Goal: Task Accomplishment & Management: Manage account settings

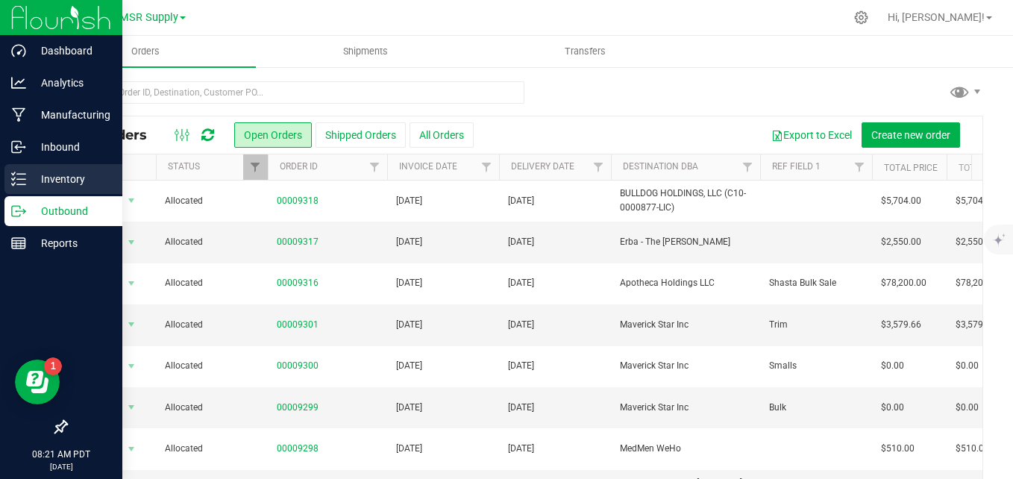
click at [16, 180] on icon at bounding box center [18, 179] width 15 height 15
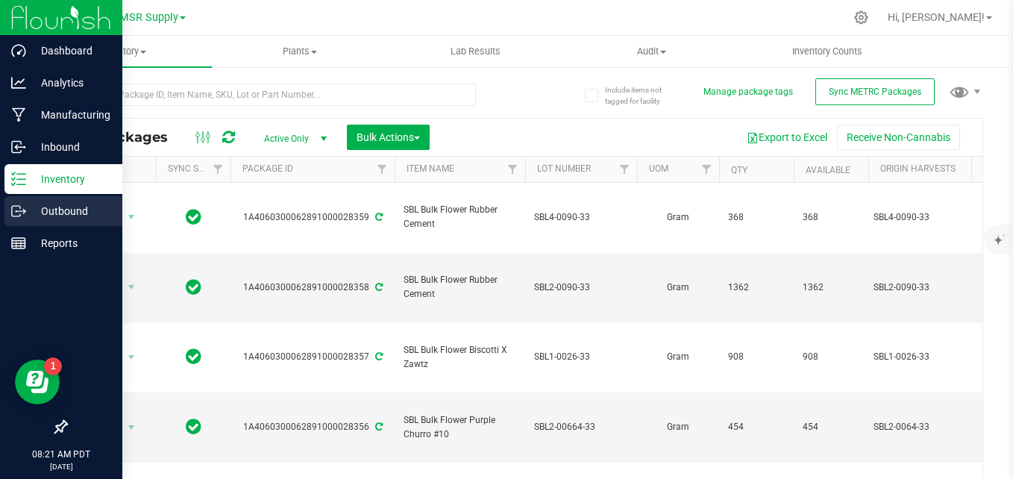
click at [16, 215] on icon at bounding box center [18, 211] width 15 height 15
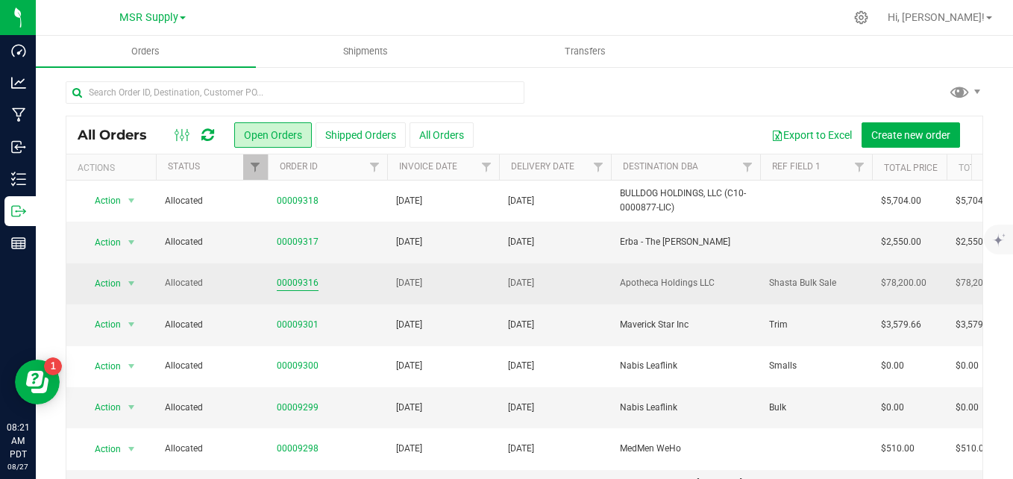
click at [291, 282] on link "00009316" at bounding box center [298, 283] width 42 height 14
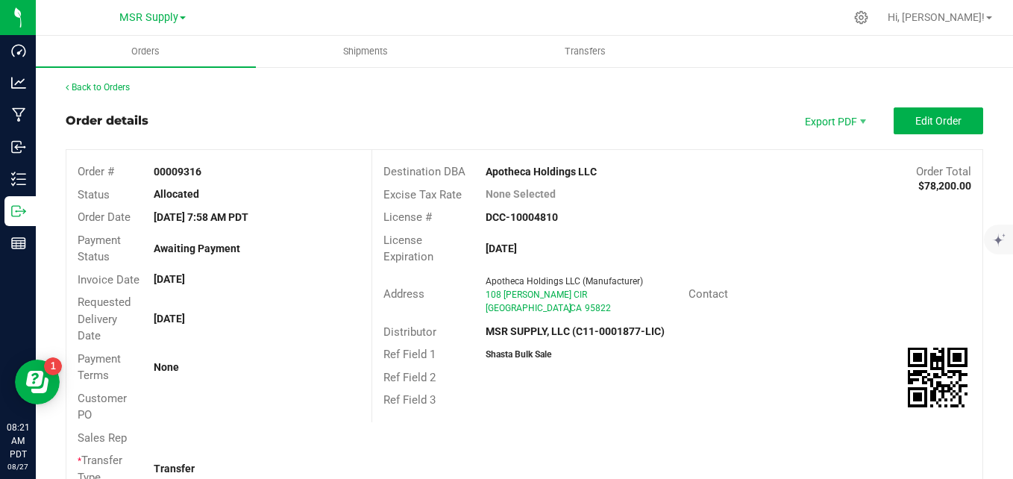
click at [917, 137] on outbound-order-header "Order details Export PDF Edit Order Order # 00009316 Status Allocated Order Dat…" at bounding box center [524, 303] width 917 height 392
click at [917, 135] on outbound-order-header "Order details Export PDF Edit Order Order # 00009316 Status Allocated Order Dat…" at bounding box center [524, 303] width 917 height 392
click at [919, 130] on button "Edit Order" at bounding box center [937, 120] width 89 height 27
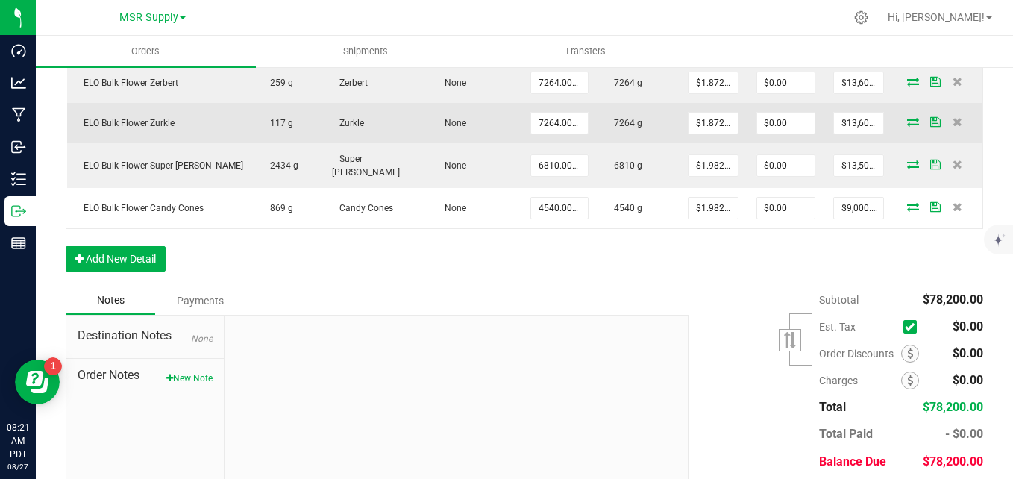
scroll to position [671, 0]
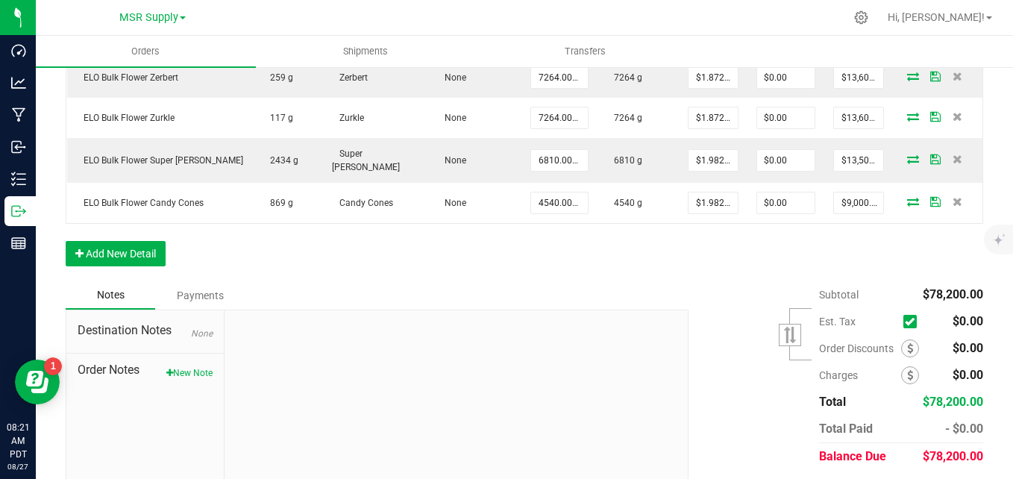
click at [207, 289] on div "Payments" at bounding box center [199, 295] width 89 height 27
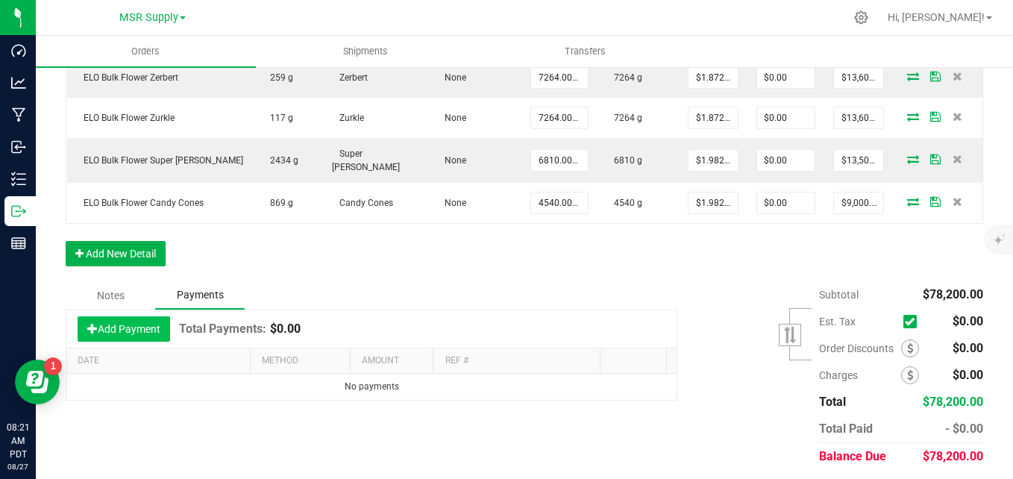
click at [126, 322] on button "Add Payment" at bounding box center [124, 328] width 92 height 25
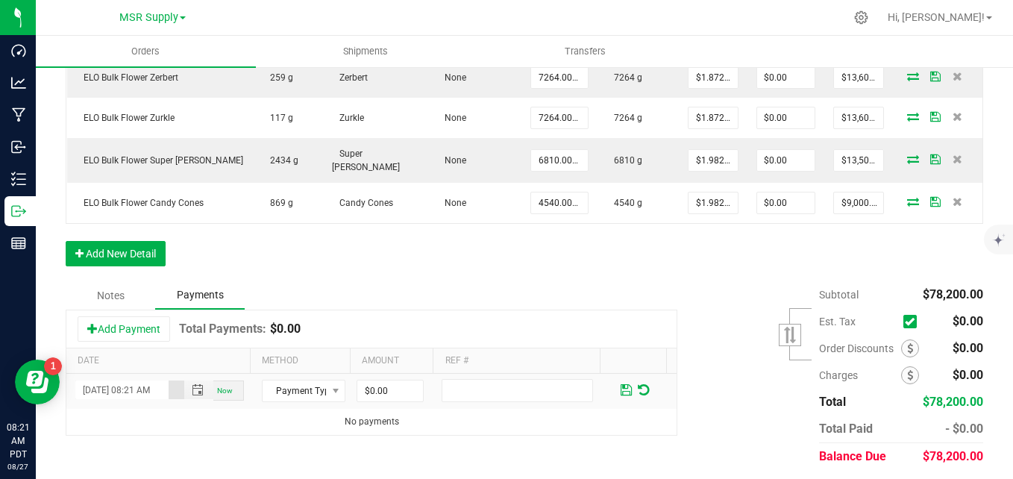
scroll to position [673, 0]
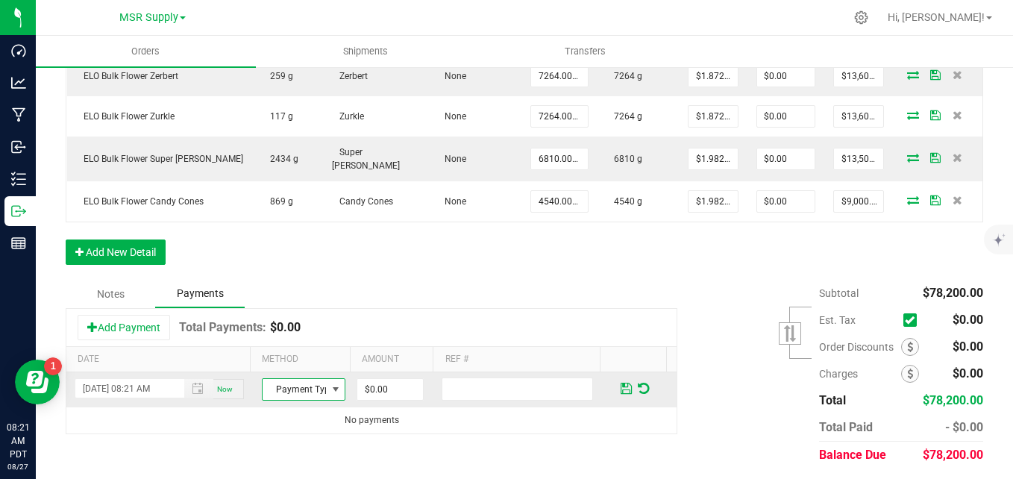
click at [315, 390] on span "Payment Type" at bounding box center [294, 389] width 63 height 21
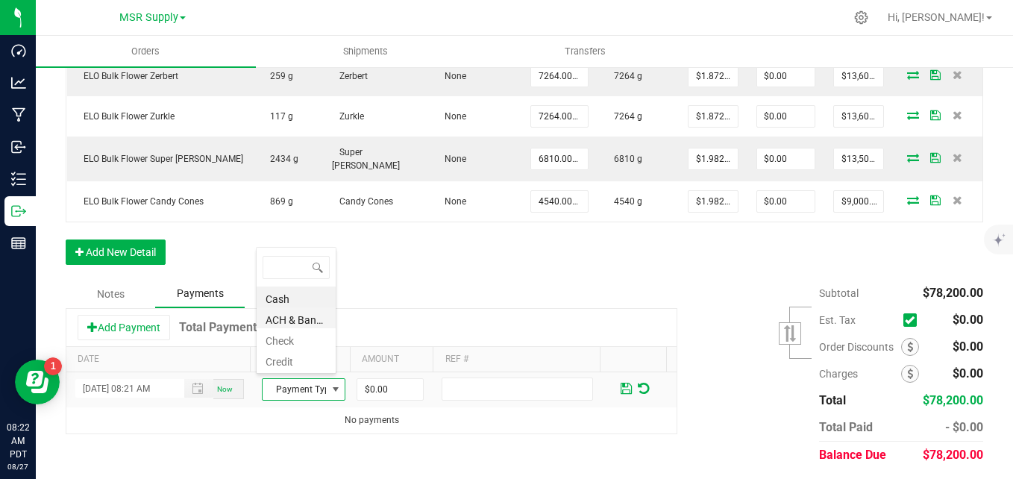
click at [286, 325] on li "ACH & Bank Transfer" at bounding box center [296, 317] width 79 height 21
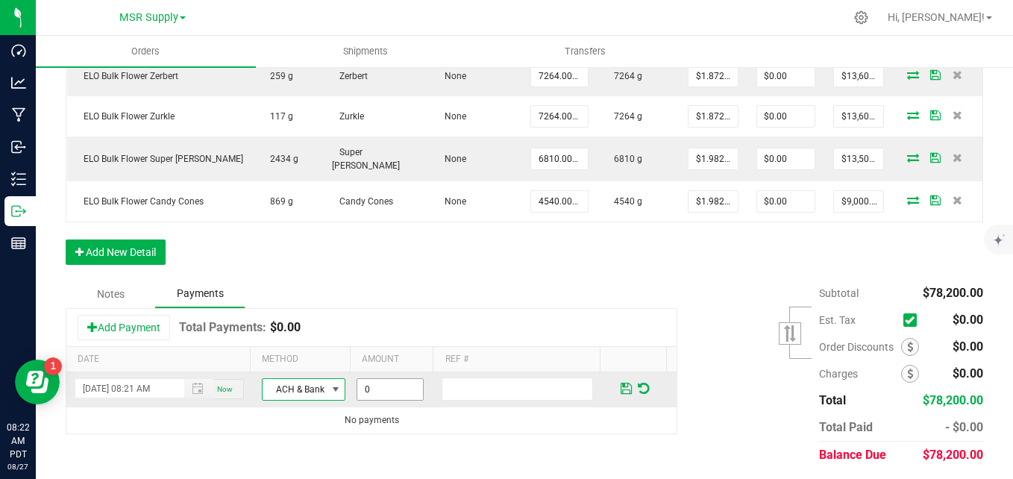
click at [397, 389] on input "0" at bounding box center [390, 389] width 66 height 21
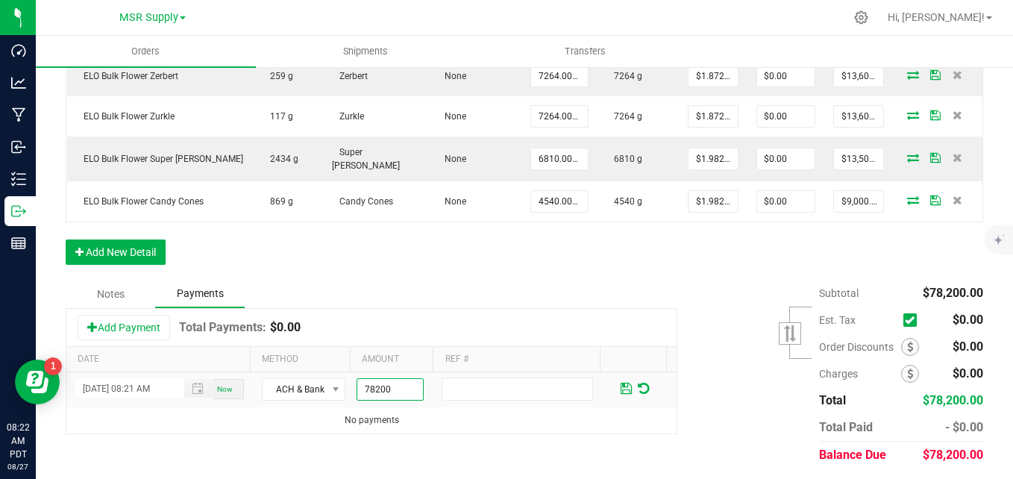
type input "$78,200.00"
click at [532, 308] on kendo-grid "Add Payment Total Payments: $0.00 Date Method Amount Ref # 08/27/2025 08:21 AM …" at bounding box center [372, 371] width 612 height 126
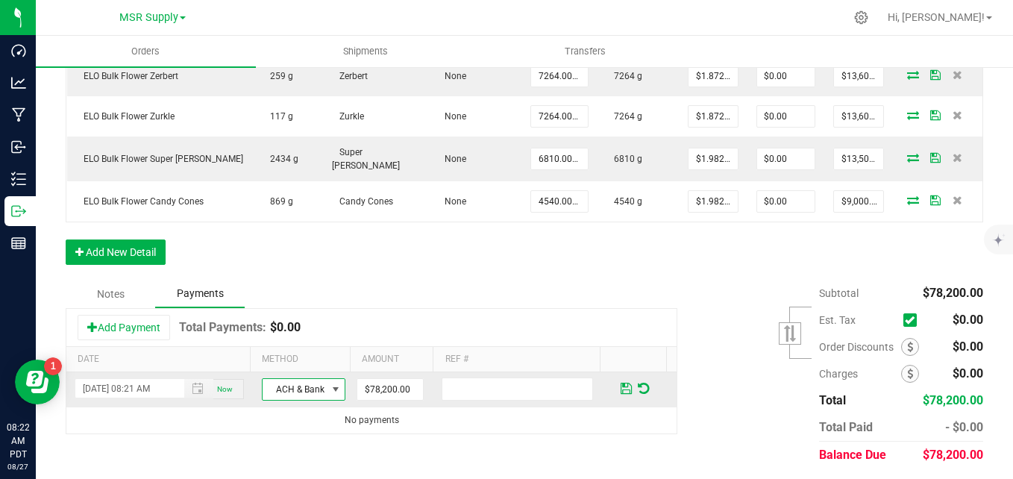
click at [330, 389] on span at bounding box center [336, 389] width 12 height 12
click at [509, 318] on div "Add Payment Total Payments: $0.00" at bounding box center [371, 327] width 610 height 37
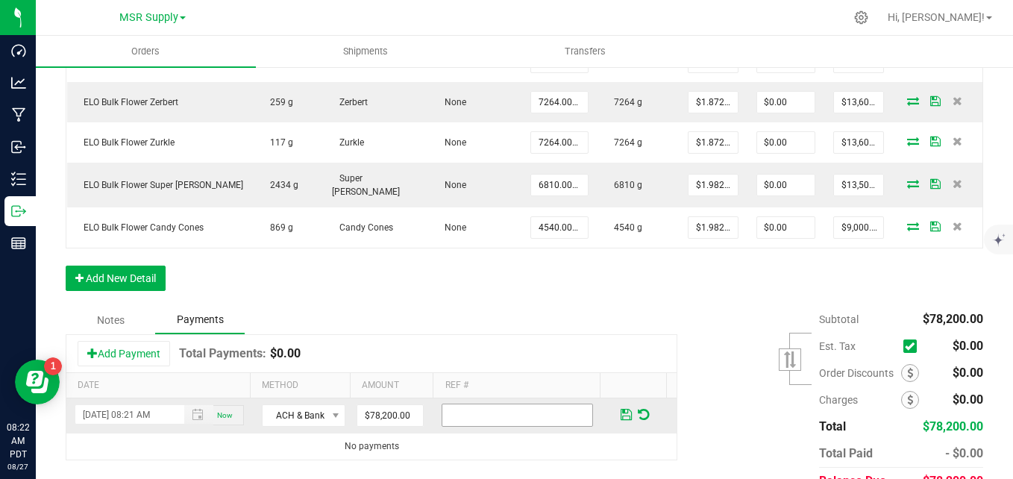
scroll to position [673, 0]
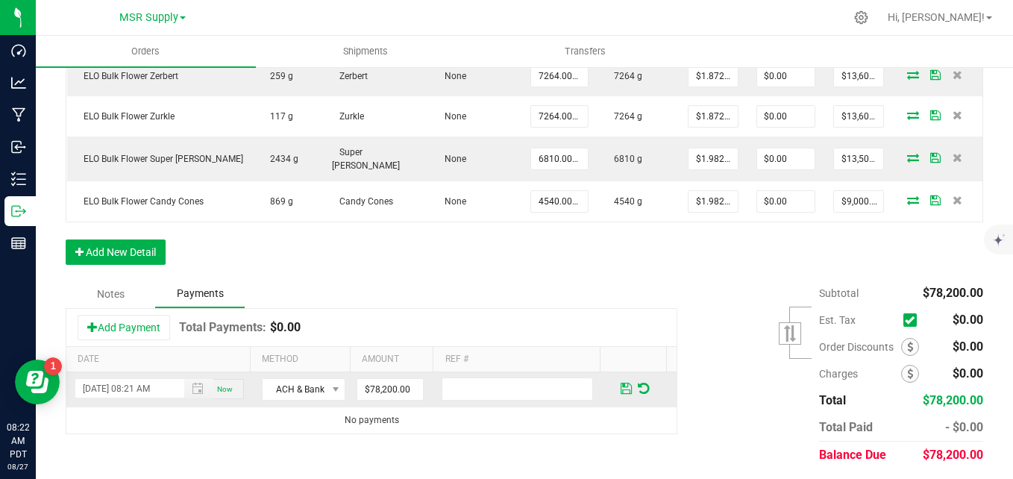
click at [621, 384] on span at bounding box center [626, 388] width 11 height 13
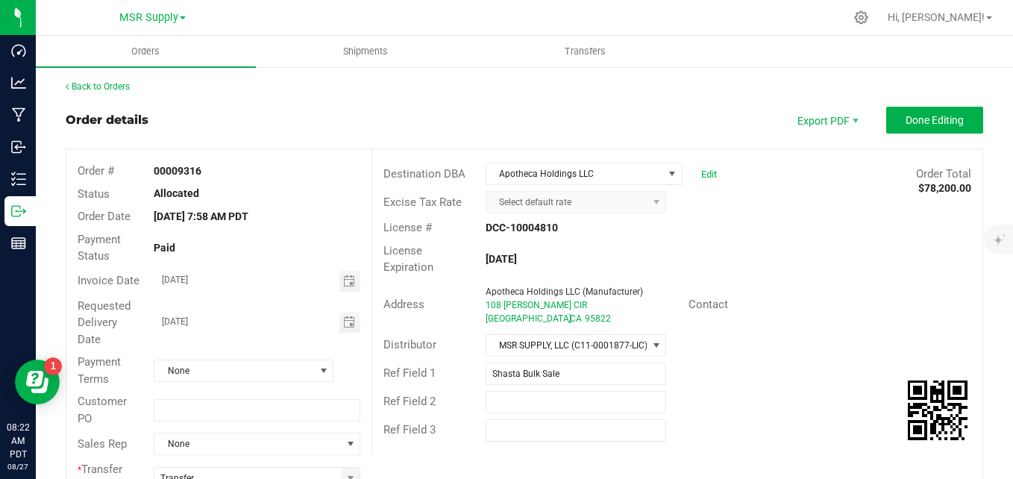
scroll to position [0, 0]
click at [923, 113] on button "Done Editing" at bounding box center [934, 120] width 97 height 27
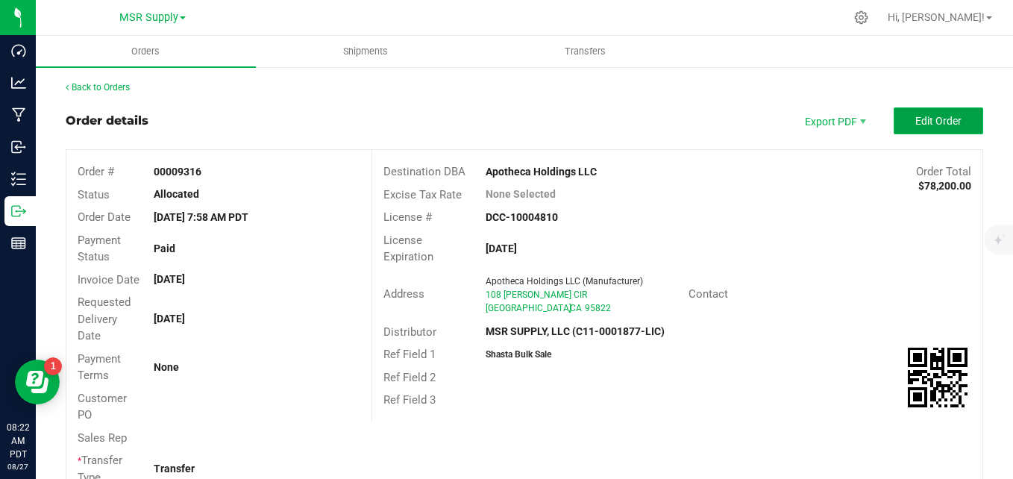
click at [931, 125] on span "Edit Order" at bounding box center [938, 121] width 46 height 12
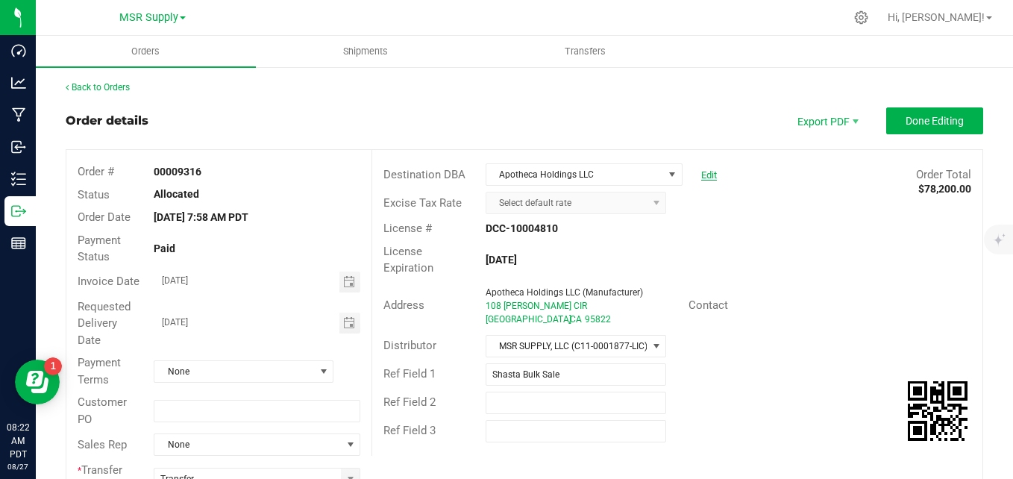
click at [701, 175] on link "Edit" at bounding box center [709, 174] width 16 height 11
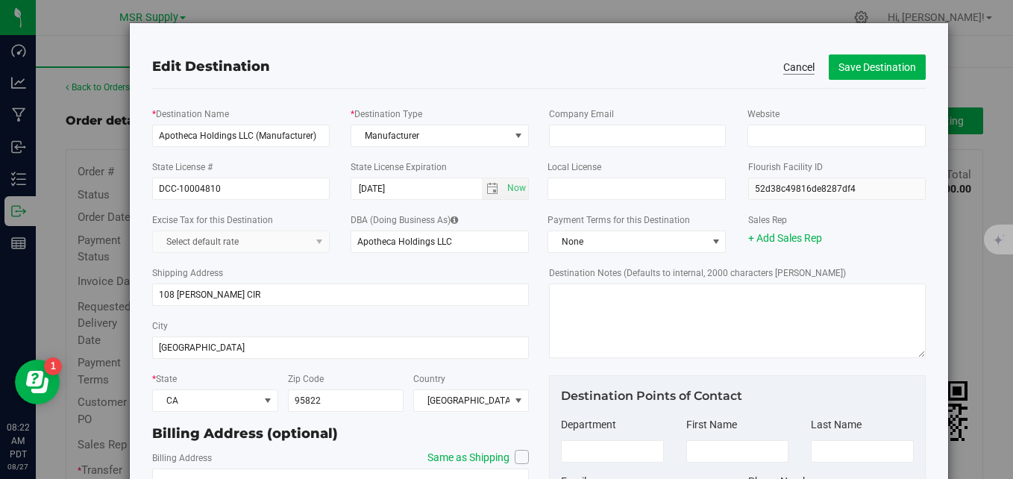
click at [794, 69] on button "Cancel" at bounding box center [798, 67] width 31 height 15
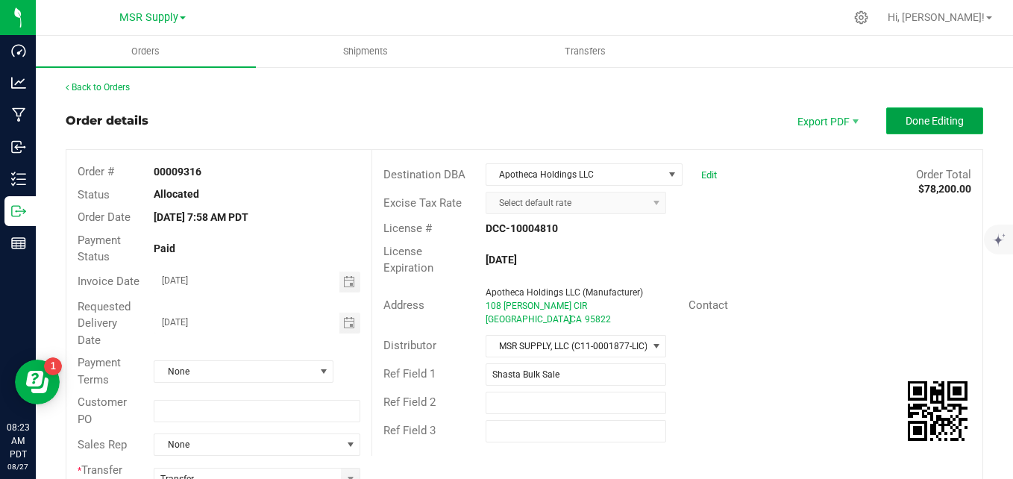
click at [906, 126] on span "Done Editing" at bounding box center [934, 121] width 58 height 12
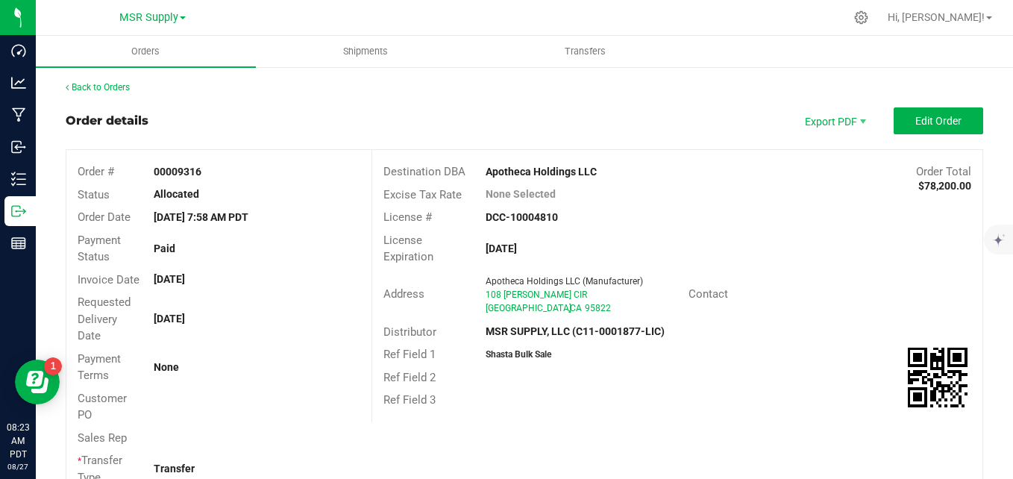
click at [92, 81] on div "Back to Orders" at bounding box center [524, 87] width 917 height 13
click at [92, 84] on link "Back to Orders" at bounding box center [98, 87] width 64 height 10
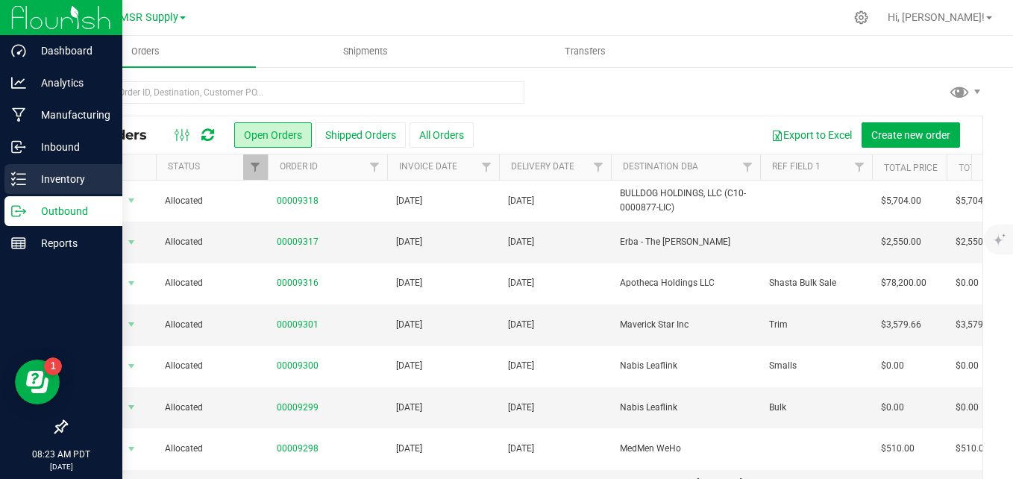
click at [22, 177] on icon at bounding box center [18, 179] width 15 height 15
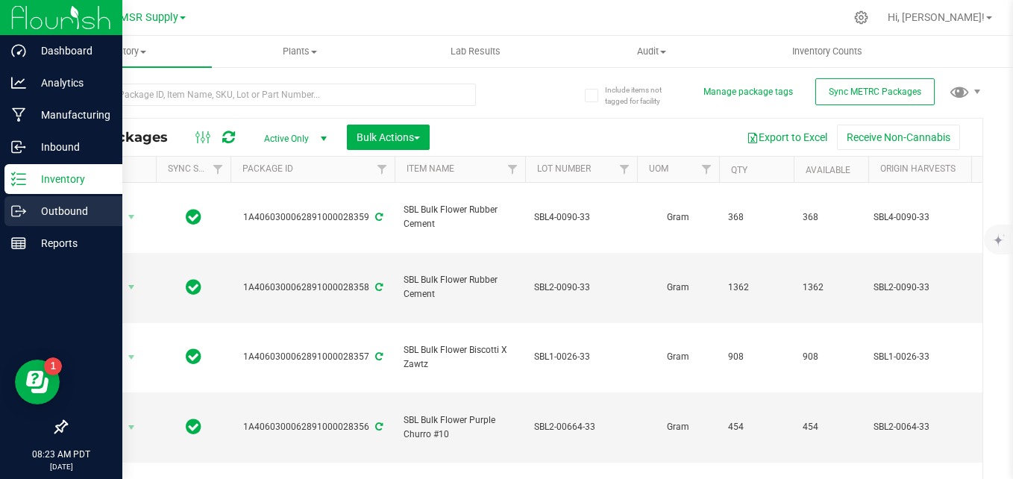
click at [34, 215] on p "Outbound" at bounding box center [70, 211] width 89 height 18
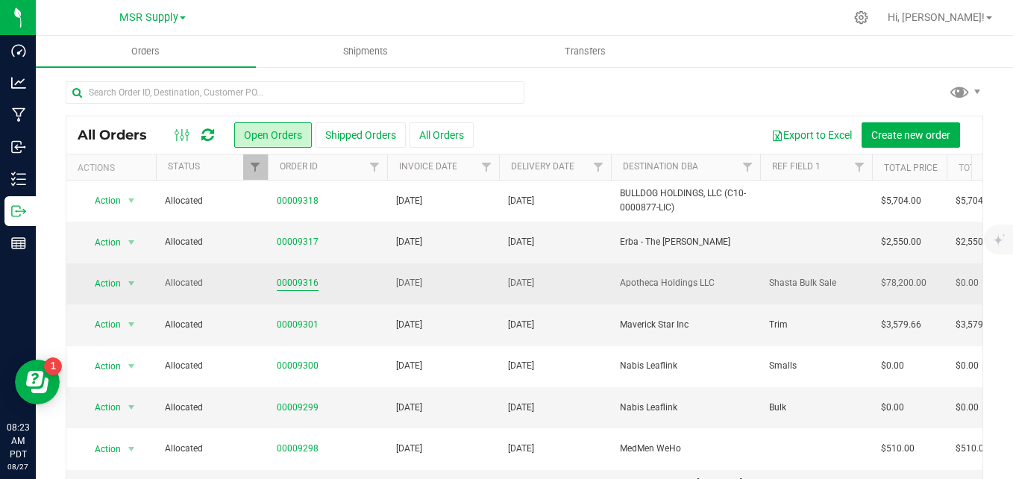
click at [288, 284] on link "00009316" at bounding box center [298, 283] width 42 height 14
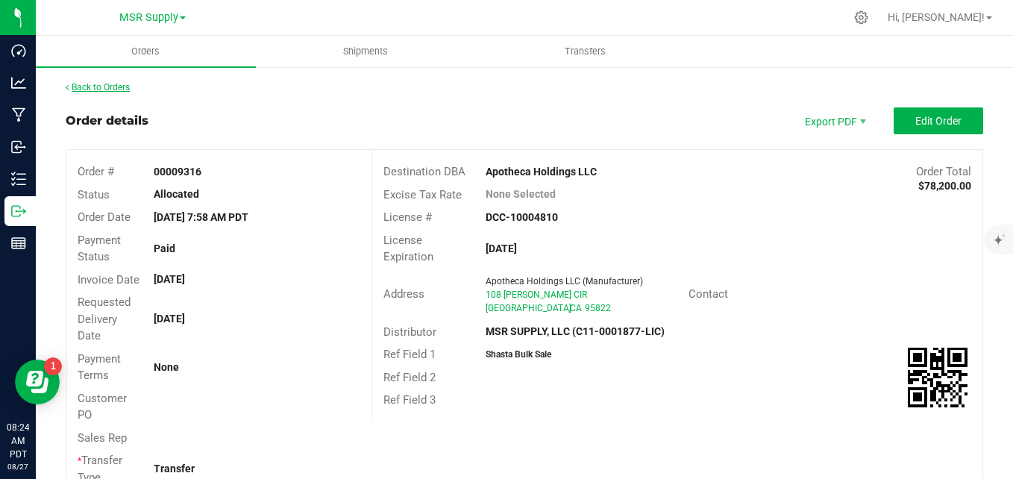
click at [118, 91] on link "Back to Orders" at bounding box center [98, 87] width 64 height 10
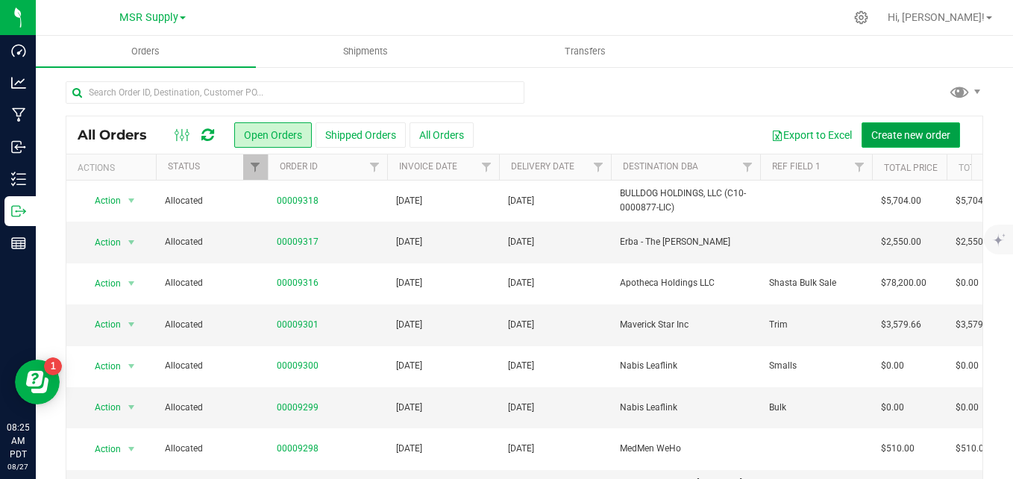
click at [887, 135] on span "Create new order" at bounding box center [910, 135] width 79 height 12
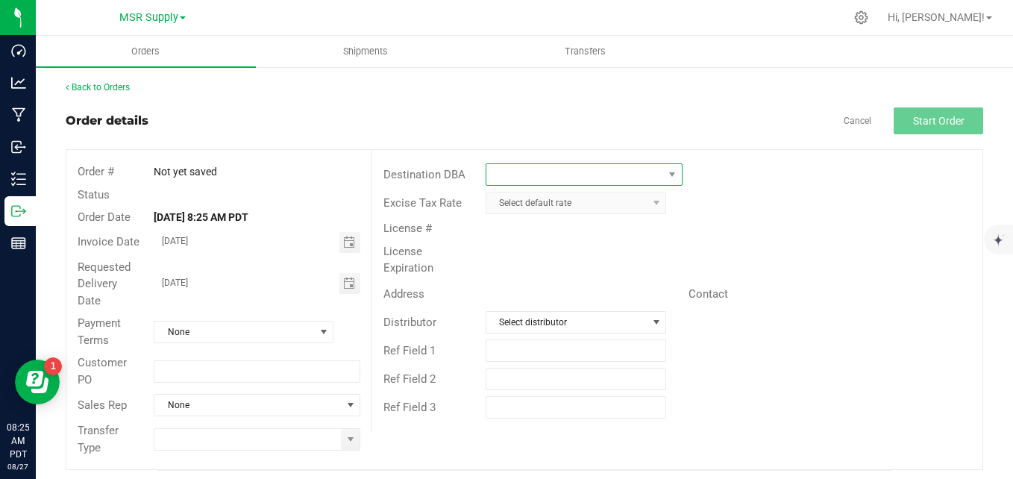
click at [538, 171] on span at bounding box center [574, 174] width 177 height 21
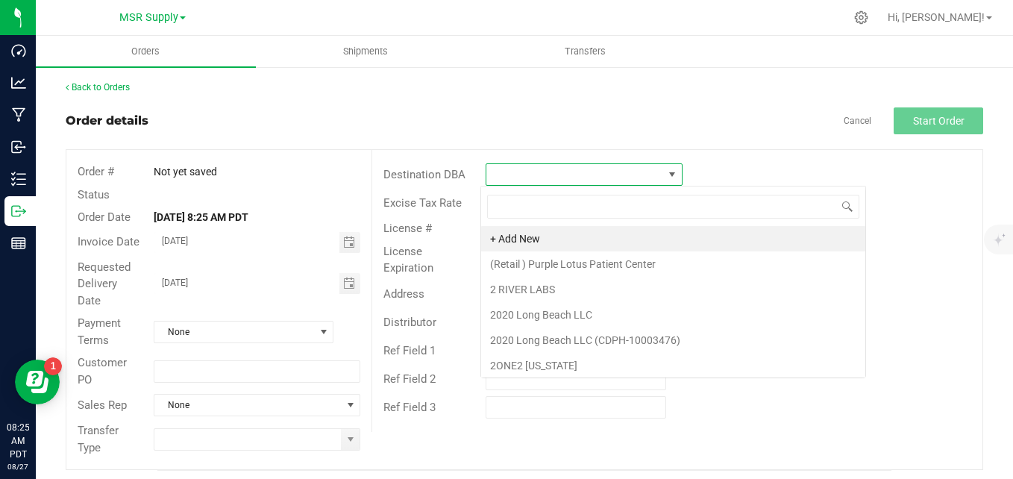
scroll to position [22, 194]
type input "nabis le"
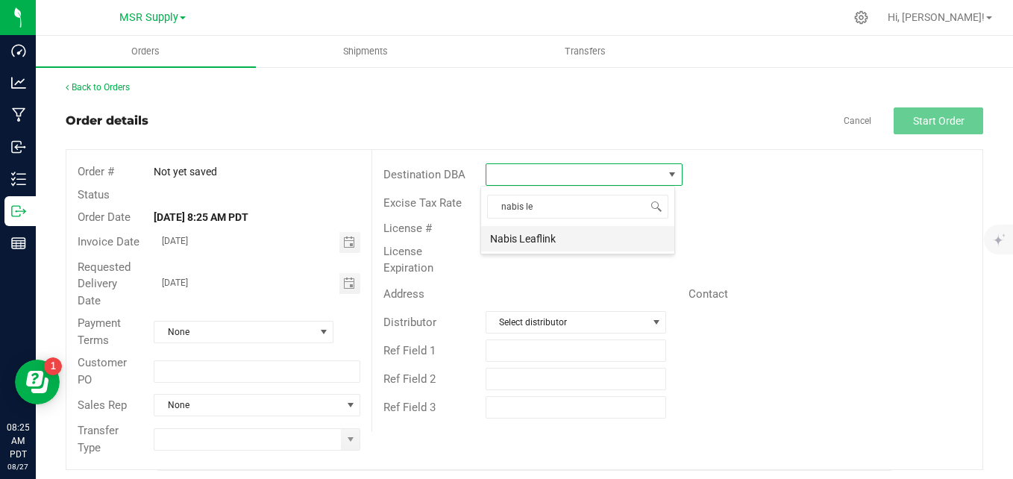
click at [595, 242] on li "Nabis Leaflink" at bounding box center [577, 238] width 193 height 25
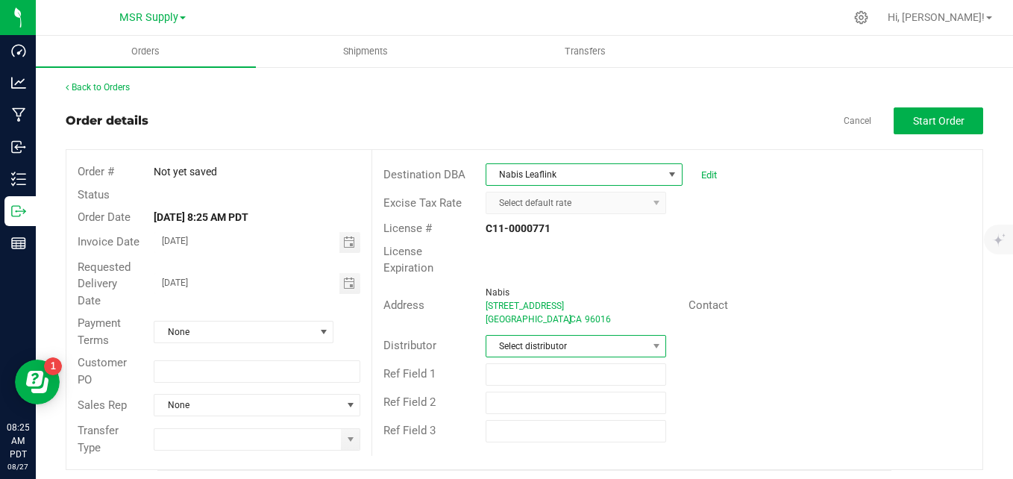
click at [571, 338] on span "Select distributor" at bounding box center [566, 346] width 161 height 21
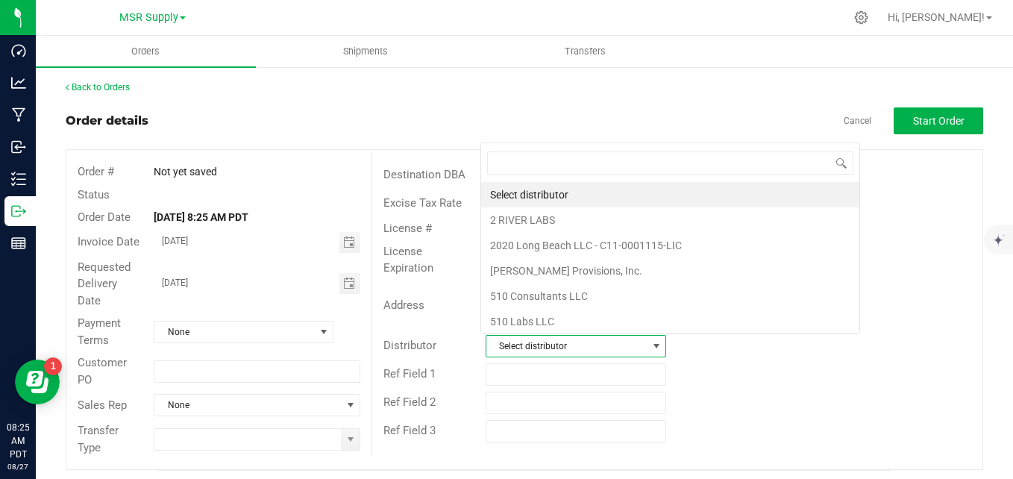
scroll to position [22, 176]
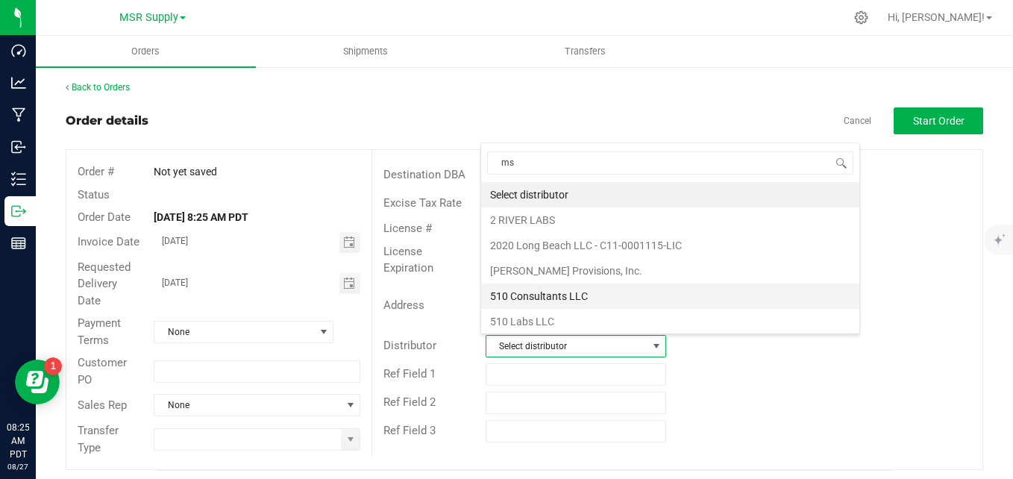
type input "msr"
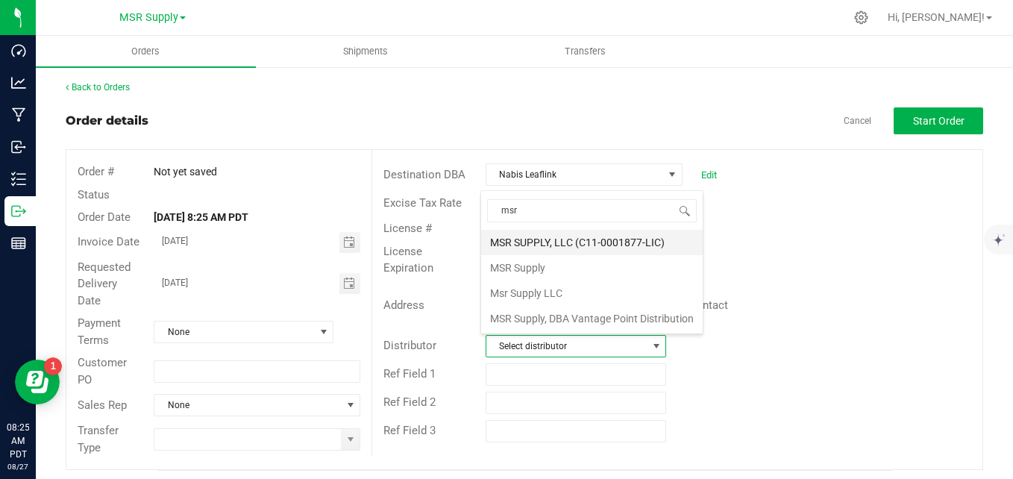
click at [540, 247] on li "MSR SUPPLY, LLC (C11-0001877-LIC)" at bounding box center [592, 242] width 222 height 25
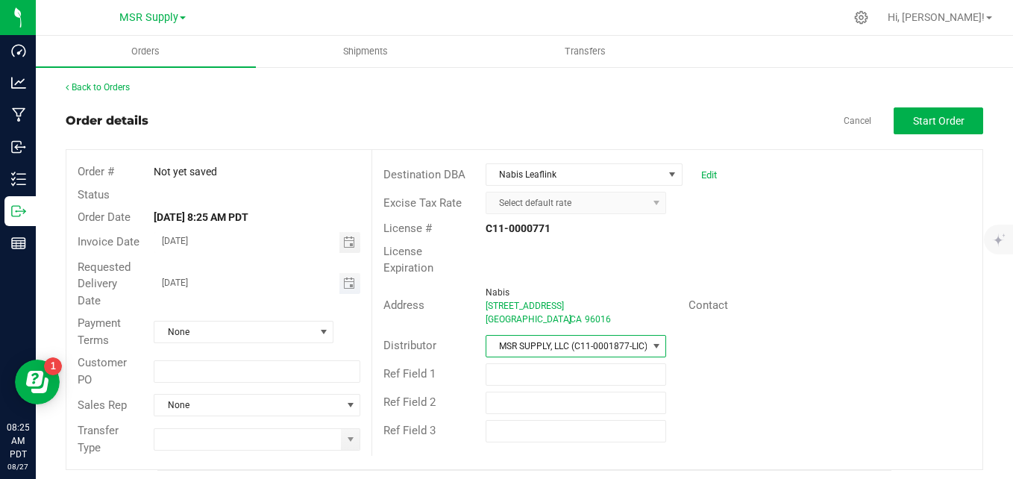
scroll to position [7, 0]
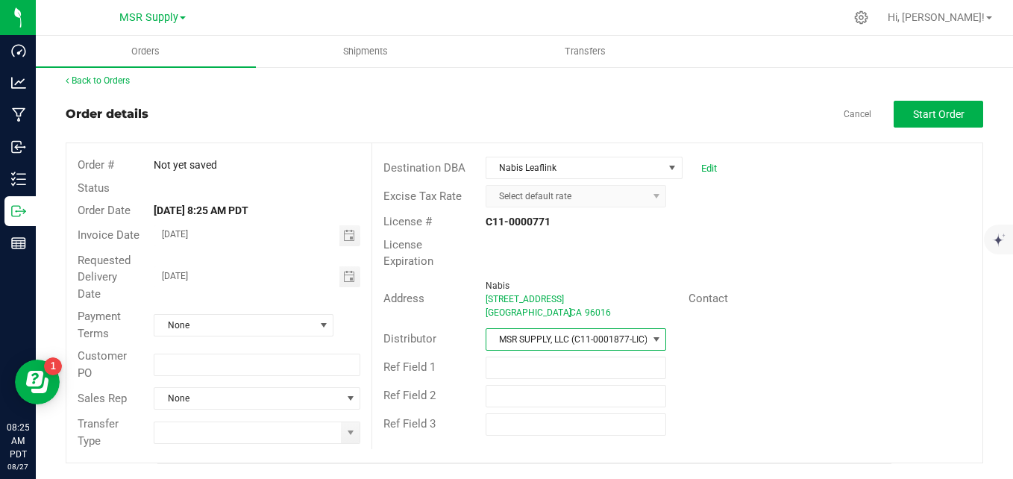
click at [701, 242] on div "License Expiration" at bounding box center [677, 253] width 610 height 40
click at [306, 432] on input at bounding box center [247, 432] width 186 height 21
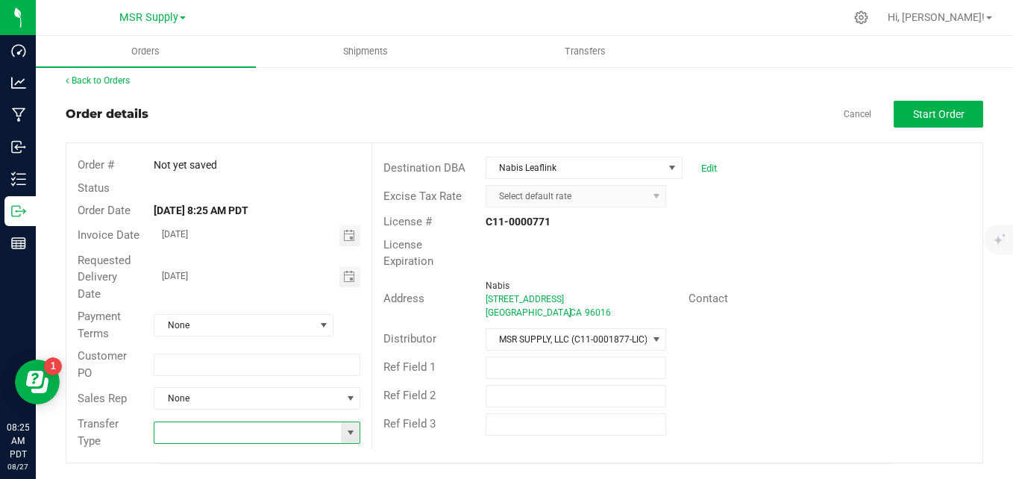
click at [346, 439] on span at bounding box center [350, 432] width 19 height 21
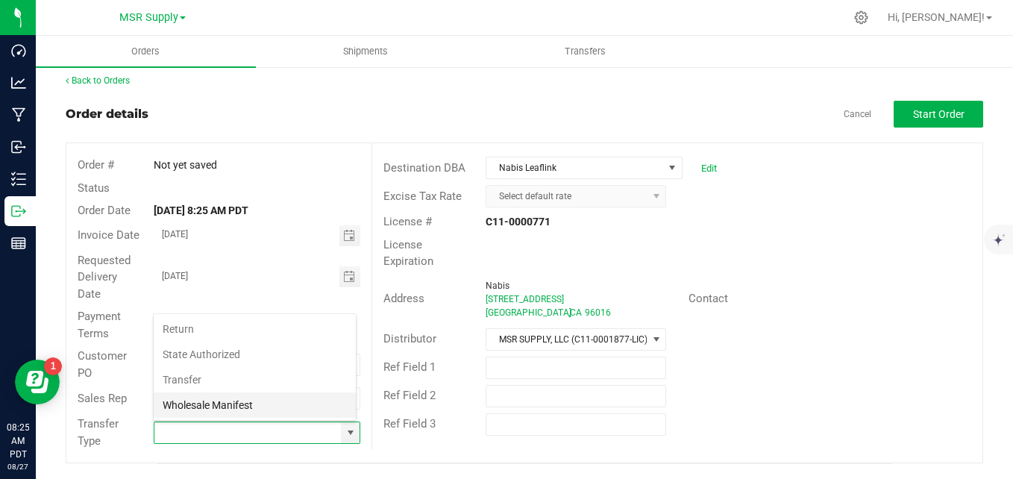
scroll to position [22, 201]
click at [256, 372] on li "Transfer" at bounding box center [255, 379] width 202 height 25
type input "Transfer"
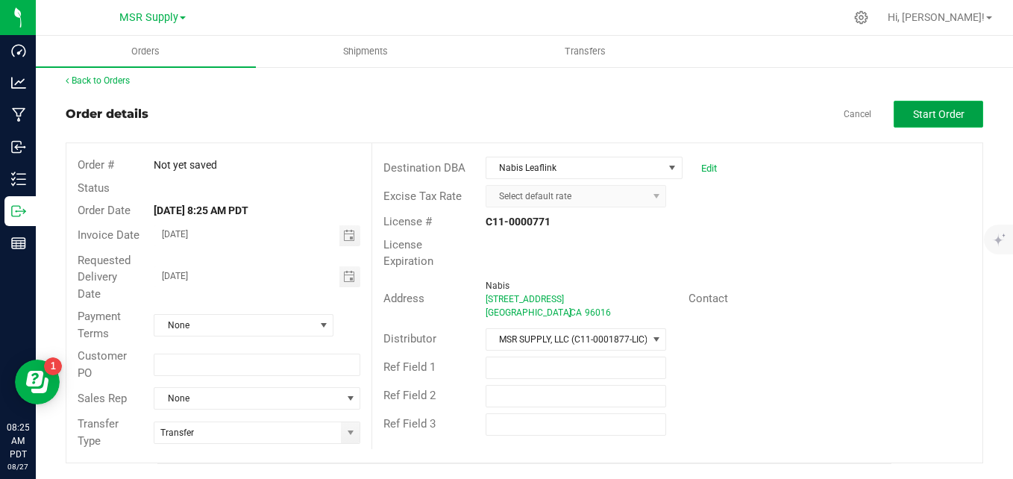
click at [946, 113] on span "Start Order" at bounding box center [938, 114] width 51 height 12
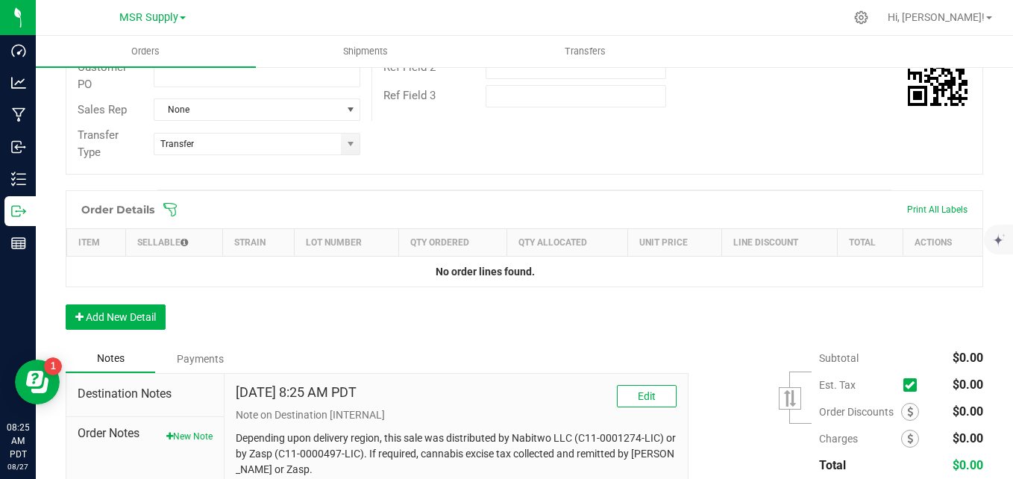
scroll to position [445, 0]
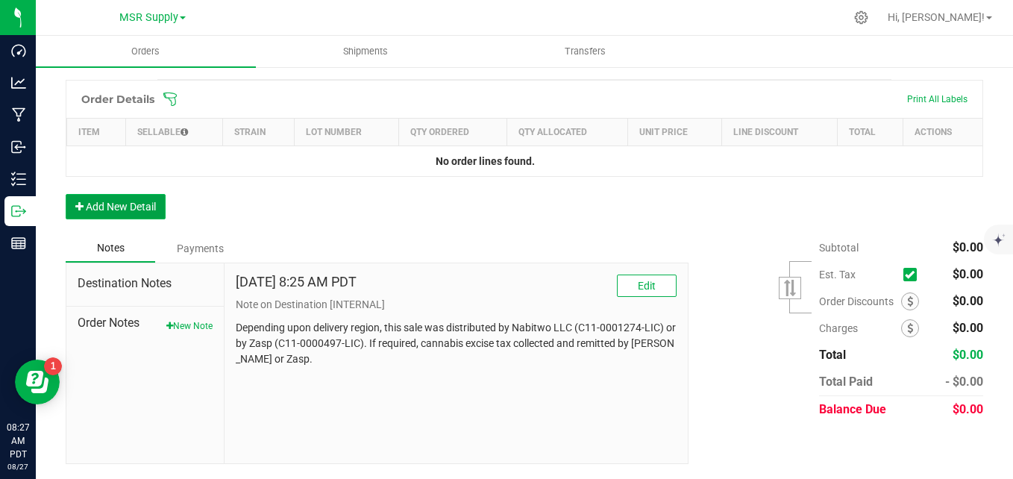
click at [128, 205] on button "Add New Detail" at bounding box center [116, 206] width 100 height 25
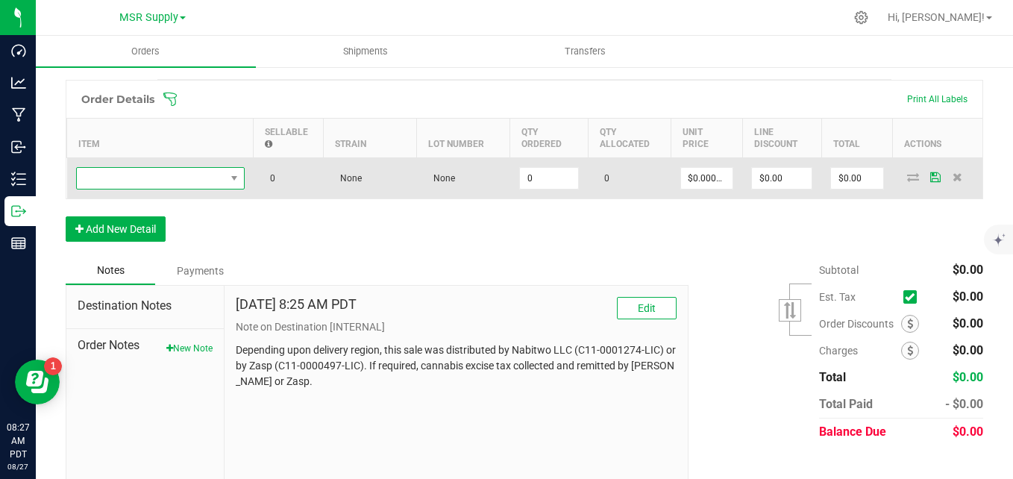
click at [142, 173] on span "NO DATA FOUND" at bounding box center [151, 178] width 148 height 21
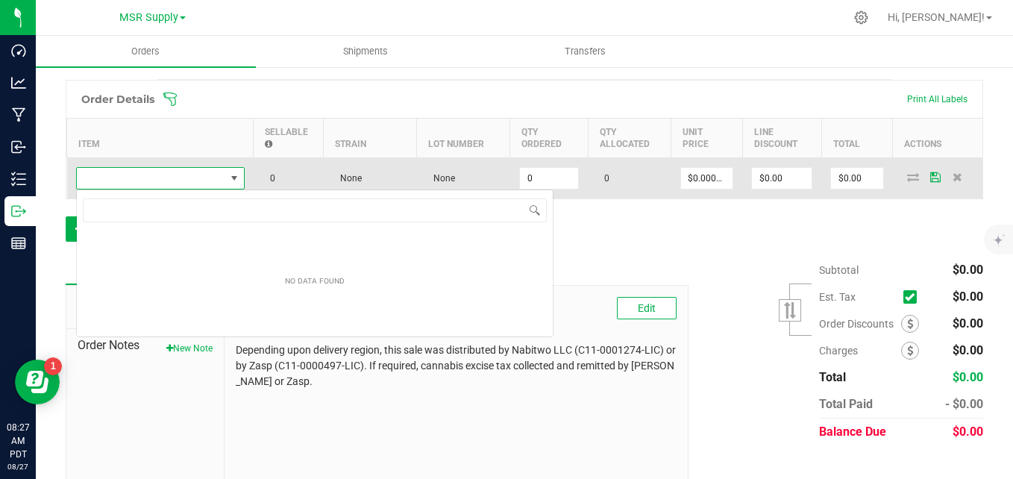
scroll to position [22, 169]
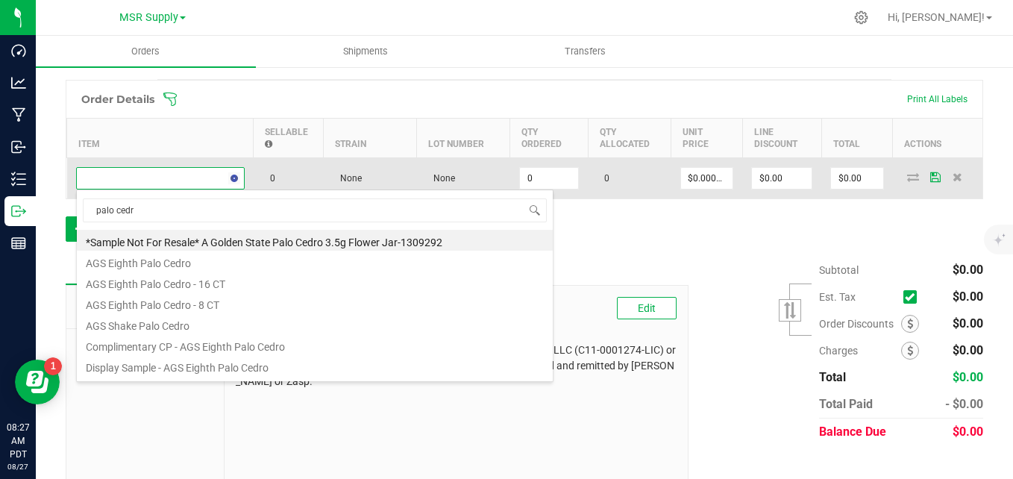
type input "palo cedro"
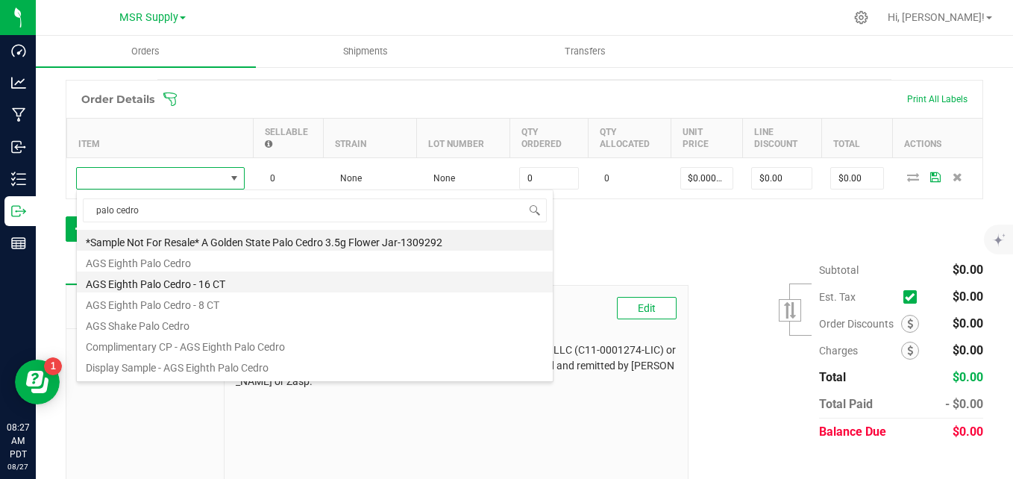
click at [201, 286] on li "AGS Eighth Palo Cedro - 16 CT" at bounding box center [315, 281] width 476 height 21
type input "0 ea"
type input "$30.00000"
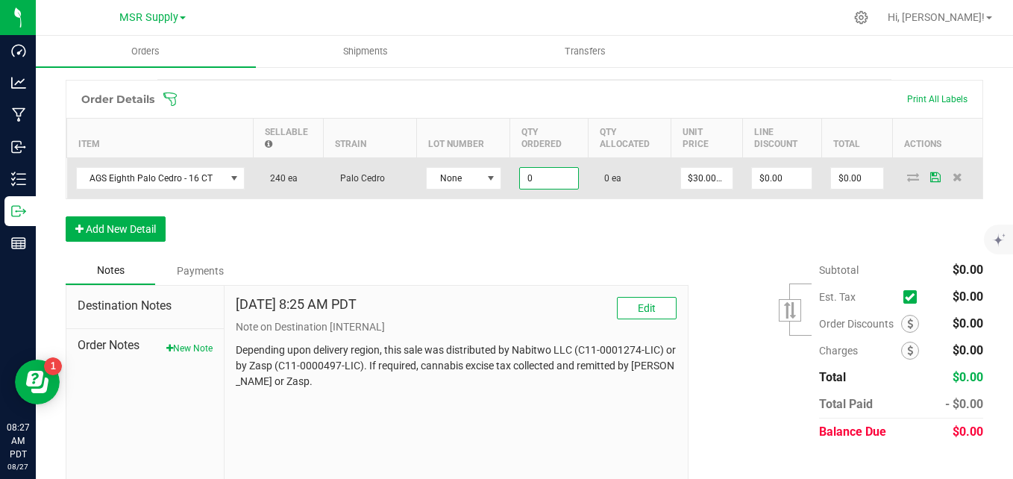
click at [562, 169] on input "0" at bounding box center [549, 178] width 58 height 21
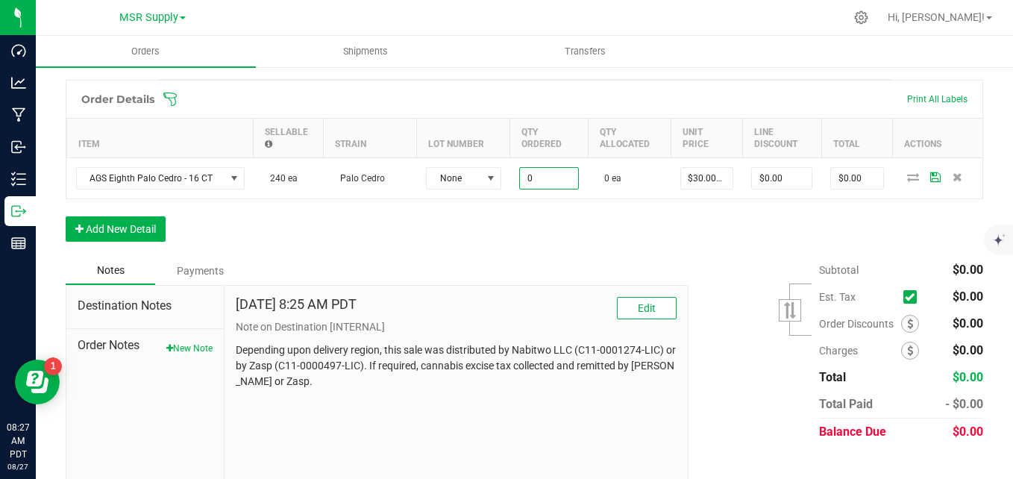
type input "2"
type input "160 ea"
type input "$4,800.00"
click at [655, 230] on div "Order Details Print All Labels Item Sellable Strain Lot Number Qty Ordered Qty …" at bounding box center [524, 168] width 917 height 177
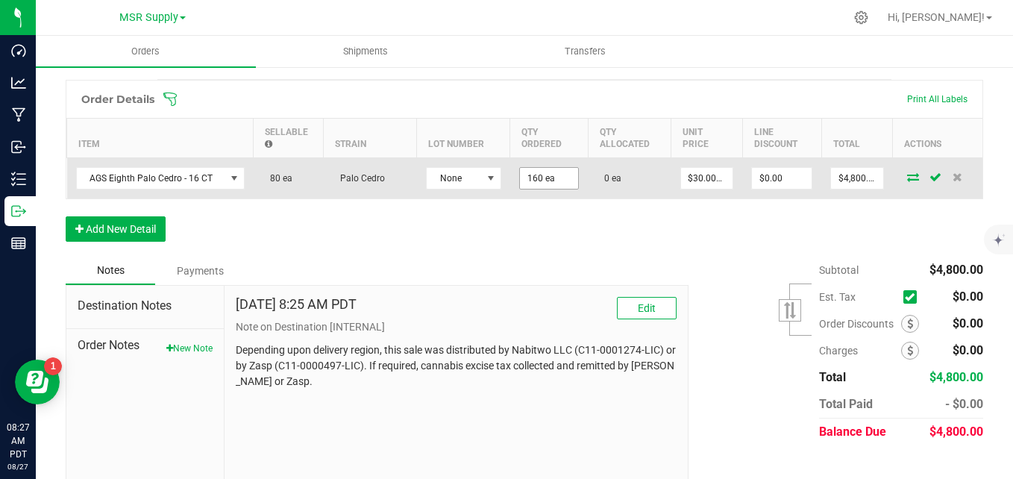
type input "160"
click at [556, 180] on input "160" at bounding box center [549, 178] width 58 height 21
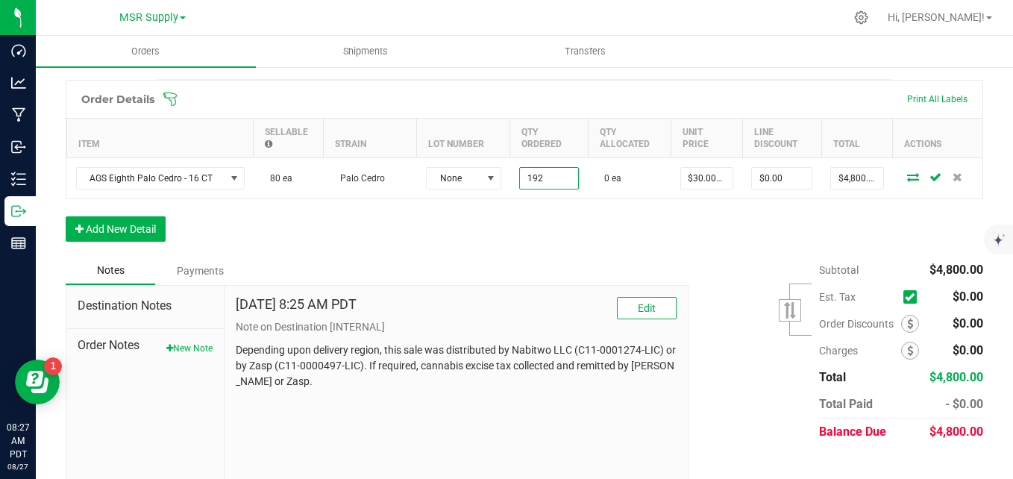
click at [559, 231] on div "Order Details Print All Labels Item Sellable Strain Lot Number Qty Ordered Qty …" at bounding box center [524, 168] width 917 height 177
type input "192 ea"
type input "$5,760.00"
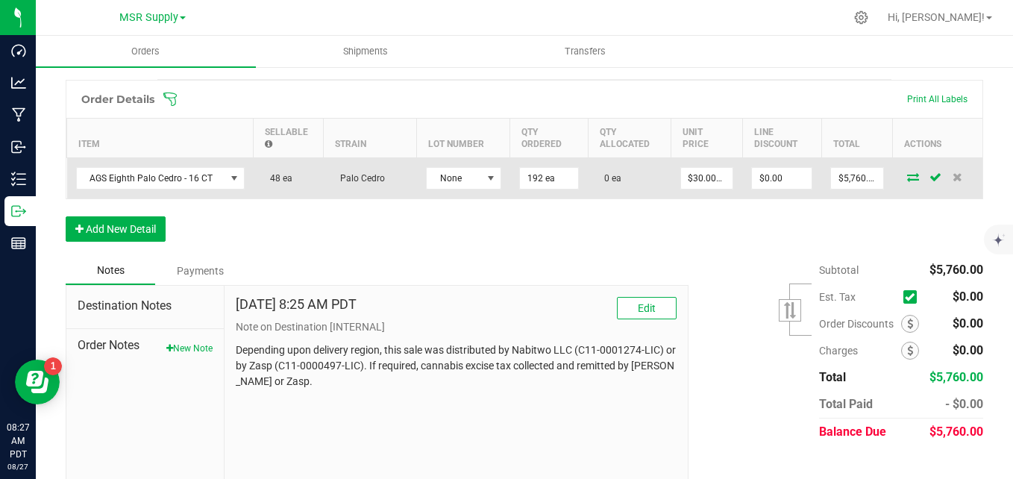
click at [907, 178] on icon at bounding box center [913, 176] width 12 height 9
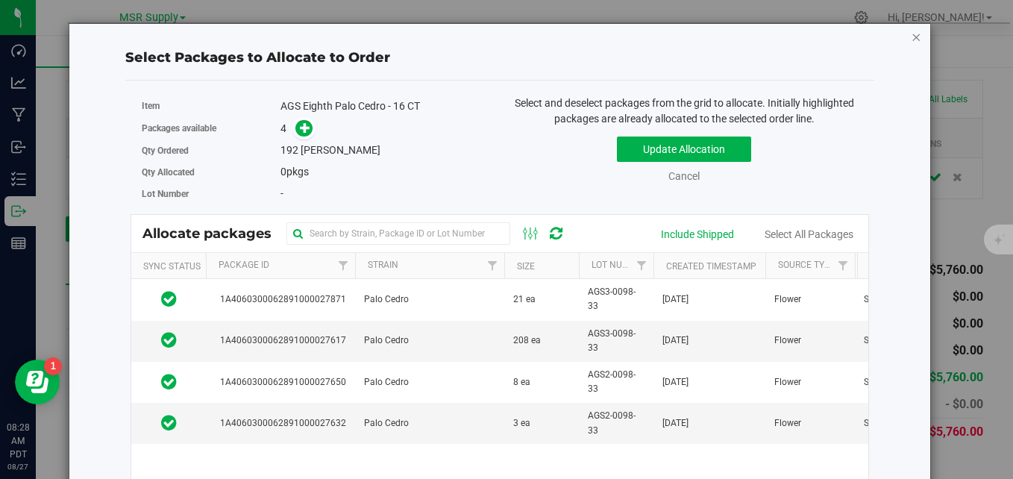
click at [911, 39] on icon "button" at bounding box center [916, 37] width 10 height 18
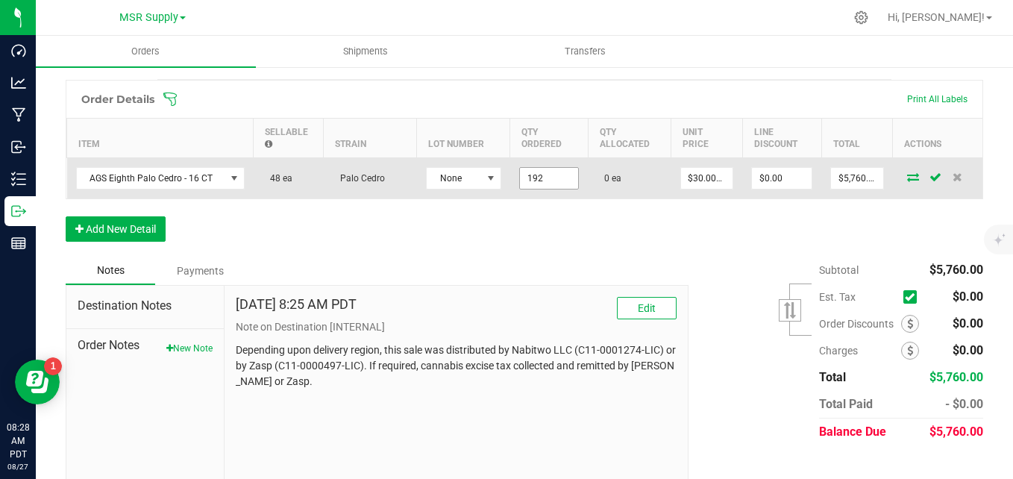
click at [547, 180] on input "192" at bounding box center [549, 178] width 58 height 21
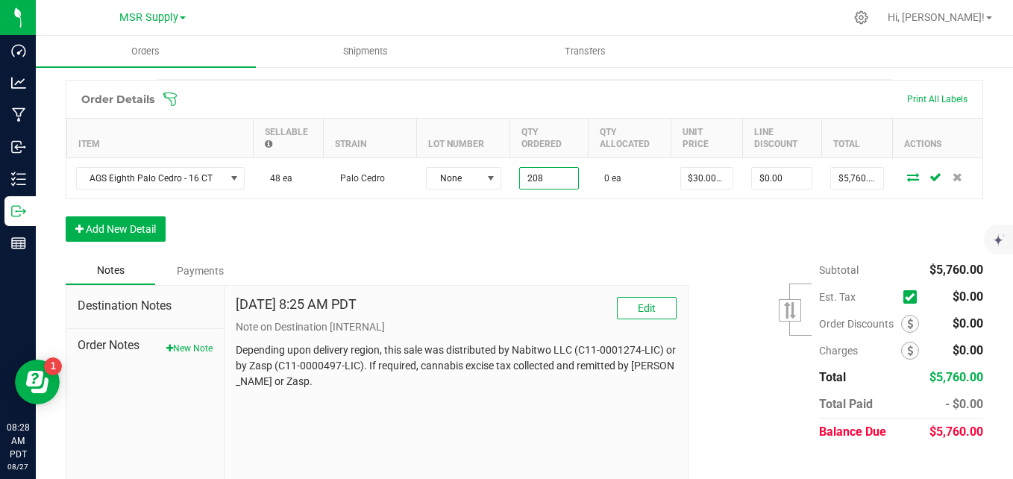
type input "208 ea"
type input "$6,240.00"
click at [579, 233] on div "Order Details Print All Labels Item Sellable Strain Lot Number Qty Ordered Qty …" at bounding box center [524, 168] width 917 height 177
click at [148, 227] on button "Add New Detail" at bounding box center [116, 228] width 100 height 25
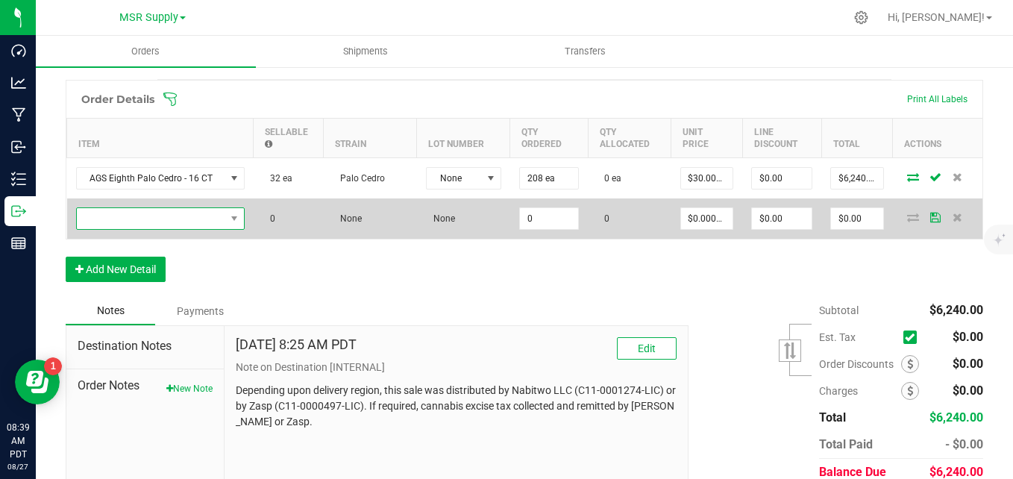
click at [154, 216] on span "NO DATA FOUND" at bounding box center [151, 218] width 148 height 21
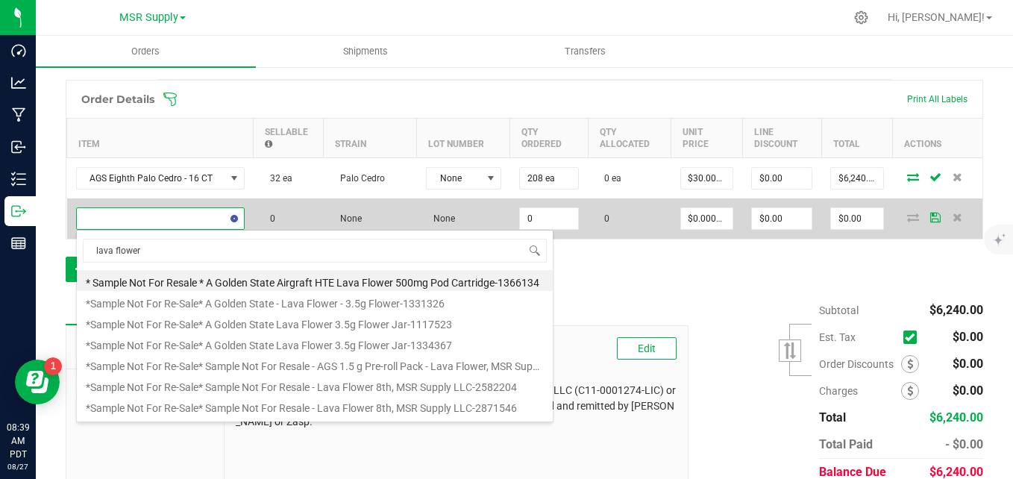
type input "lava flower"
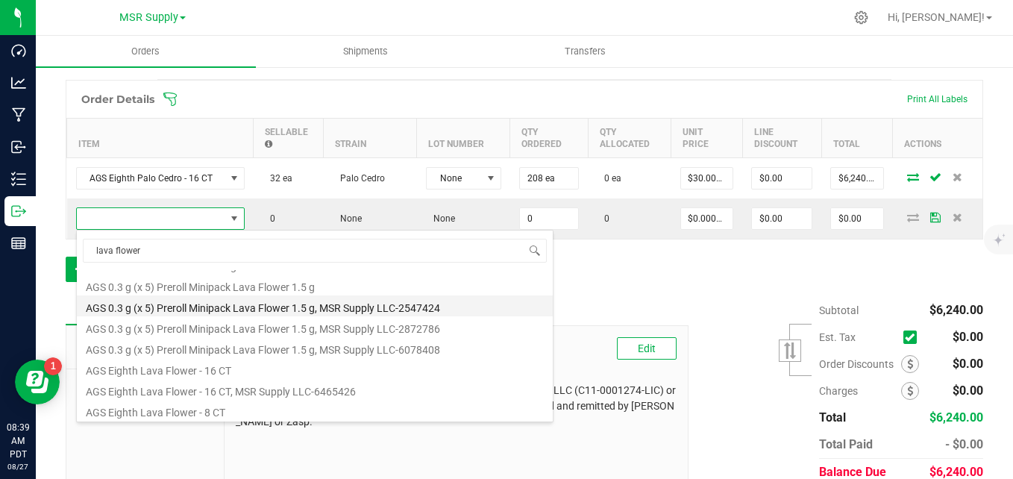
scroll to position [224, 0]
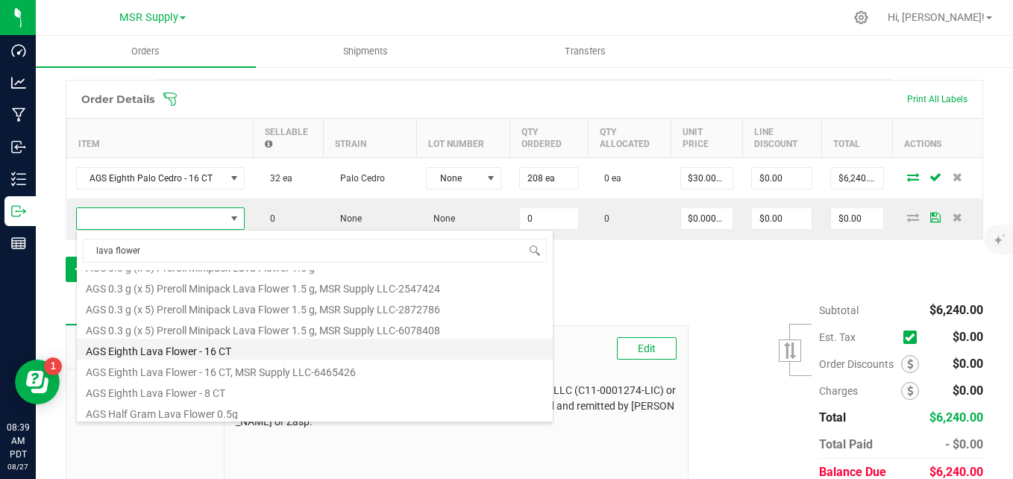
click at [152, 354] on li "AGS Eighth Lava Flower - 16 CT" at bounding box center [315, 349] width 476 height 21
type input "0 ea"
type input "$30.00000"
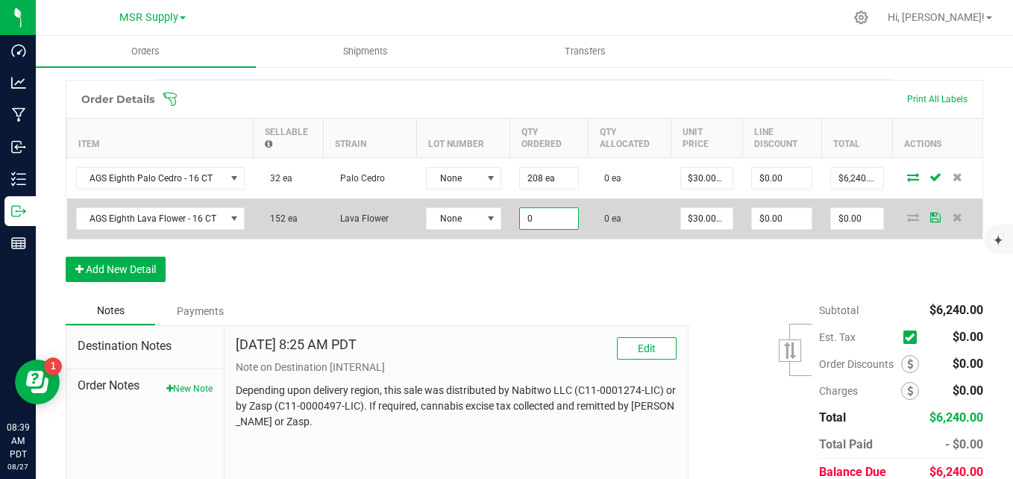
click at [550, 224] on input "0" at bounding box center [549, 218] width 58 height 21
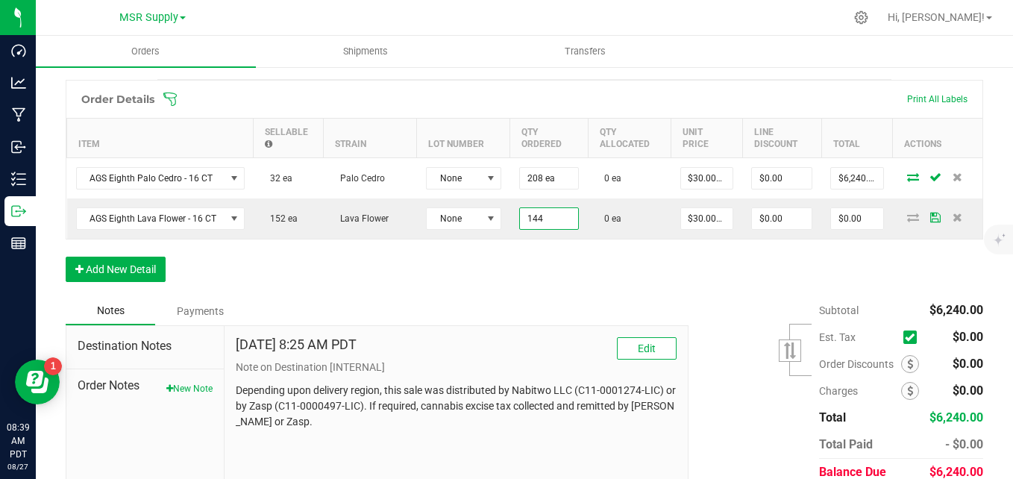
type input "144 ea"
type input "$4,320.00"
click at [588, 279] on div "Order Details Print All Labels Item Sellable Strain Lot Number Qty Ordered Qty …" at bounding box center [524, 188] width 917 height 217
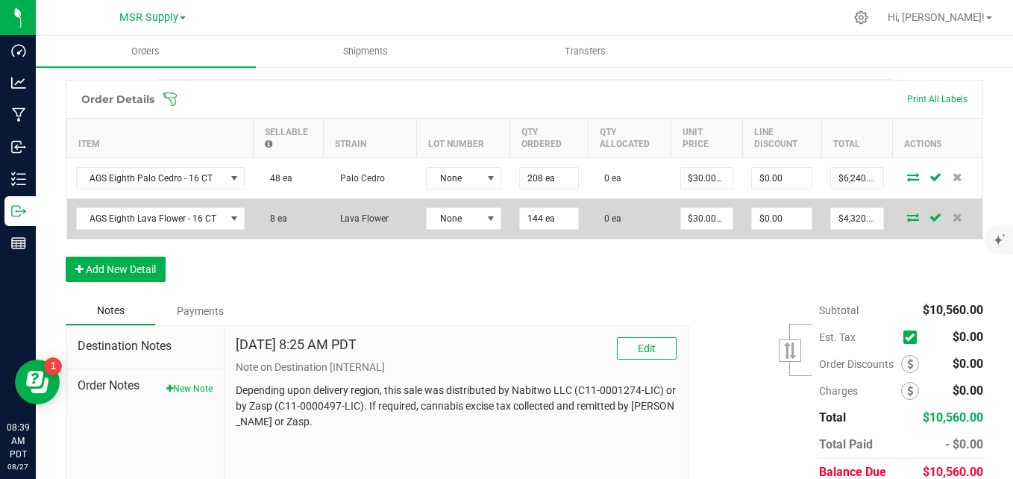
click at [907, 219] on icon at bounding box center [913, 217] width 12 height 9
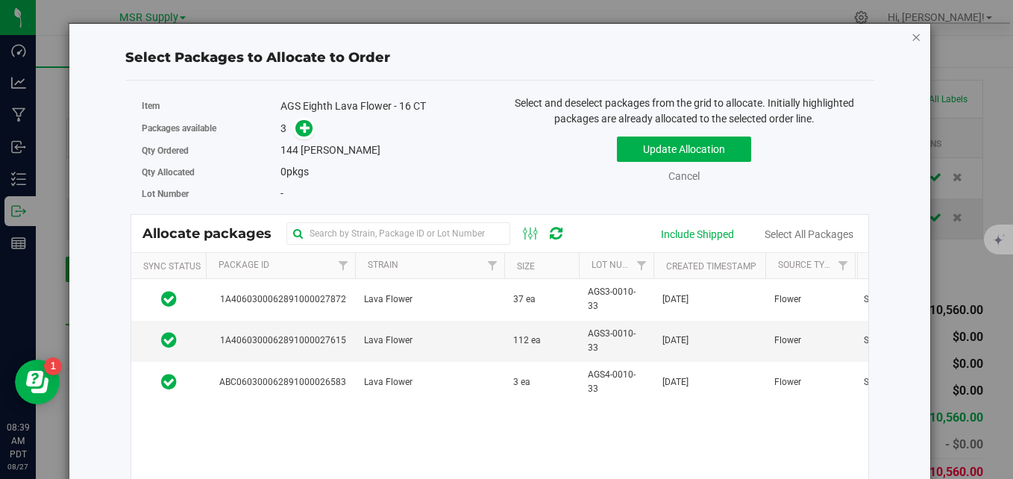
click at [911, 36] on icon "button" at bounding box center [916, 37] width 10 height 18
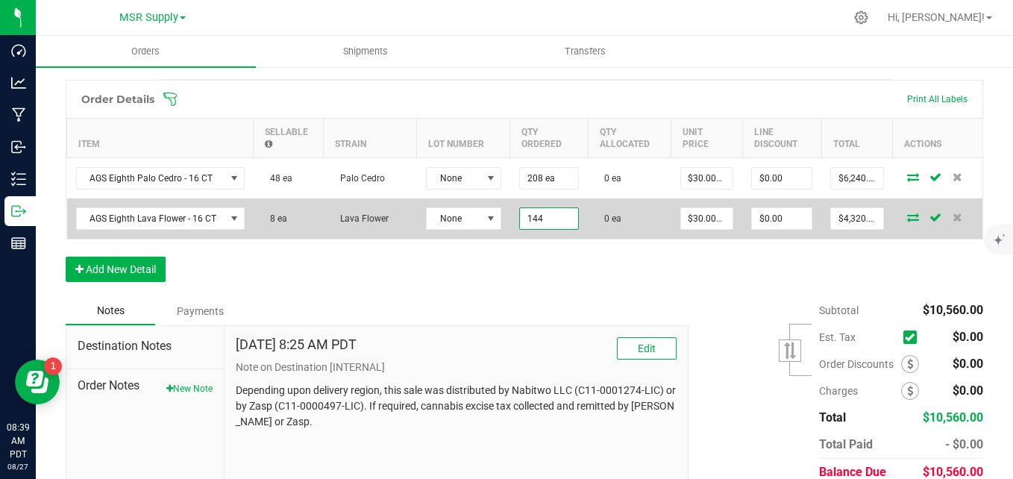
click at [553, 217] on input "144" at bounding box center [549, 218] width 58 height 21
type input "144 ea"
click at [907, 216] on icon at bounding box center [913, 217] width 12 height 9
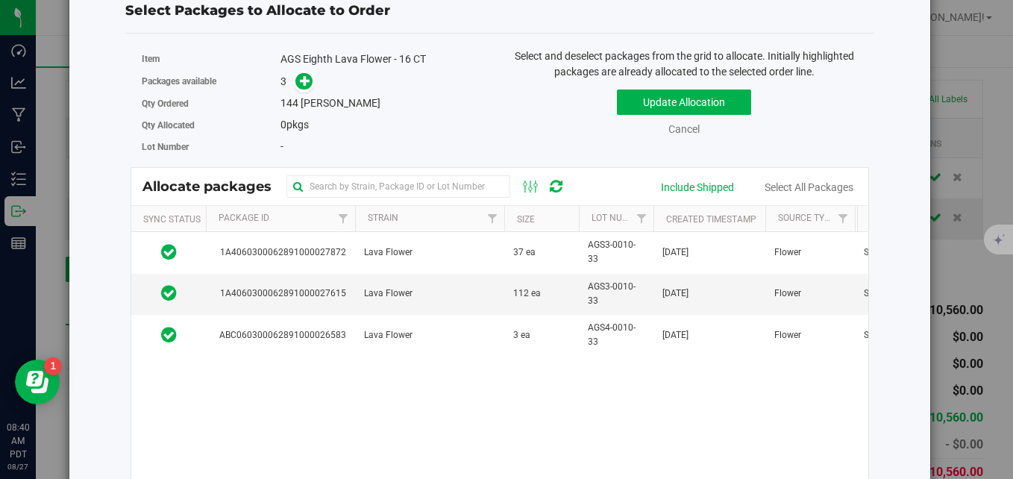
scroll to position [0, 0]
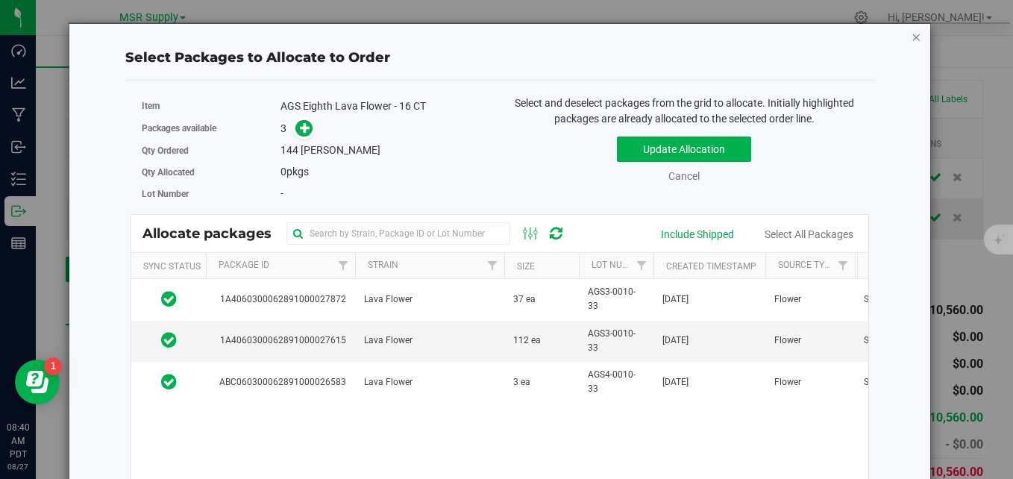
click at [911, 40] on icon "button" at bounding box center [916, 37] width 10 height 18
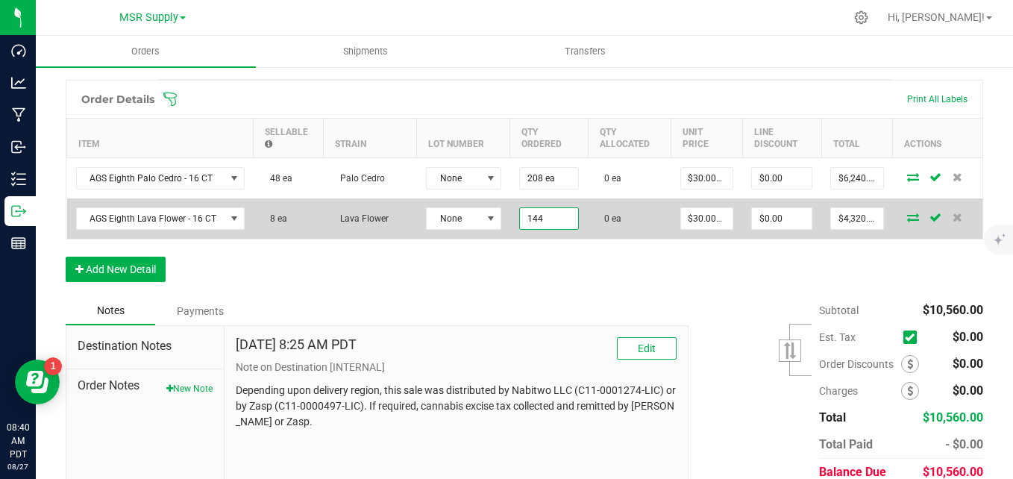
click at [547, 222] on input "144" at bounding box center [549, 218] width 58 height 21
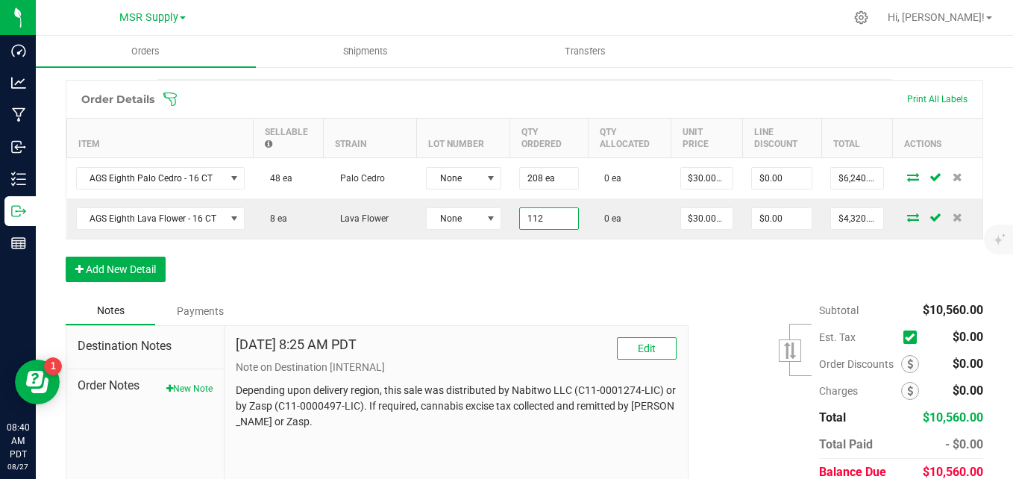
type input "112 ea"
type input "$3,360.00"
click at [528, 248] on div "Order Details Print All Labels Item Sellable Strain Lot Number Qty Ordered Qty …" at bounding box center [524, 188] width 917 height 217
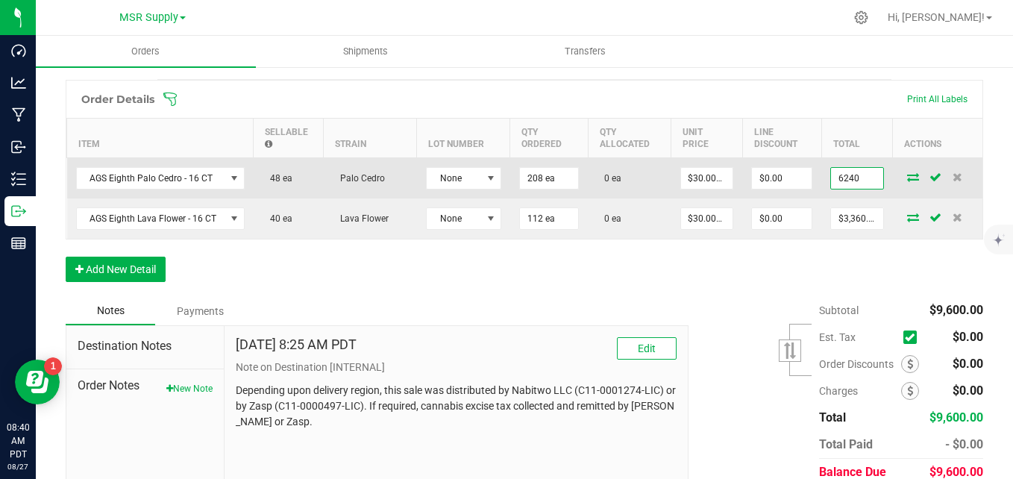
click at [845, 169] on input "6240" at bounding box center [857, 178] width 52 height 21
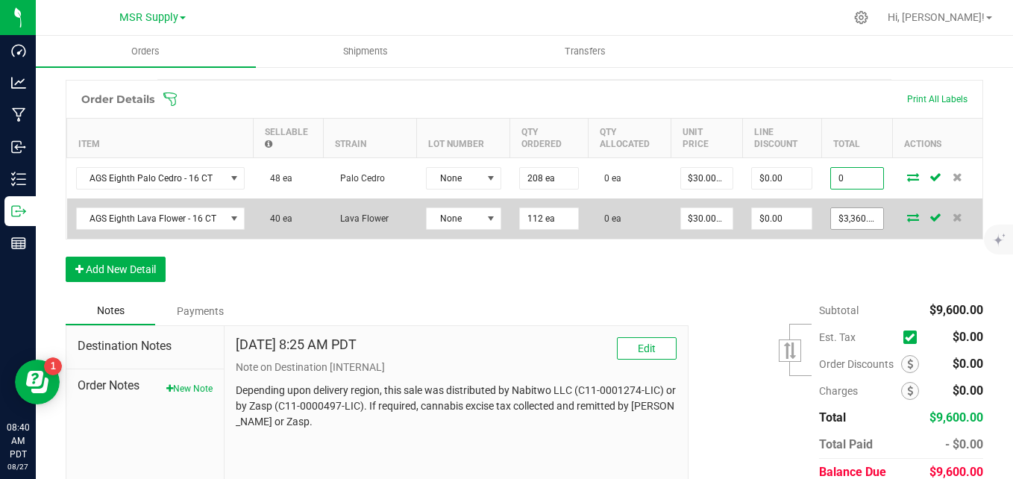
type input "0"
type input "$0.00000"
type input "$0.00"
click at [859, 210] on input "3360" at bounding box center [857, 218] width 52 height 21
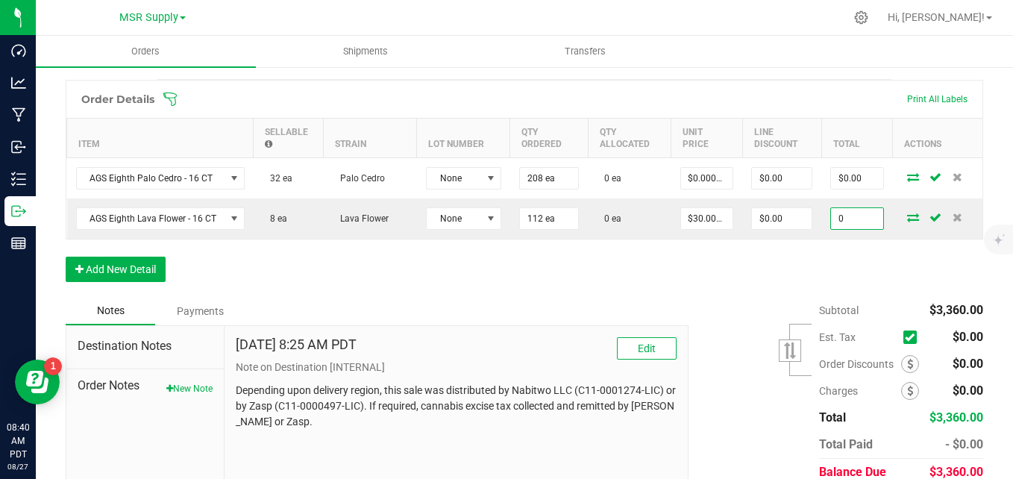
type input "0"
type input "$0.00000"
type input "$0.00"
click at [761, 277] on div "Order Details Print All Labels Item Sellable Strain Lot Number Qty Ordered Qty …" at bounding box center [524, 188] width 917 height 217
click at [113, 272] on button "Add New Detail" at bounding box center [116, 269] width 100 height 25
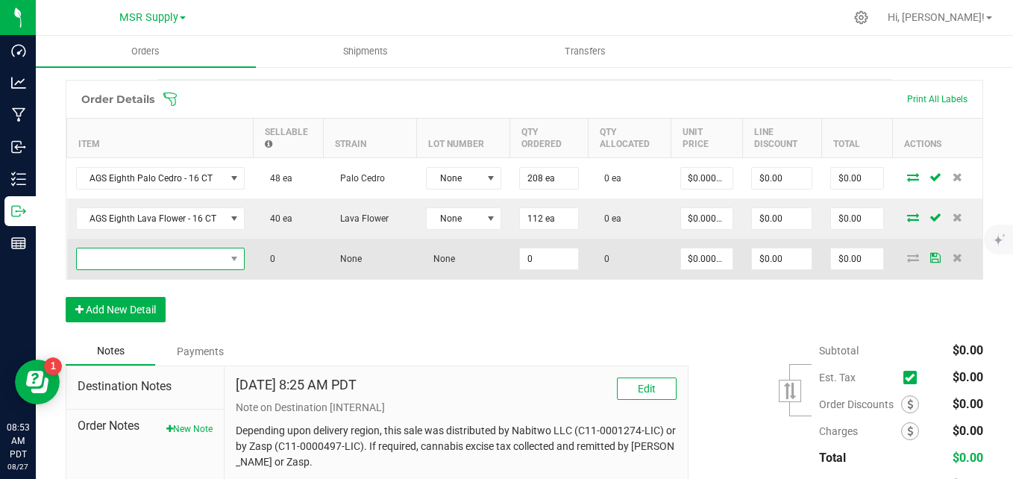
click at [139, 257] on span "NO DATA FOUND" at bounding box center [151, 258] width 148 height 21
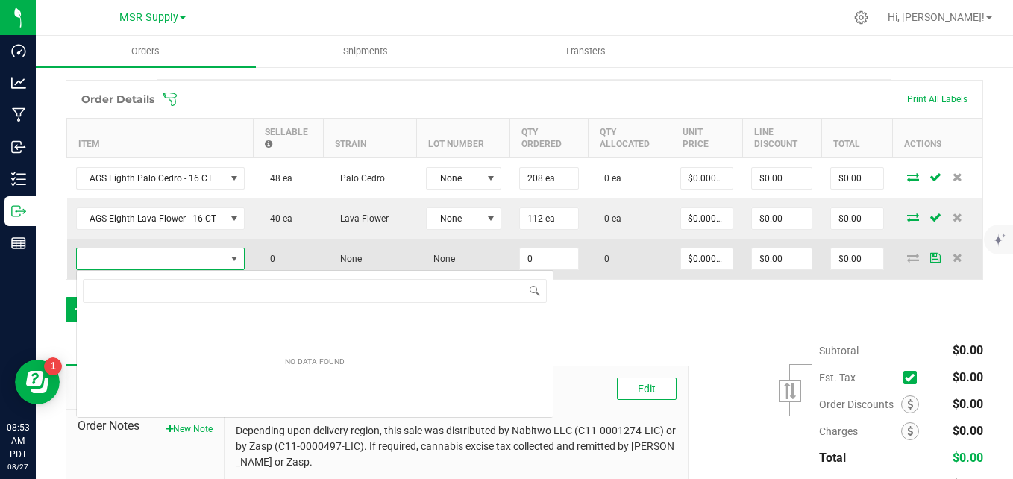
scroll to position [22, 169]
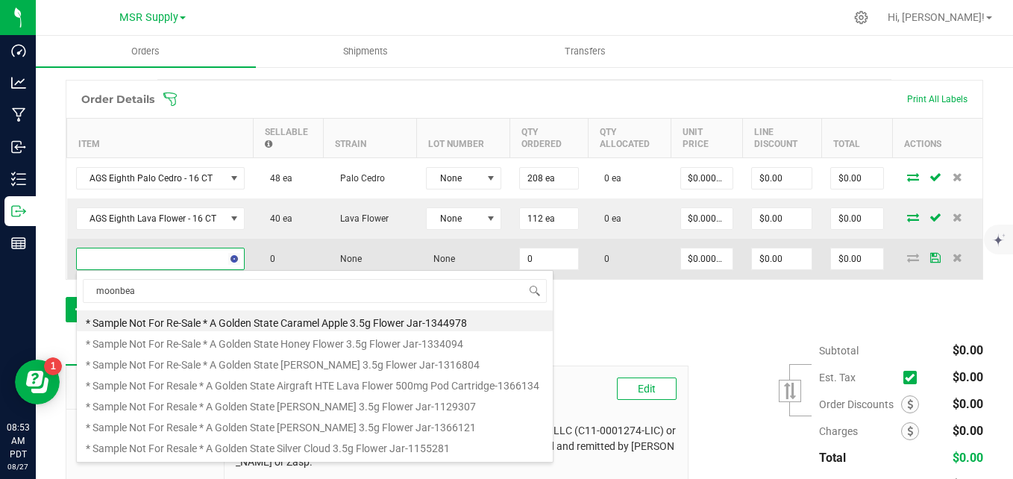
type input "moonbeam"
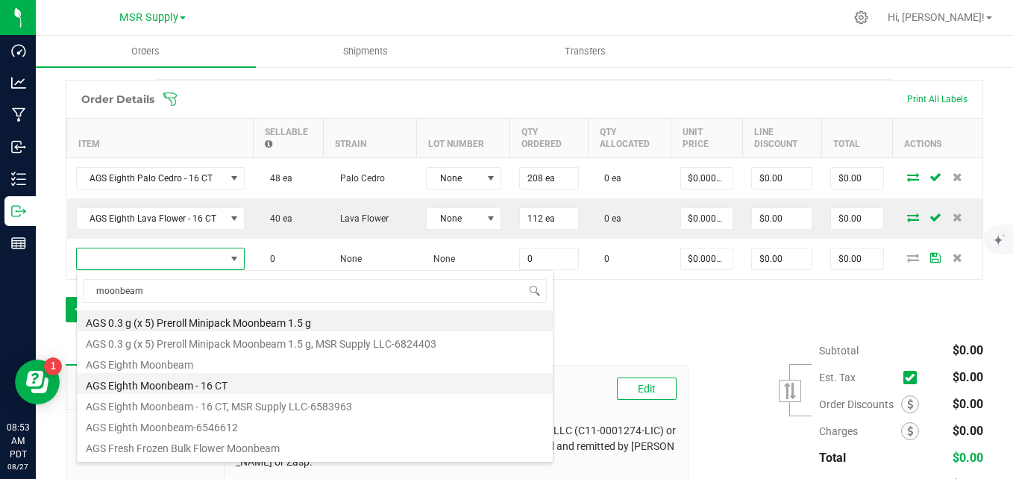
click at [234, 392] on li "AGS Eighth Moonbeam - 16 CT" at bounding box center [315, 383] width 476 height 21
type input "0 ea"
type input "$30.00000"
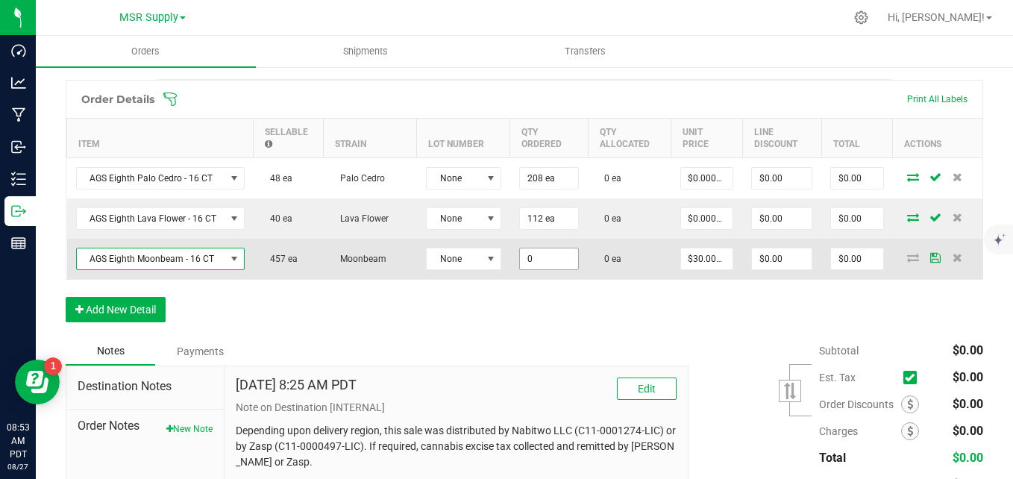
click at [554, 261] on input "0" at bounding box center [549, 258] width 58 height 21
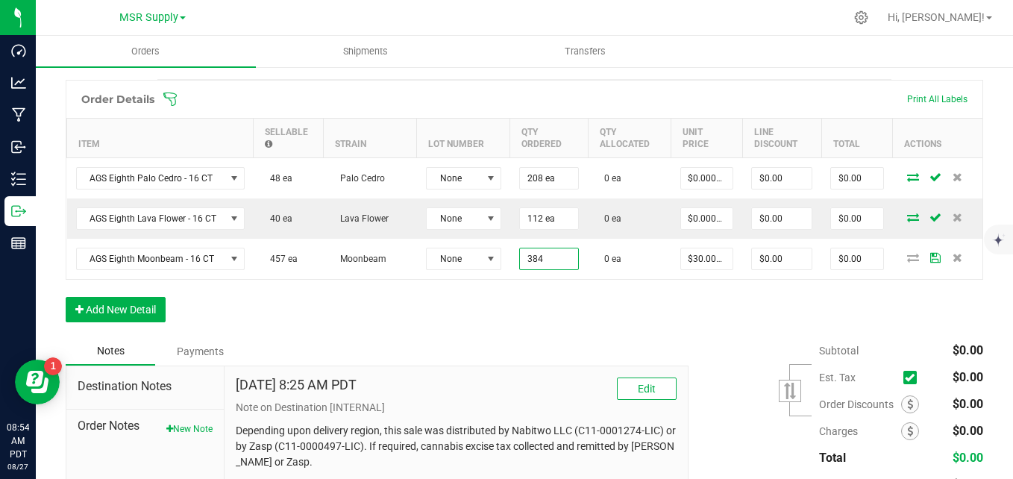
type input "384 ea"
type input "$11,520.00"
drag, startPoint x: 738, startPoint y: 302, endPoint x: 842, endPoint y: 298, distance: 103.7
click at [738, 301] on div "Order Details Print All Labels Item Sellable Strain Lot Number Qty Ordered Qty …" at bounding box center [524, 208] width 917 height 257
click at [907, 260] on icon at bounding box center [913, 257] width 12 height 9
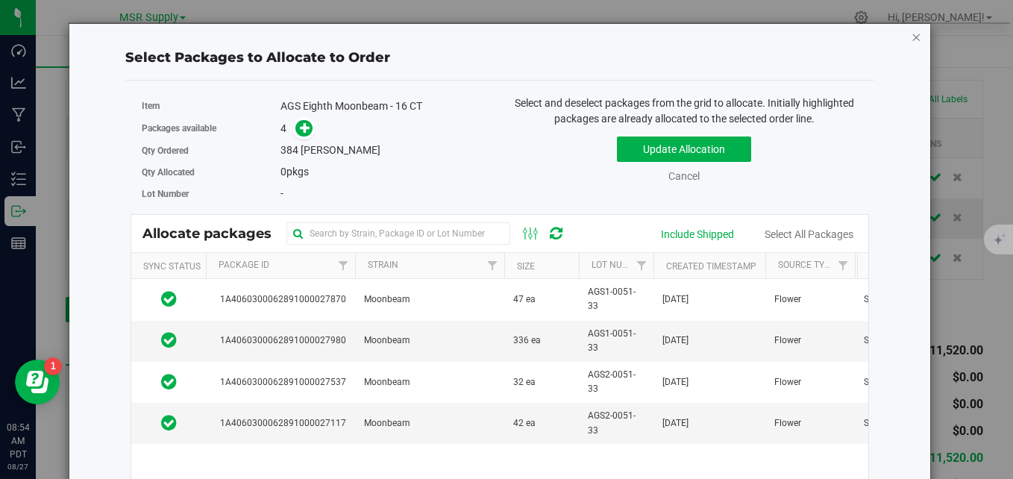
click at [911, 37] on icon "button" at bounding box center [916, 37] width 10 height 18
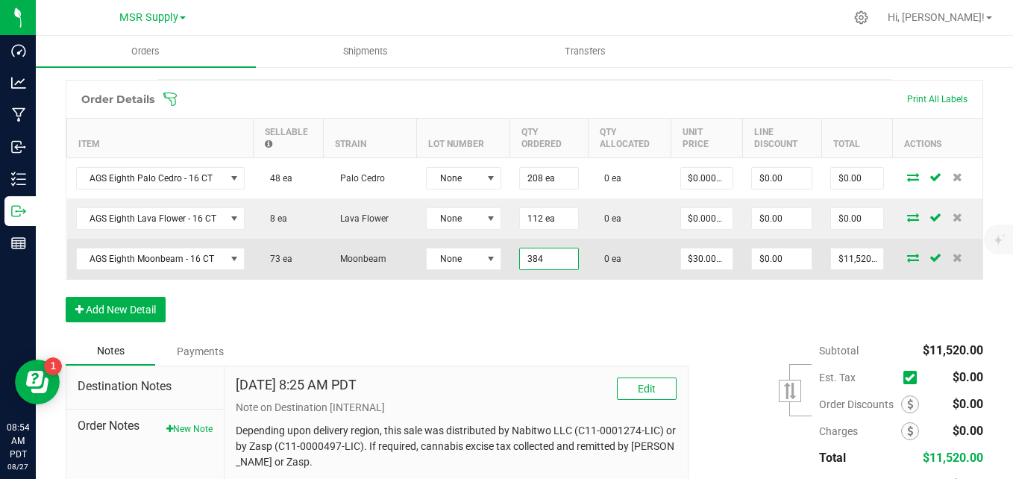
click at [559, 254] on input "384" at bounding box center [549, 258] width 58 height 21
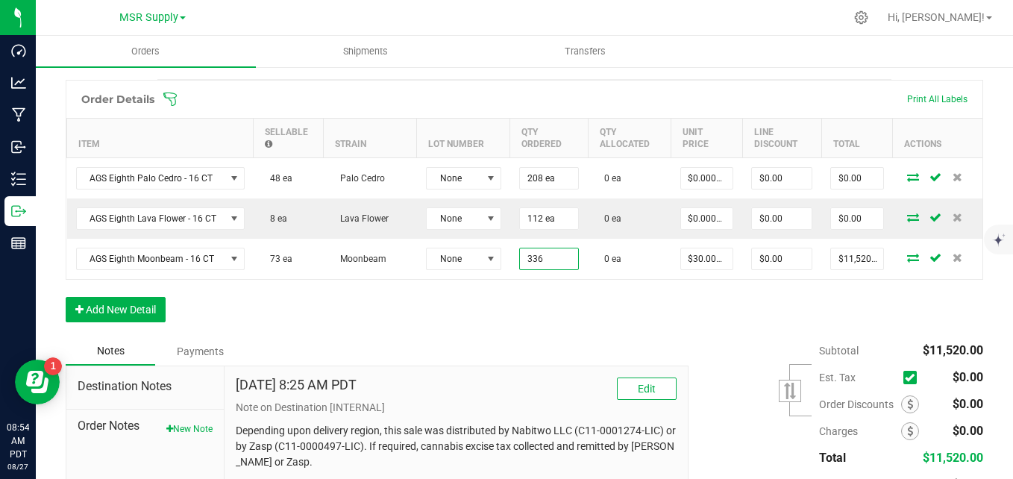
type input "336 ea"
type input "$10,080.00"
click at [551, 295] on div "Order Details Print All Labels Item Sellable Strain Lot Number Qty Ordered Qty …" at bounding box center [524, 208] width 917 height 257
click at [110, 309] on button "Add New Detail" at bounding box center [116, 309] width 100 height 25
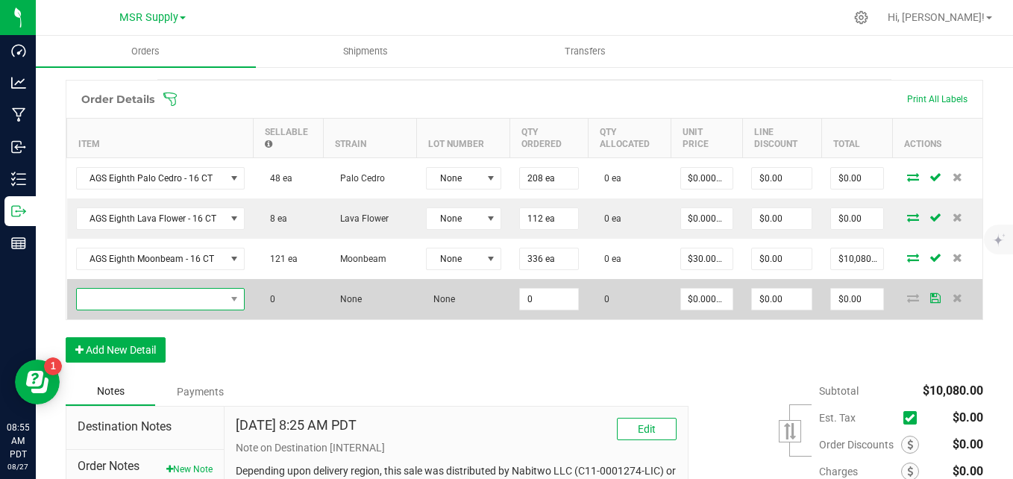
click at [177, 292] on span "NO DATA FOUND" at bounding box center [151, 299] width 148 height 21
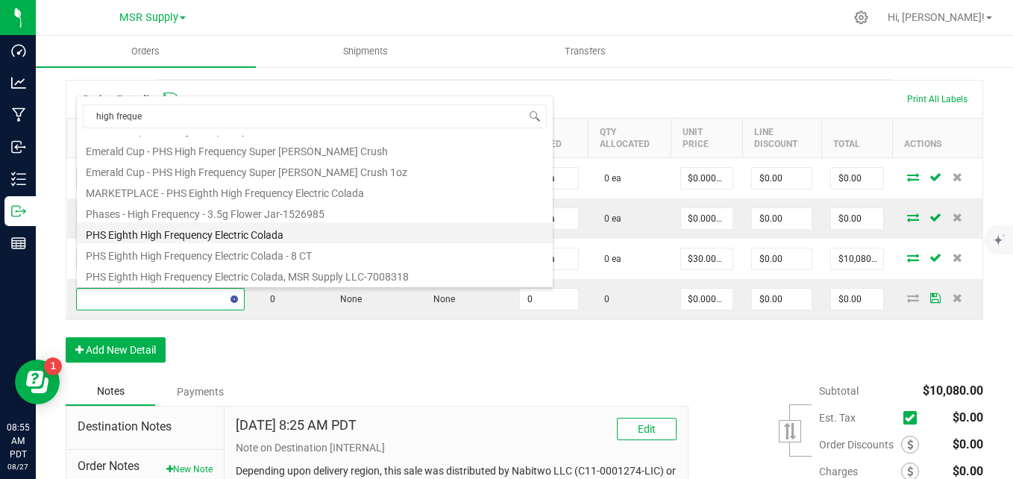
scroll to position [0, 0]
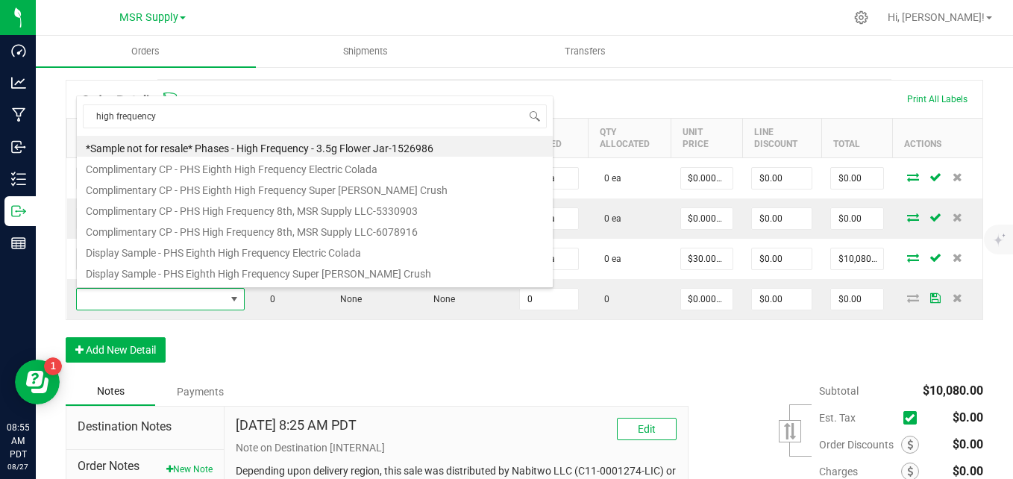
type input "high frequency e"
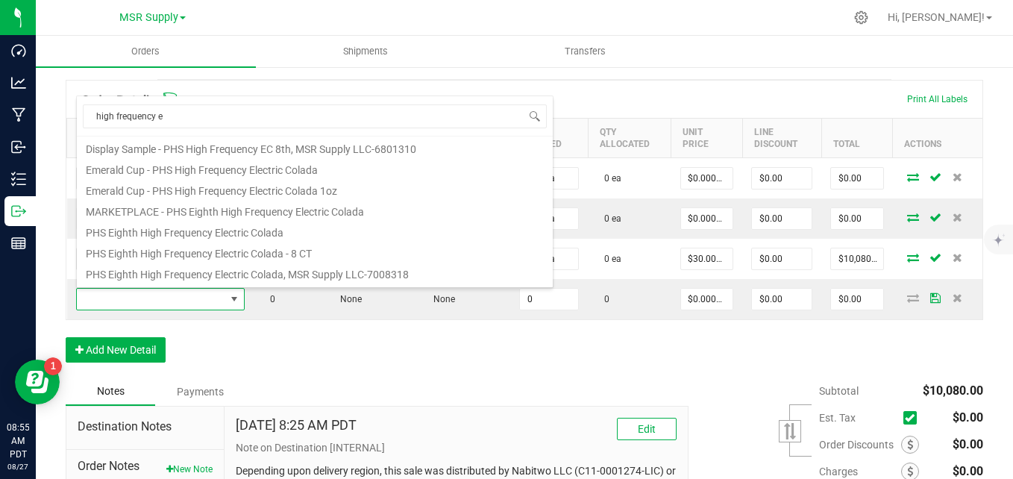
scroll to position [149, 0]
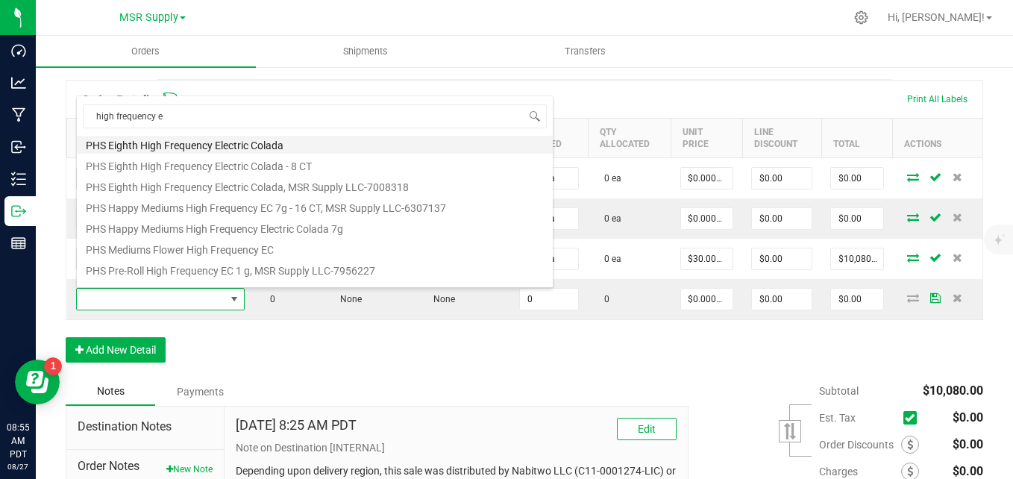
click at [296, 150] on li "PHS Eighth High Frequency Electric Colada" at bounding box center [315, 143] width 476 height 21
type input "0 ea"
type input "$25.00000"
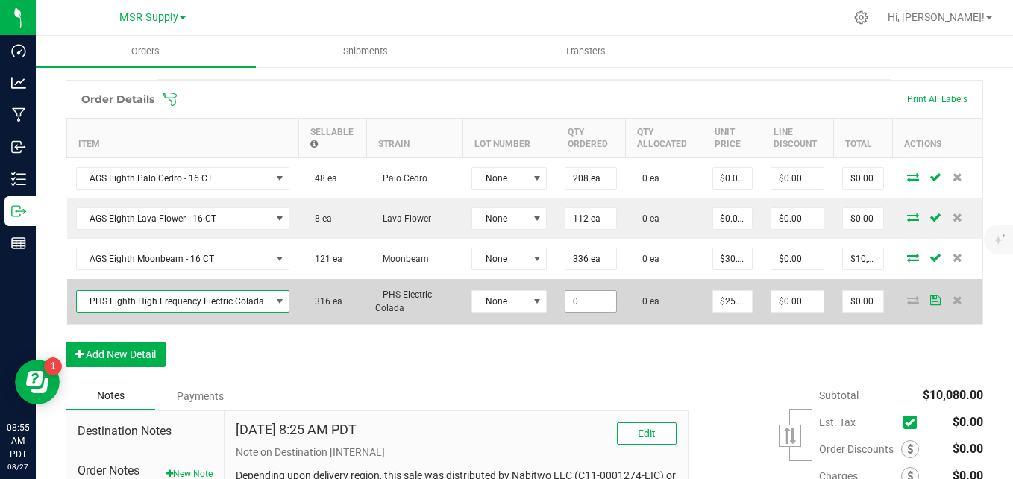
click at [592, 307] on input "0" at bounding box center [590, 301] width 50 height 21
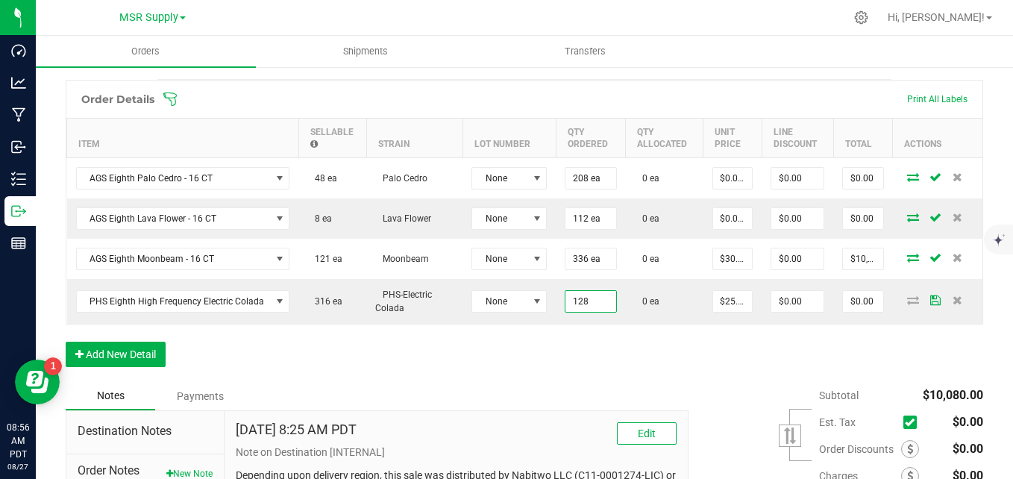
type input "128 ea"
type input "$3,200.00"
click at [613, 381] on div "Order Details Print All Labels Item Sellable Strain Lot Number Qty Ordered Qty …" at bounding box center [524, 231] width 917 height 302
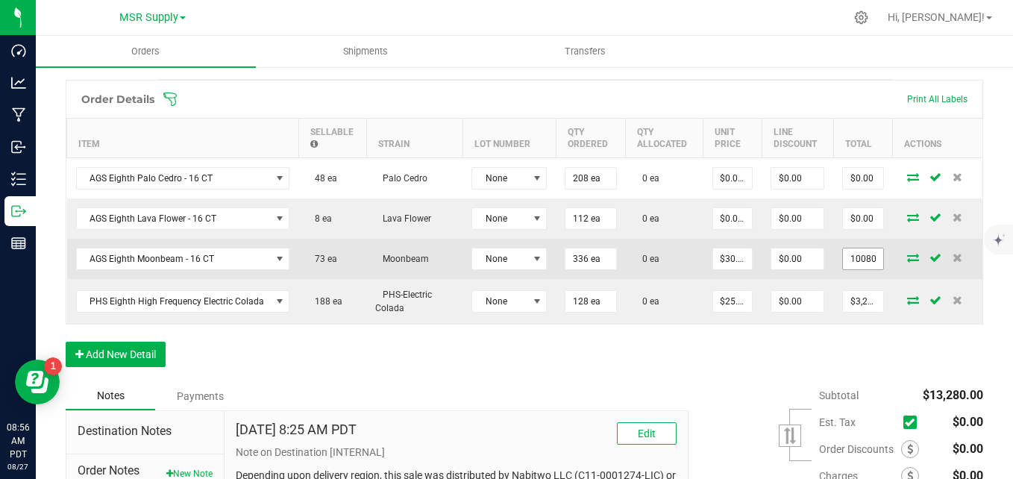
click at [855, 260] on input "10080" at bounding box center [863, 258] width 40 height 21
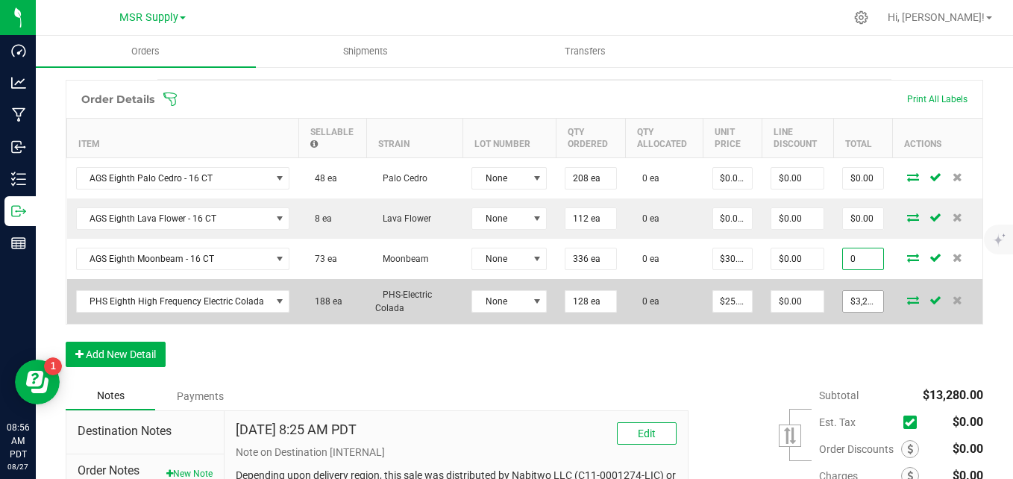
type input "0"
type input "$0.00000"
type input "$0.00"
click at [847, 306] on input "3200" at bounding box center [863, 301] width 40 height 21
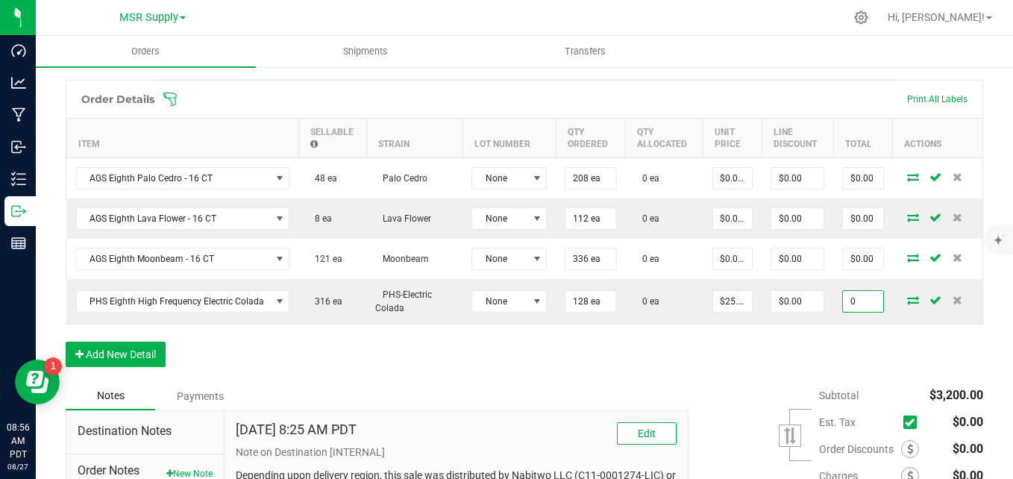
type input "0"
type input "$0.00000"
type input "$0.00"
click at [845, 333] on div "Order Details Print All Labels Item Sellable Strain Lot Number Qty Ordered Qty …" at bounding box center [524, 231] width 917 height 302
click at [907, 304] on icon at bounding box center [913, 299] width 12 height 9
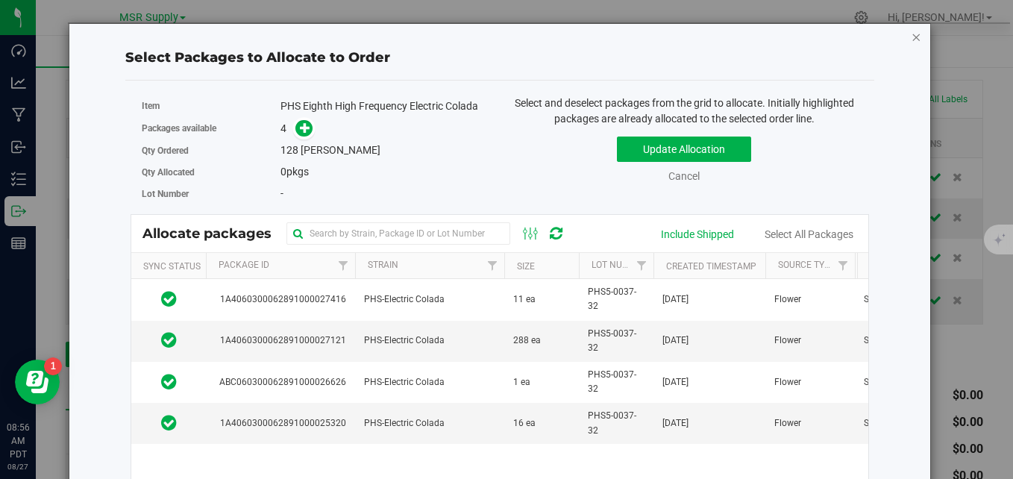
click at [911, 34] on icon "button" at bounding box center [916, 37] width 10 height 18
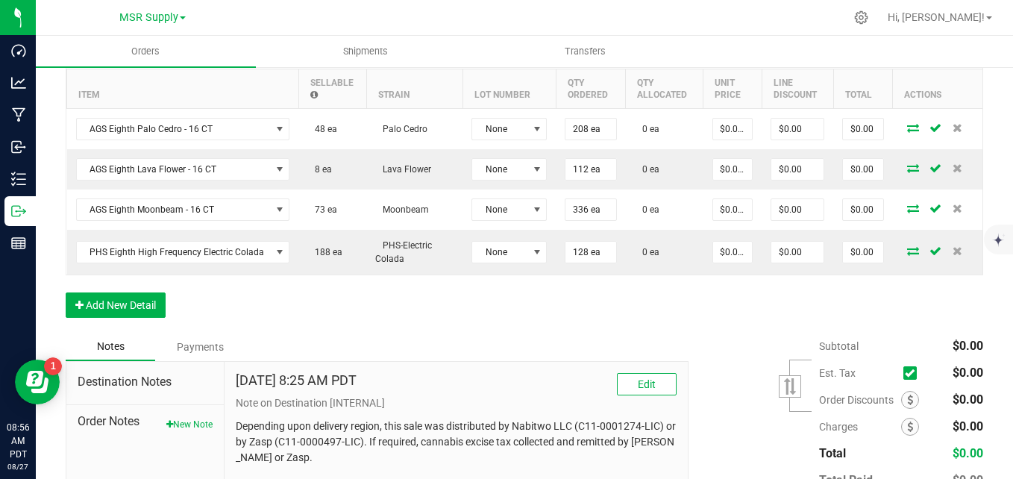
scroll to position [518, 0]
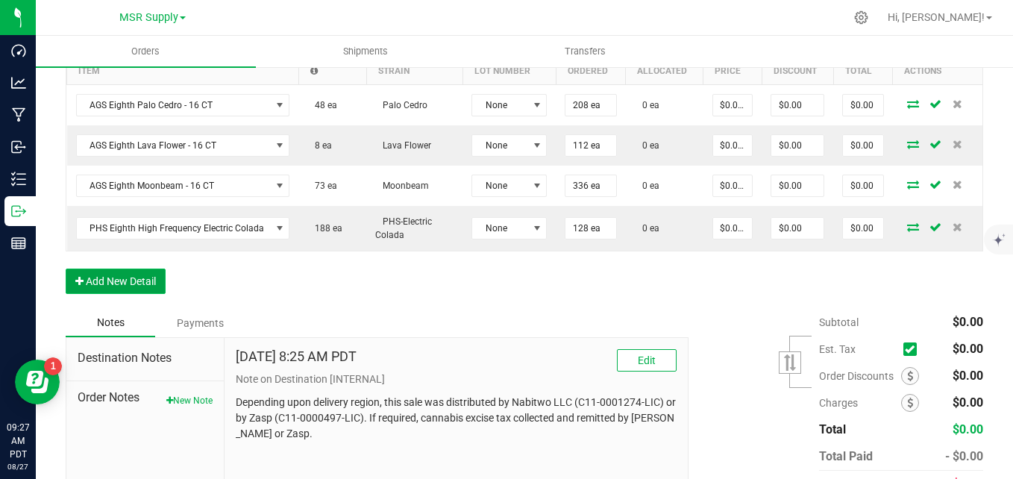
click at [111, 280] on button "Add New Detail" at bounding box center [116, 280] width 100 height 25
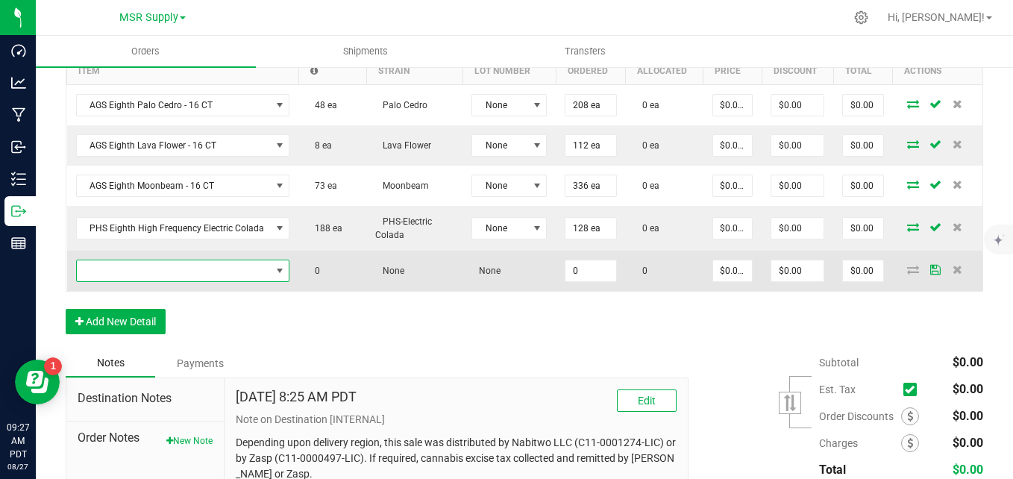
click at [116, 271] on span "NO DATA FOUND" at bounding box center [174, 270] width 194 height 21
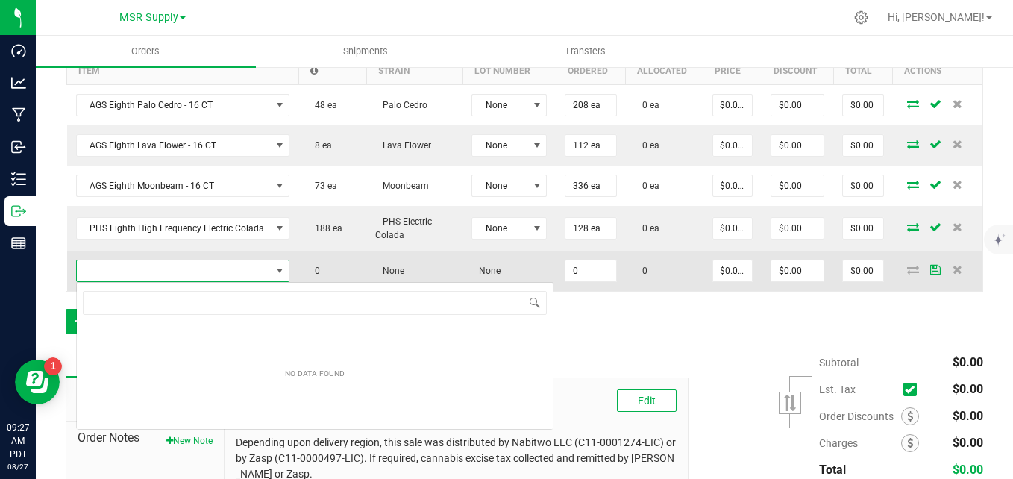
scroll to position [22, 210]
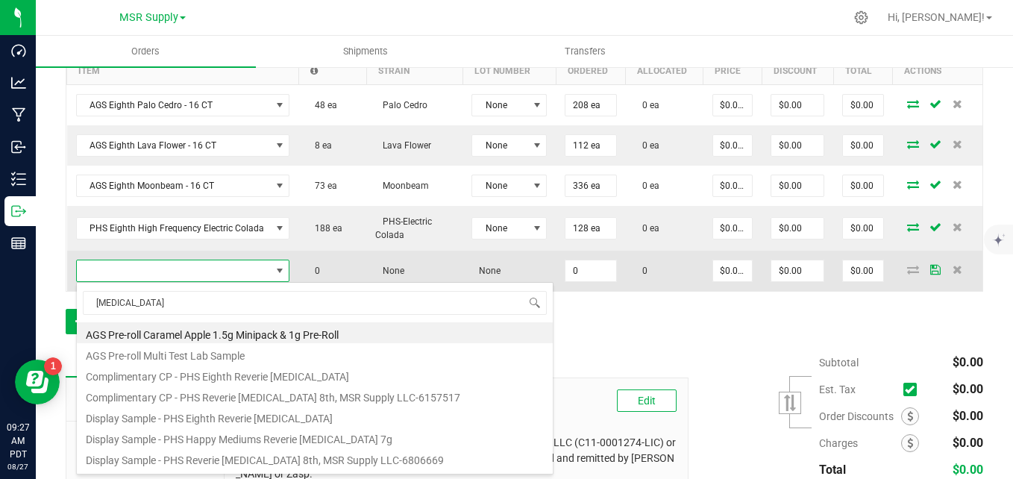
type input "muse"
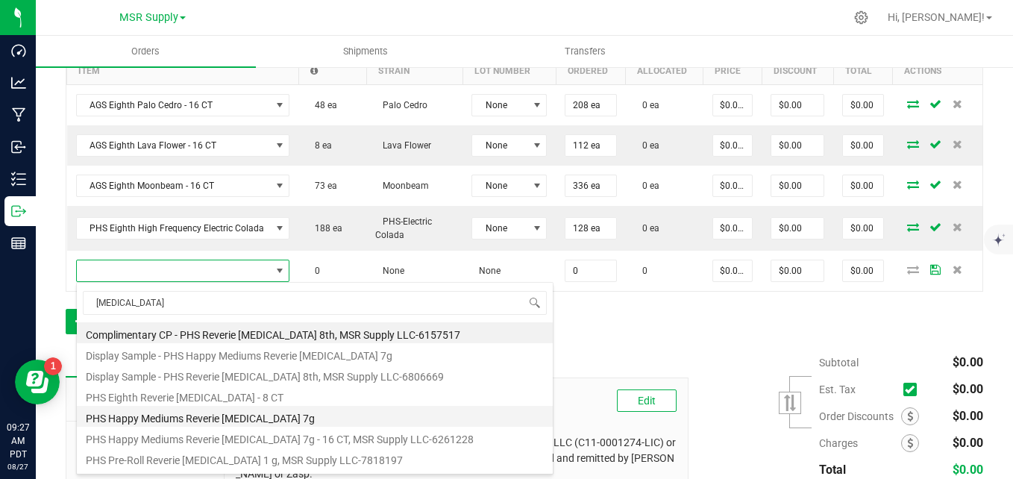
click at [207, 417] on li "PHS Happy Mediums Reverie Muse 7g" at bounding box center [315, 416] width 476 height 21
type input "0 ea"
type input "$27.00000"
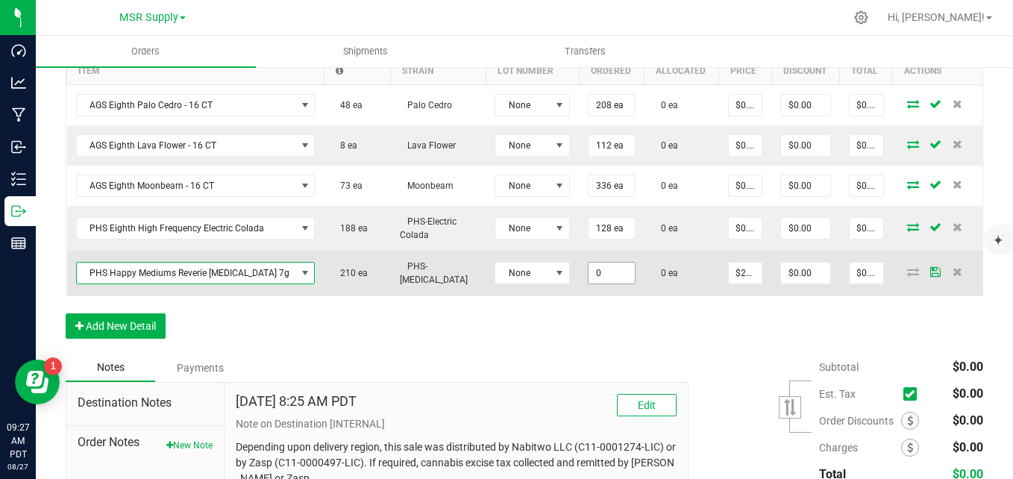
click at [588, 267] on input "0" at bounding box center [611, 273] width 46 height 21
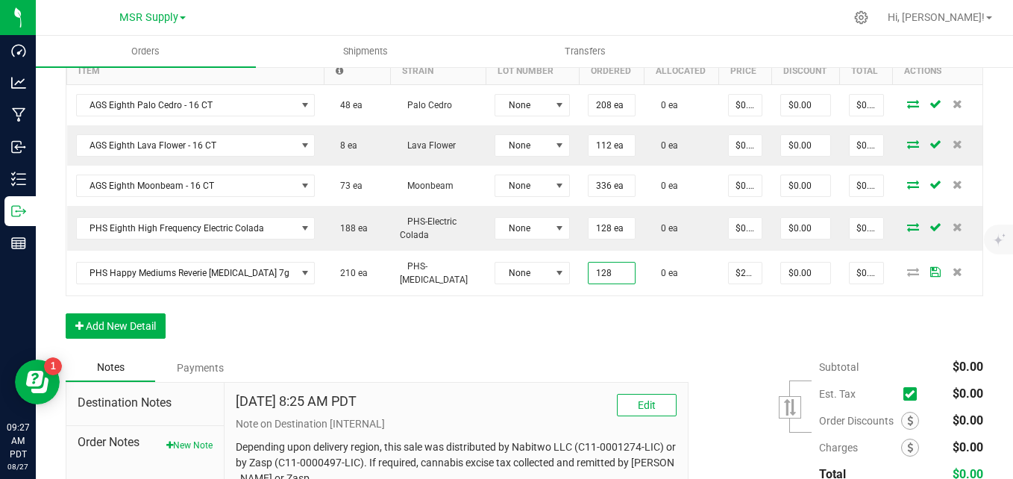
type input "128 ea"
type input "$3,456.00"
click at [680, 318] on div "Order Details Print All Labels Item Sellable Strain Lot Number Qty Ordered Qty …" at bounding box center [524, 180] width 917 height 347
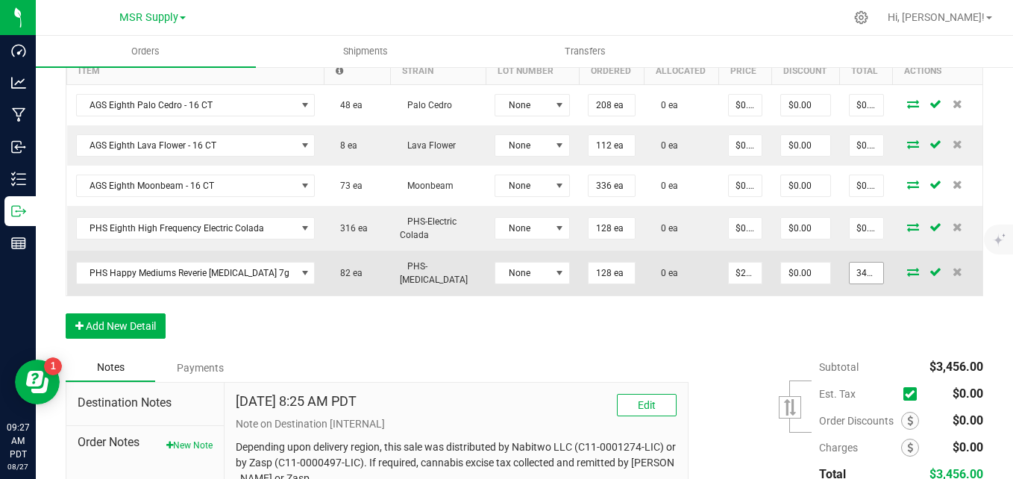
click at [849, 266] on input "3456" at bounding box center [866, 273] width 34 height 21
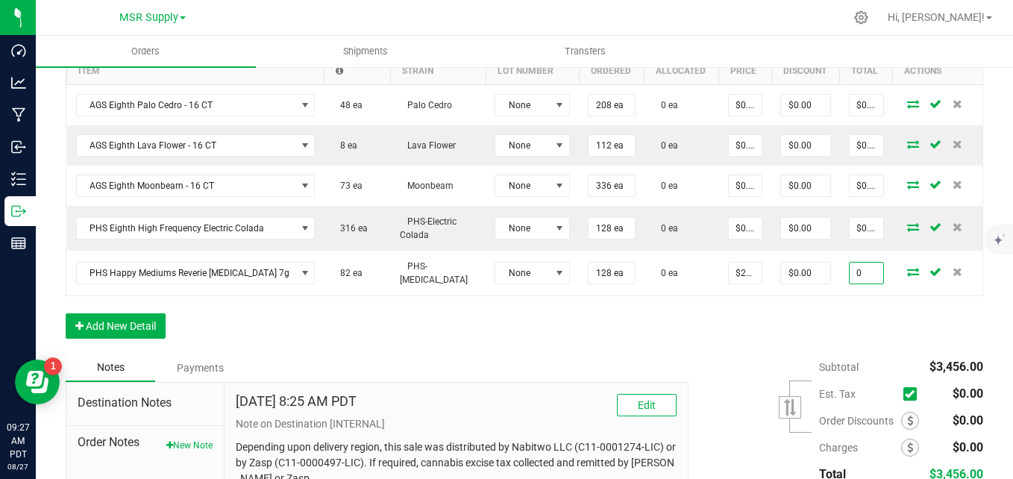
type input "0"
type input "$0.00000"
type input "$0.00"
click at [830, 331] on div "Order Details Print All Labels Item Sellable Strain Lot Number Qty Ordered Qty …" at bounding box center [524, 180] width 917 height 347
click at [154, 319] on button "Add New Detail" at bounding box center [116, 325] width 100 height 25
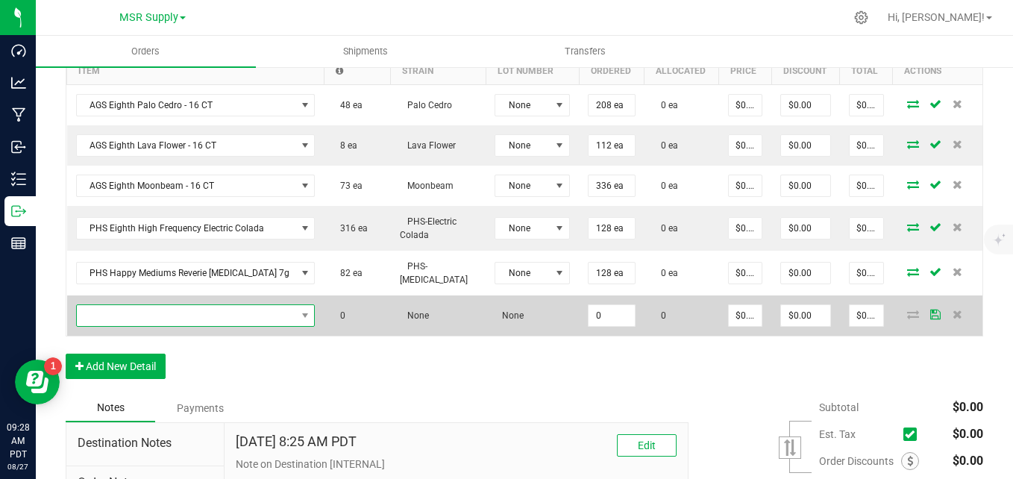
click at [152, 305] on span "NO DATA FOUND" at bounding box center [186, 315] width 219 height 21
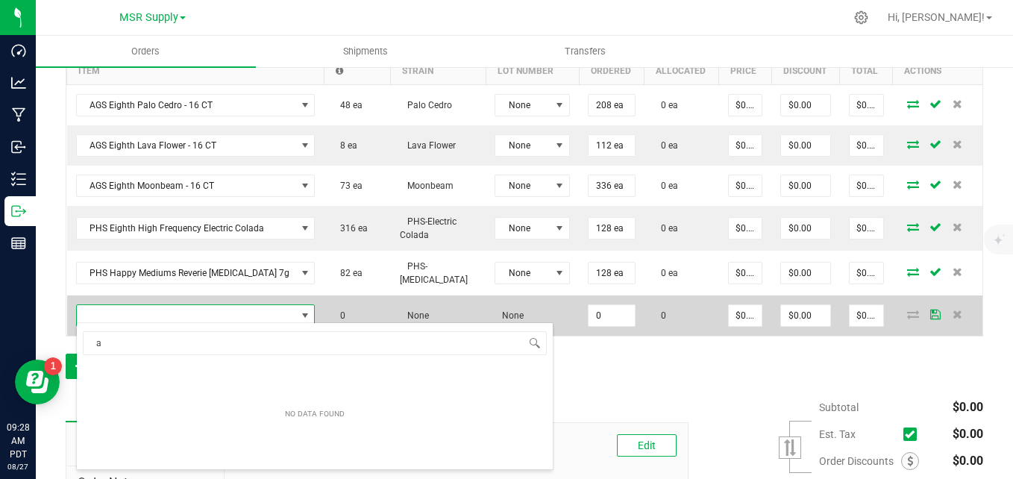
scroll to position [0, 0]
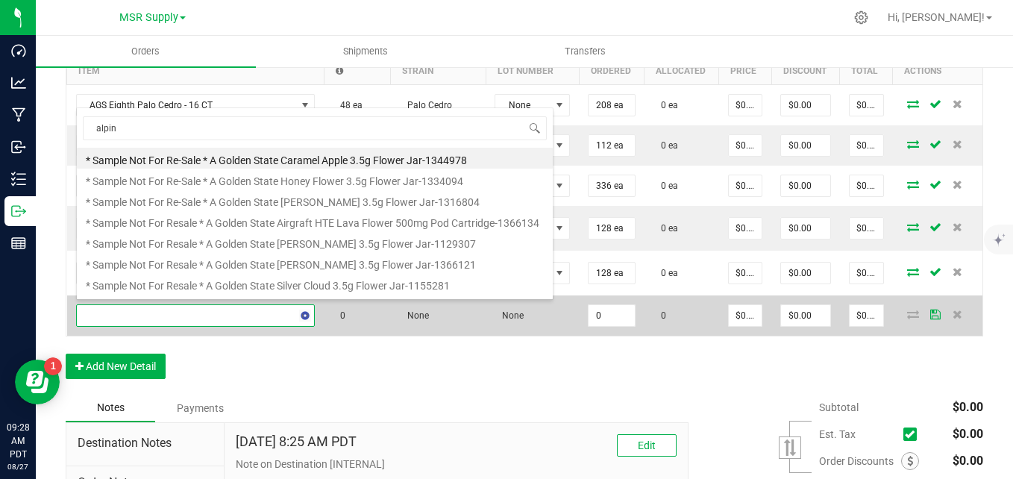
type input "alpine"
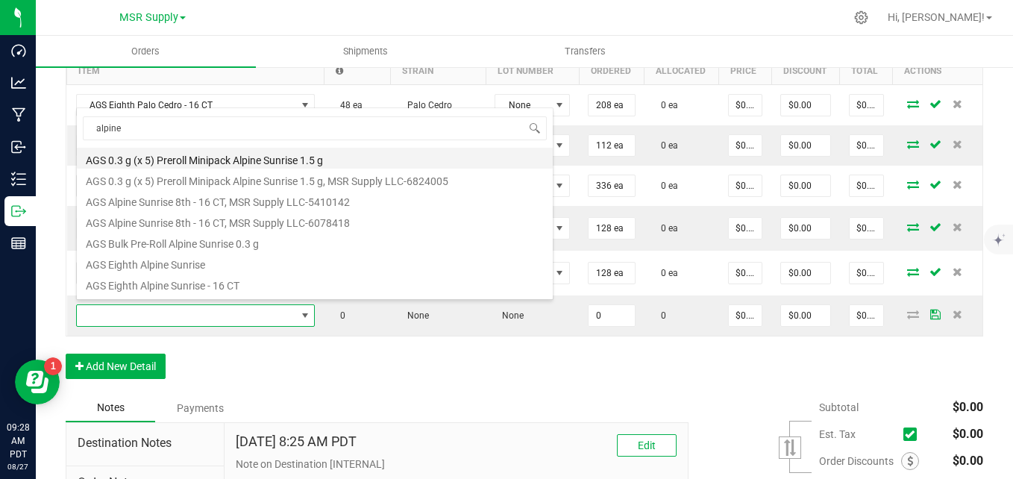
click at [231, 159] on li "AGS 0.3 g (x 5) Preroll Minipack Alpine Sunrise 1.5 g" at bounding box center [315, 158] width 476 height 21
type input "0 ea"
type input "$12.75000"
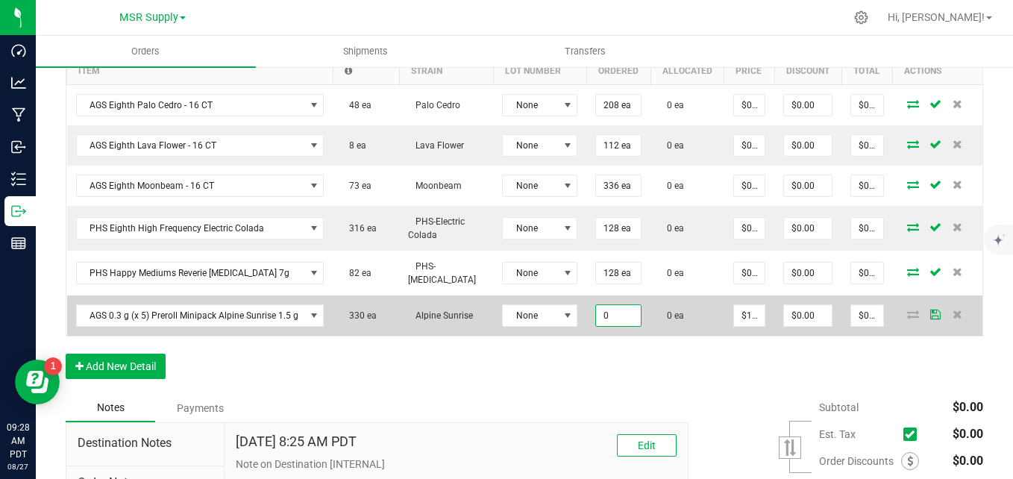
click at [612, 309] on input "0" at bounding box center [618, 315] width 45 height 21
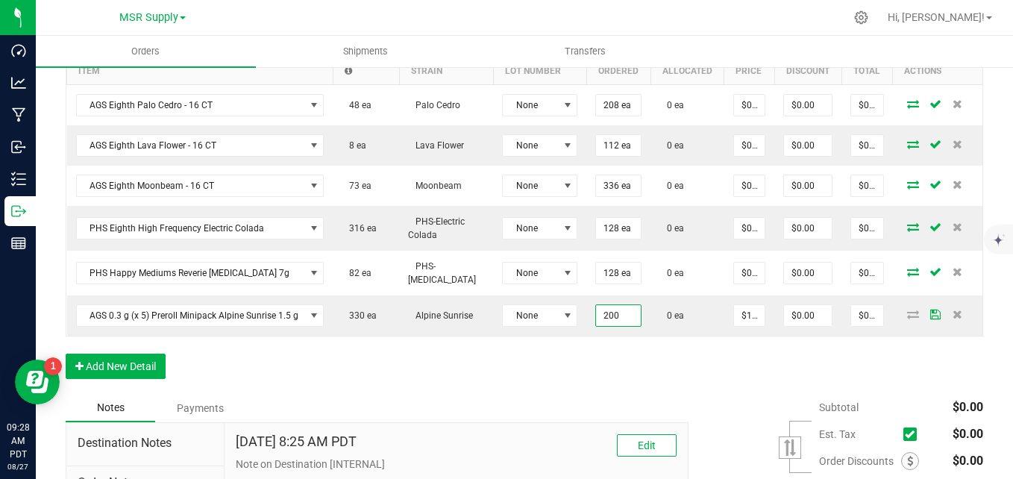
type input "200 ea"
type input "$2,550.00"
click at [535, 379] on div "Order Details Print All Labels Item Sellable Strain Lot Number Qty Ordered Qty …" at bounding box center [524, 200] width 917 height 387
click at [148, 368] on button "Add New Detail" at bounding box center [116, 366] width 100 height 25
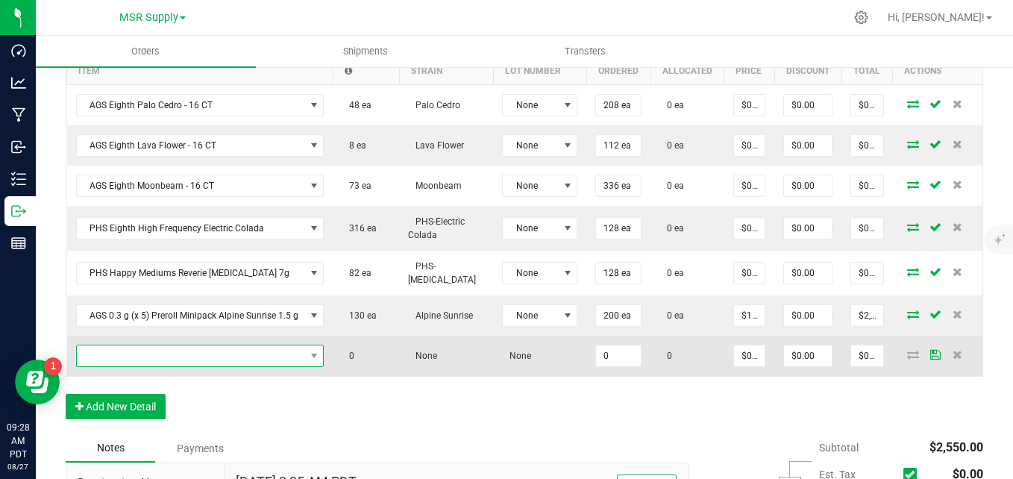
click at [156, 352] on span "NO DATA FOUND" at bounding box center [191, 355] width 228 height 21
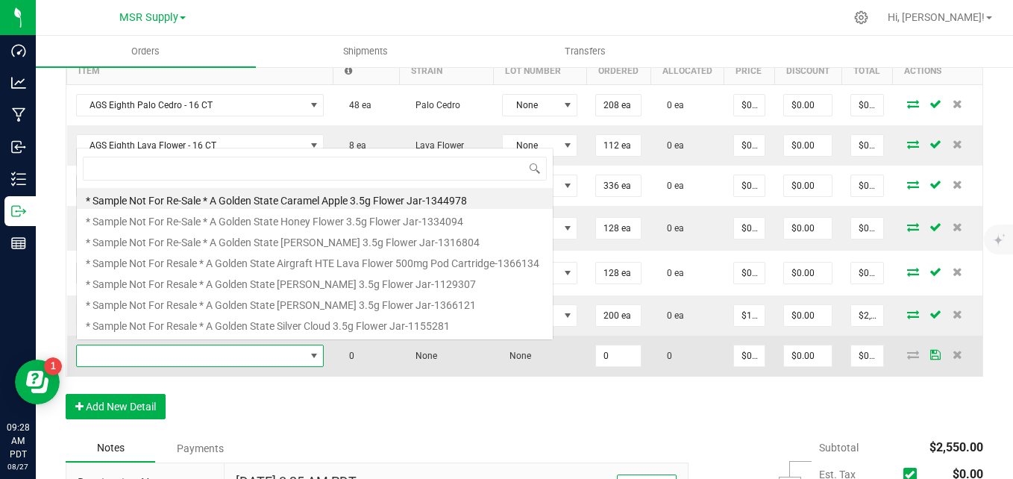
scroll to position [22, 245]
type input "lava"
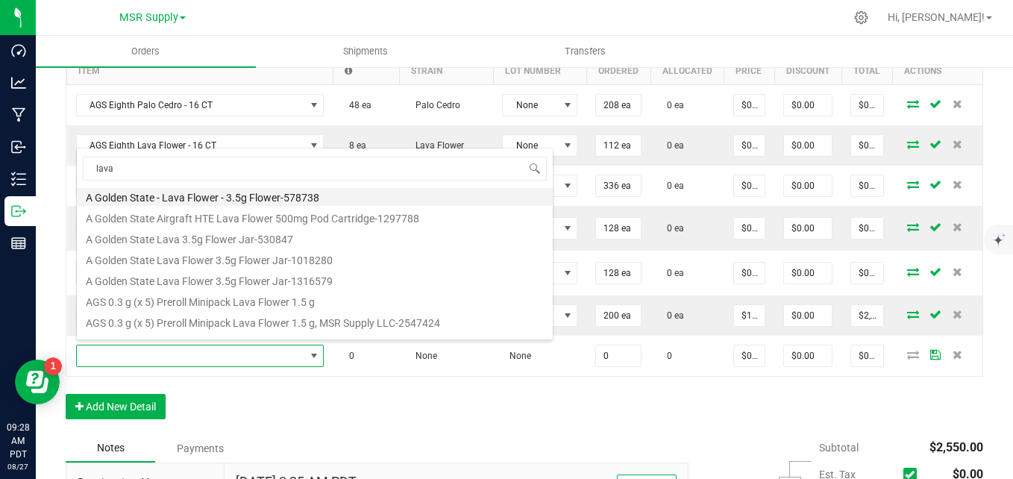
scroll to position [224, 0]
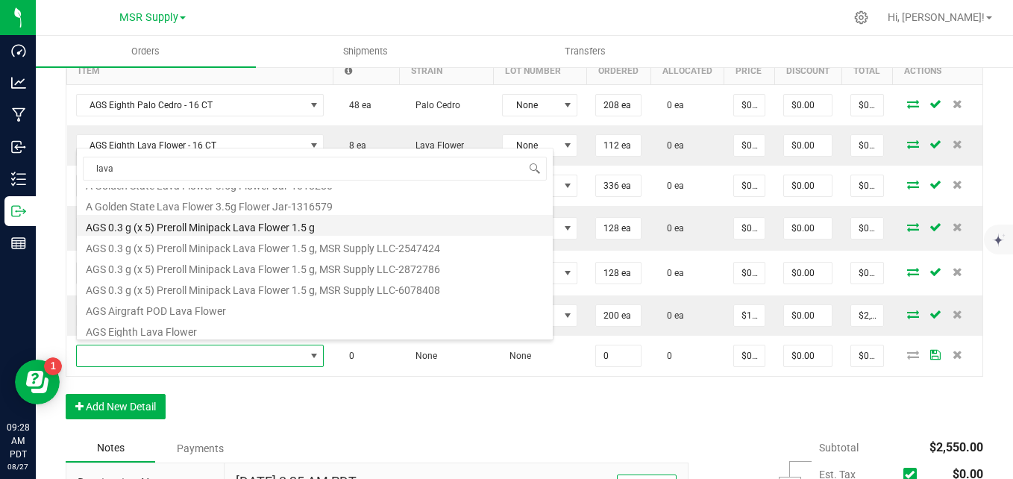
click at [204, 228] on li "AGS 0.3 g (x 5) Preroll Minipack Lava Flower 1.5 g" at bounding box center [315, 225] width 476 height 21
type input "0 ea"
type input "$12.75000"
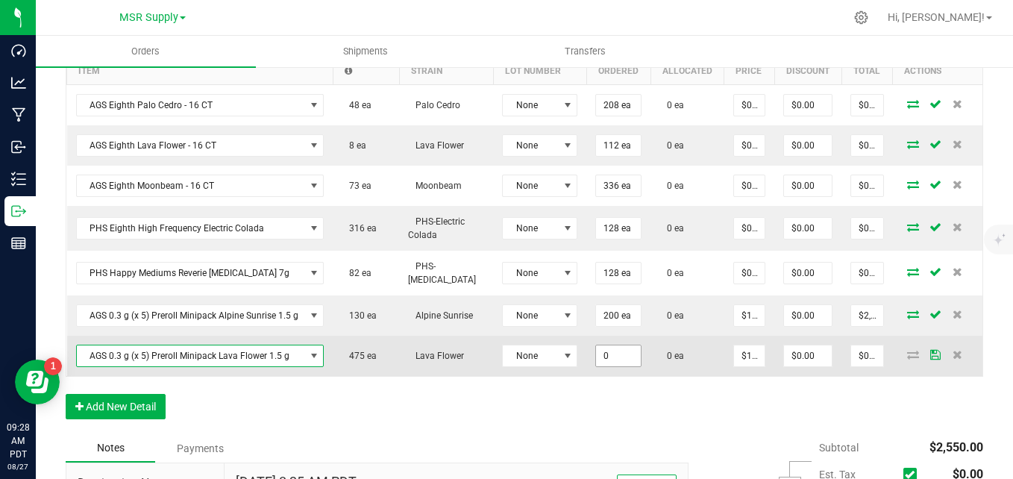
click at [596, 351] on input "0" at bounding box center [618, 355] width 45 height 21
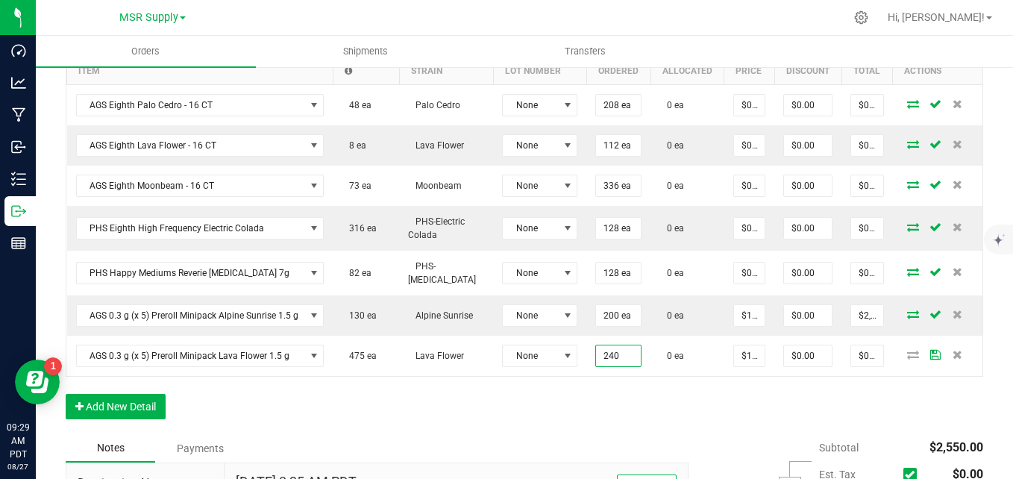
type input "240 ea"
type input "$3,060.00"
click at [619, 405] on div "Order Details Print All Labels Item Sellable Strain Lot Number Qty Ordered Qty …" at bounding box center [524, 220] width 917 height 427
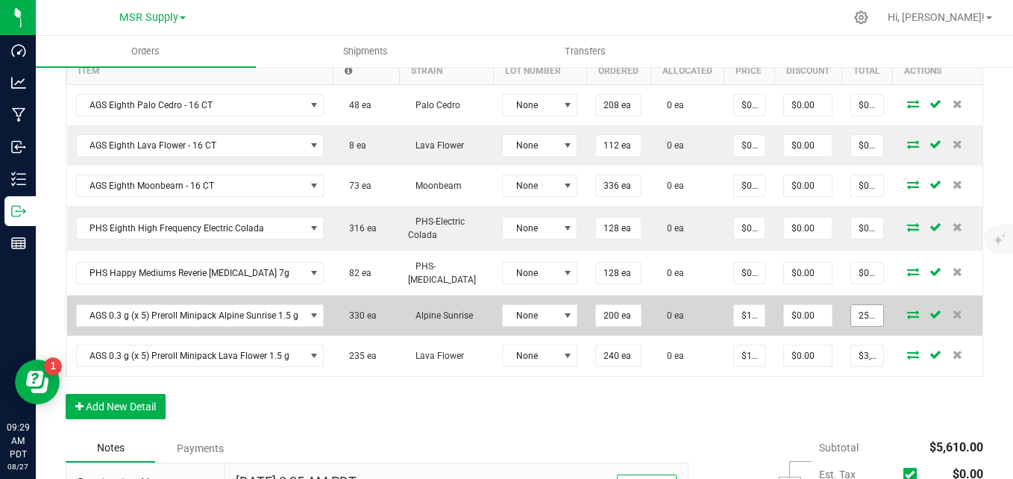
click at [858, 310] on input "2550" at bounding box center [867, 315] width 32 height 21
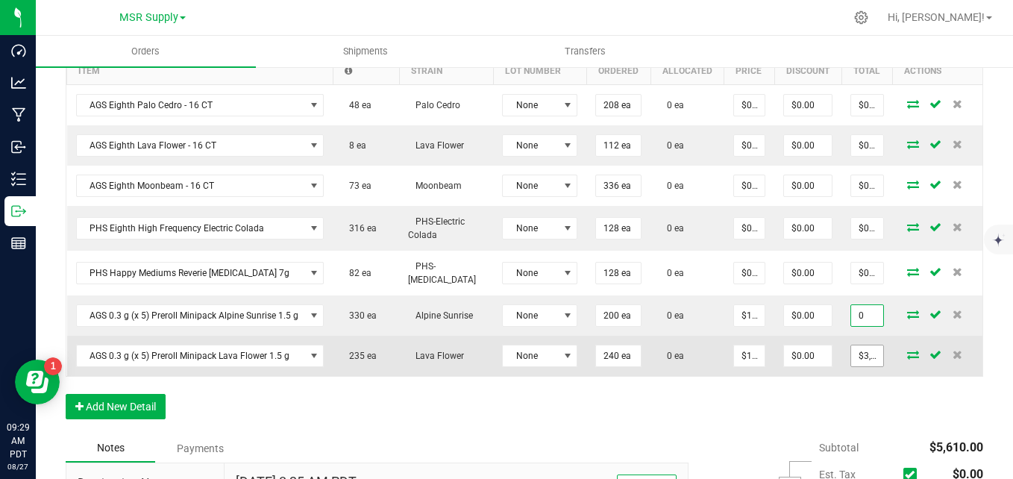
type input "0"
type input "$0.00000"
type input "$0.00"
click at [864, 351] on input "3060" at bounding box center [867, 355] width 32 height 21
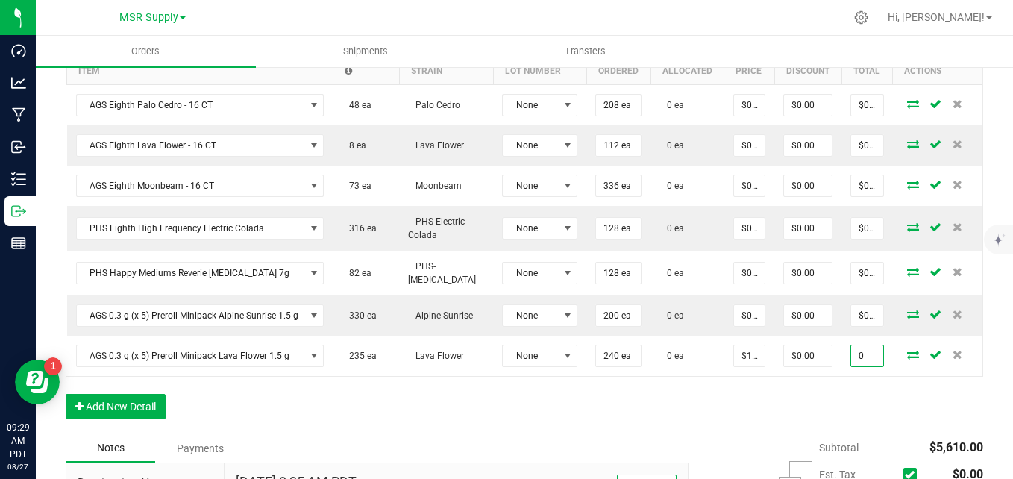
type input "0"
type input "$0.00000"
type input "$0.00"
click at [776, 421] on div "Order Details Print All Labels Item Sellable Strain Lot Number Qty Ordered Qty …" at bounding box center [524, 220] width 917 height 427
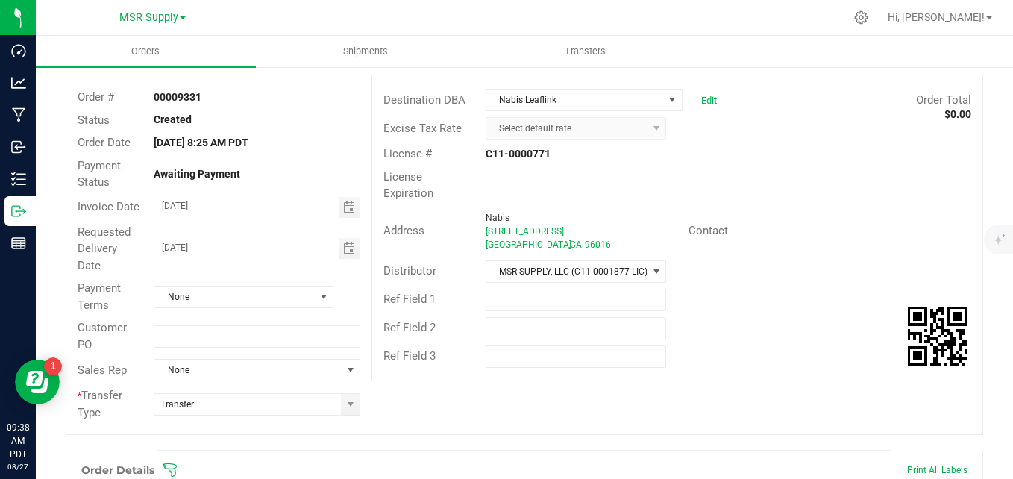
scroll to position [0, 0]
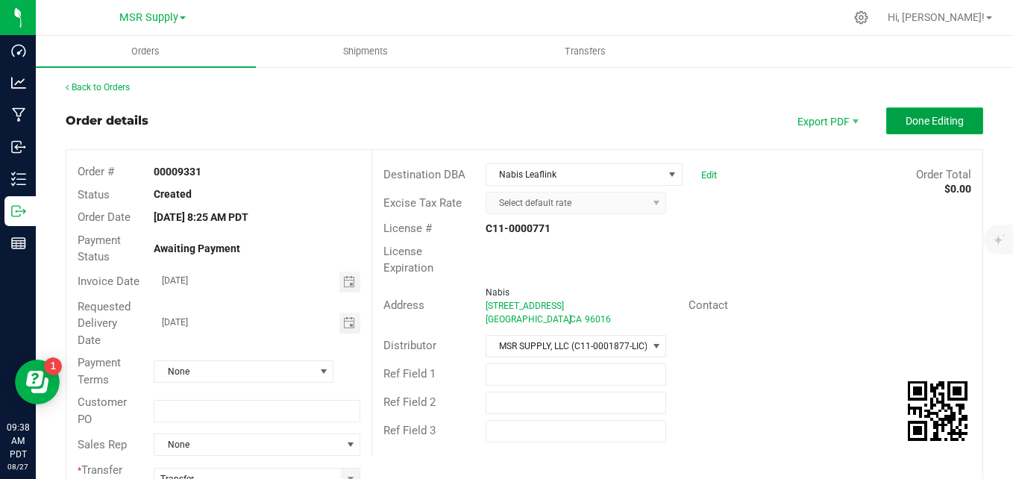
click at [905, 118] on span "Done Editing" at bounding box center [934, 121] width 58 height 12
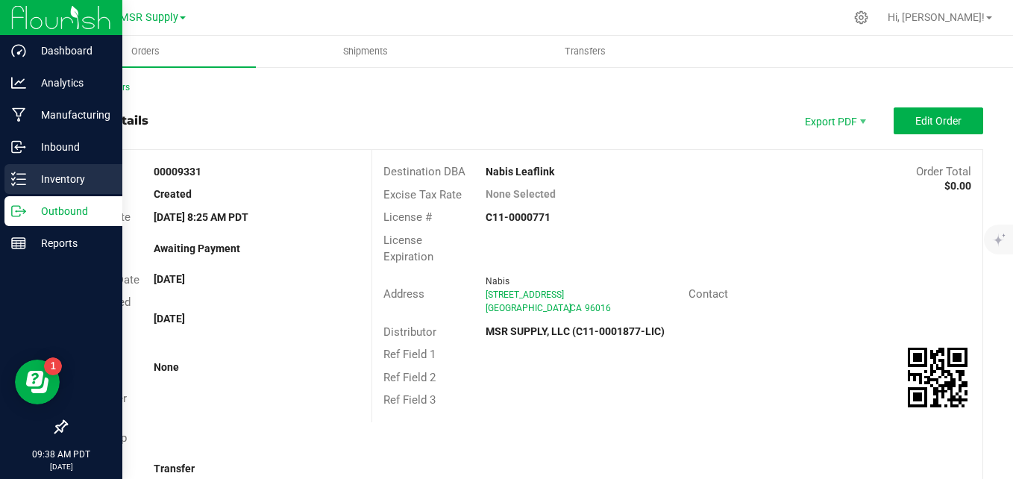
click at [32, 171] on p "Inventory" at bounding box center [70, 179] width 89 height 18
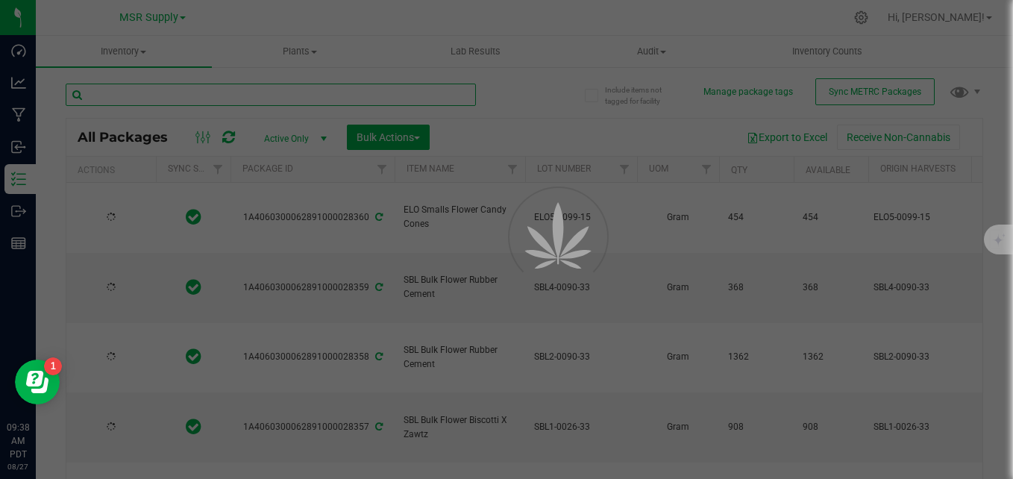
click at [239, 89] on input "text" at bounding box center [271, 95] width 410 height 22
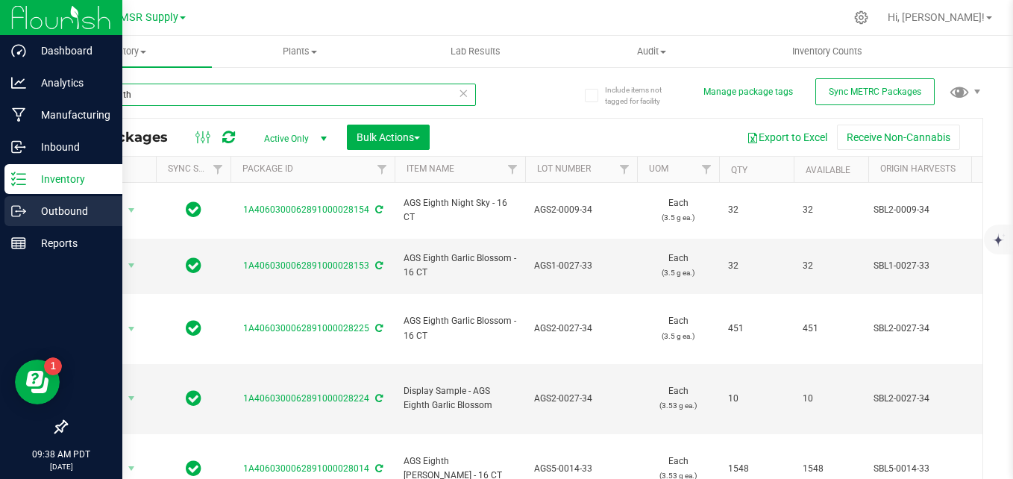
type input "ags eighth"
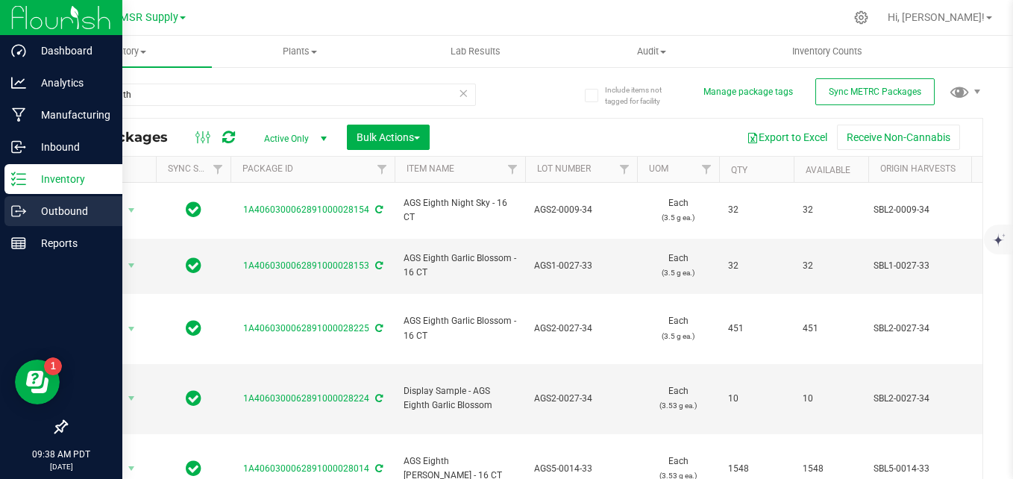
click at [43, 205] on p "Outbound" at bounding box center [70, 211] width 89 height 18
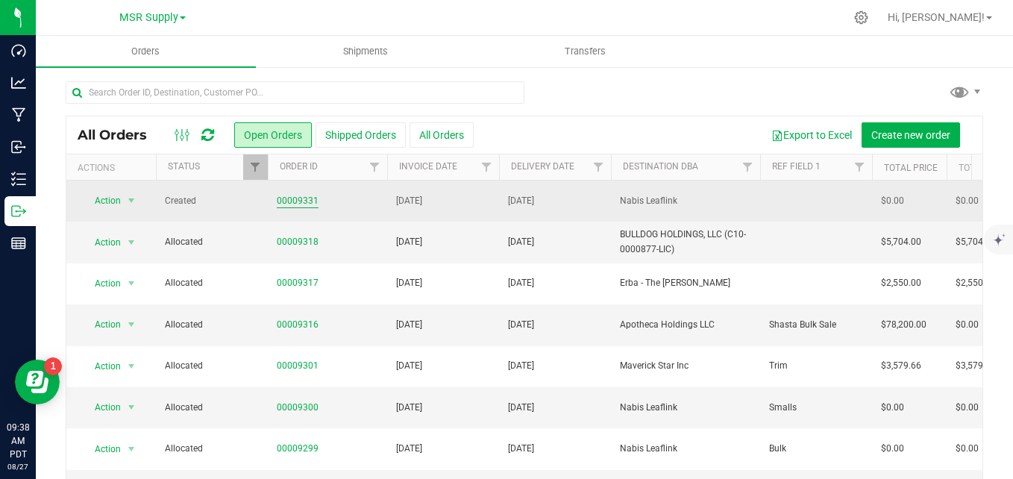
click at [290, 201] on link "00009331" at bounding box center [298, 201] width 42 height 14
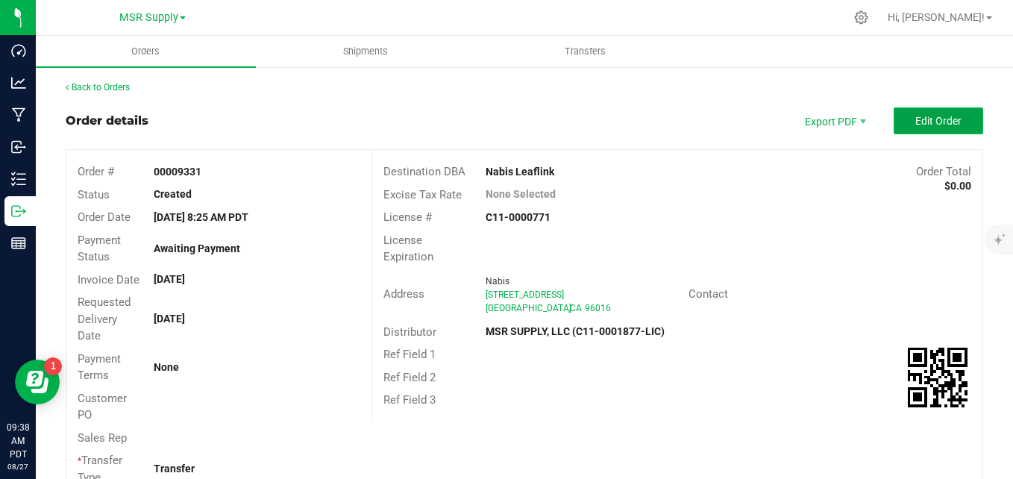
click at [937, 121] on span "Edit Order" at bounding box center [938, 121] width 46 height 12
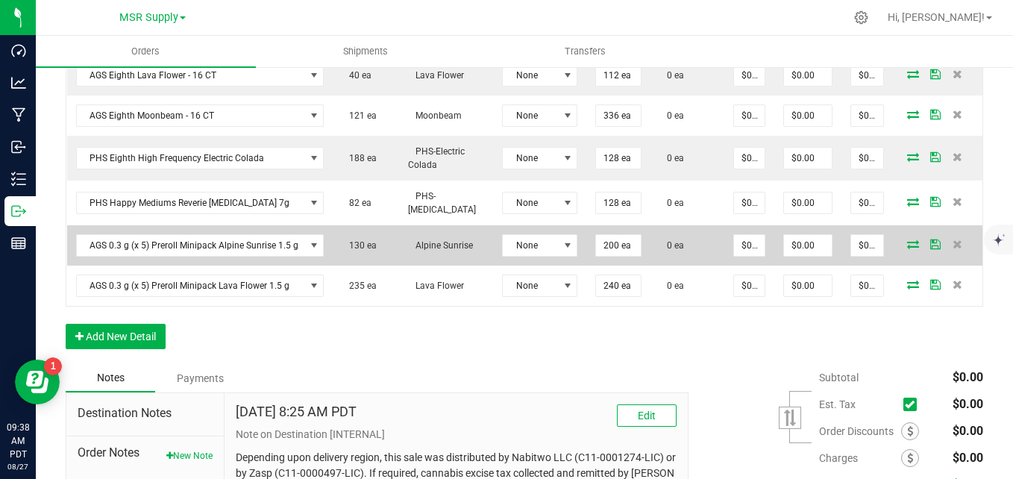
scroll to position [597, 0]
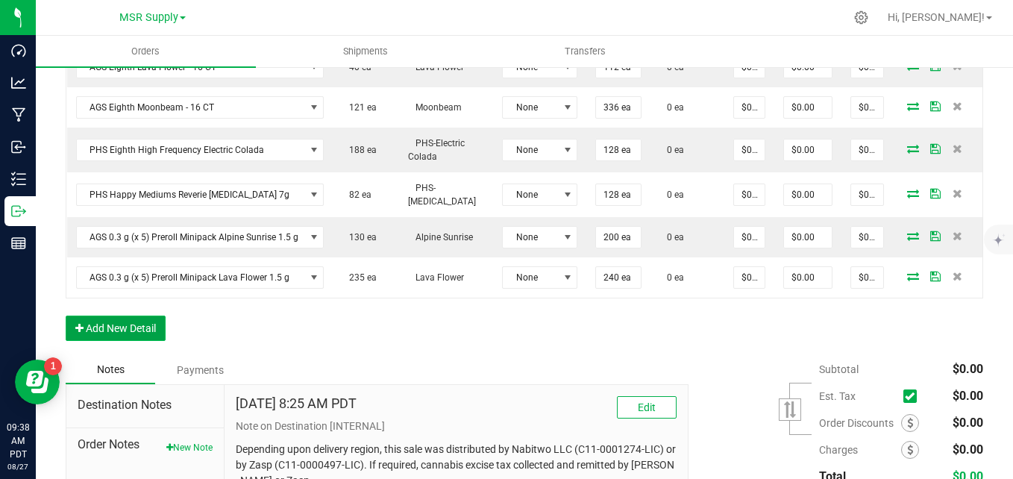
click at [133, 334] on button "Add New Detail" at bounding box center [116, 327] width 100 height 25
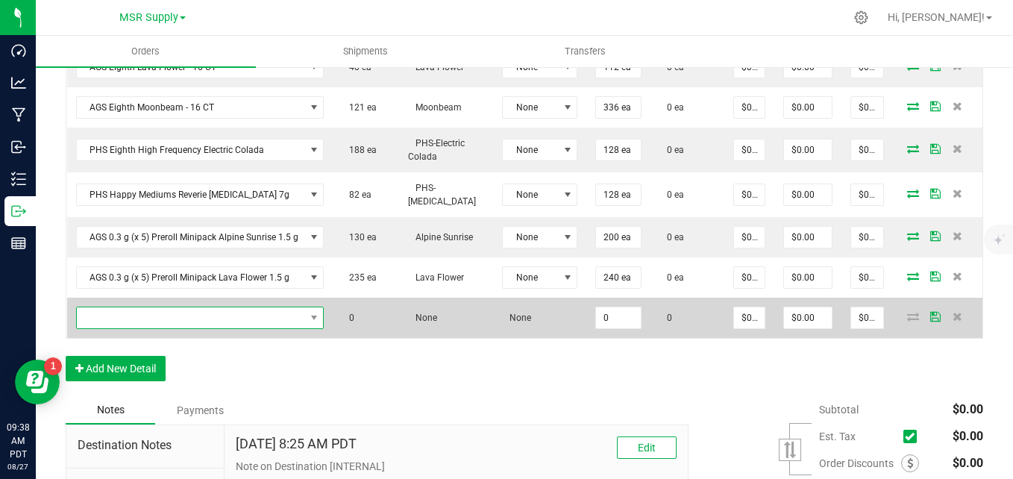
click at [145, 320] on span "NO DATA FOUND" at bounding box center [191, 317] width 228 height 21
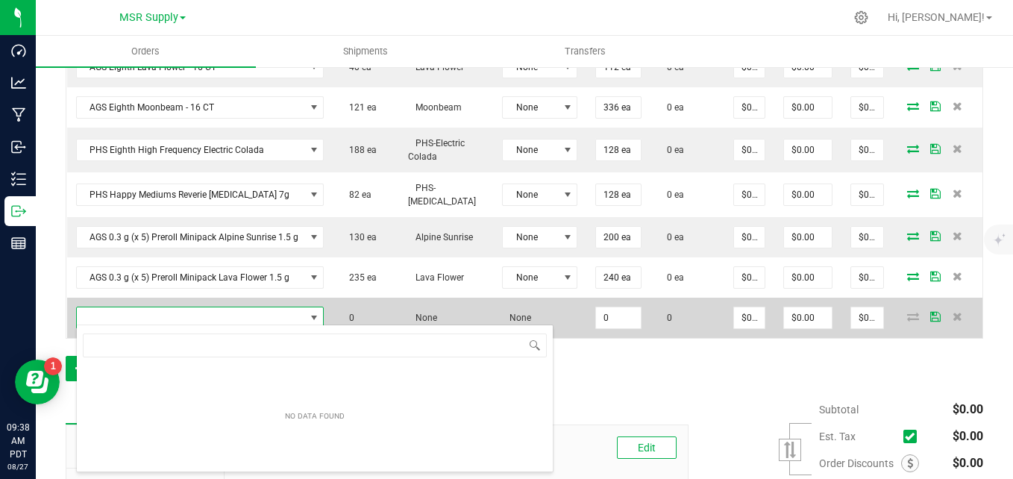
scroll to position [22, 245]
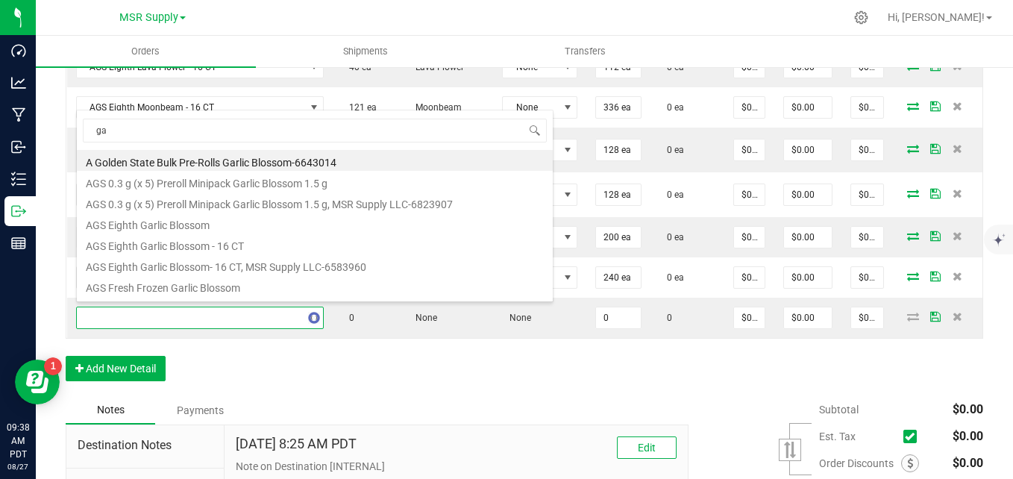
type input "g"
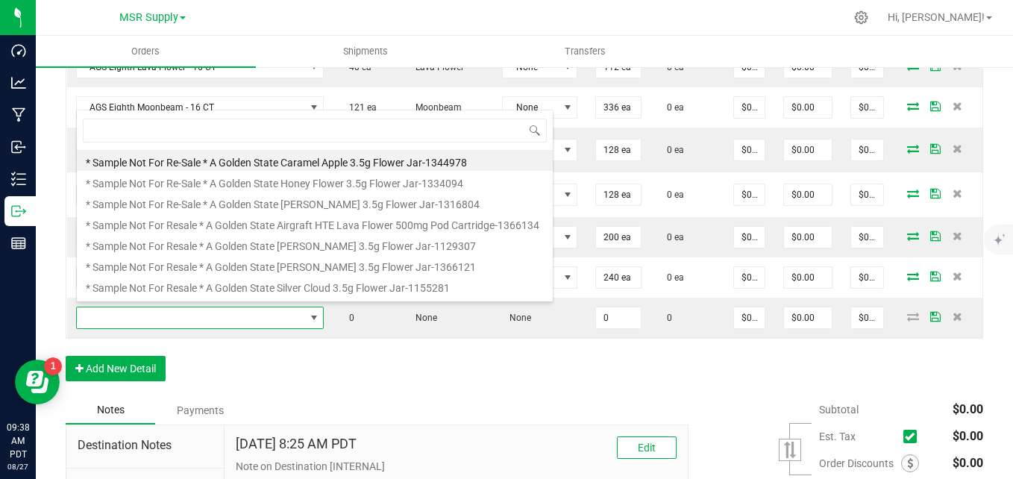
click at [281, 374] on div "Order Details Print All Labels Item Sellable Strain Lot Number Qty Ordered Qty …" at bounding box center [524, 162] width 917 height 468
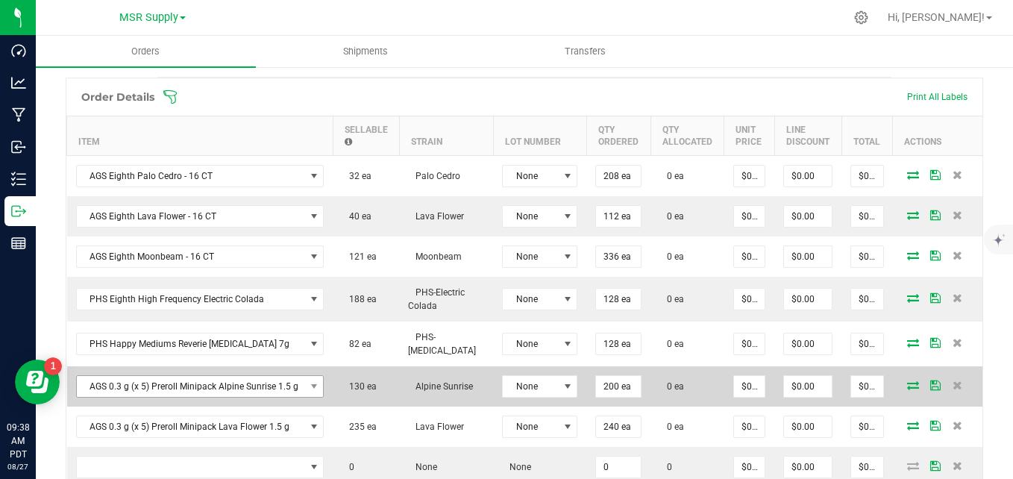
scroll to position [522, 0]
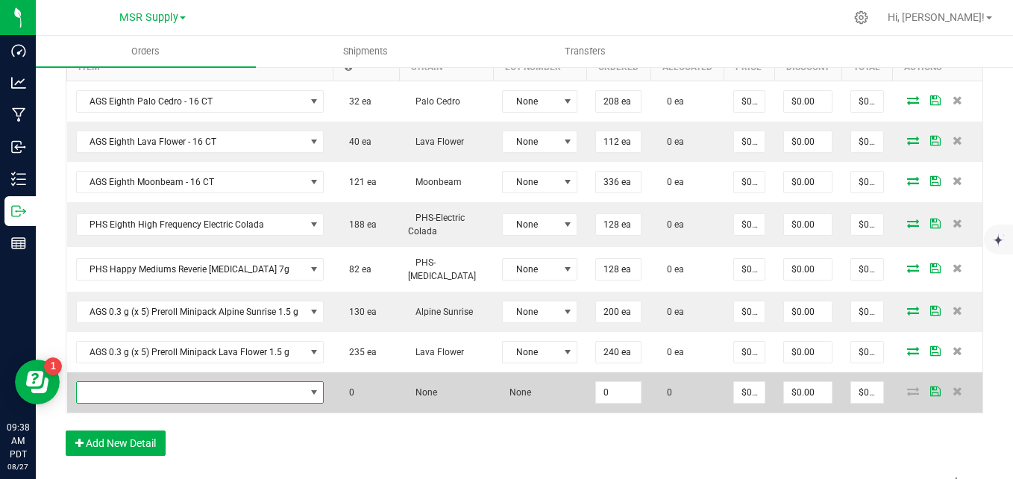
click at [160, 387] on span "NO DATA FOUND" at bounding box center [191, 392] width 228 height 21
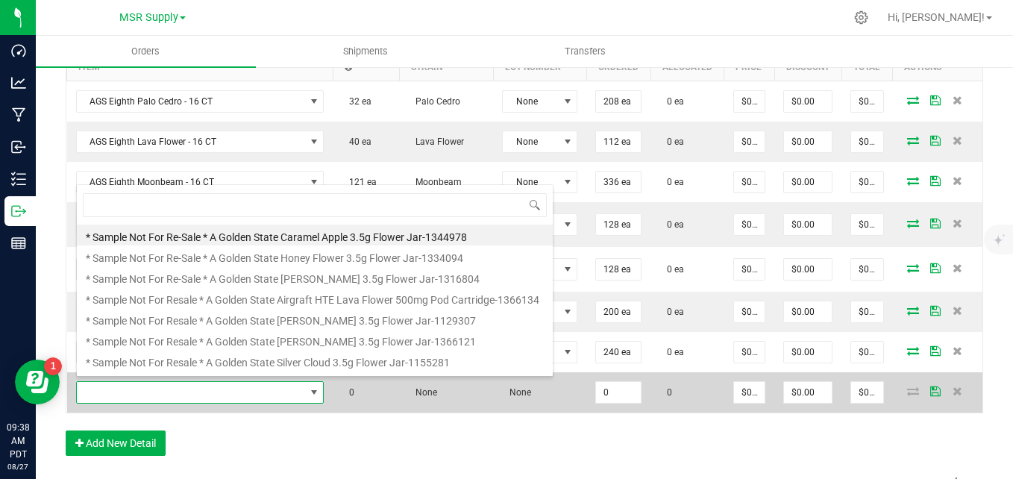
scroll to position [22, 245]
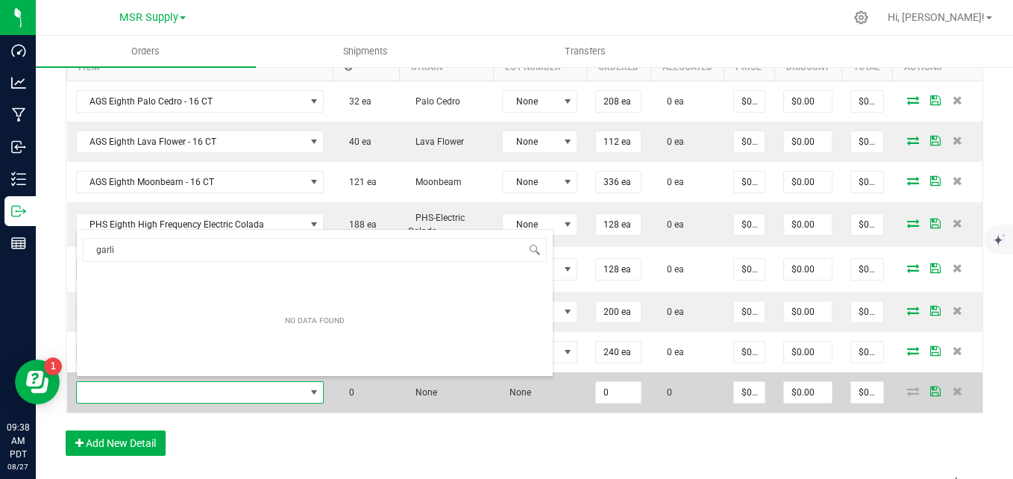
type input "garlic"
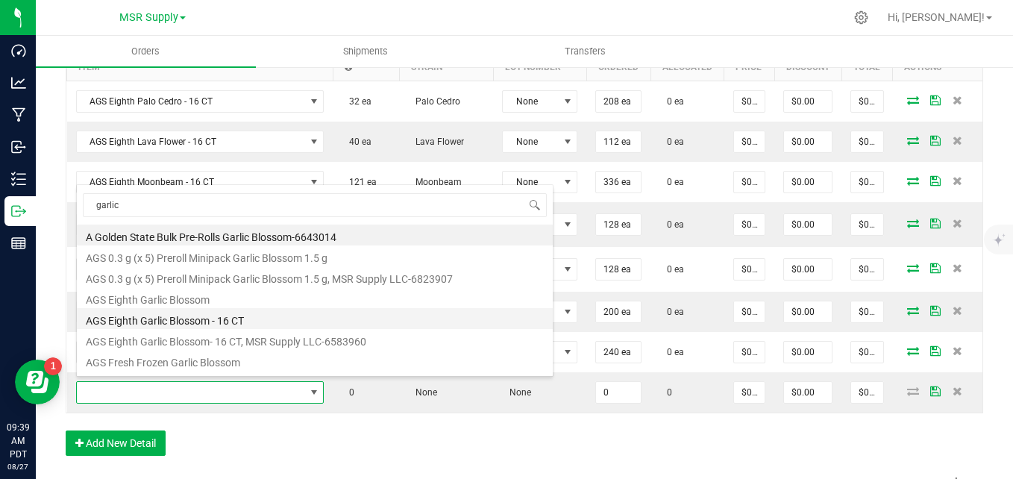
click at [194, 316] on li "AGS Eighth Garlic Blossom - 16 CT" at bounding box center [315, 318] width 476 height 21
type input "0 ea"
type input "$30.00000"
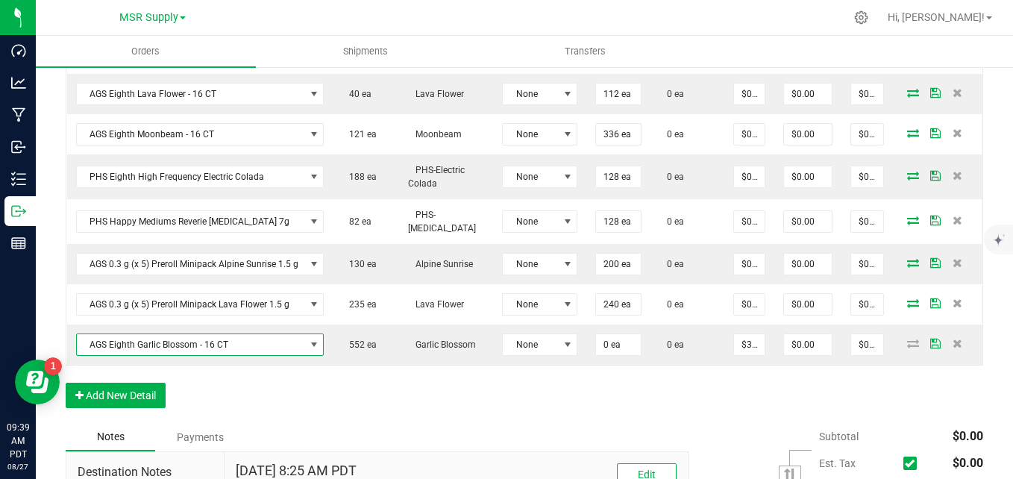
scroll to position [597, 0]
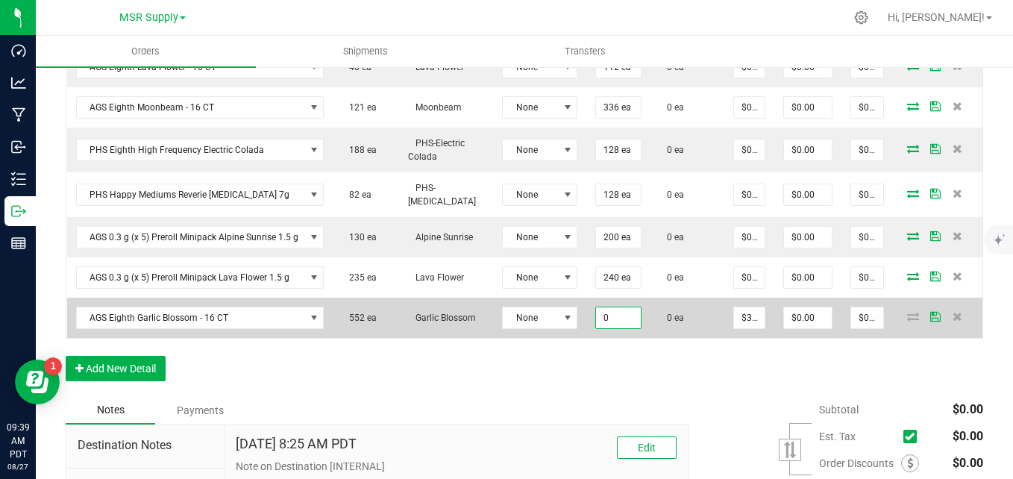
click at [616, 318] on input "0" at bounding box center [618, 317] width 45 height 21
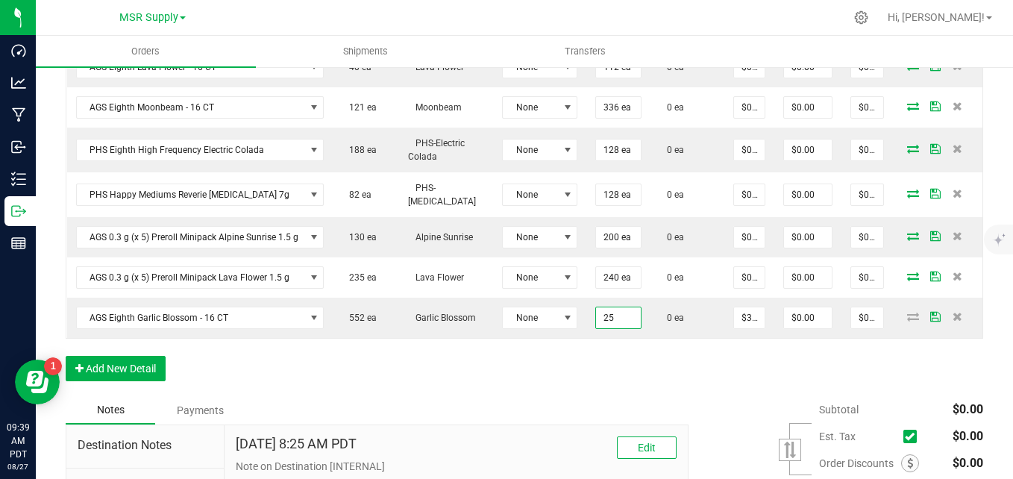
type input "2"
type input "320 ea"
type input "$9,600.00"
click at [582, 388] on div "Order Details Print All Labels Item Sellable Strain Lot Number Qty Ordered Qty …" at bounding box center [524, 162] width 917 height 468
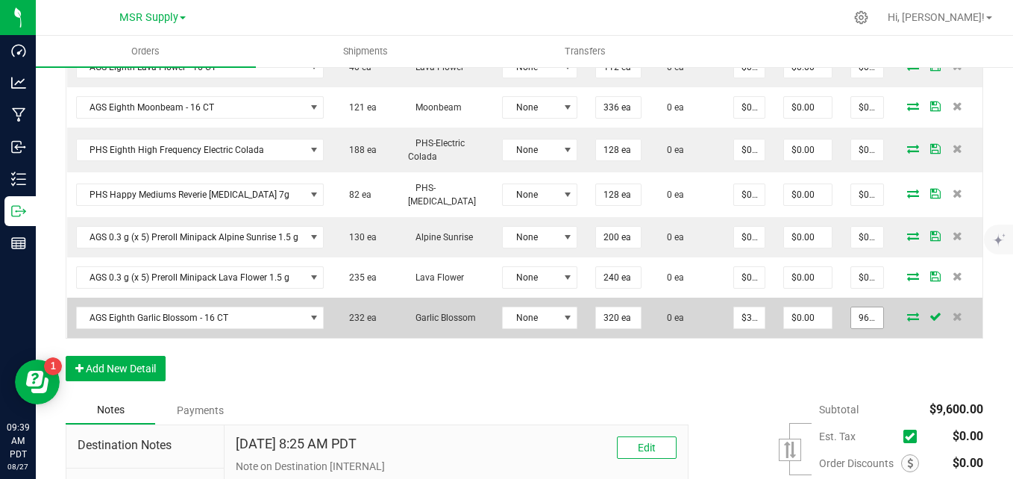
click at [851, 321] on input "9600" at bounding box center [867, 317] width 32 height 21
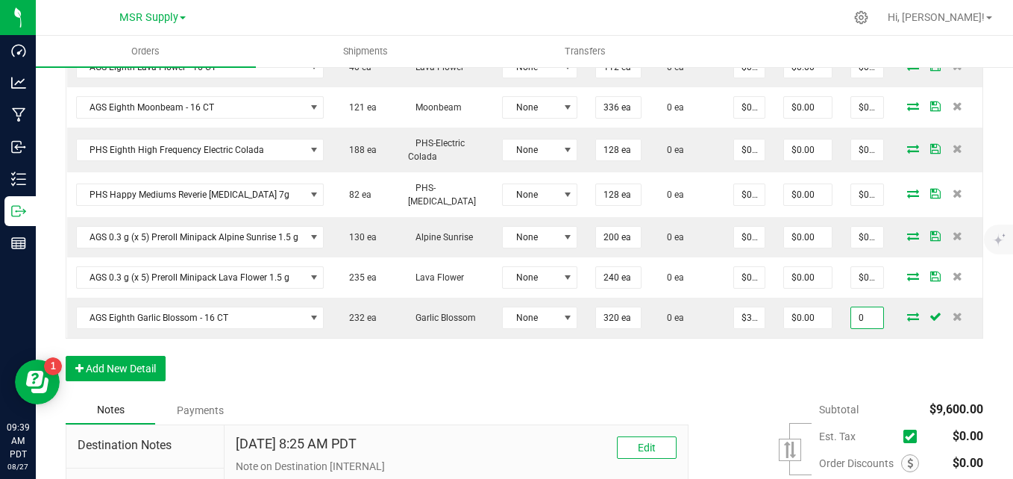
type input "0"
type input "$0.00000"
type input "$0.00"
click at [754, 374] on div "Order Details Print All Labels Item Sellable Strain Lot Number Qty Ordered Qty …" at bounding box center [524, 162] width 917 height 468
click at [139, 380] on button "Add New Detail" at bounding box center [116, 368] width 100 height 25
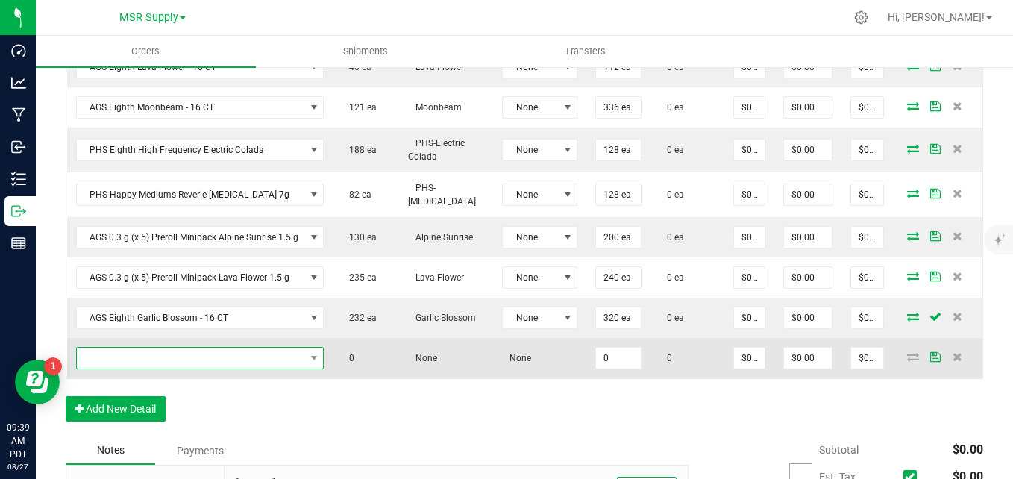
click at [224, 354] on span "NO DATA FOUND" at bounding box center [191, 358] width 228 height 21
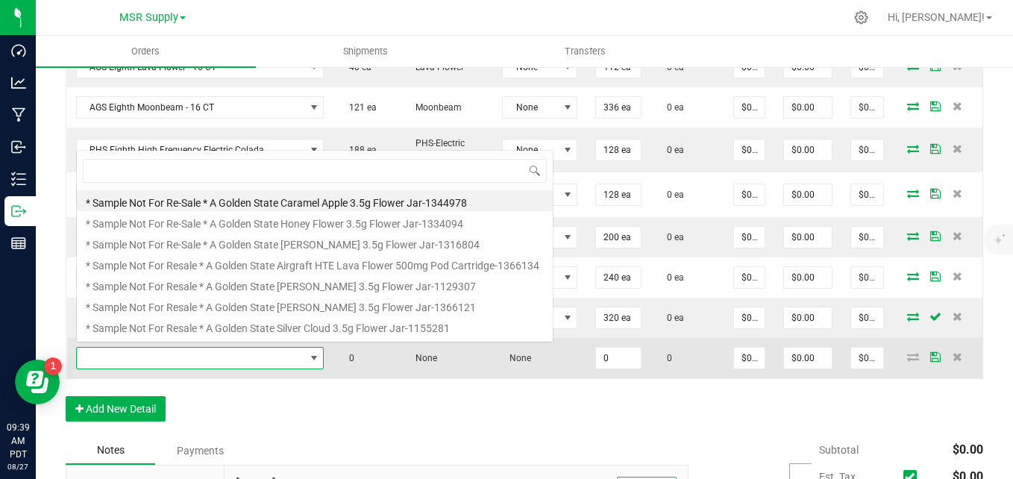
scroll to position [22, 245]
type input "comp"
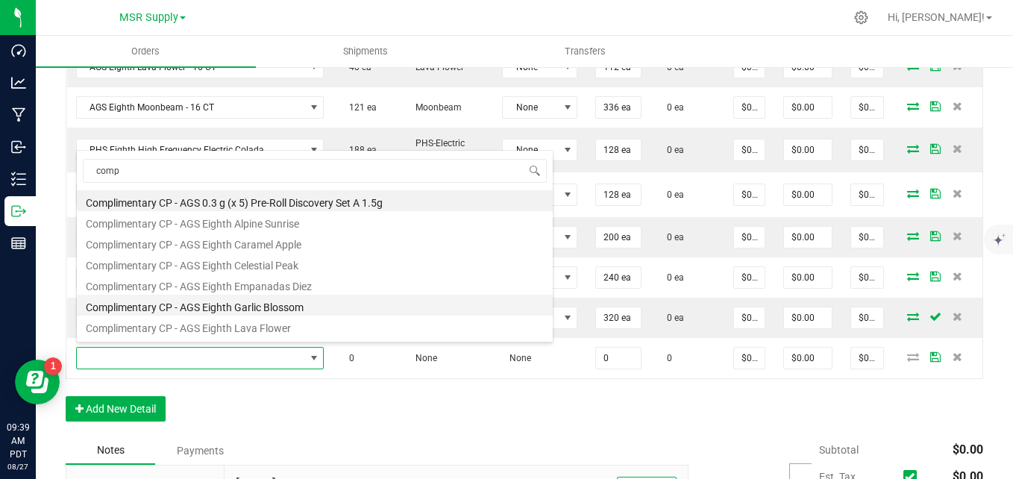
click at [242, 307] on li "Complimentary CP - AGS Eighth Garlic Blossom" at bounding box center [315, 305] width 476 height 21
type input "0 ea"
type input "$0.01000"
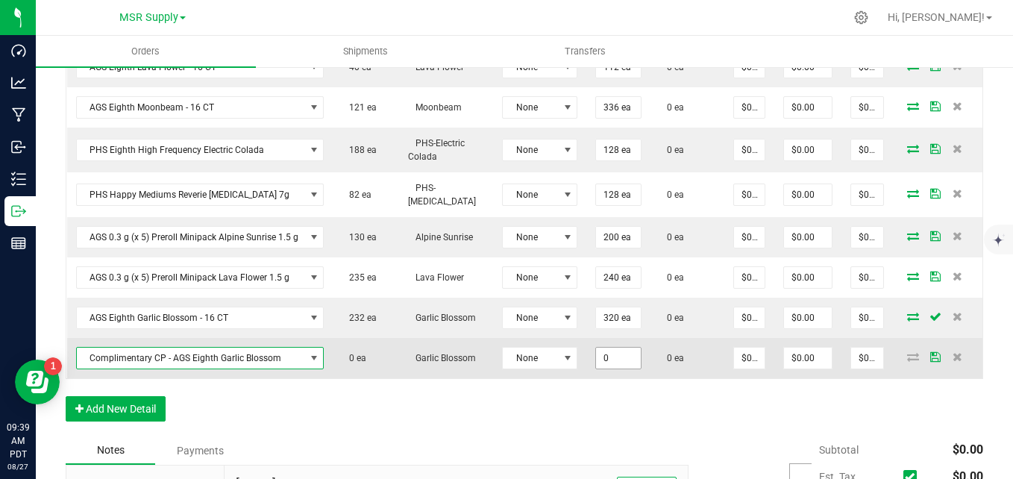
click at [618, 349] on input "0" at bounding box center [618, 358] width 45 height 21
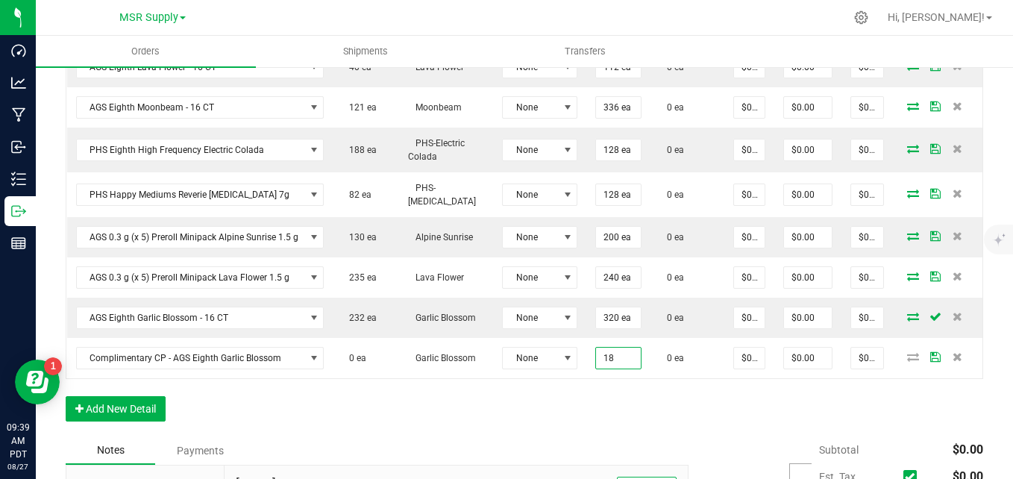
type input "1"
type input "48 ea"
type input "$0.48"
click at [597, 415] on div "Order Details Print All Labels Item Sellable Strain Lot Number Qty Ordered Qty …" at bounding box center [524, 182] width 917 height 508
click at [94, 421] on button "Add New Detail" at bounding box center [116, 408] width 100 height 25
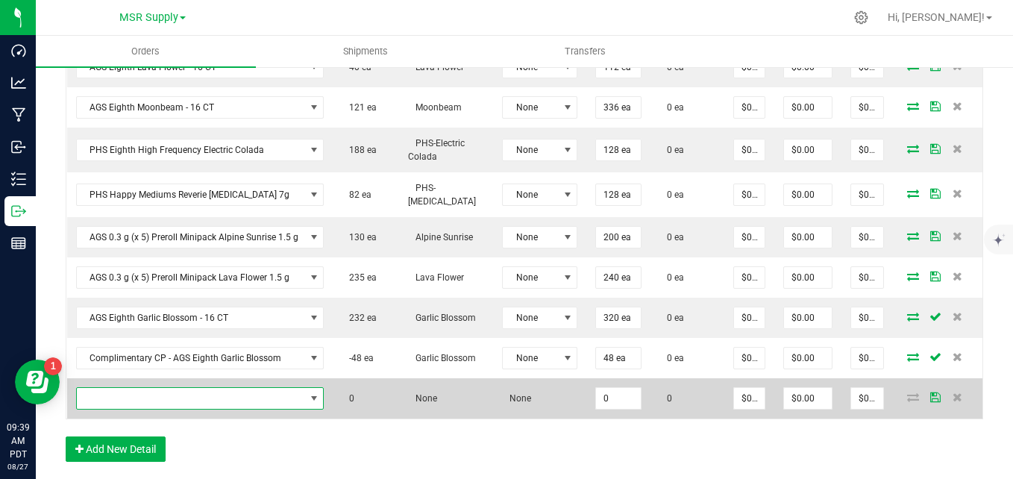
click at [146, 397] on span "NO DATA FOUND" at bounding box center [191, 398] width 228 height 21
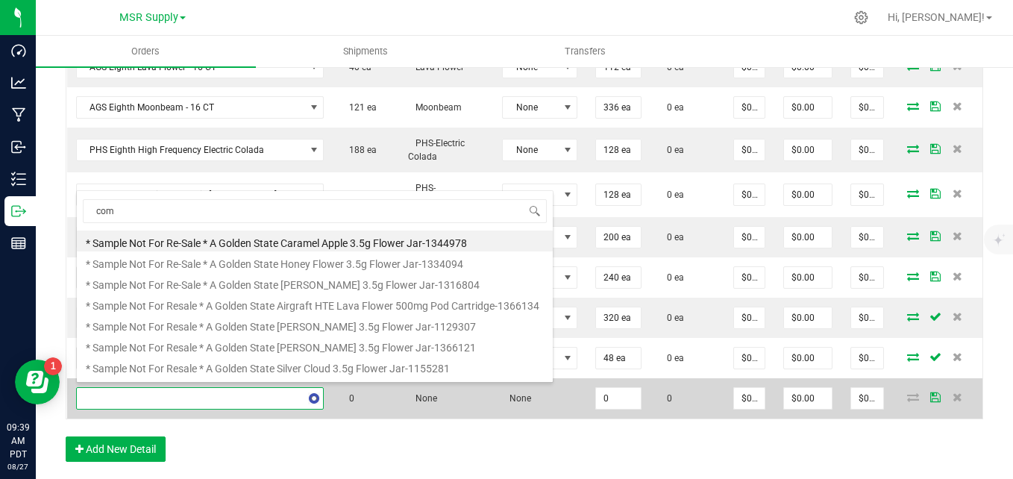
type input "comp"
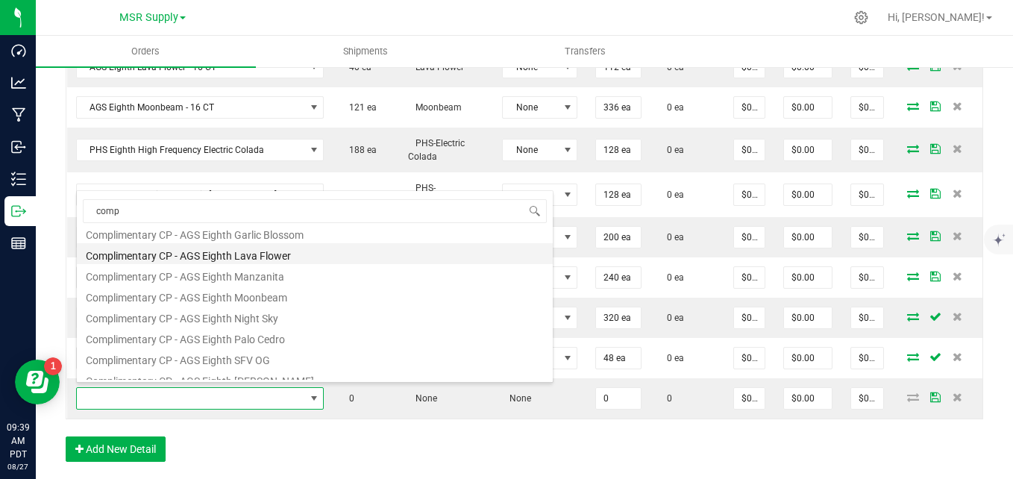
scroll to position [149, 0]
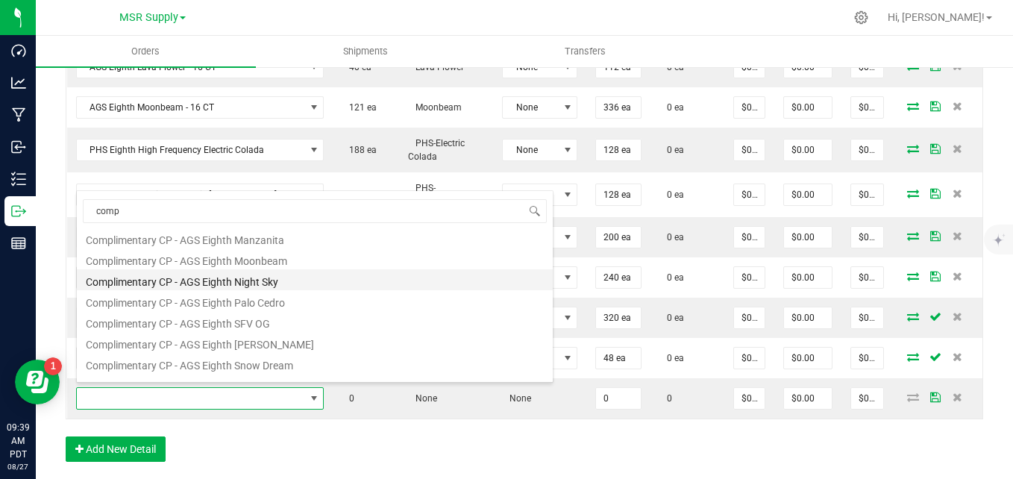
click at [195, 281] on li "Complimentary CP - AGS Eighth Night Sky" at bounding box center [315, 279] width 476 height 21
type input "0 ea"
type input "$0.01000"
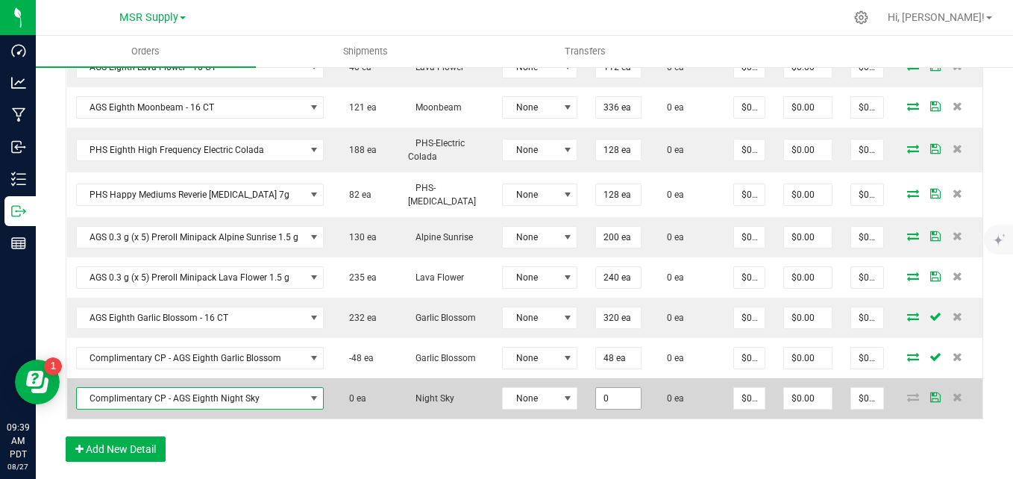
click at [621, 392] on input "0" at bounding box center [618, 398] width 45 height 21
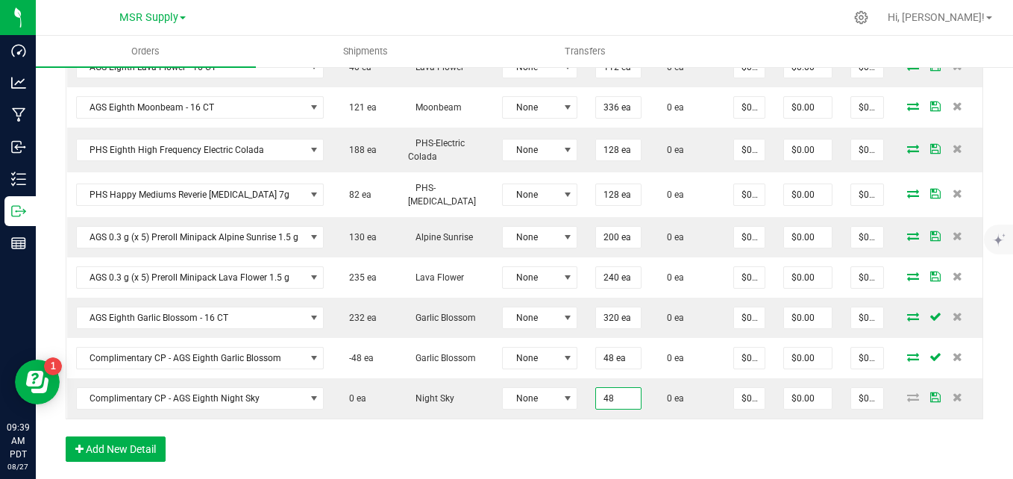
type input "48 ea"
type input "$0.48"
click at [521, 444] on div "Order Details Print All Labels Item Sellable Strain Lot Number Qty Ordered Qty …" at bounding box center [524, 202] width 917 height 548
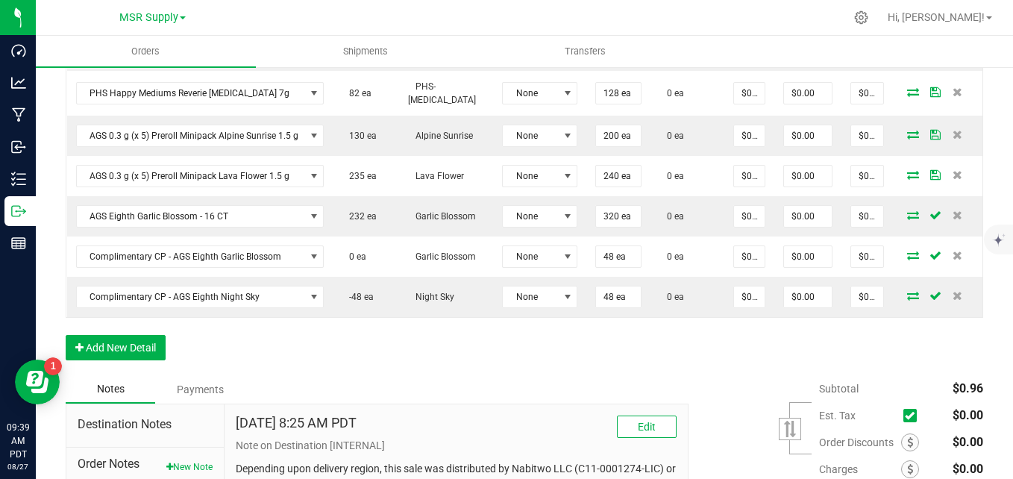
scroll to position [671, 0]
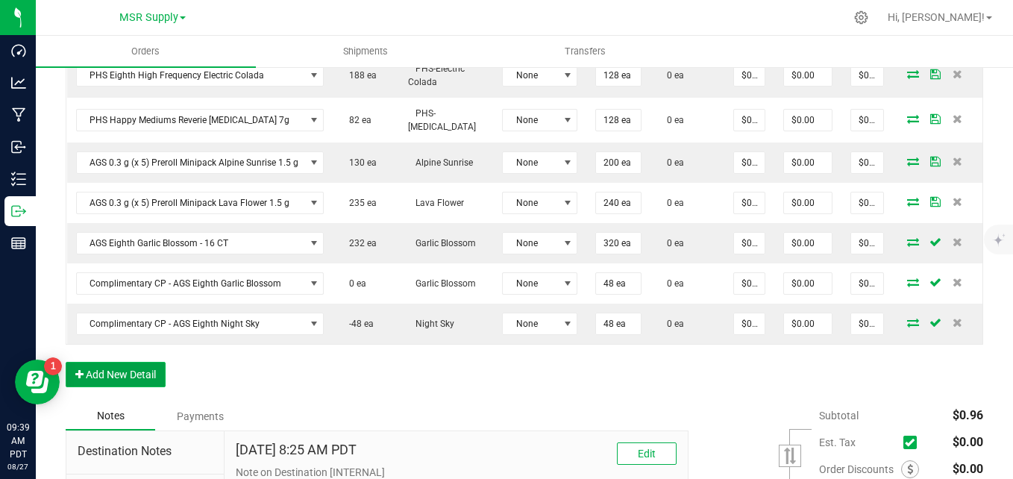
click at [160, 387] on button "Add New Detail" at bounding box center [116, 374] width 100 height 25
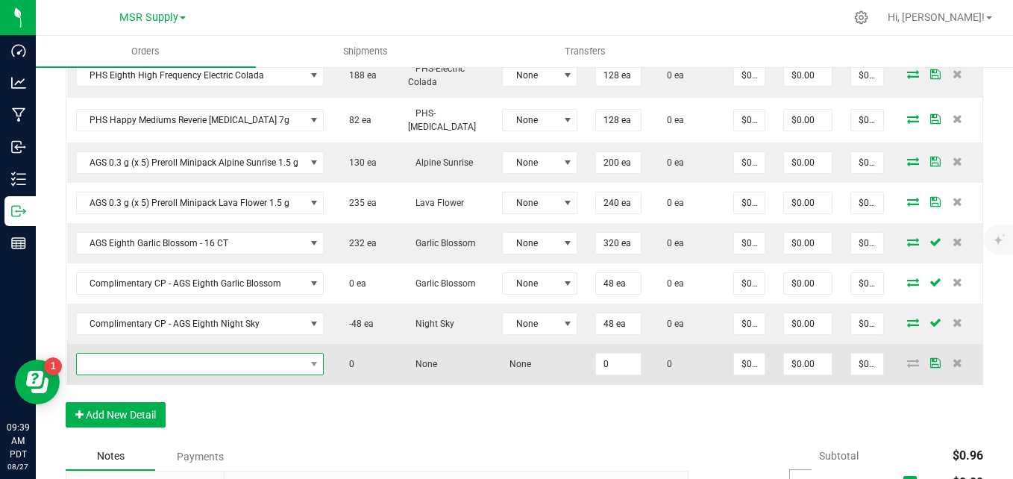
click at [170, 362] on span "NO DATA FOUND" at bounding box center [191, 364] width 228 height 21
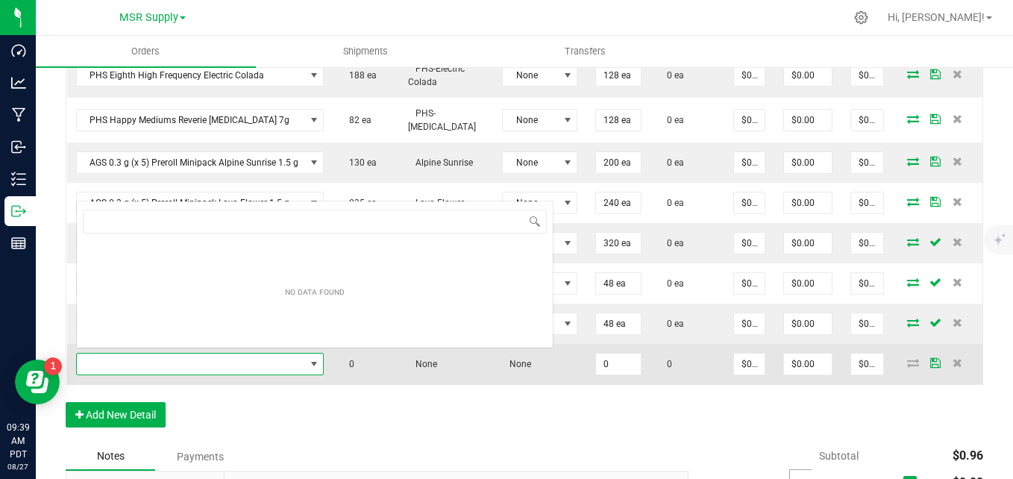
scroll to position [22, 245]
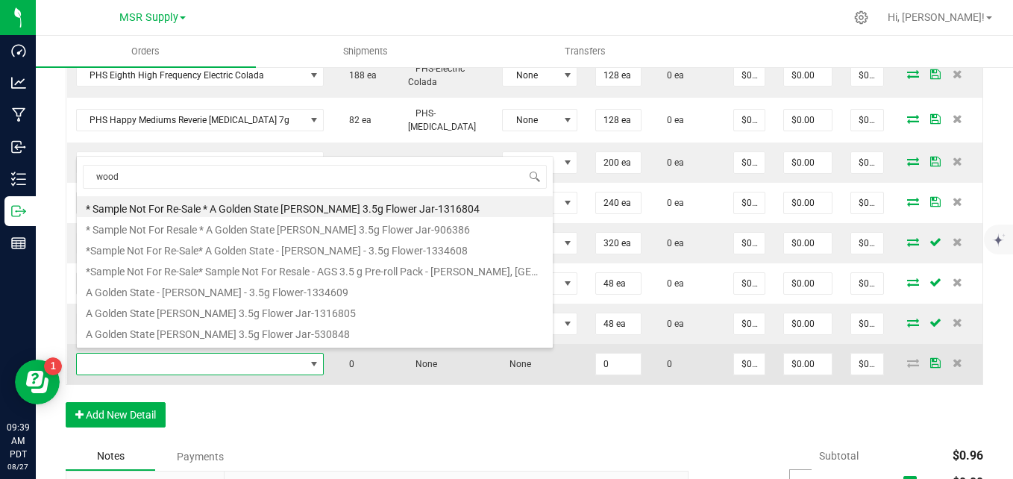
type input "woods"
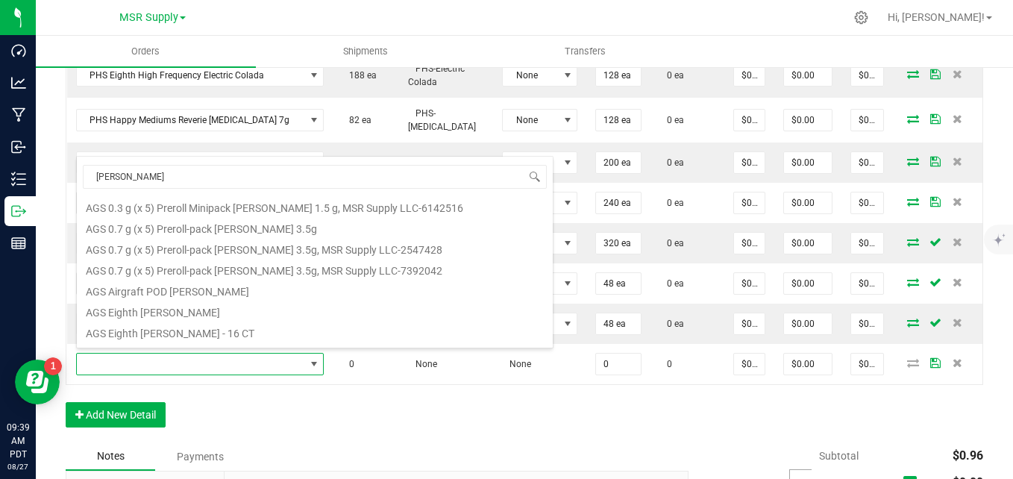
scroll to position [224, 0]
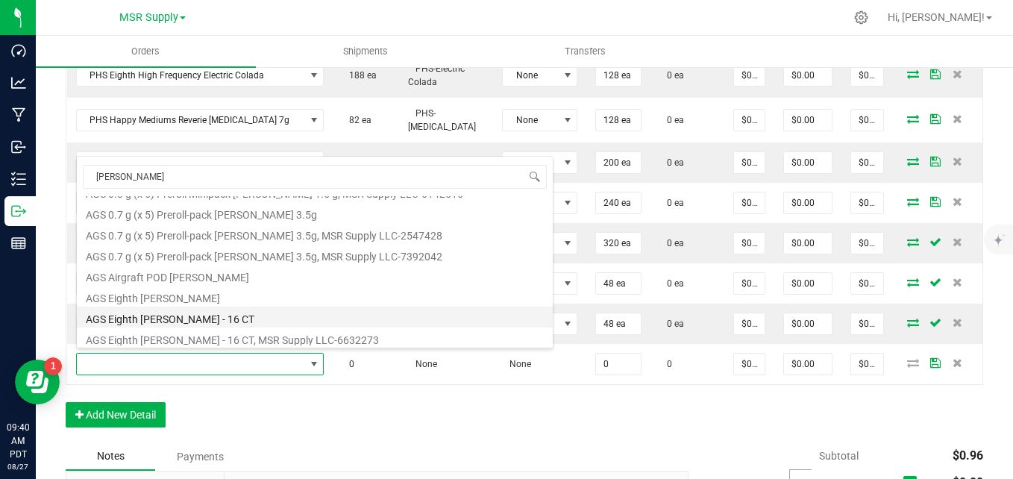
click at [192, 317] on li "AGS Eighth Woods - 16 CT" at bounding box center [315, 317] width 476 height 21
type input "0 ea"
type input "$30.00000"
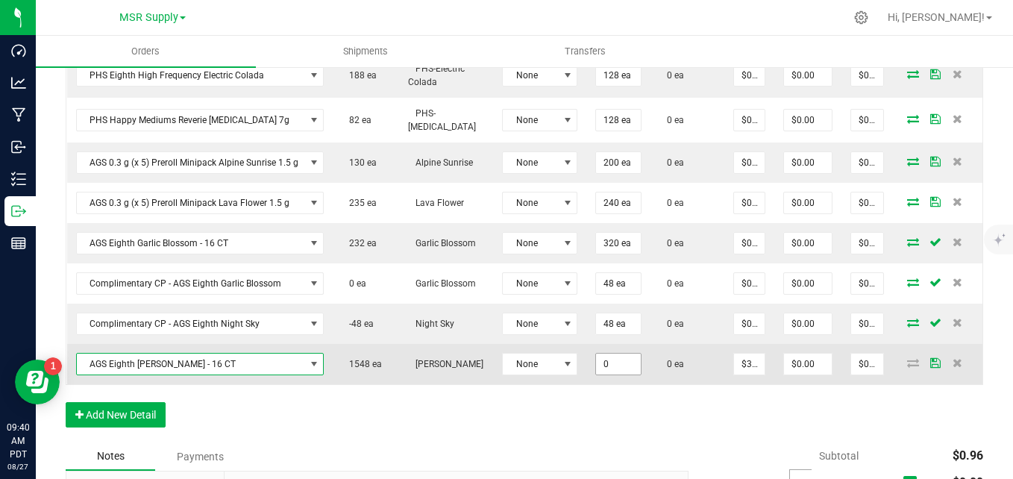
click at [623, 364] on input "0" at bounding box center [618, 364] width 45 height 21
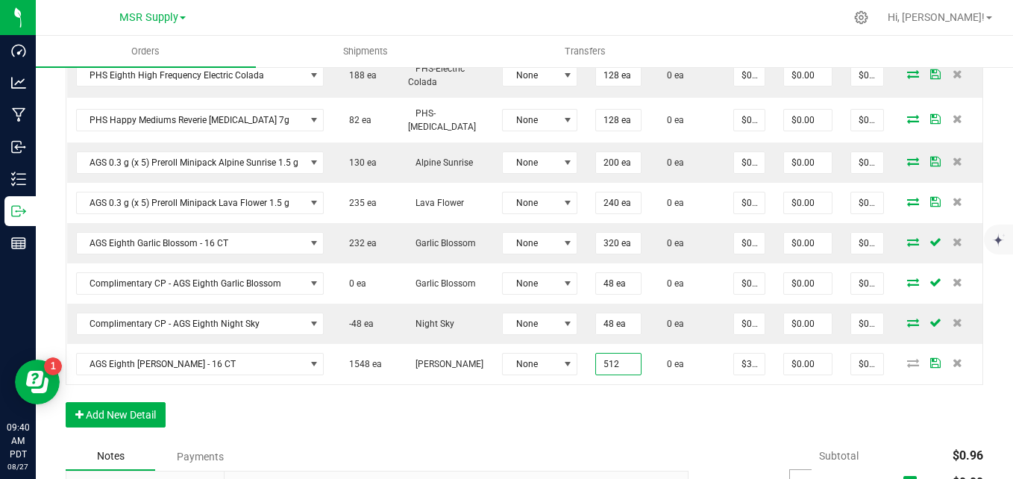
type input "512 ea"
type input "$15,360.00"
click at [609, 432] on div "Order Details Print All Labels Item Sellable Strain Lot Number Qty Ordered Qty …" at bounding box center [524, 148] width 917 height 588
click at [160, 427] on button "Add New Detail" at bounding box center [116, 414] width 100 height 25
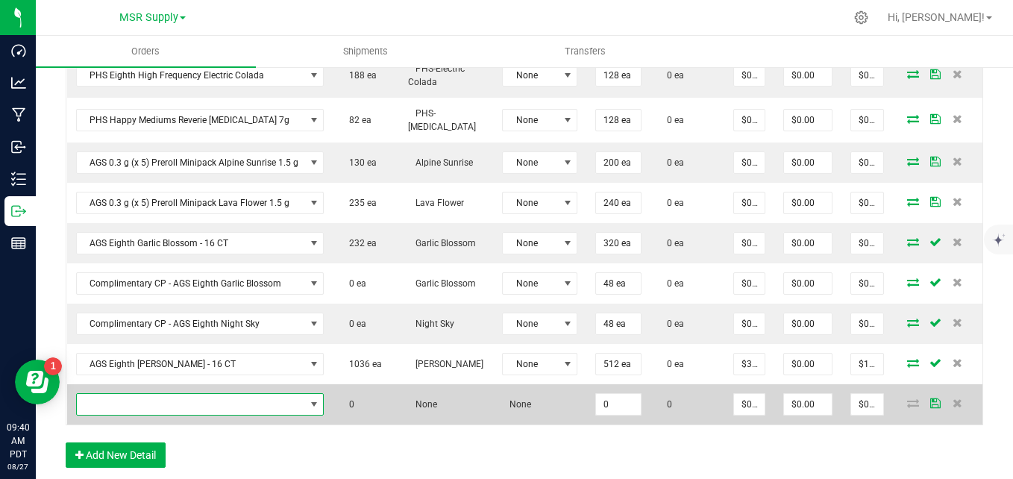
click at [177, 409] on span "NO DATA FOUND" at bounding box center [191, 404] width 228 height 21
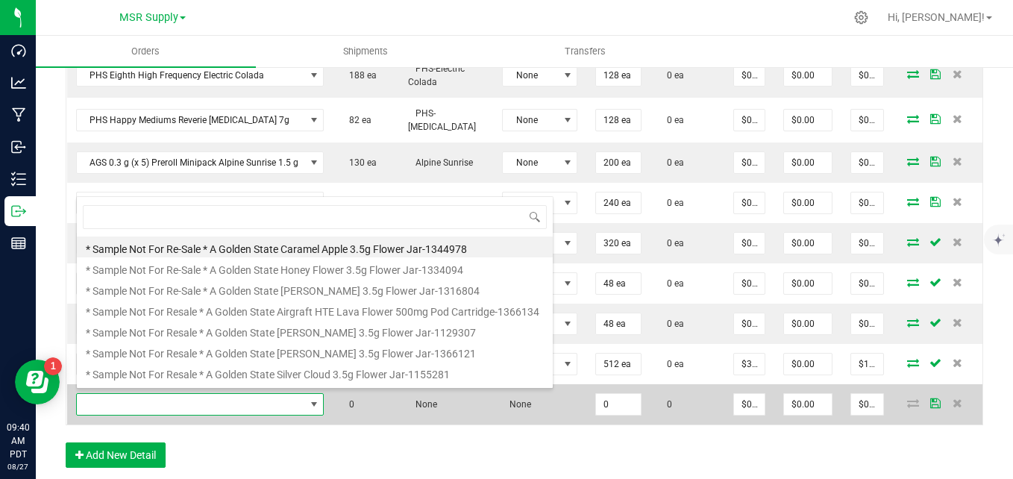
scroll to position [22, 245]
type input "comp"
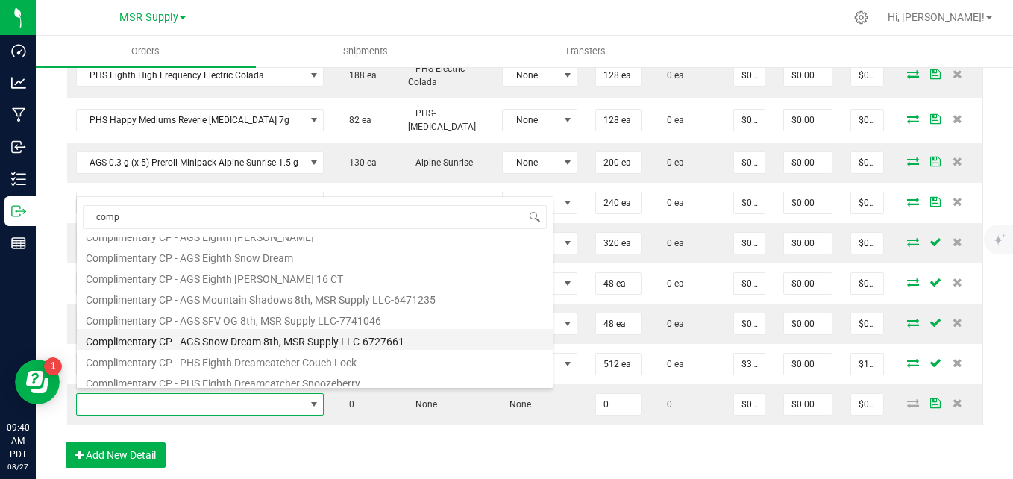
scroll to position [268, 0]
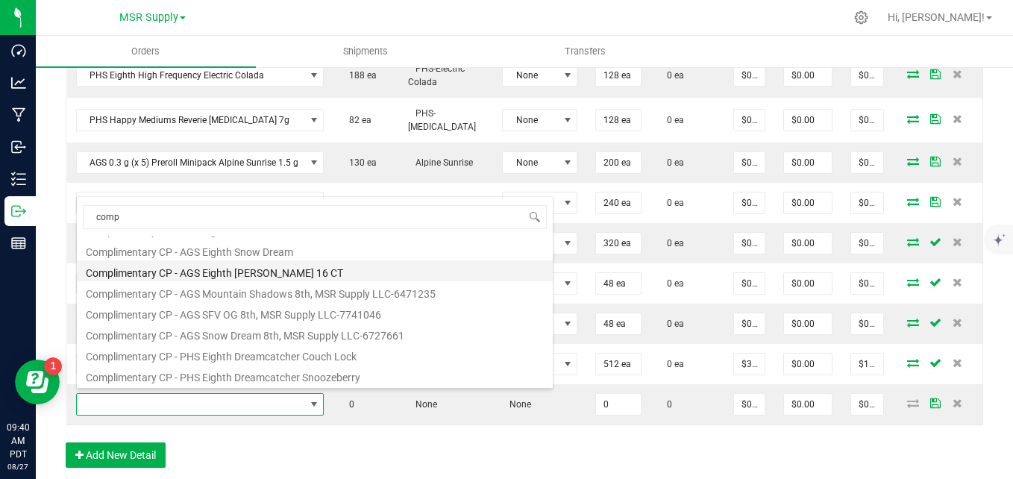
click at [283, 274] on li "Complimentary CP - AGS Eighth Woods 16 CT" at bounding box center [315, 270] width 476 height 21
type input "0 ea"
type input "$0.01000"
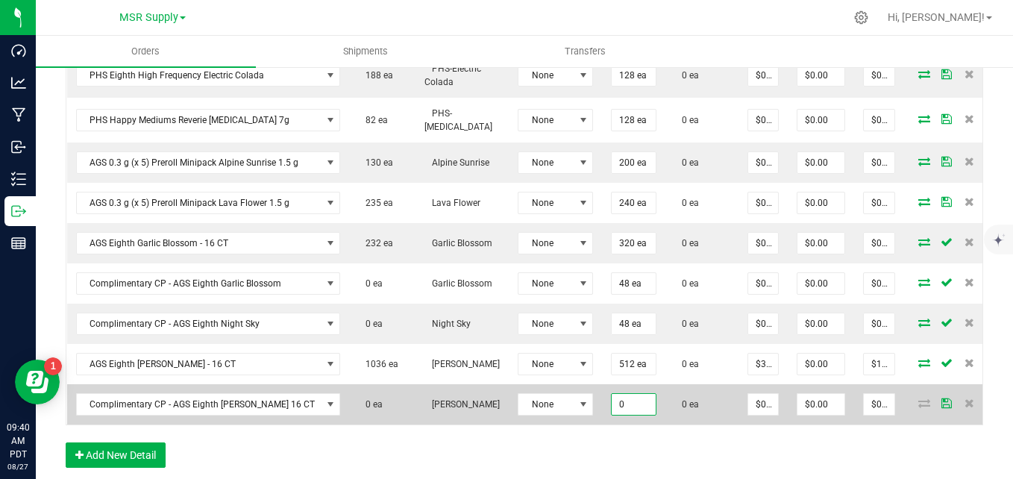
click at [612, 399] on input "0" at bounding box center [634, 404] width 44 height 21
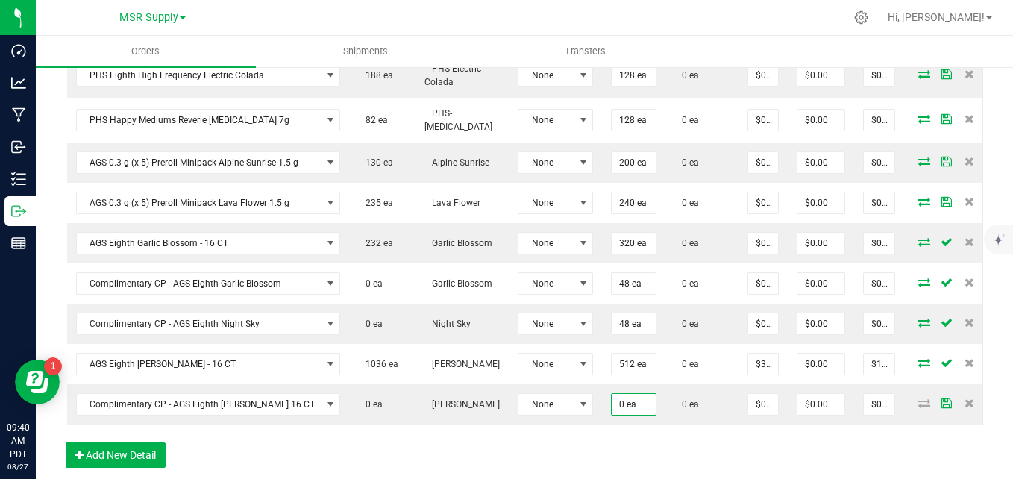
type input "0"
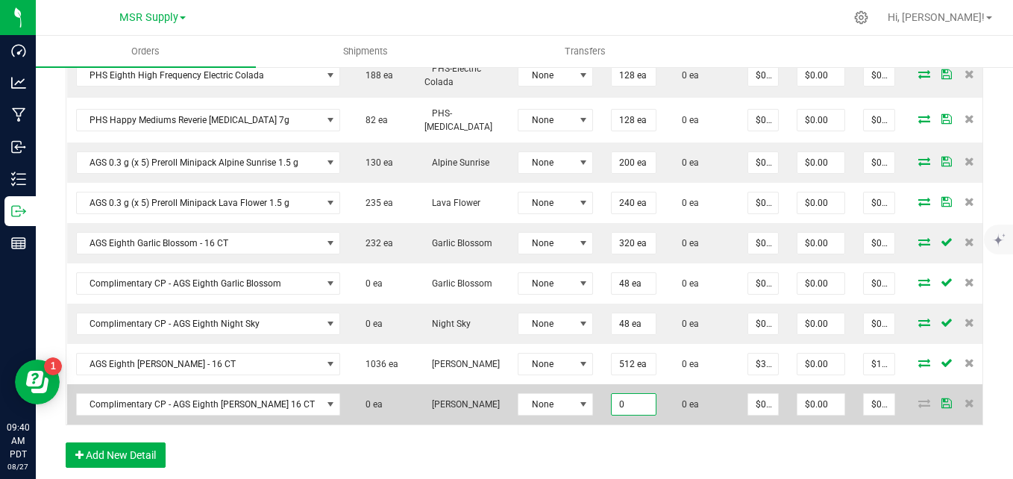
click at [618, 395] on input "0" at bounding box center [634, 404] width 44 height 21
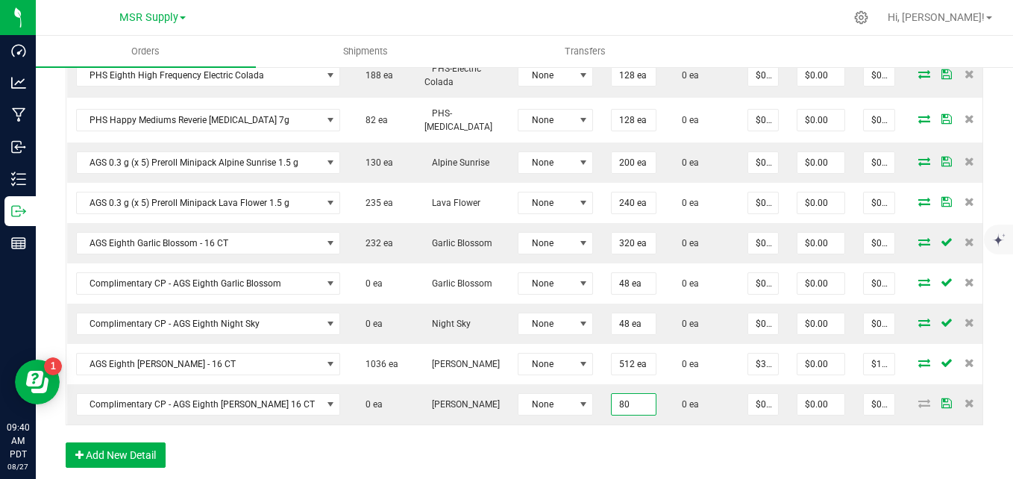
type input "80 ea"
type input "$0.80"
click at [609, 444] on div "Order Details Print All Labels Item Sellable Strain Lot Number Qty Ordered Qty …" at bounding box center [524, 168] width 917 height 629
click at [151, 460] on button "Add New Detail" at bounding box center [116, 454] width 100 height 25
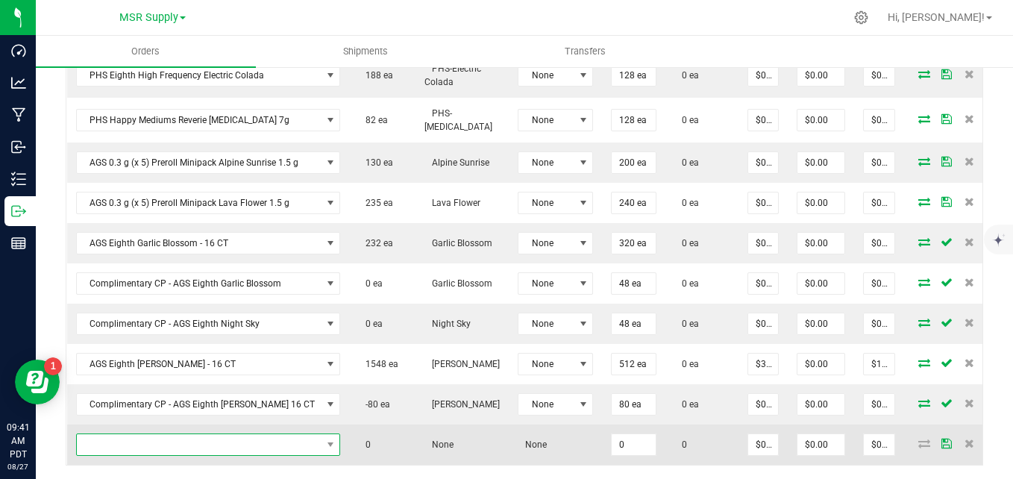
click at [140, 439] on span "NO DATA FOUND" at bounding box center [199, 444] width 245 height 21
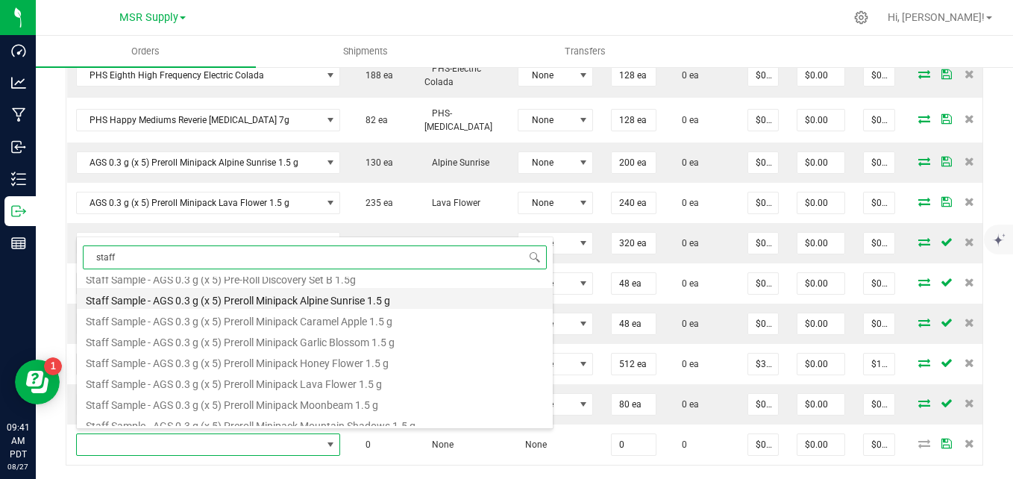
scroll to position [149, 0]
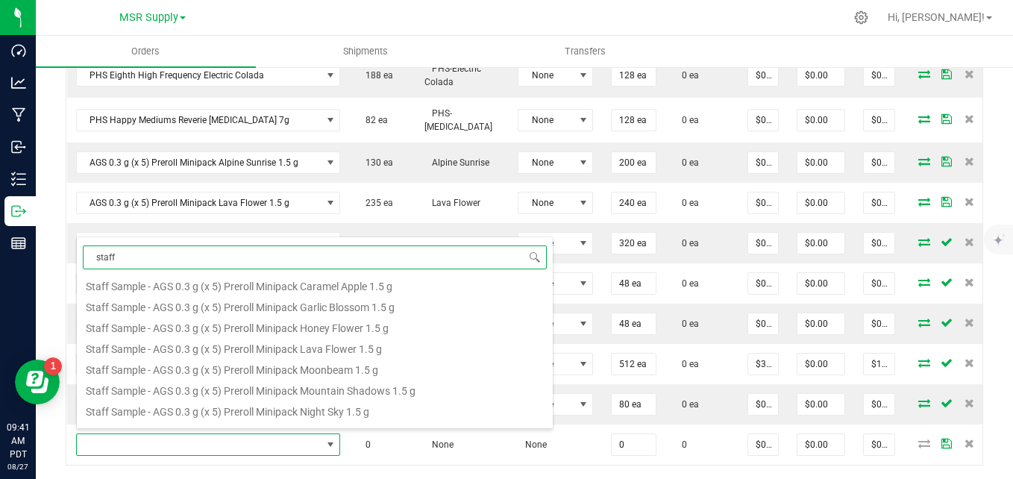
type input "staff"
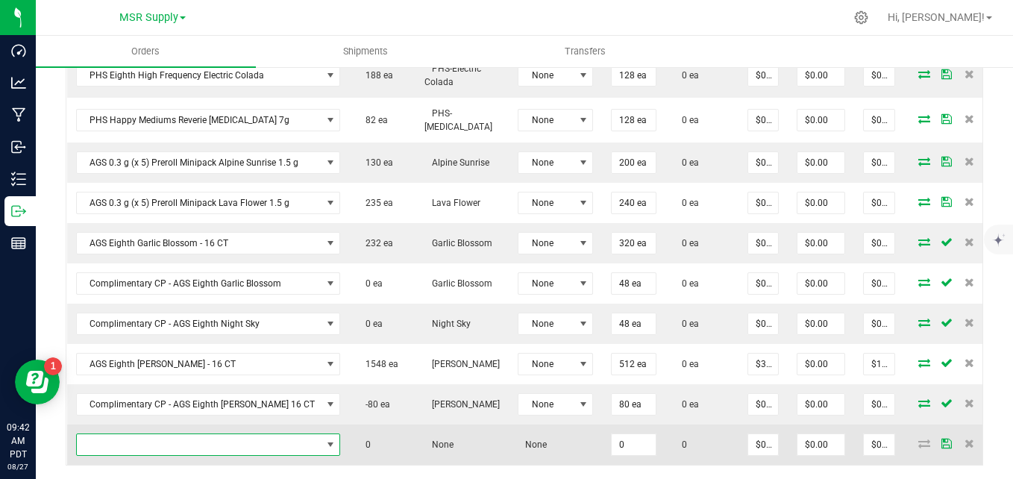
click at [191, 438] on span "NO DATA FOUND" at bounding box center [199, 444] width 245 height 21
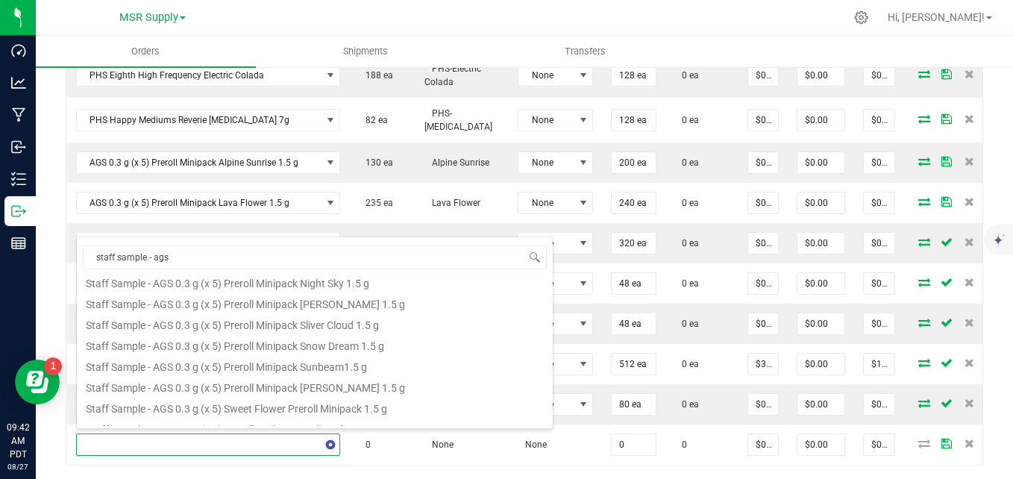
scroll to position [0, 0]
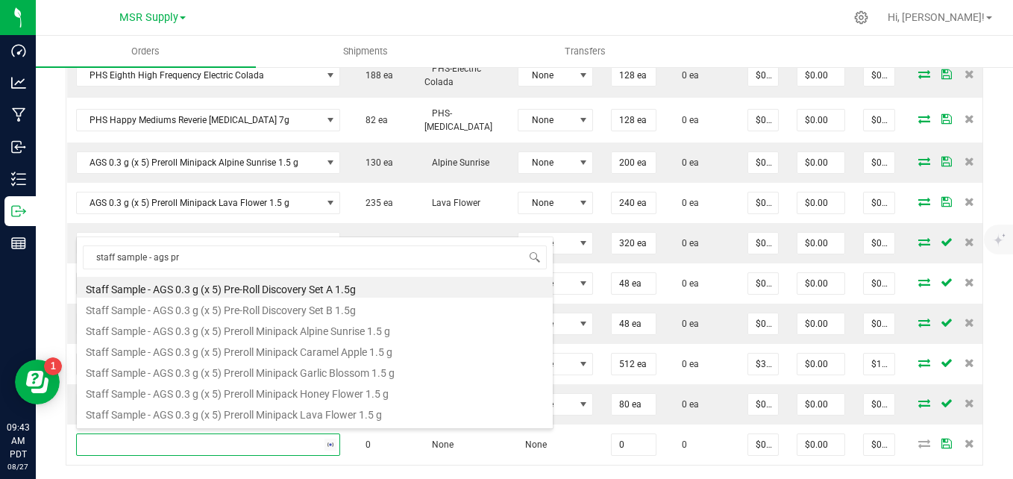
type input "staff sample - ags pre"
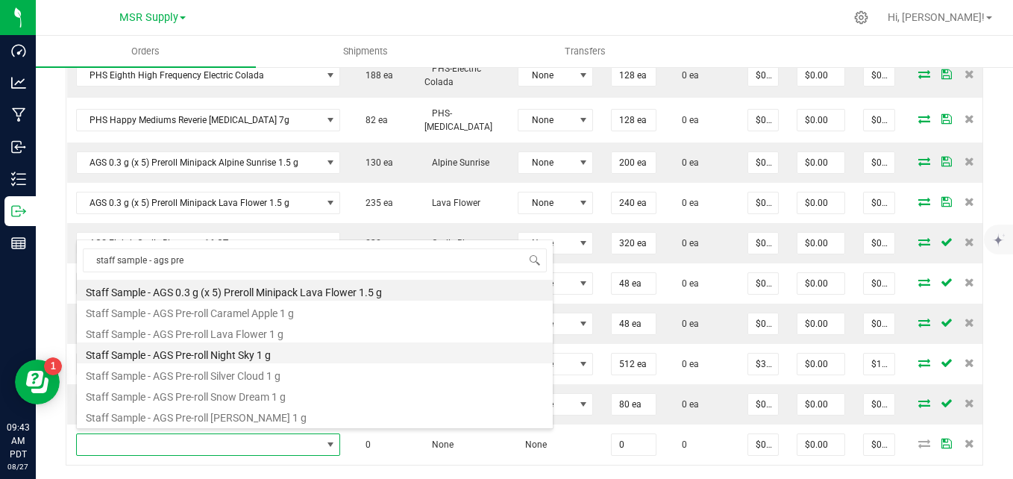
click at [271, 356] on li "Staff Sample - AGS Pre-roll Night Sky 1 g" at bounding box center [315, 352] width 476 height 21
type input "0 ea"
type input "$0.10000"
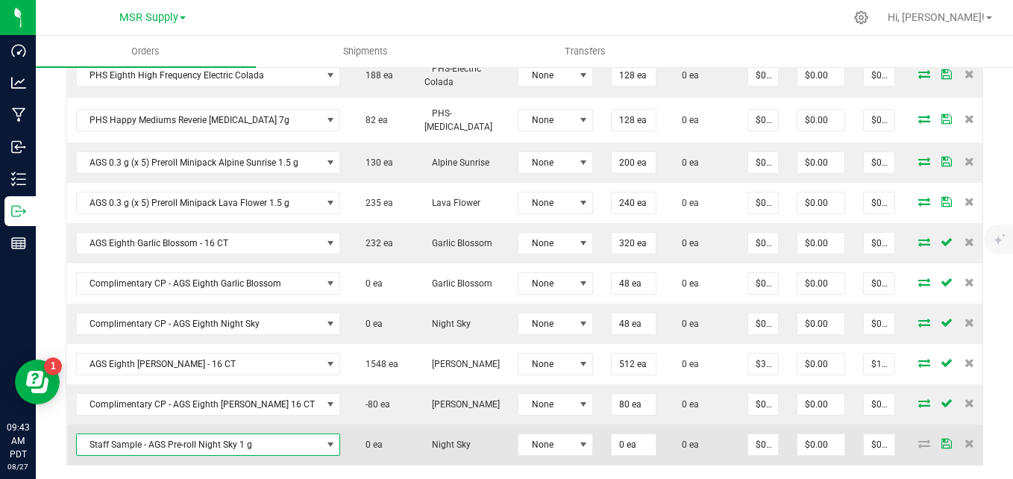
scroll to position [746, 0]
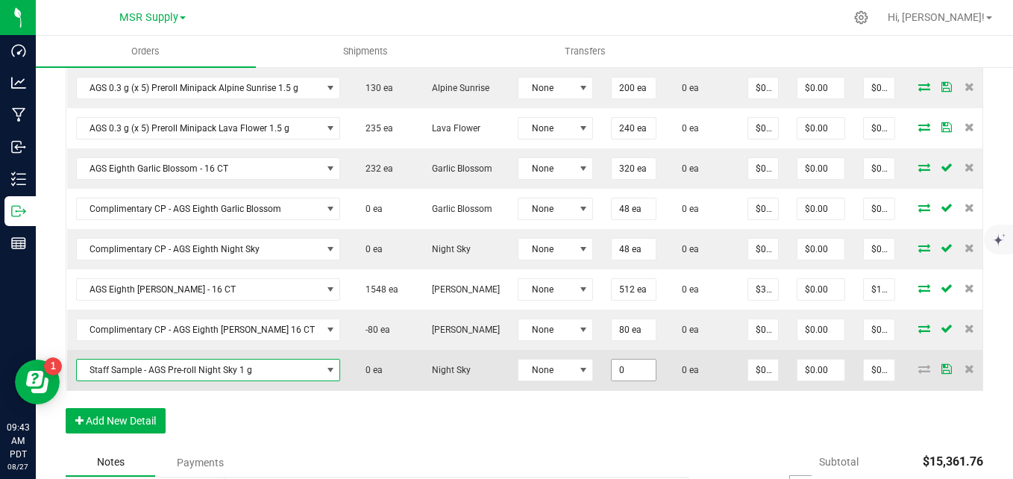
click at [618, 364] on input "0" at bounding box center [634, 369] width 44 height 21
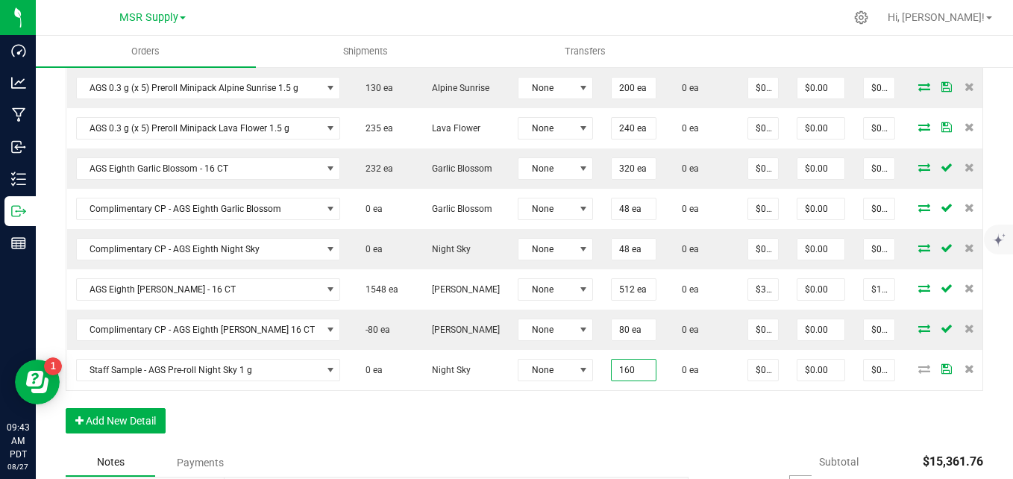
type input "160 ea"
type input "$16.00"
click at [615, 425] on div "Order Details Print All Labels Item Sellable Strain Lot Number Qty Ordered Qty …" at bounding box center [524, 113] width 917 height 669
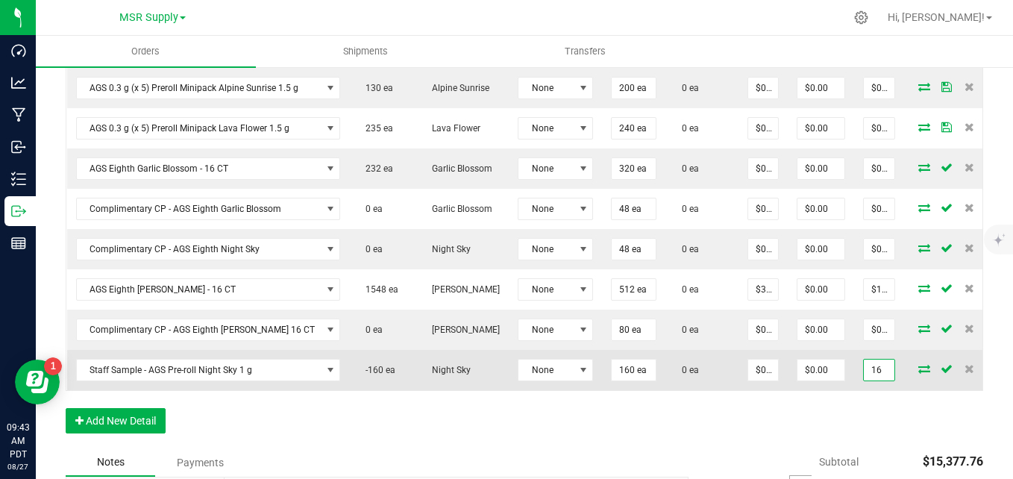
click at [864, 360] on input "16" at bounding box center [879, 369] width 31 height 21
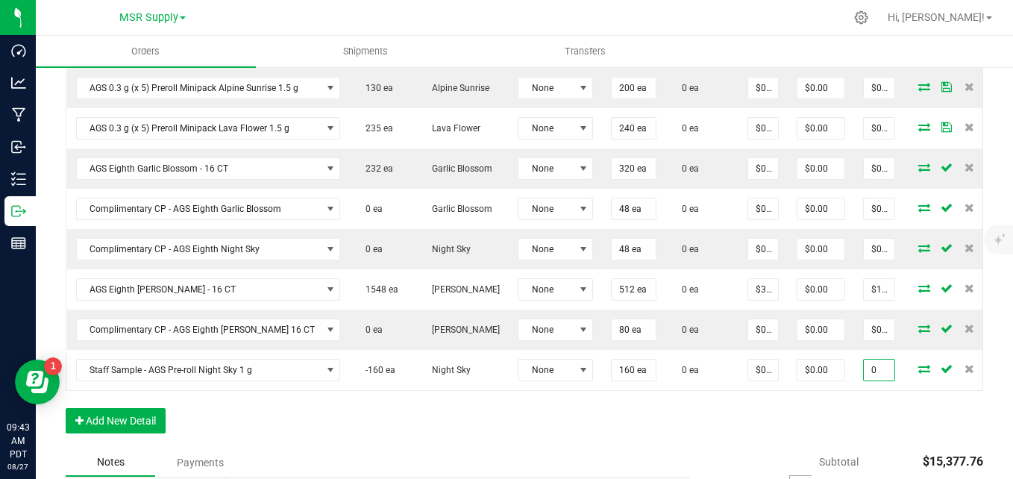
type input "0"
type input "$0.00000"
type input "$0.00"
click at [751, 424] on div "Order Details Print All Labels Item Sellable Strain Lot Number Qty Ordered Qty …" at bounding box center [524, 113] width 917 height 669
click at [134, 431] on button "Add New Detail" at bounding box center [116, 420] width 100 height 25
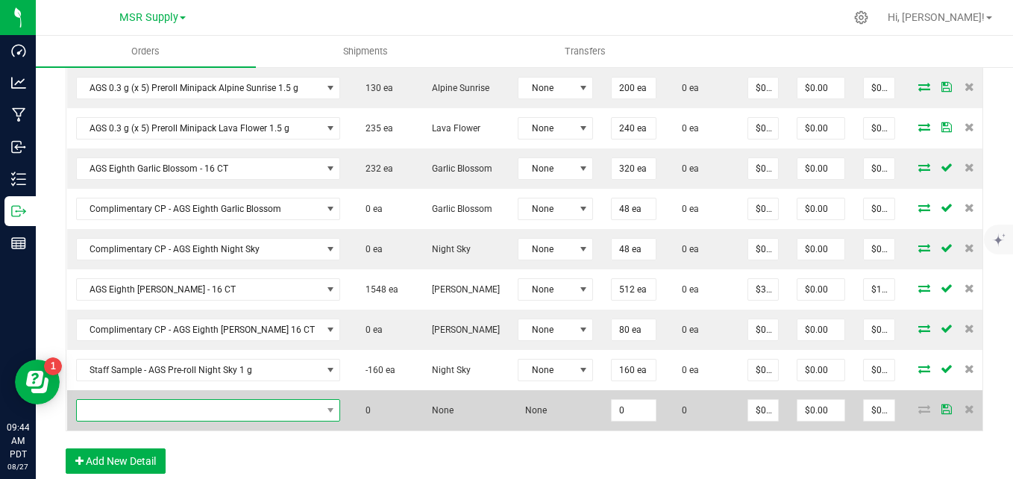
click at [142, 408] on span "NO DATA FOUND" at bounding box center [199, 410] width 245 height 21
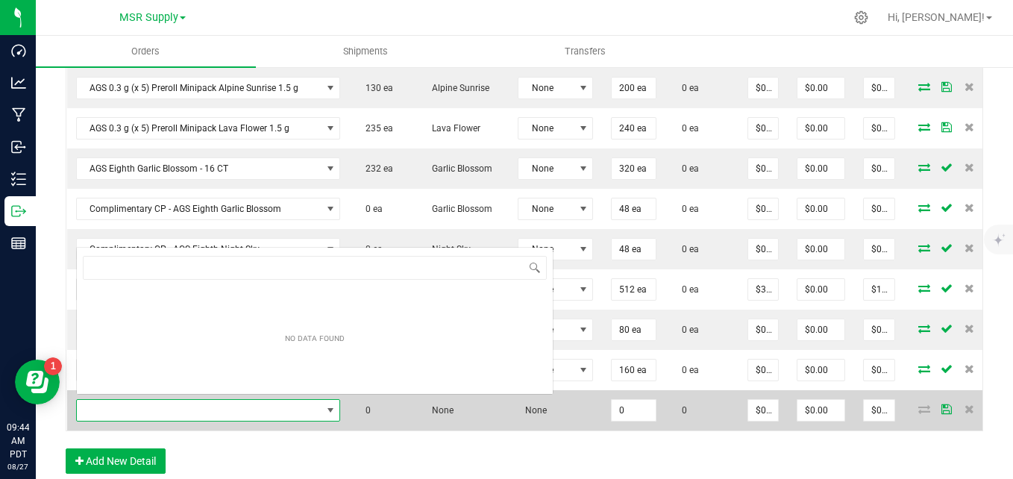
scroll to position [22, 245]
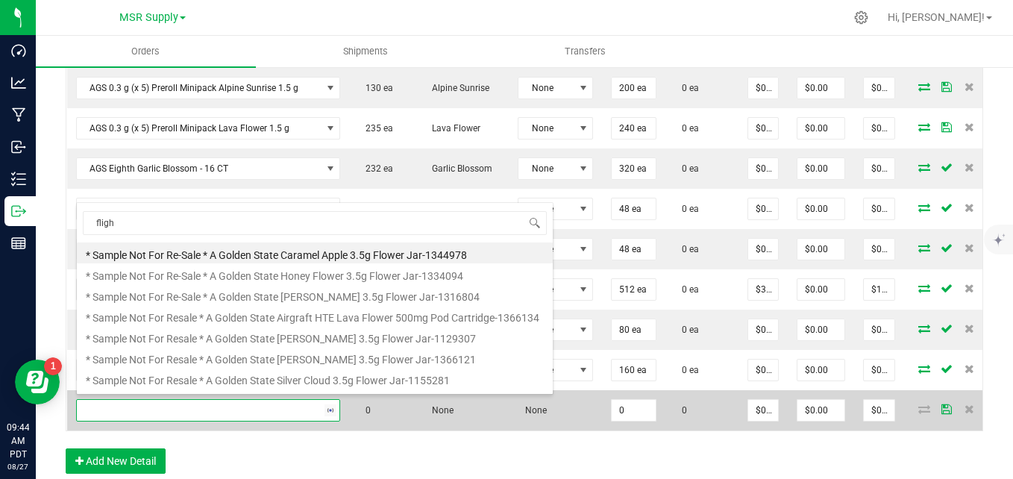
type input "flight"
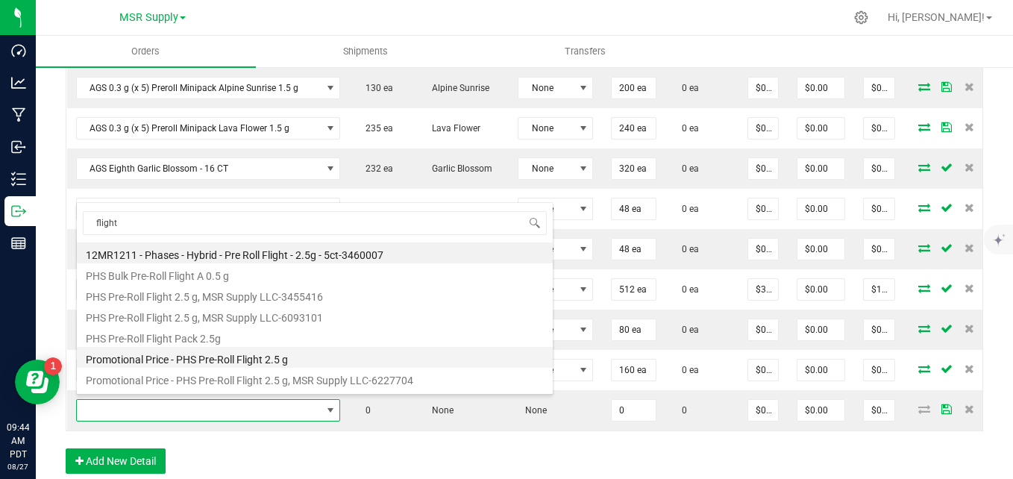
scroll to position [60, 0]
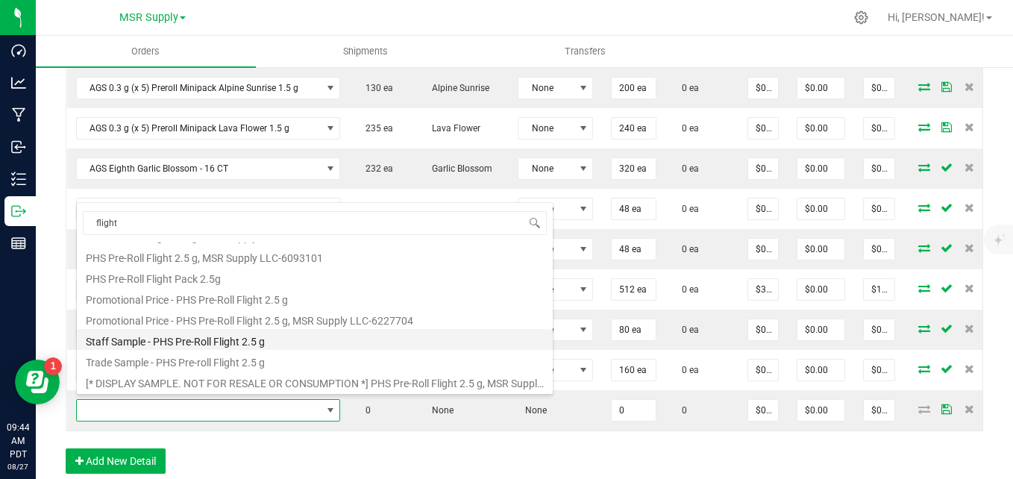
click at [238, 334] on li "Staff Sample - PHS Pre-Roll Flight 2.5 g" at bounding box center [315, 339] width 476 height 21
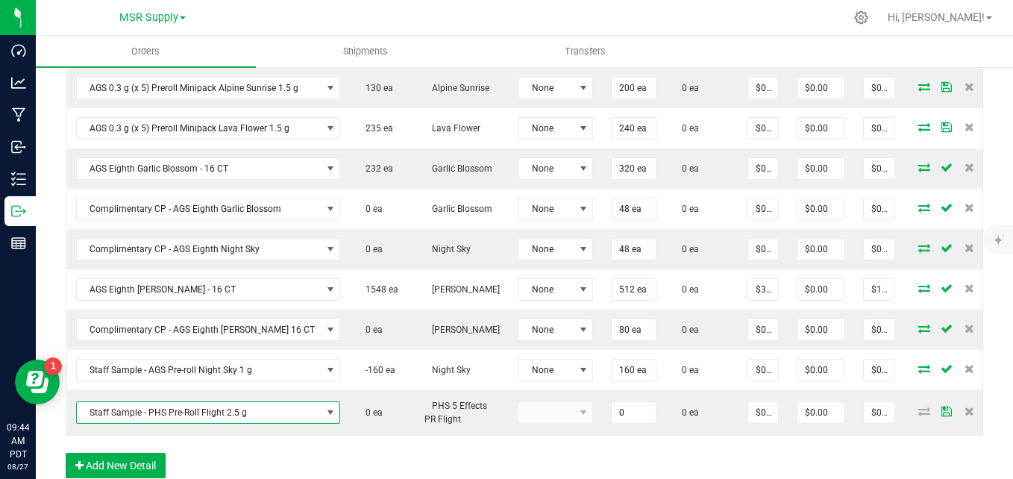
type input "0 ea"
type input "$0.10000"
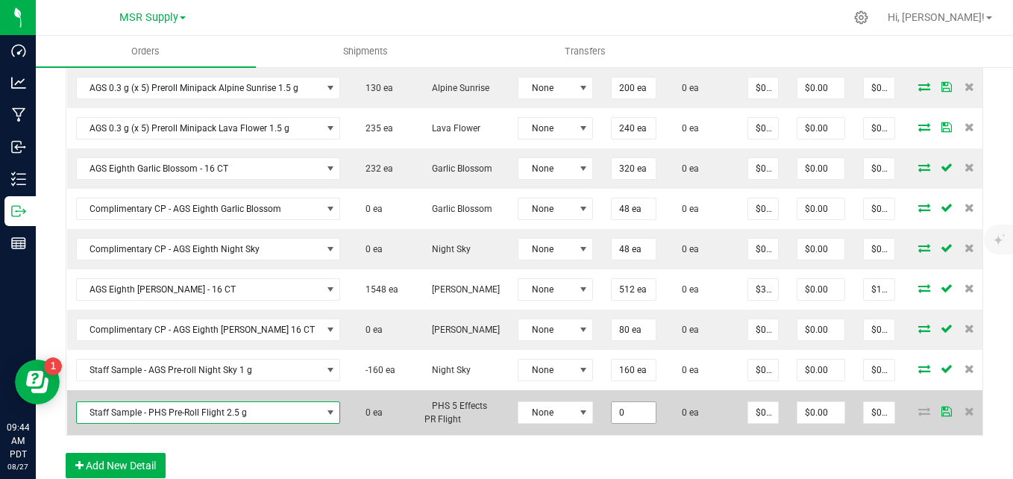
click at [612, 406] on input "0" at bounding box center [634, 412] width 44 height 21
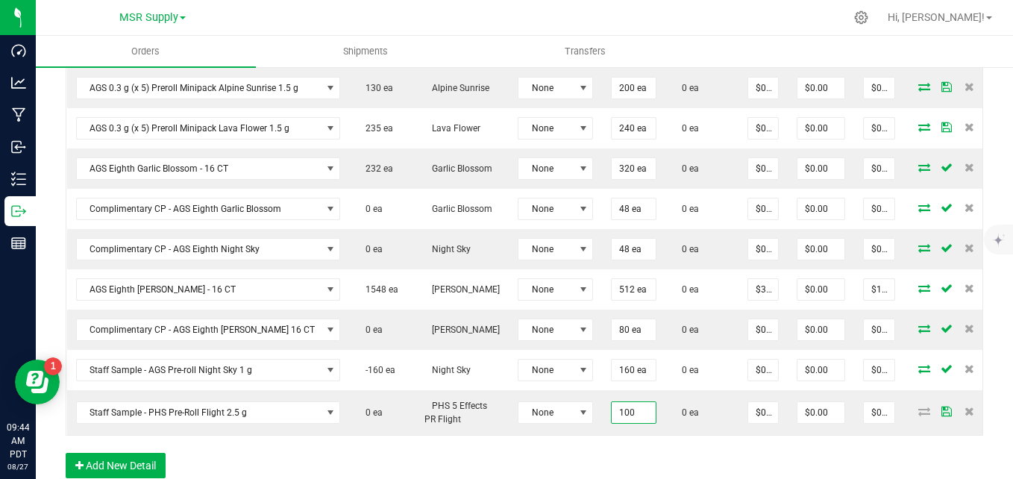
type input "100 ea"
type input "$10.00"
click at [703, 14] on div at bounding box center [555, 17] width 577 height 29
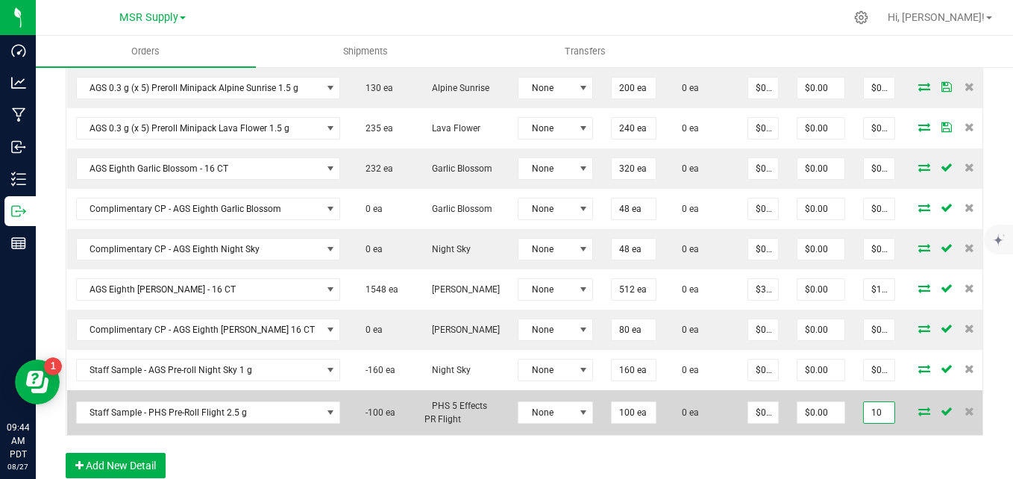
click at [864, 404] on input "10" at bounding box center [879, 412] width 31 height 21
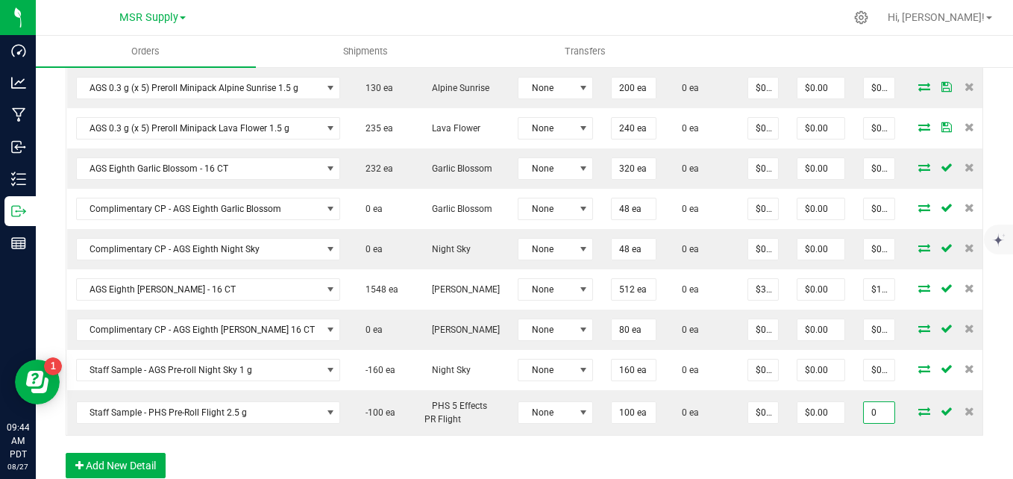
type input "0"
type input "$0.00000"
type input "$0.00"
click at [826, 455] on div "Order Details Print All Labels Item Sellable Strain Lot Number Qty Ordered Qty …" at bounding box center [524, 136] width 917 height 714
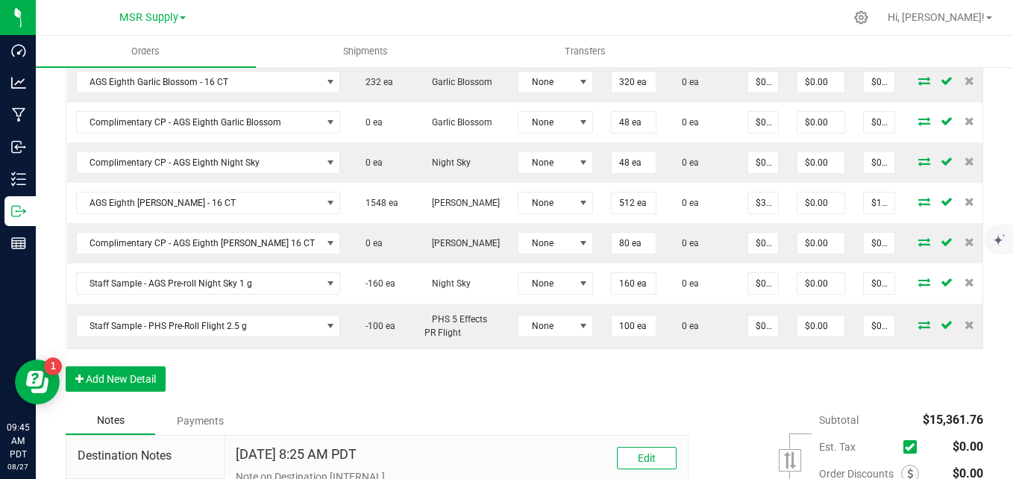
scroll to position [746, 0]
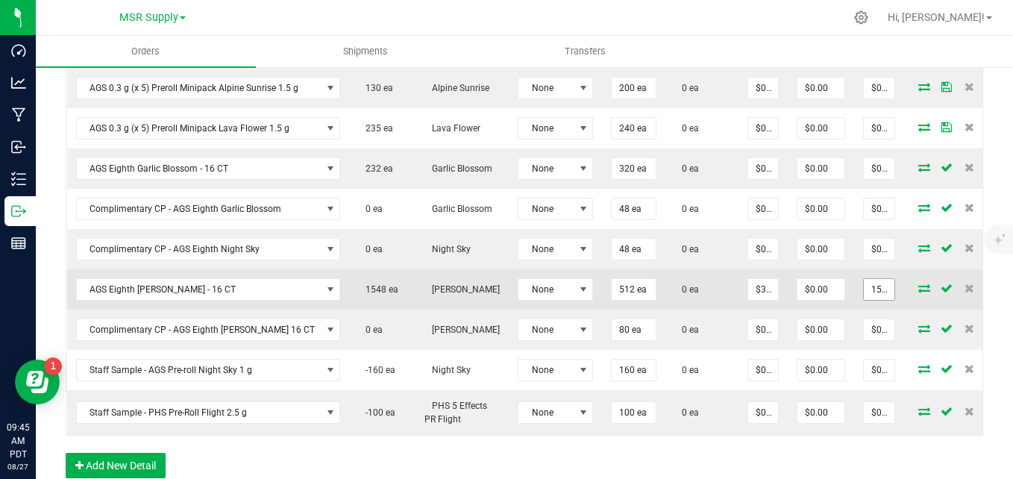
click at [864, 286] on input "15360" at bounding box center [879, 289] width 31 height 21
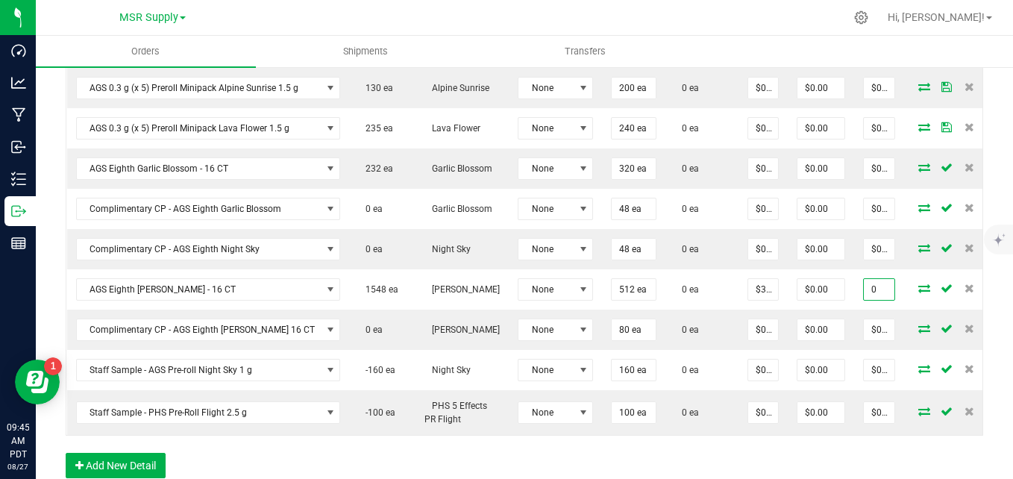
type input "0"
type input "$0.00000"
type input "$0.00"
click at [989, 383] on div "Back to Orders Order details Export PDF Done Editing Order # 00009331 Status Cr…" at bounding box center [524, 29] width 977 height 1418
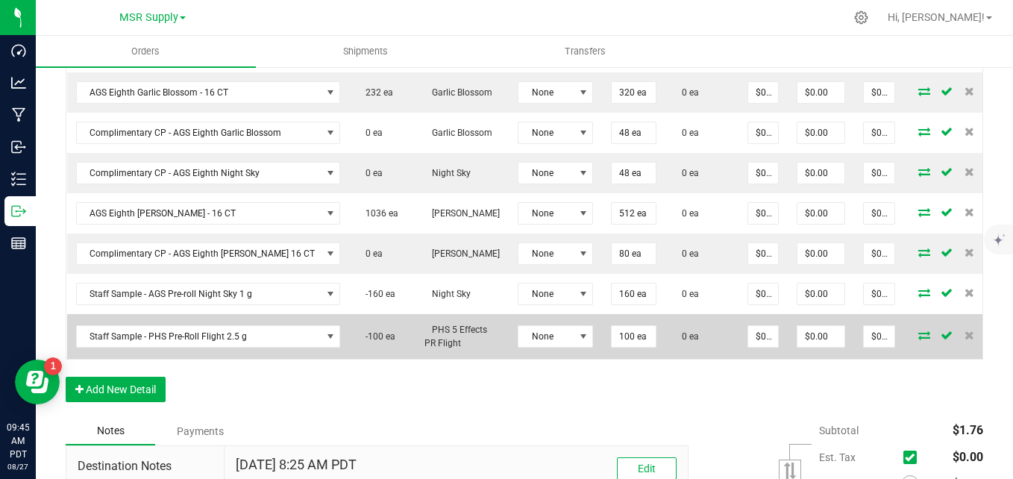
scroll to position [820, 0]
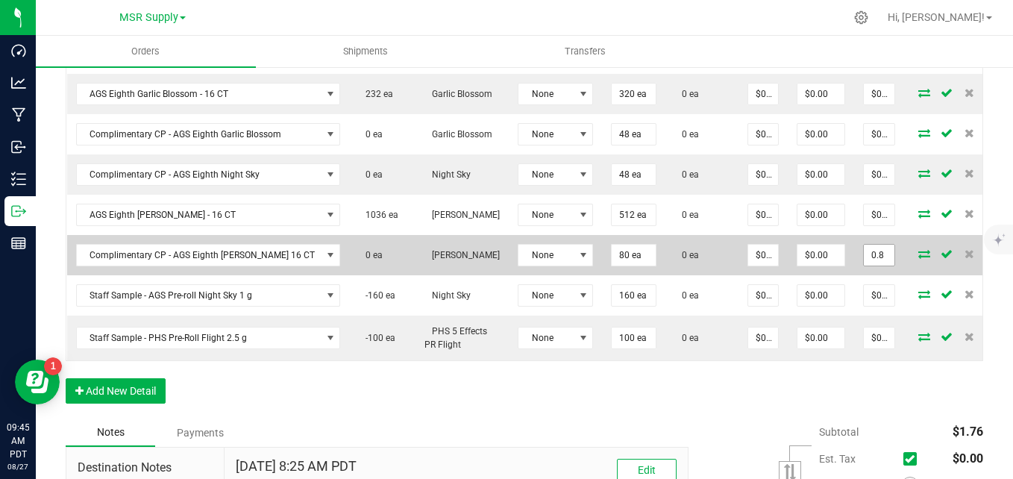
click at [864, 248] on input "0.8" at bounding box center [879, 255] width 31 height 21
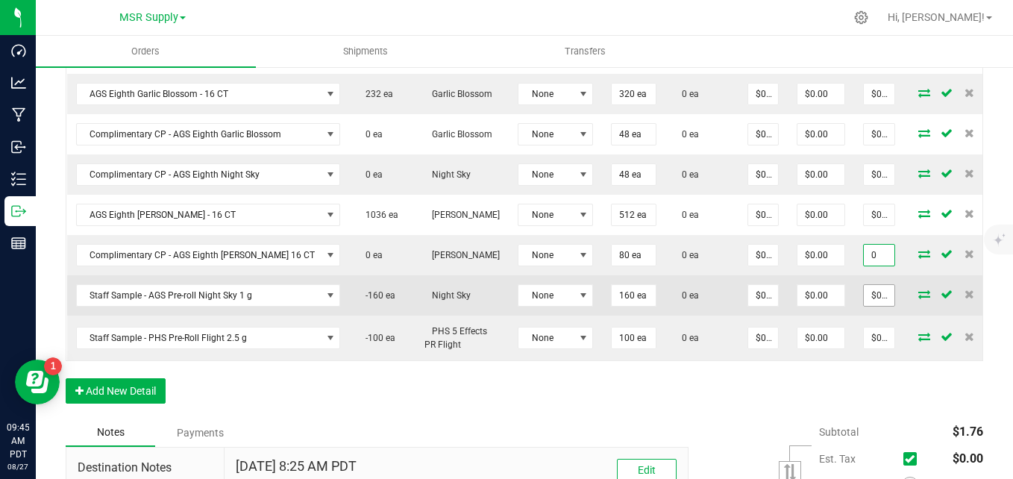
type input "0"
type input "$0.00000"
type input "$0.00"
click at [864, 286] on input "0" at bounding box center [879, 295] width 31 height 21
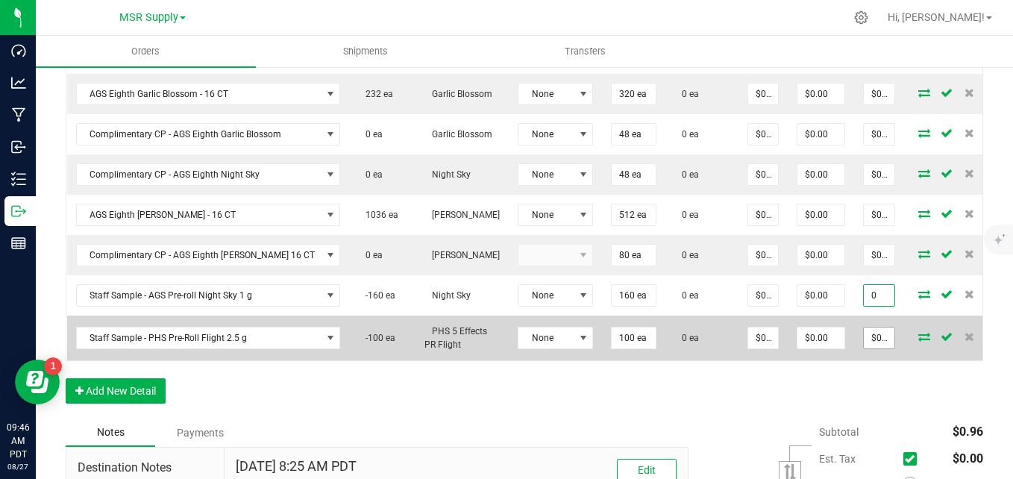
type input "$0.00"
click at [864, 329] on input "0" at bounding box center [879, 337] width 31 height 21
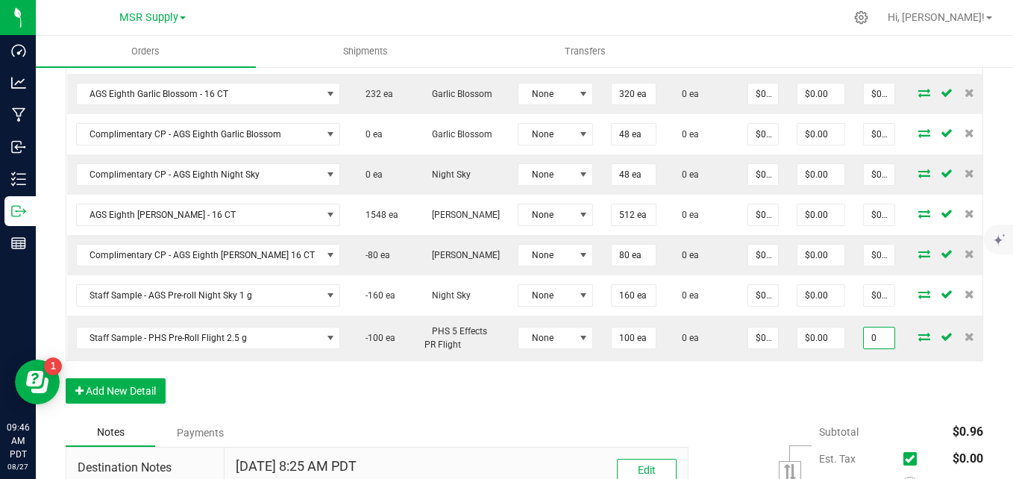
type input "$0.00"
click at [862, 394] on div "Order Details Print All Labels Item Sellable Strain Lot Number Qty Ordered Qty …" at bounding box center [524, 62] width 917 height 714
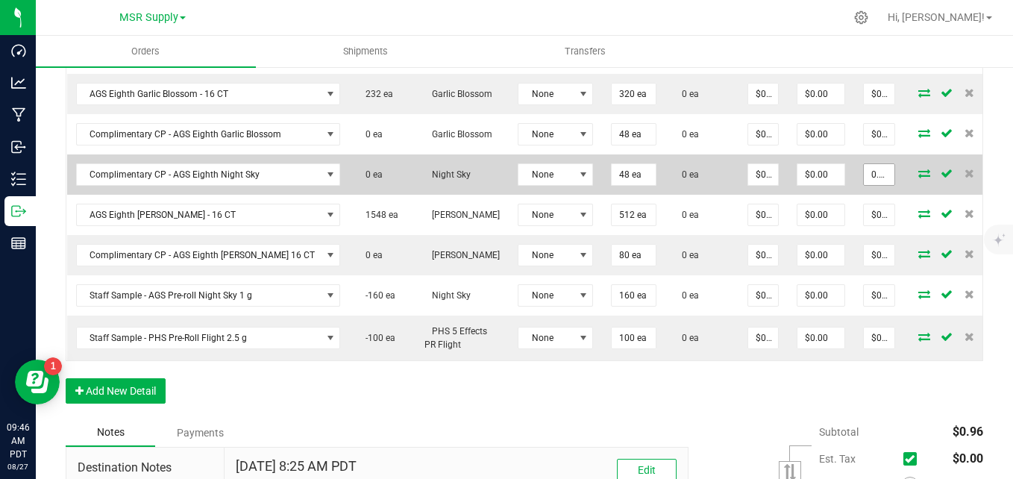
click at [865, 172] on input "0.48" at bounding box center [879, 174] width 31 height 21
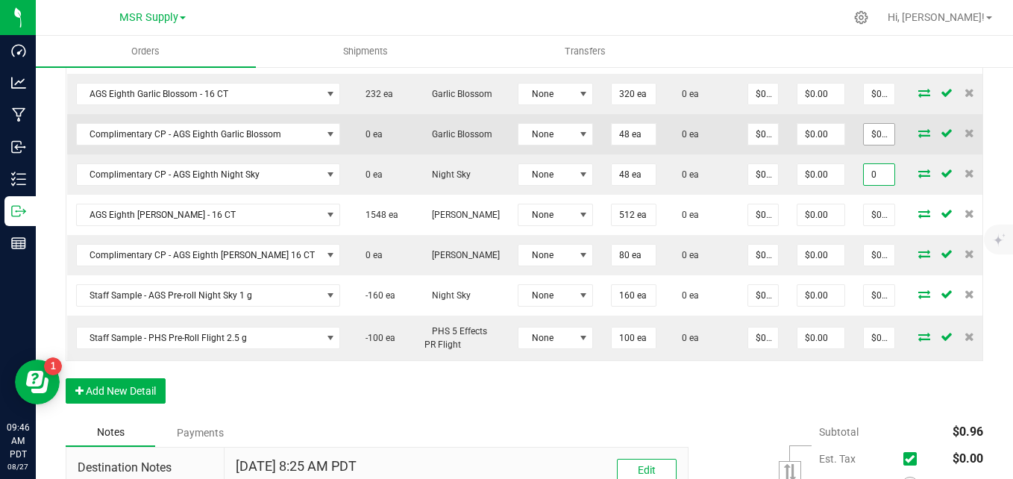
type input "0"
type input "0.48"
type input "$0.00000"
type input "$0.00"
click at [864, 124] on input "0.48" at bounding box center [879, 134] width 31 height 21
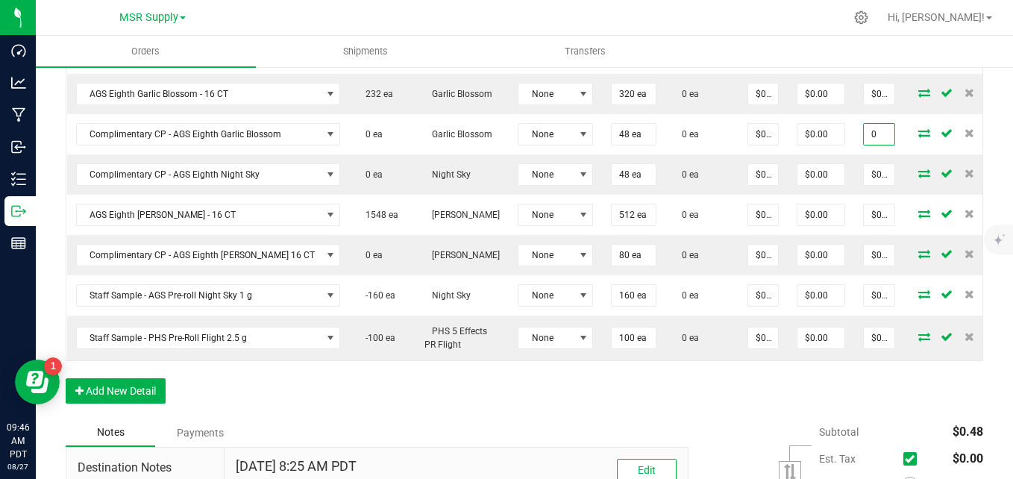
type input "0"
type input "$0.00000"
type input "$0.00"
click at [896, 384] on div "Order Details Print All Labels Item Sellable Strain Lot Number Qty Ordered Qty …" at bounding box center [524, 62] width 917 height 714
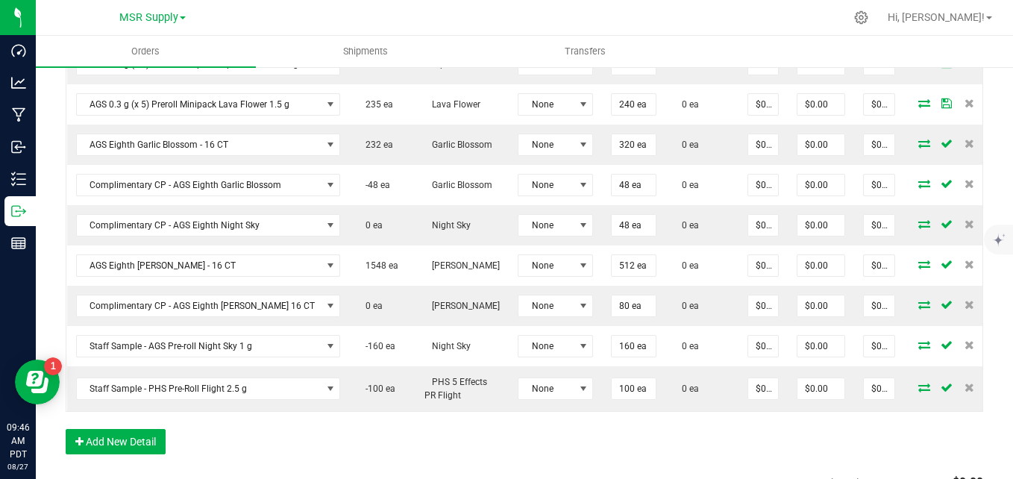
scroll to position [746, 0]
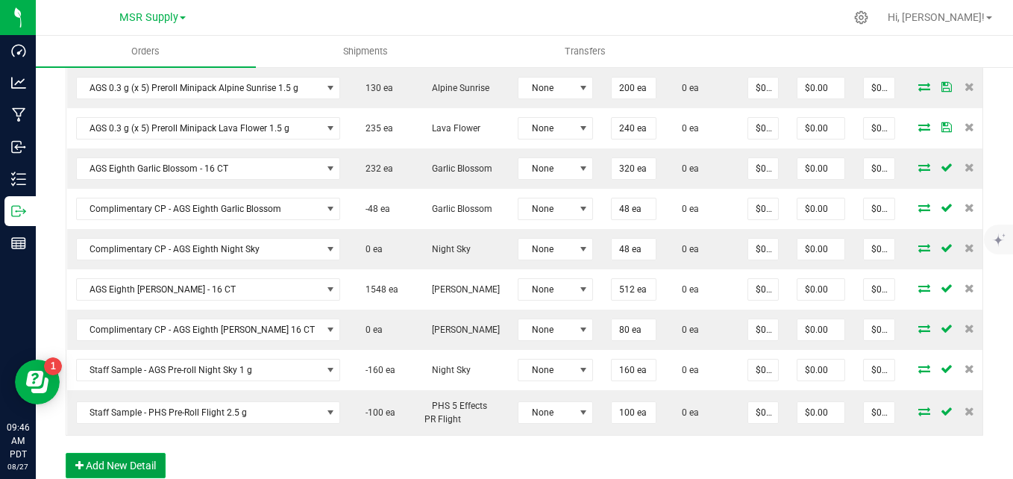
click at [157, 462] on button "Add New Detail" at bounding box center [116, 465] width 100 height 25
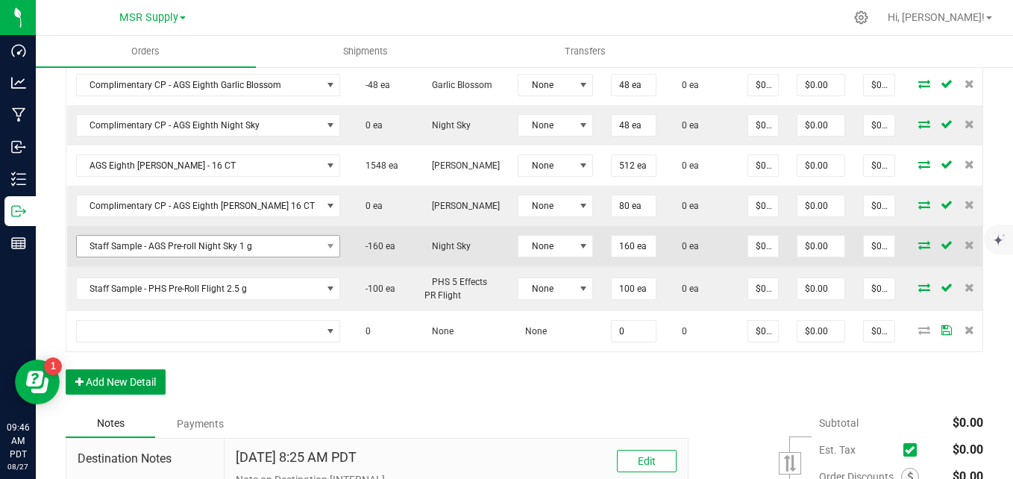
scroll to position [895, 0]
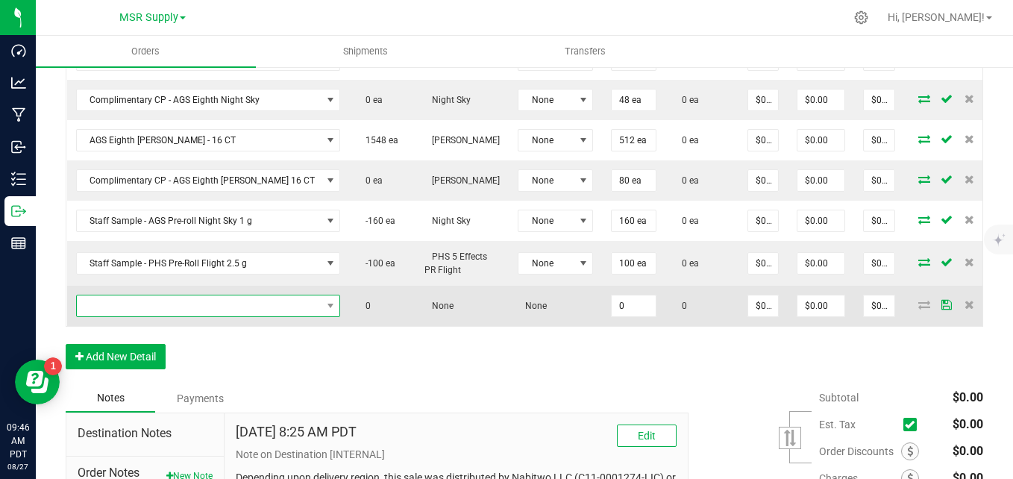
click at [191, 295] on span "NO DATA FOUND" at bounding box center [199, 305] width 245 height 21
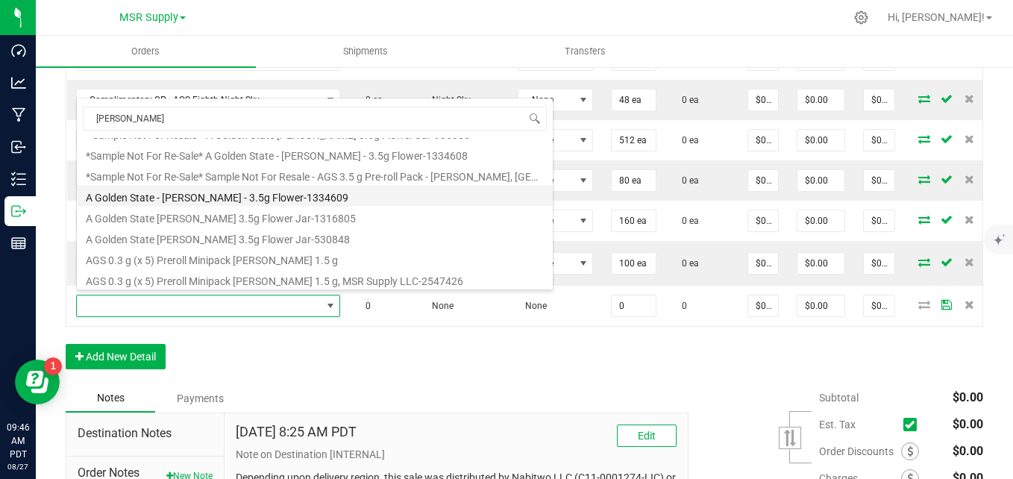
scroll to position [0, 0]
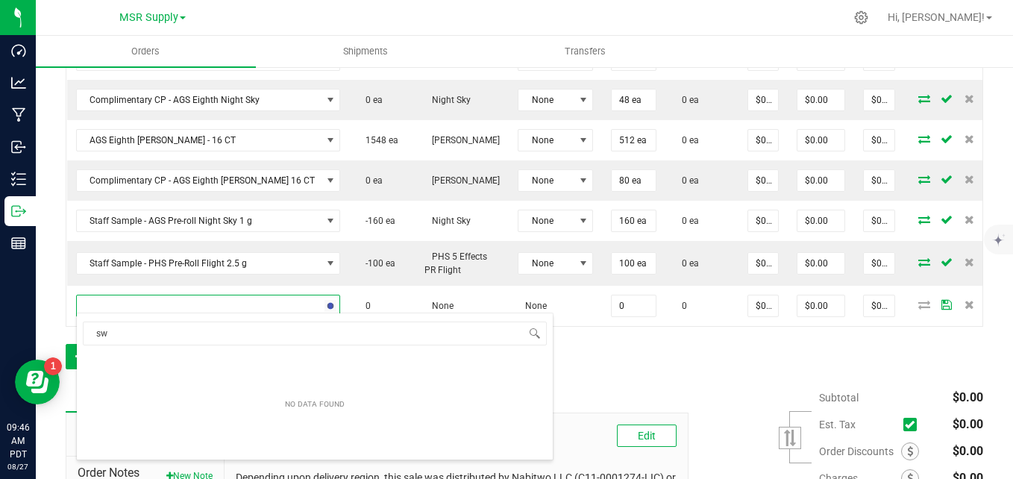
type input "s"
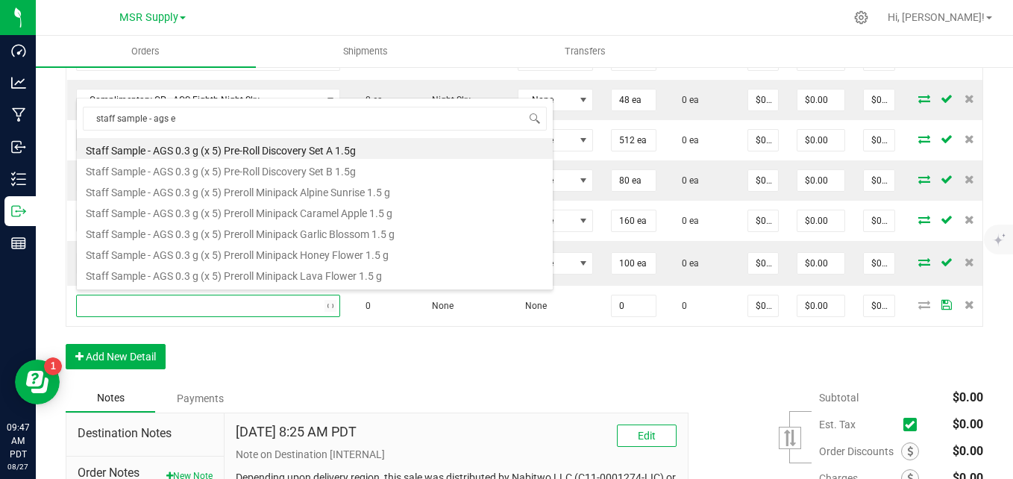
type input "staff sample - ags ei"
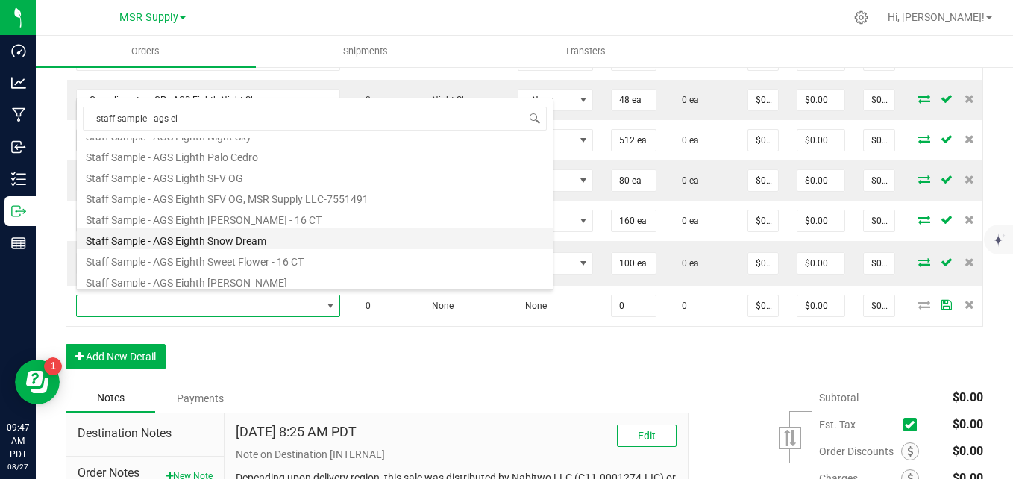
scroll to position [224, 0]
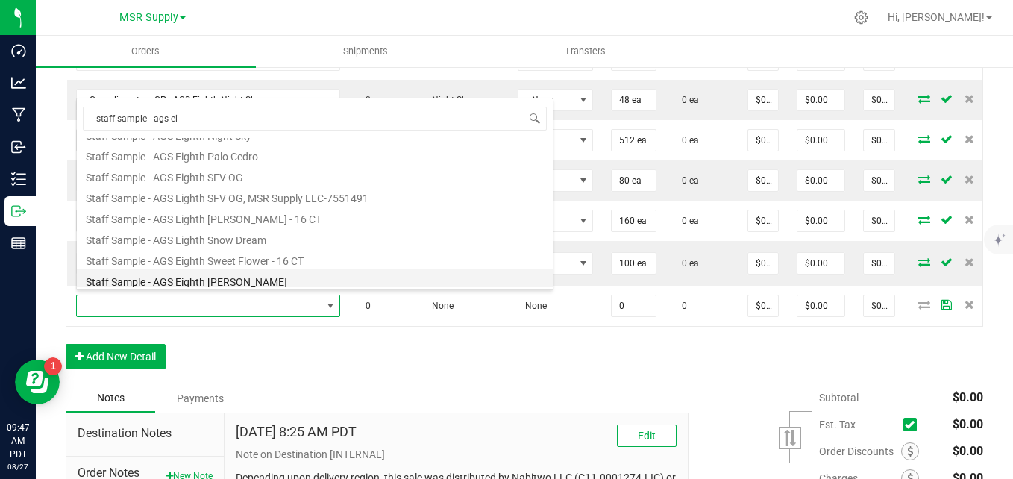
click at [222, 283] on li "Staff Sample - AGS Eighth Woods" at bounding box center [315, 279] width 476 height 21
type input "0 ea"
type input "$0.10000"
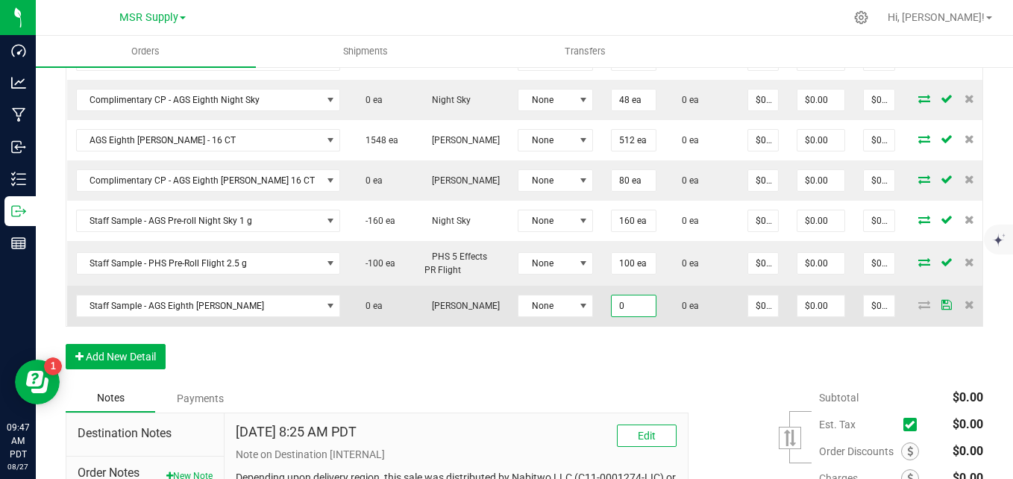
click at [619, 295] on input "0" at bounding box center [634, 305] width 44 height 21
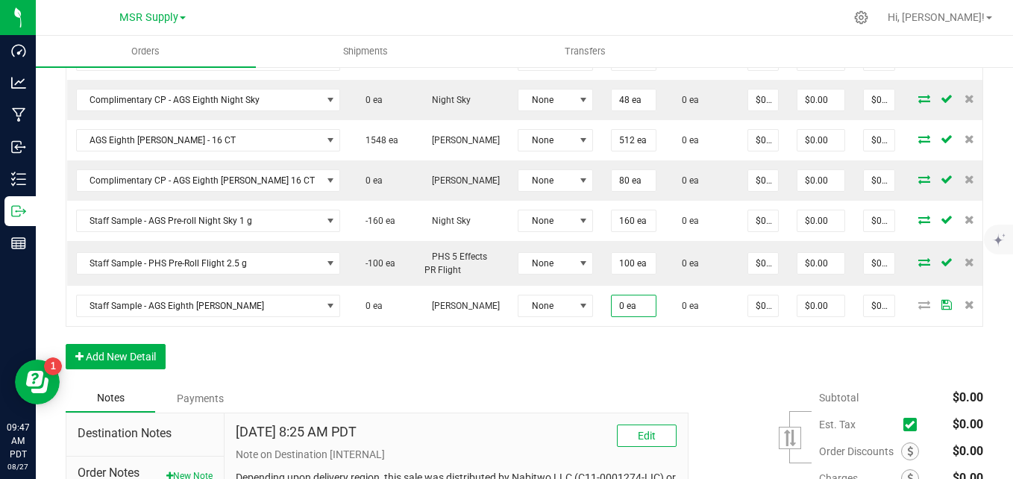
type input "0"
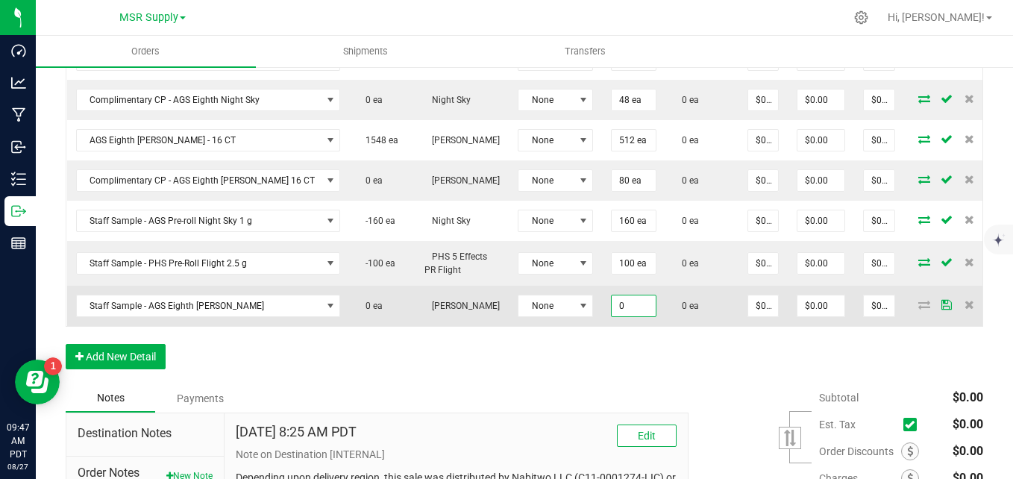
click at [615, 304] on input "0" at bounding box center [634, 305] width 44 height 21
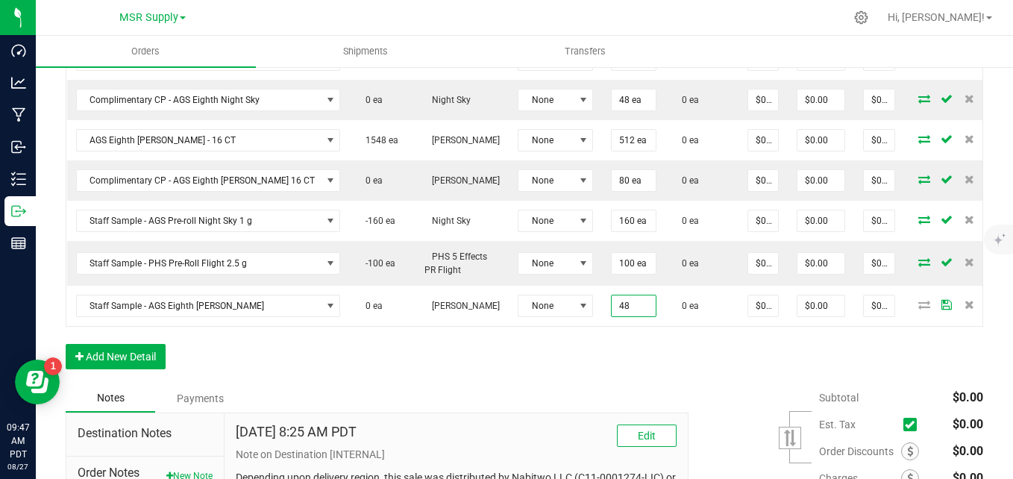
type input "4"
type input "64 ea"
type input "$6.40"
click at [639, 370] on div "Order Details Print All Labels Item Sellable Strain Lot Number Qty Ordered Qty …" at bounding box center [524, 7] width 917 height 754
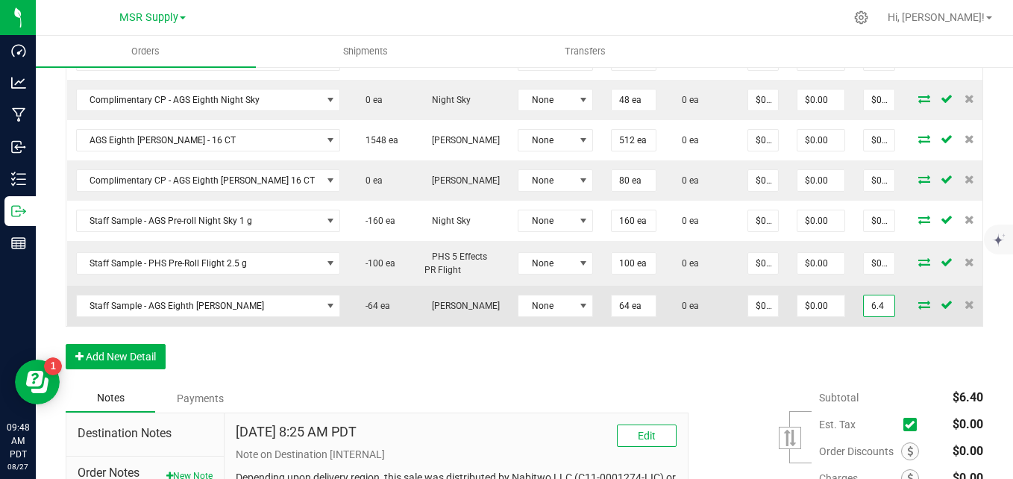
click at [864, 307] on input "6.4" at bounding box center [879, 305] width 31 height 21
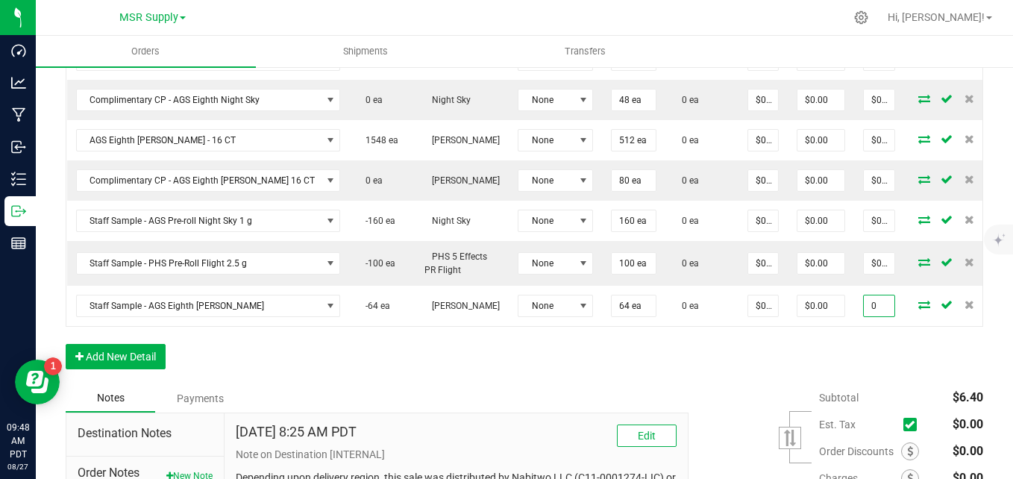
type input "0"
type input "$0.00000"
type input "$0.00"
click at [814, 368] on div "Order Details Print All Labels Item Sellable Strain Lot Number Qty Ordered Qty …" at bounding box center [524, 7] width 917 height 754
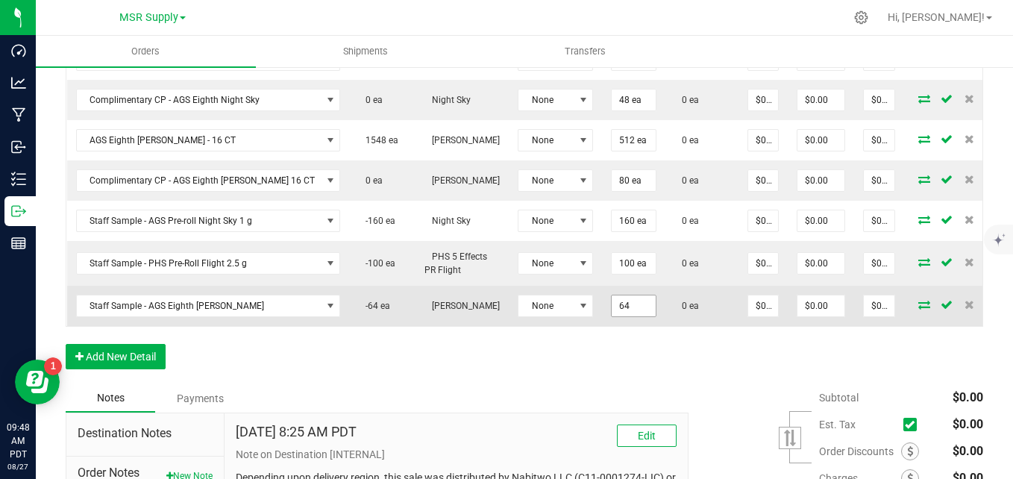
click at [612, 301] on input "64" at bounding box center [634, 305] width 44 height 21
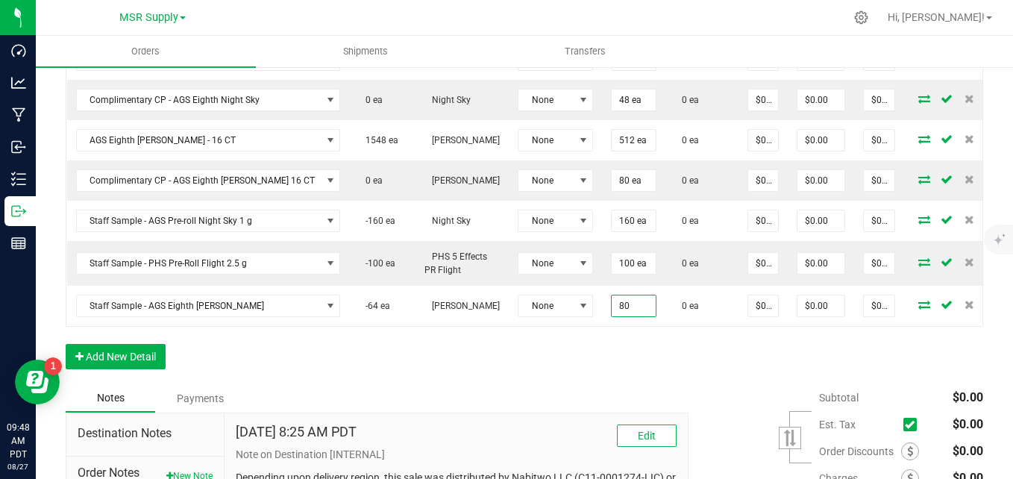
type input "80 ea"
click at [635, 361] on div "Order Details Print All Labels Item Sellable Strain Lot Number Qty Ordered Qty …" at bounding box center [524, 7] width 917 height 754
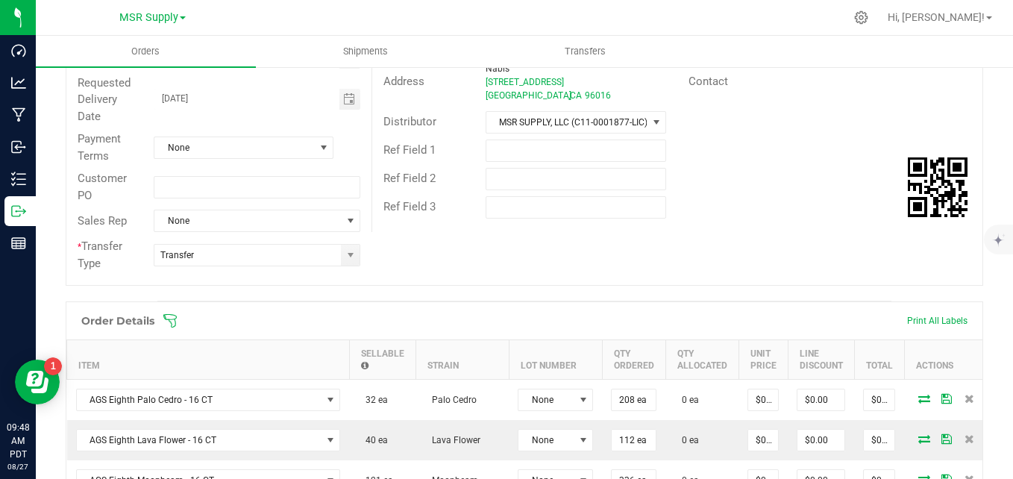
scroll to position [0, 0]
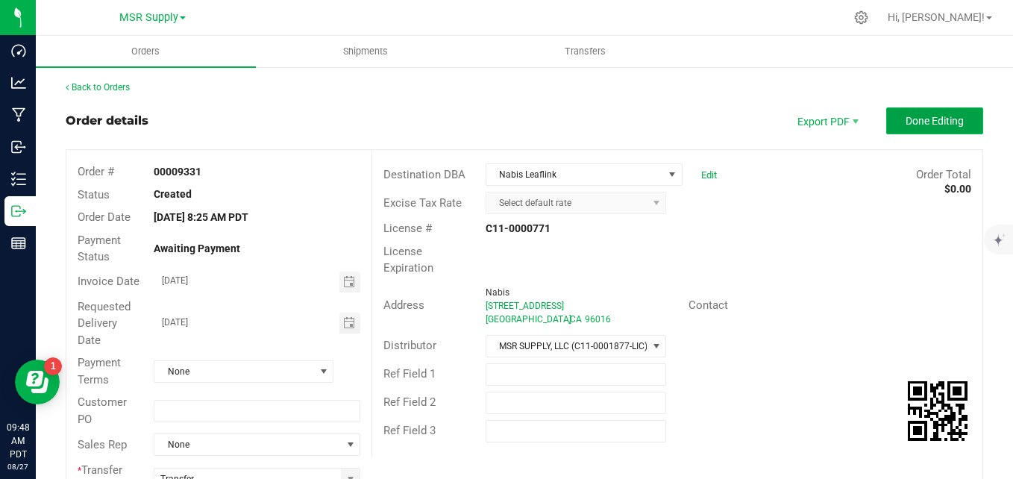
click at [905, 120] on span "Done Editing" at bounding box center [934, 121] width 58 height 12
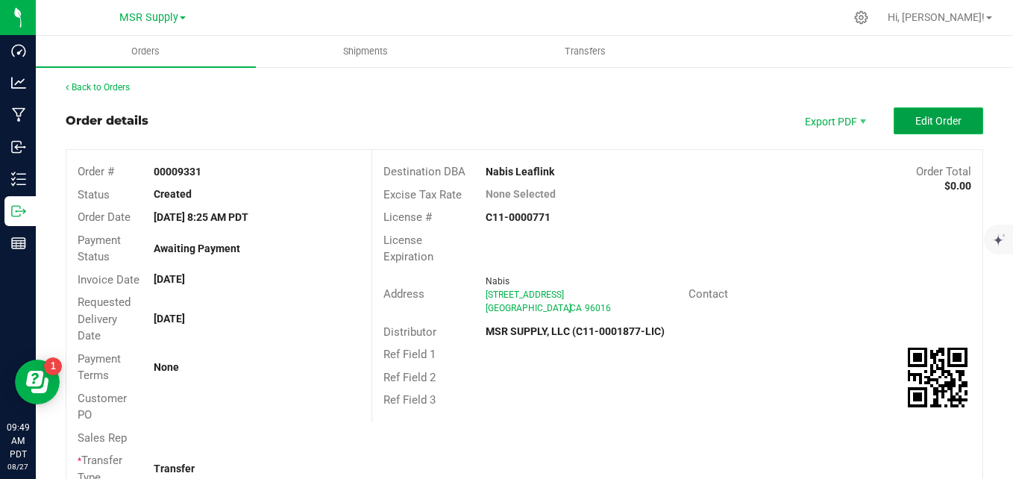
click at [956, 123] on button "Edit Order" at bounding box center [937, 120] width 89 height 27
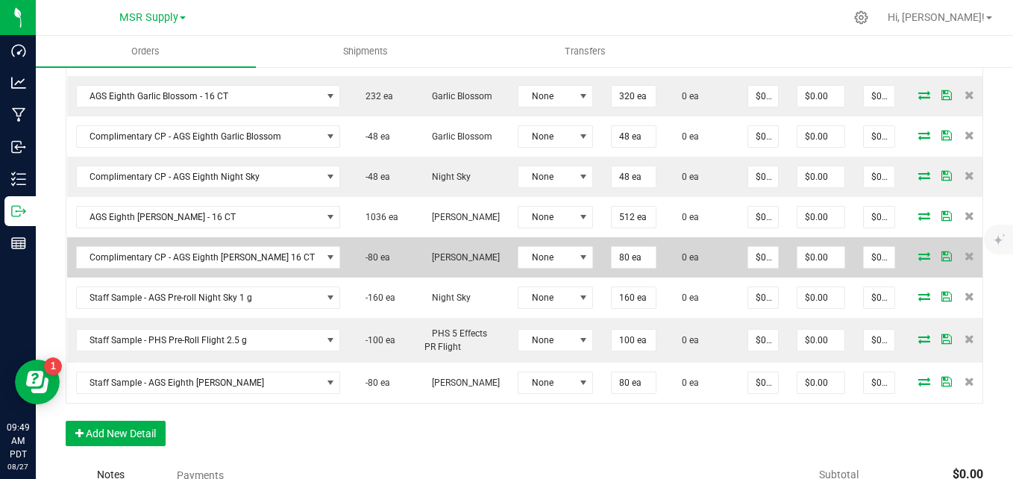
scroll to position [820, 0]
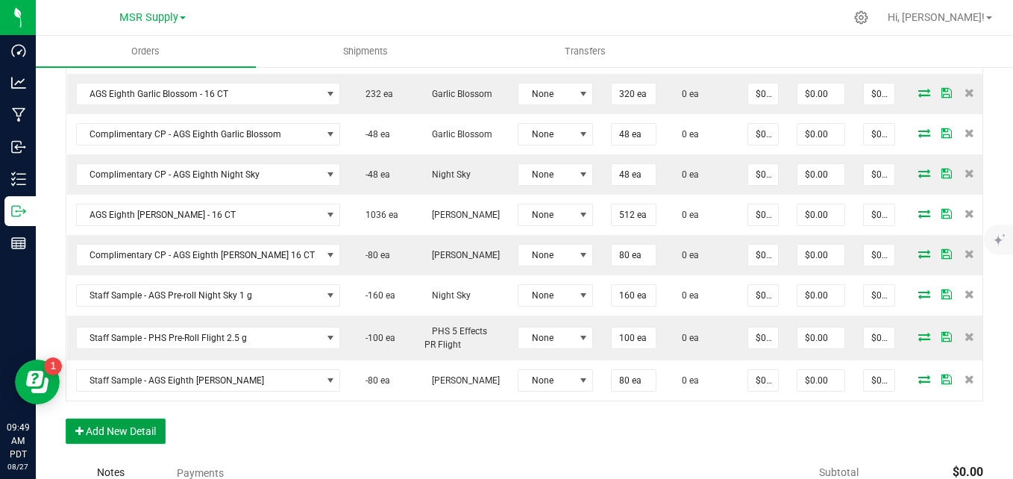
click at [119, 435] on button "Add New Detail" at bounding box center [116, 430] width 100 height 25
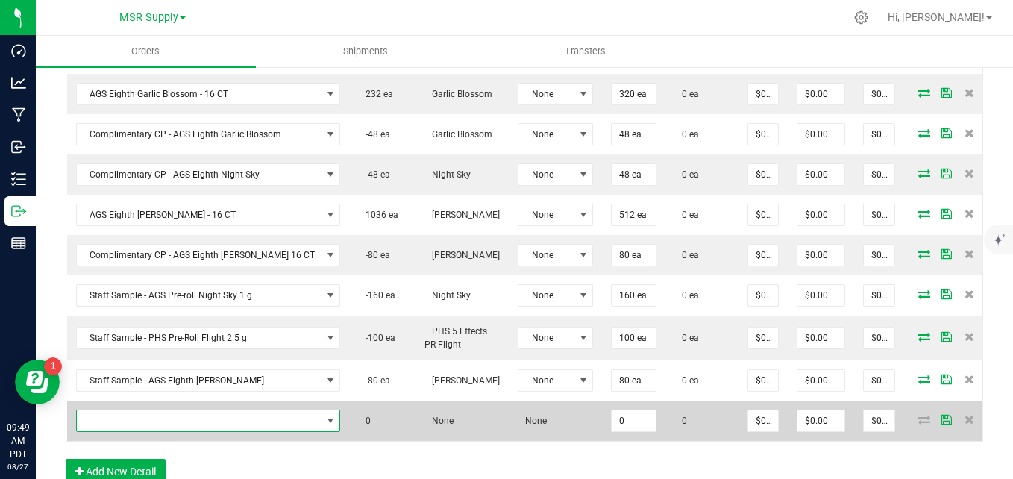
click at [136, 410] on span "NO DATA FOUND" at bounding box center [199, 420] width 245 height 21
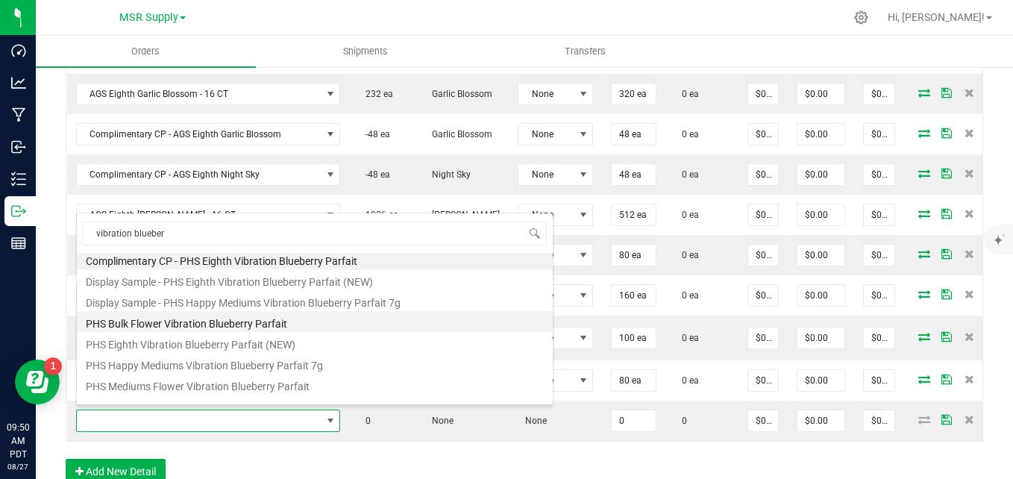
scroll to position [0, 0]
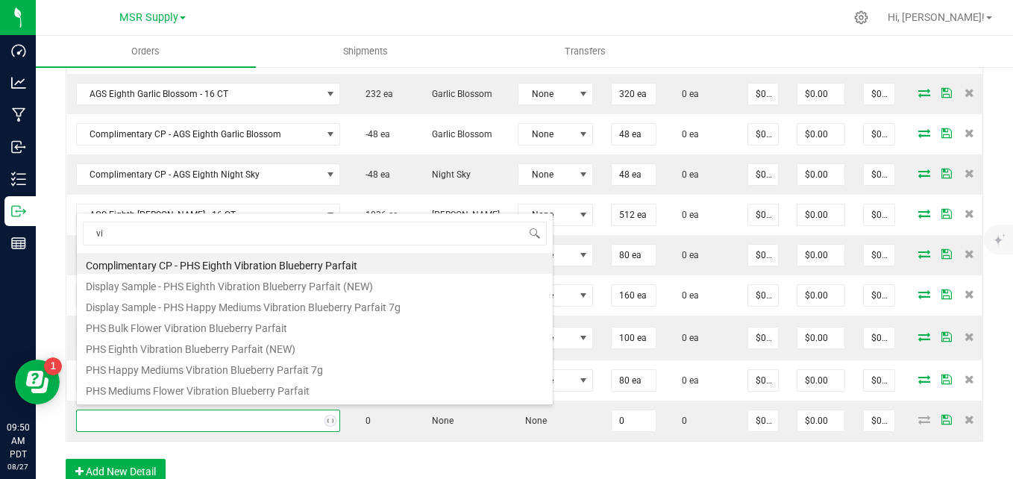
type input "v"
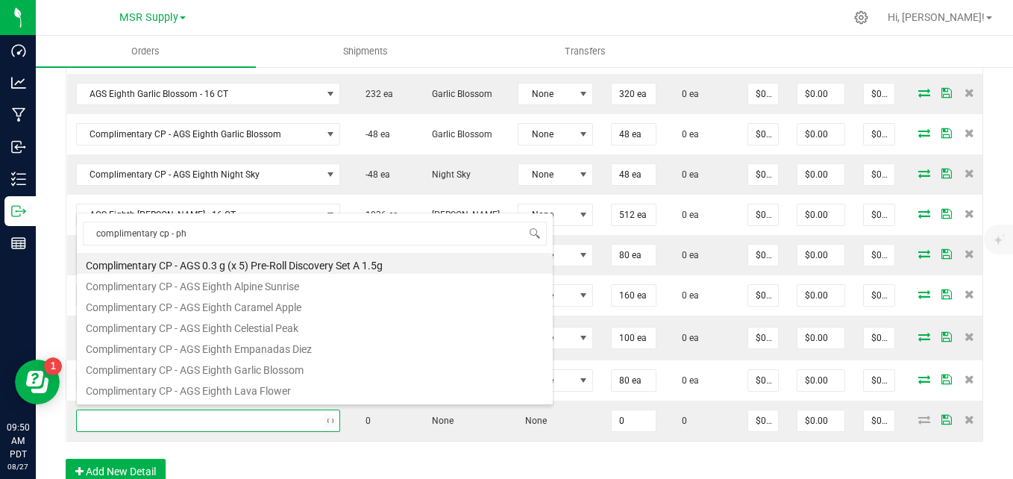
type input "complimentary cp - phs"
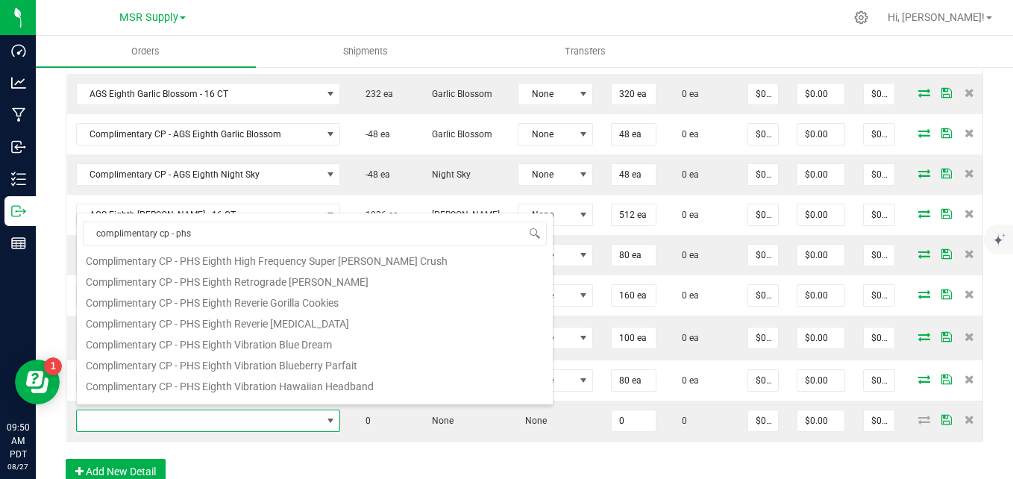
scroll to position [122, 0]
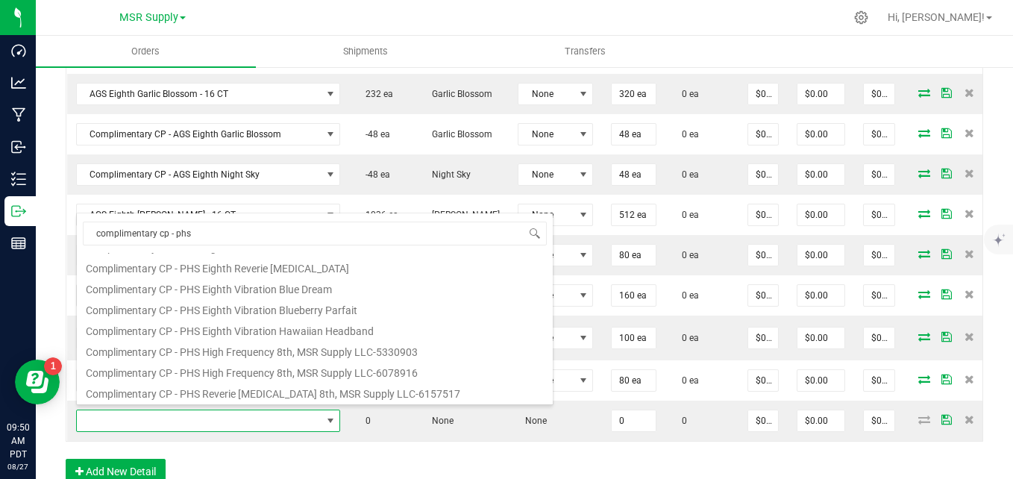
click at [231, 312] on li "Complimentary CP - PHS Eighth Vibration Blueberry Parfait" at bounding box center [315, 308] width 476 height 21
type input "0 ea"
type input "$0.01000"
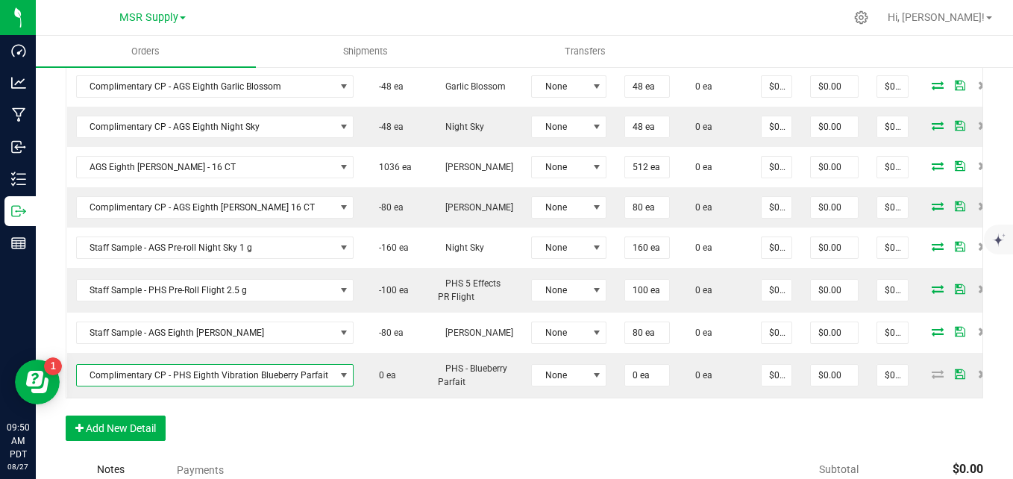
scroll to position [895, 0]
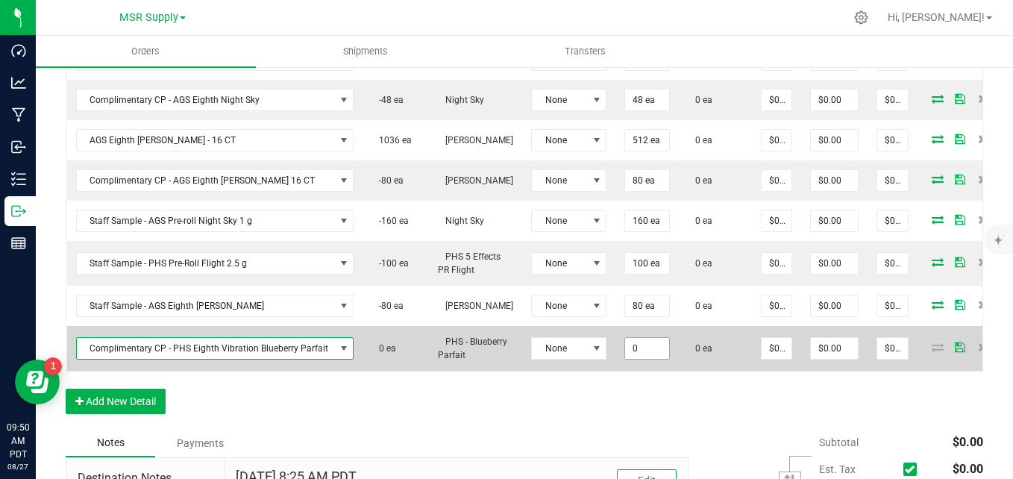
click at [634, 350] on input "0" at bounding box center [647, 348] width 44 height 21
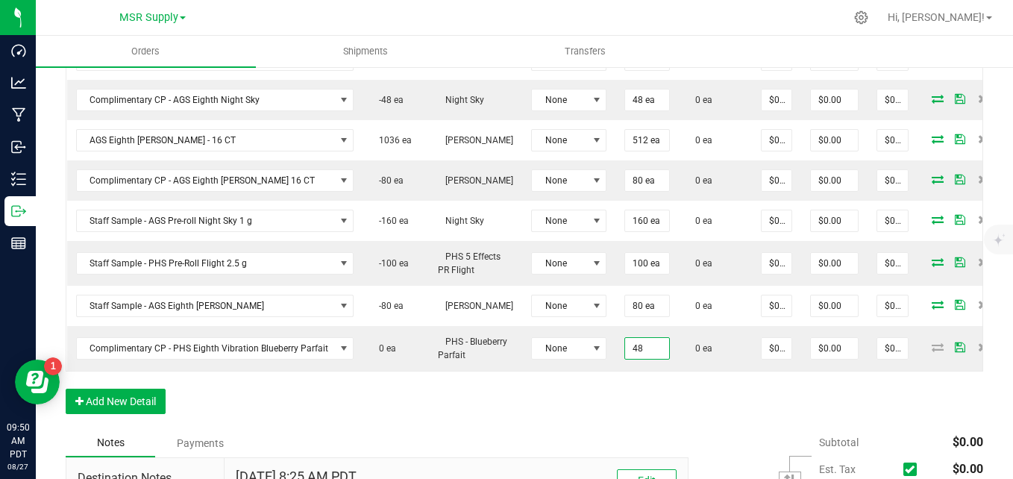
type input "48 ea"
type input "$0.48"
click at [647, 418] on div "Order Details Print All Labels Item Sellable Strain Lot Number Qty Ordered Qty …" at bounding box center [524, 29] width 917 height 799
click at [142, 406] on button "Add New Detail" at bounding box center [116, 401] width 100 height 25
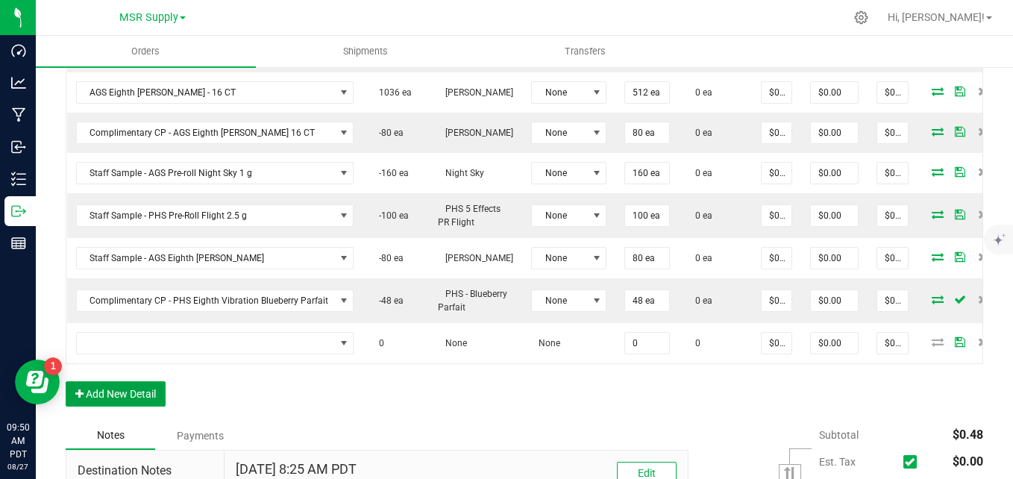
scroll to position [970, 0]
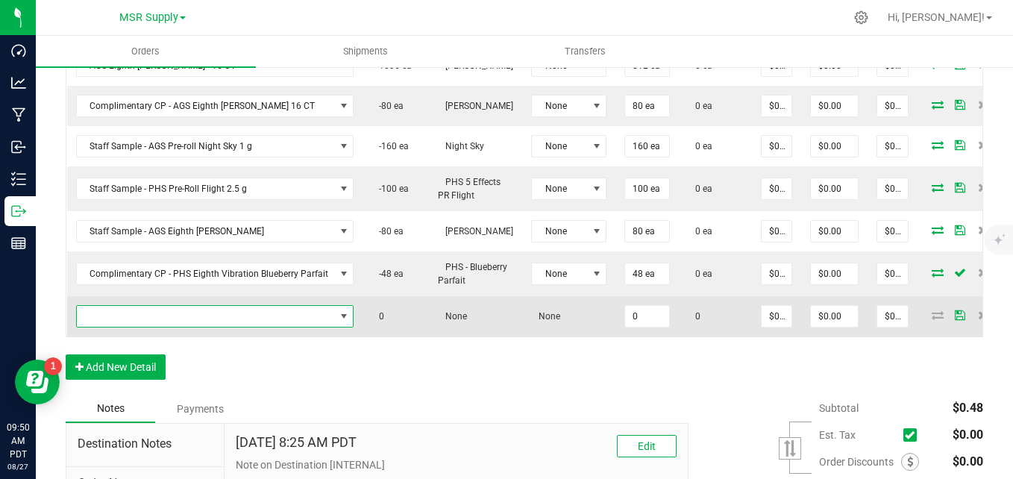
click at [251, 310] on span "NO DATA FOUND" at bounding box center [206, 316] width 258 height 21
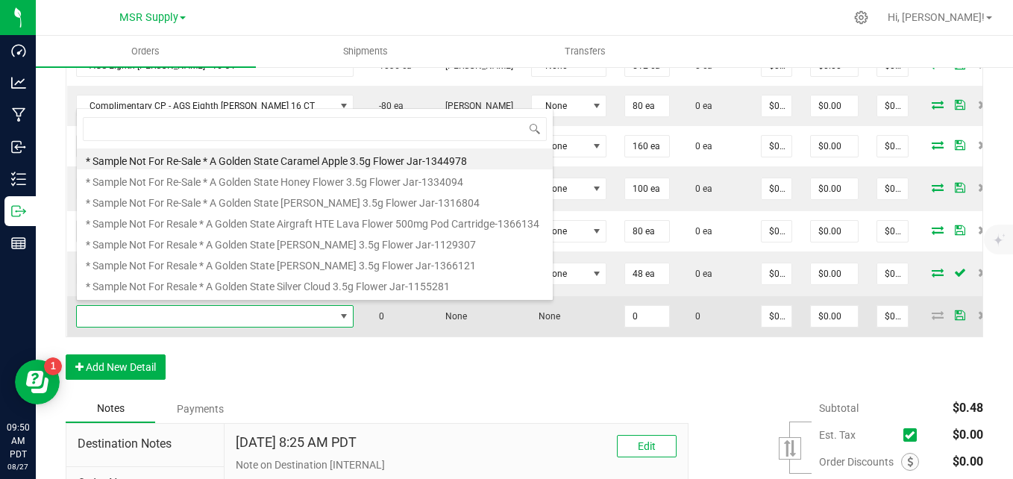
scroll to position [22, 271]
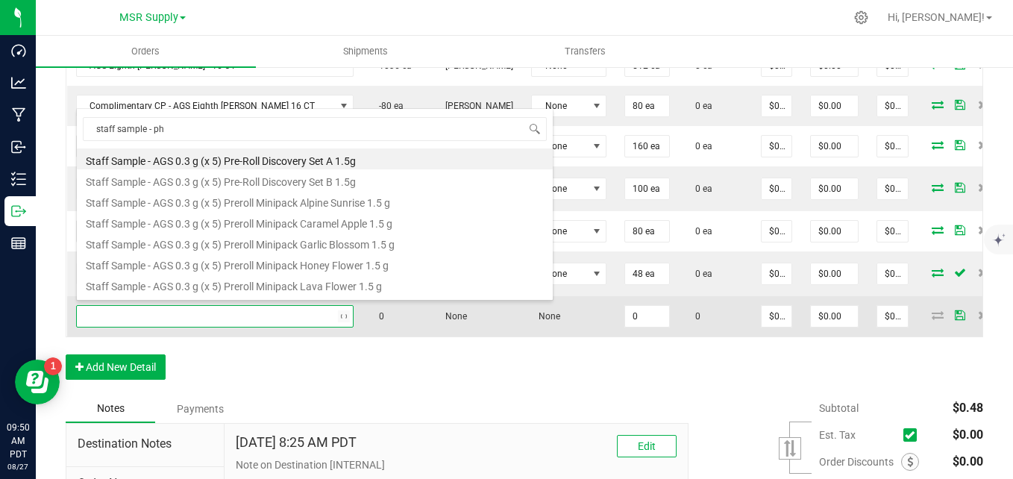
type input "staff sample - phs"
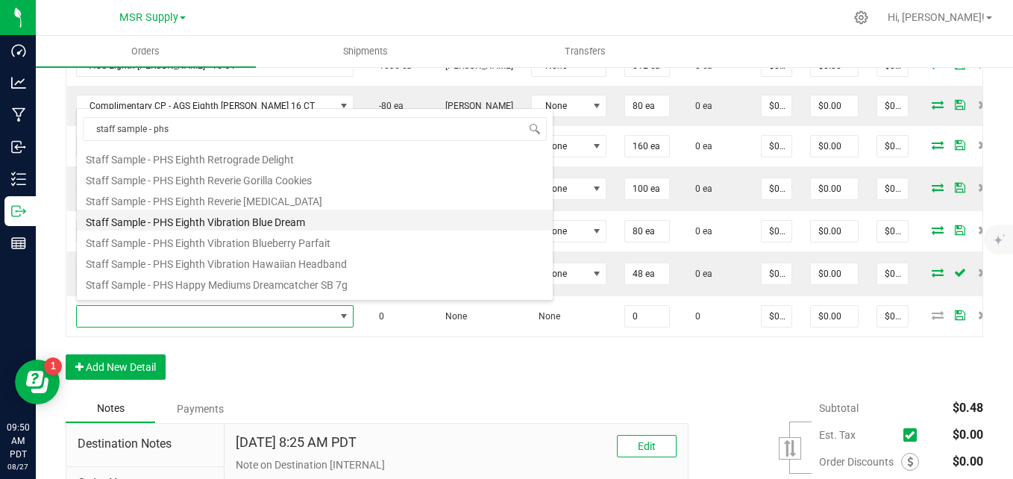
scroll to position [149, 0]
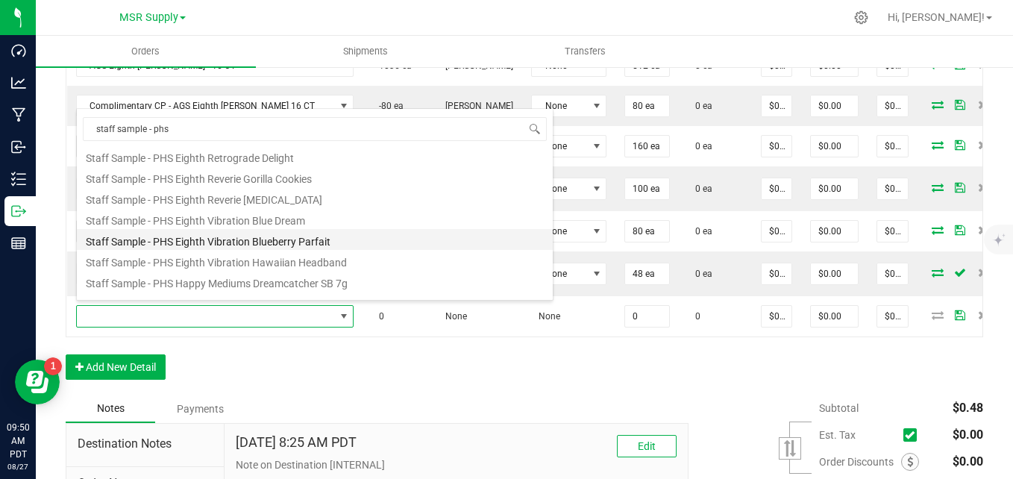
click at [205, 234] on li "Staff Sample - PHS Eighth Vibration Blueberry Parfait" at bounding box center [315, 239] width 476 height 21
type input "0 ea"
type input "$0.10000"
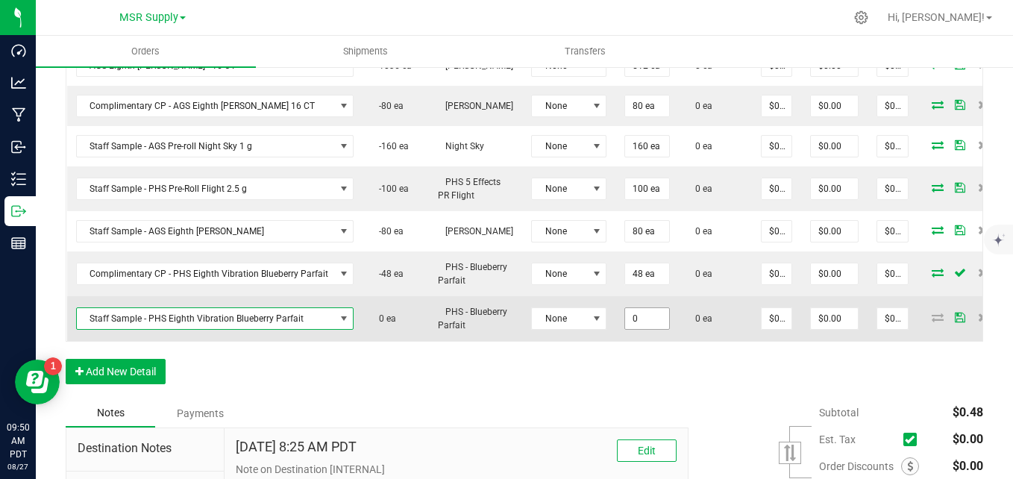
click at [637, 310] on input "0" at bounding box center [647, 318] width 44 height 21
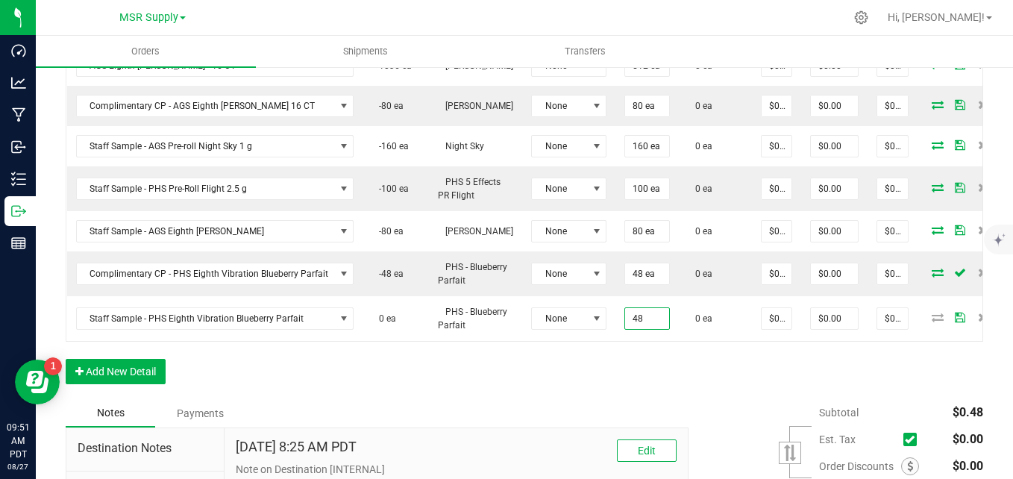
type input "48 ea"
type input "$4.80"
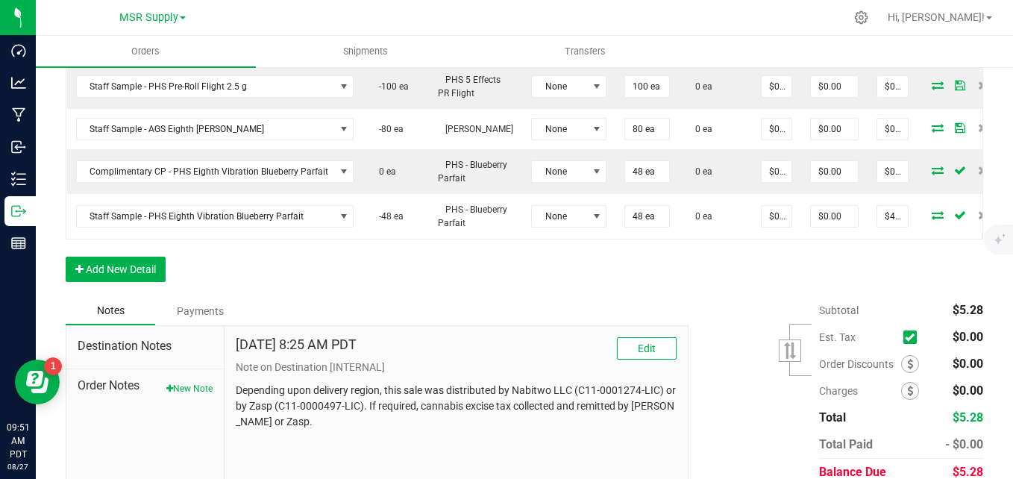
scroll to position [992, 0]
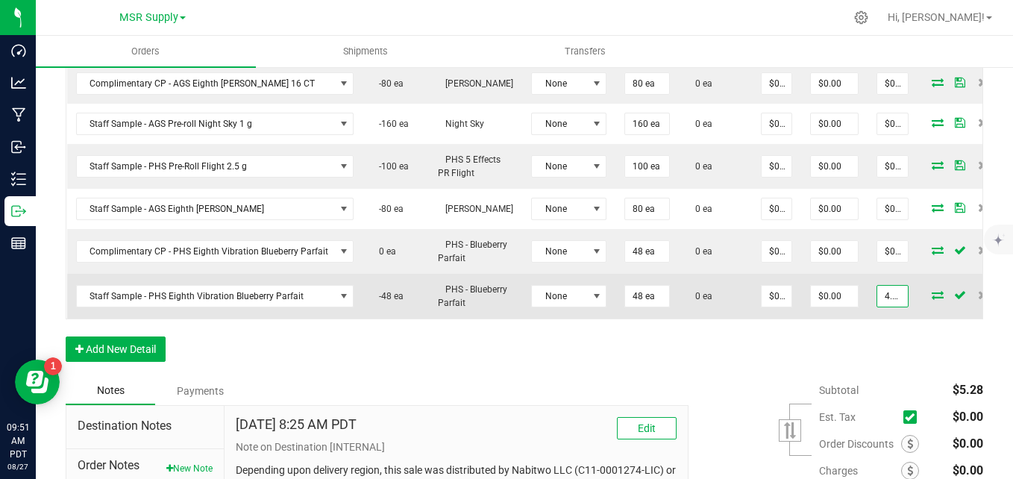
click at [877, 295] on input "4.800000000000001" at bounding box center [892, 296] width 31 height 21
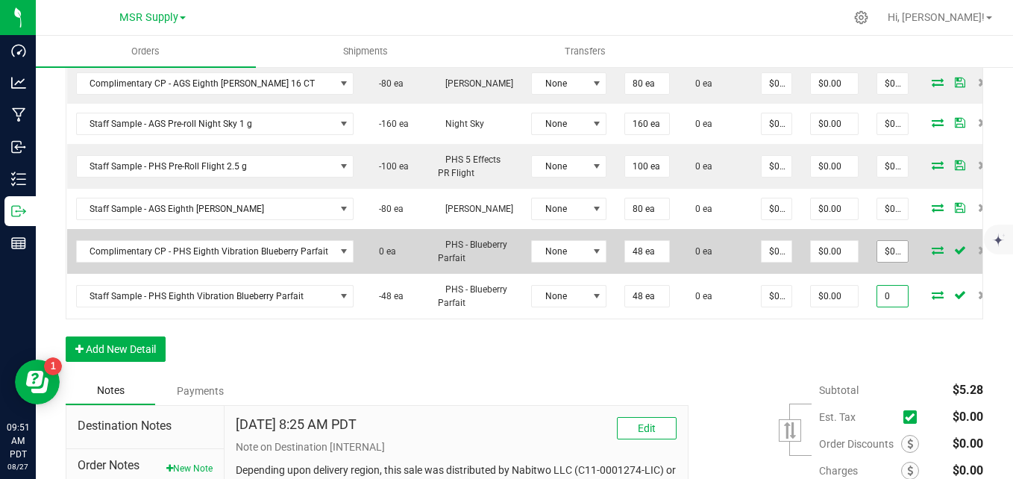
type input "0"
type input "0.48"
type input "$0.00000"
type input "$0.00"
click at [885, 245] on input "0.48" at bounding box center [892, 251] width 31 height 21
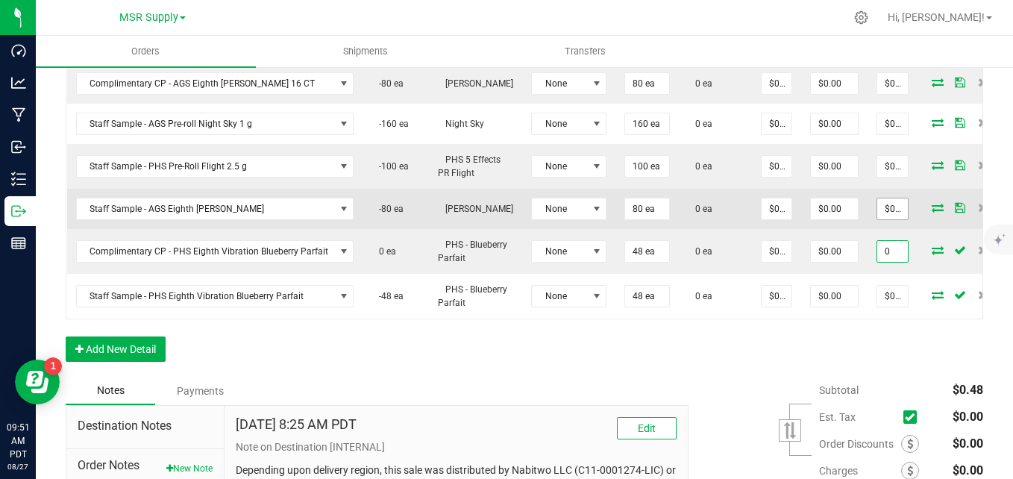
type input "0"
type input "$0.00000"
type input "$0.00"
click at [888, 212] on input "0" at bounding box center [892, 208] width 31 height 21
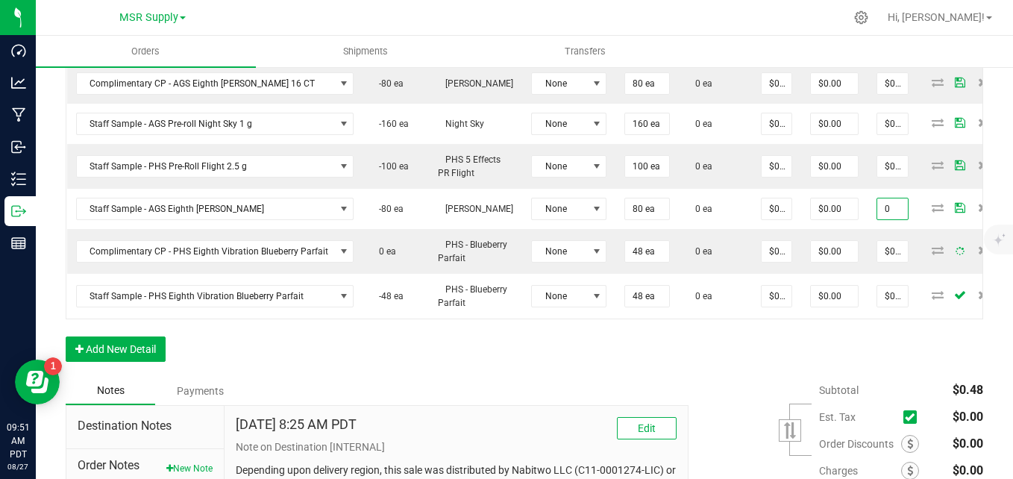
type input "$0.00"
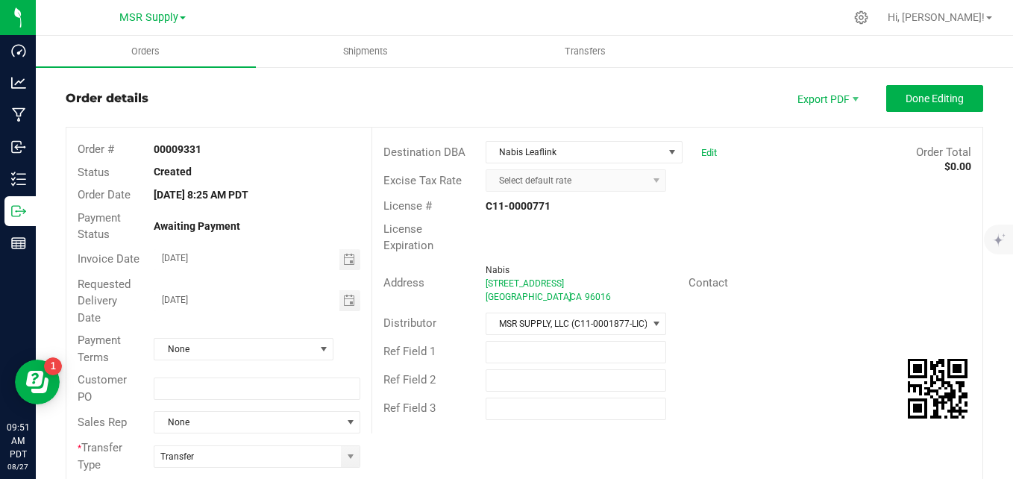
scroll to position [0, 0]
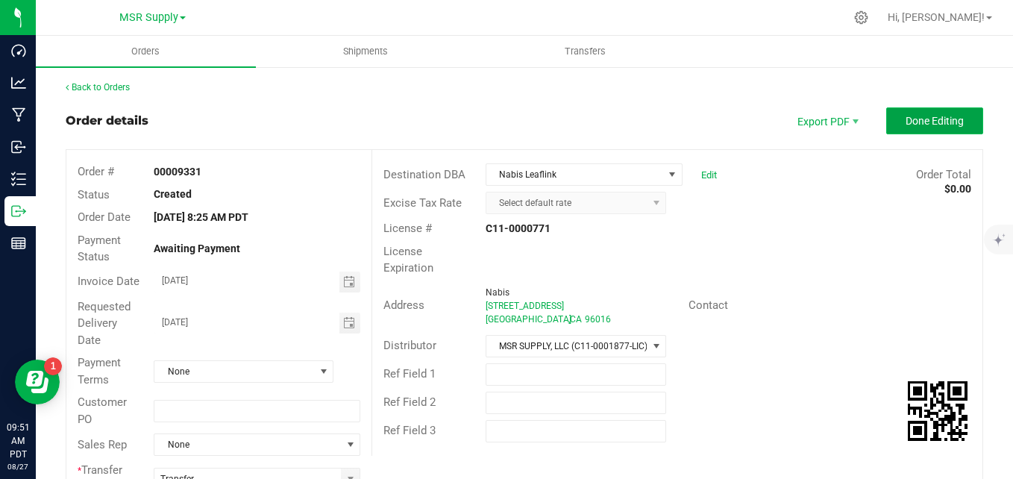
click at [924, 110] on button "Done Editing" at bounding box center [934, 120] width 97 height 27
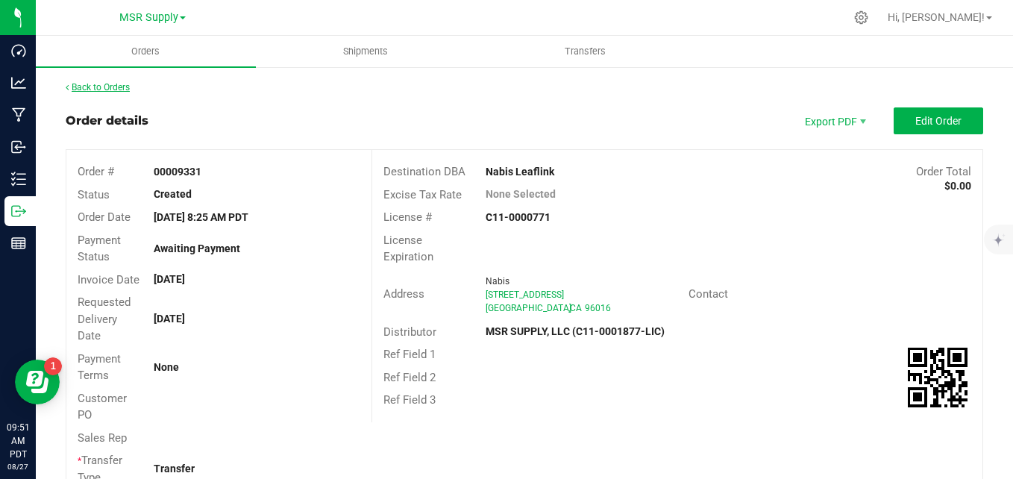
click at [117, 91] on link "Back to Orders" at bounding box center [98, 87] width 64 height 10
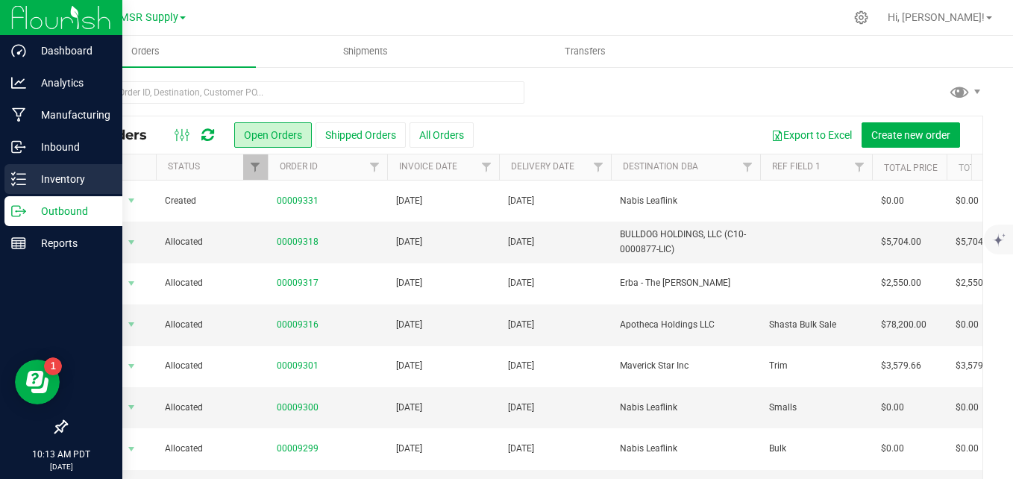
click at [29, 175] on p "Inventory" at bounding box center [70, 179] width 89 height 18
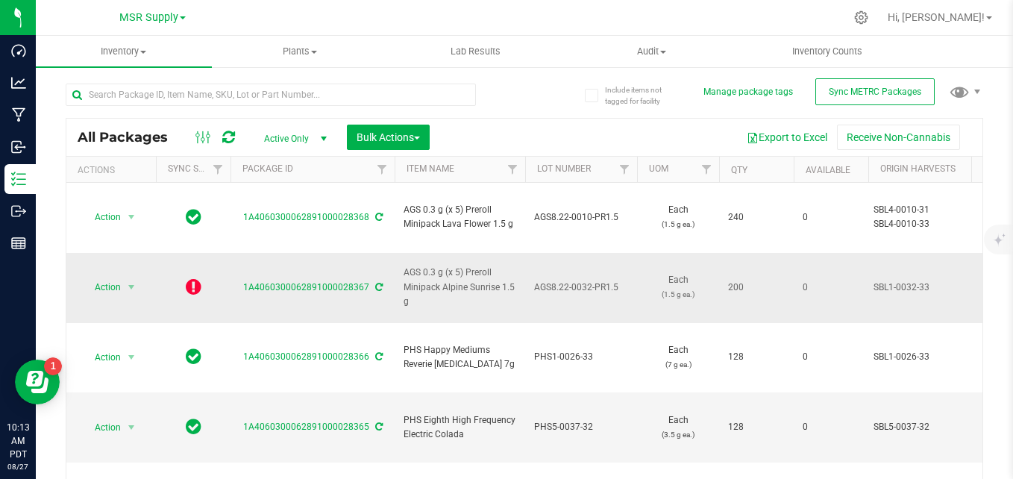
click at [196, 277] on icon at bounding box center [194, 286] width 16 height 18
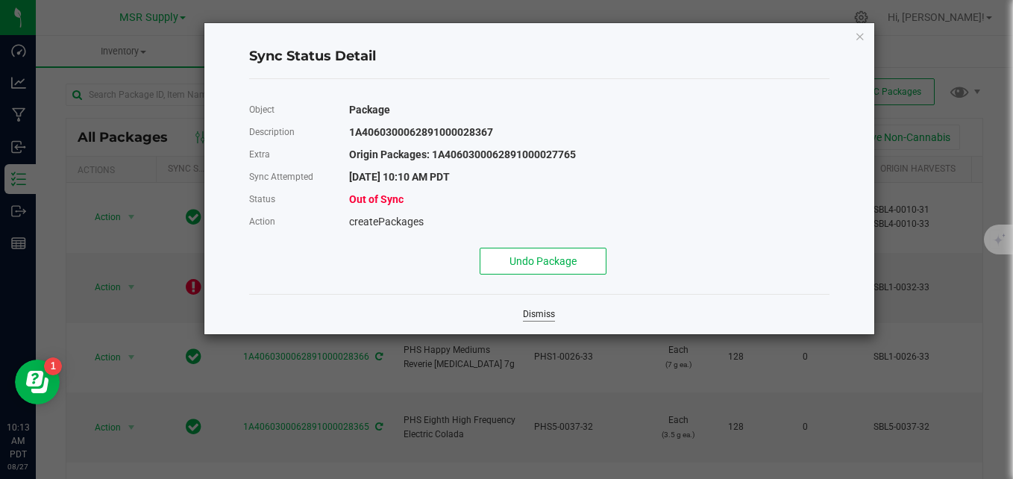
click at [538, 312] on link "Dismiss" at bounding box center [539, 314] width 32 height 13
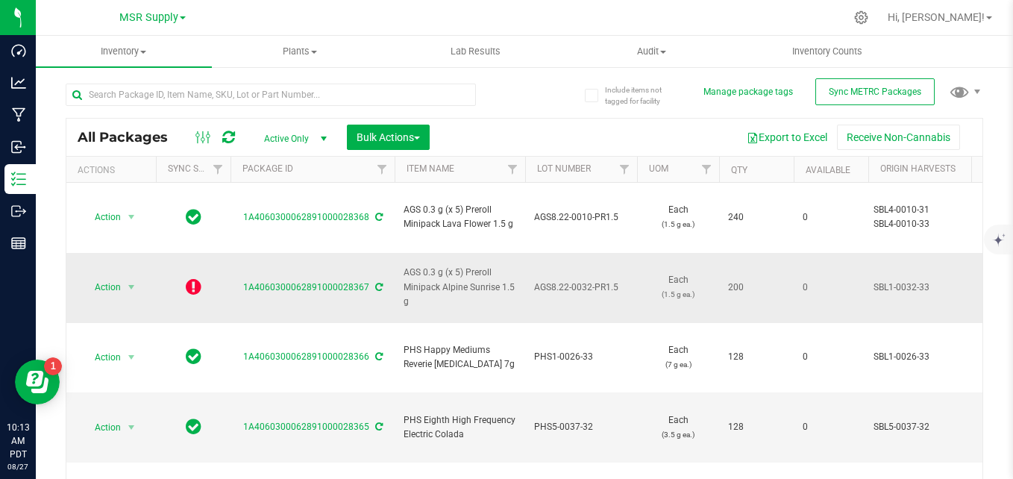
click at [375, 283] on icon at bounding box center [378, 287] width 7 height 9
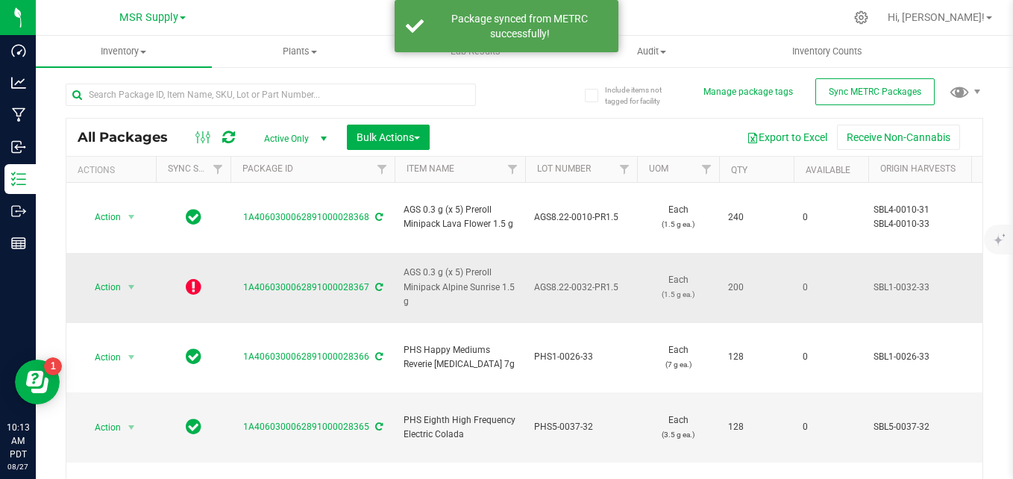
click at [376, 283] on icon at bounding box center [378, 287] width 7 height 9
click at [199, 277] on icon at bounding box center [194, 286] width 16 height 18
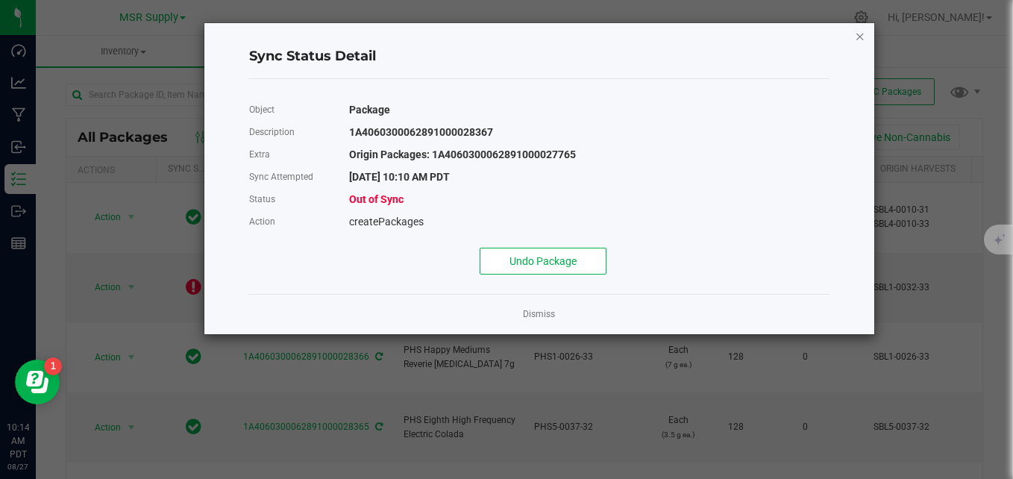
click at [855, 39] on icon "Close" at bounding box center [860, 36] width 10 height 18
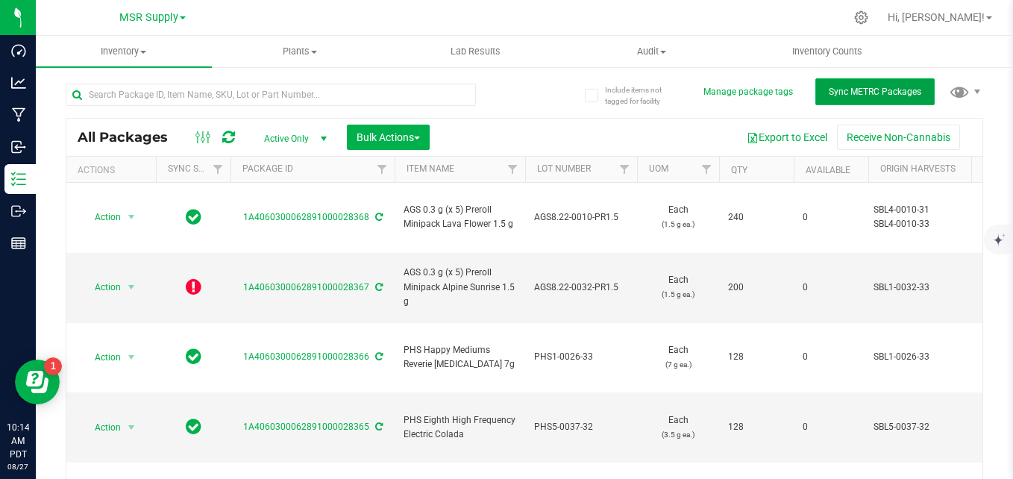
click at [875, 84] on button "Sync METRC Packages" at bounding box center [874, 91] width 119 height 27
click at [192, 277] on icon at bounding box center [194, 286] width 16 height 18
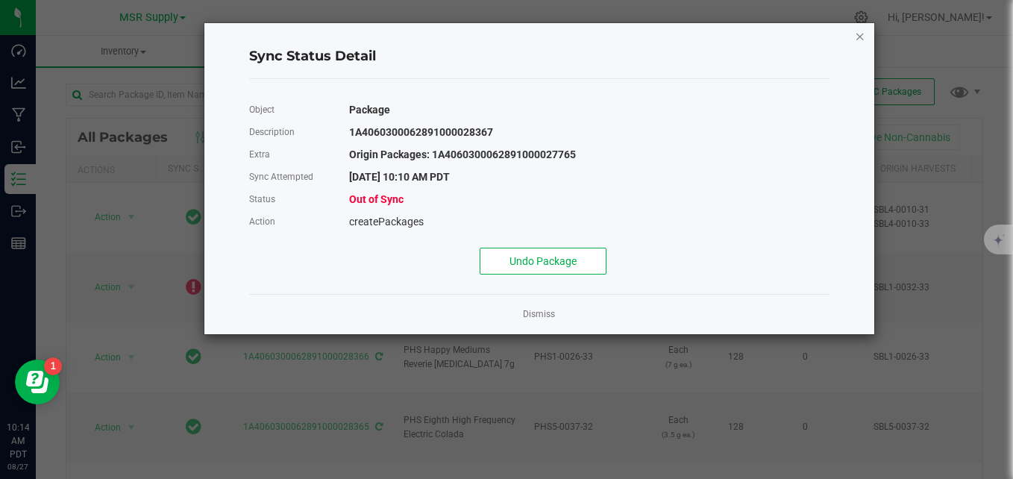
click at [857, 38] on icon "Close" at bounding box center [860, 36] width 10 height 18
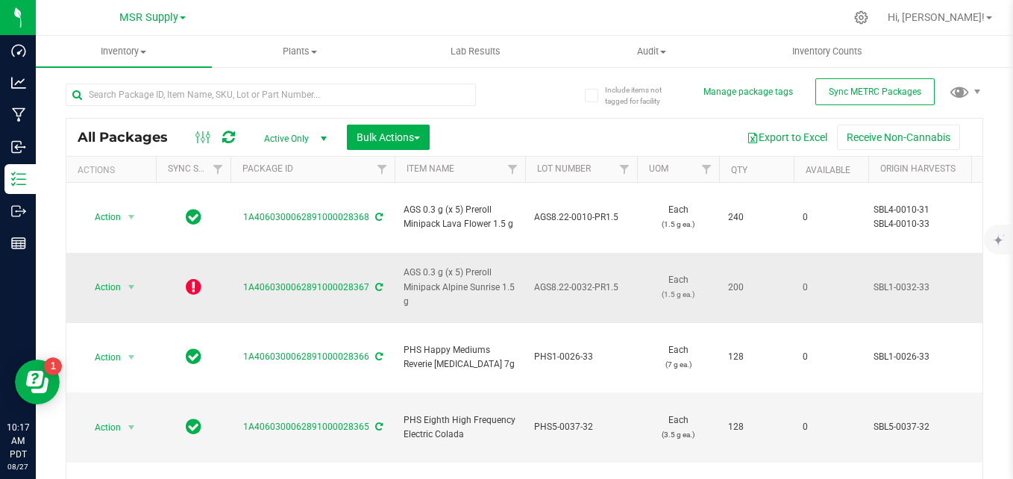
click at [198, 277] on icon at bounding box center [194, 286] width 16 height 18
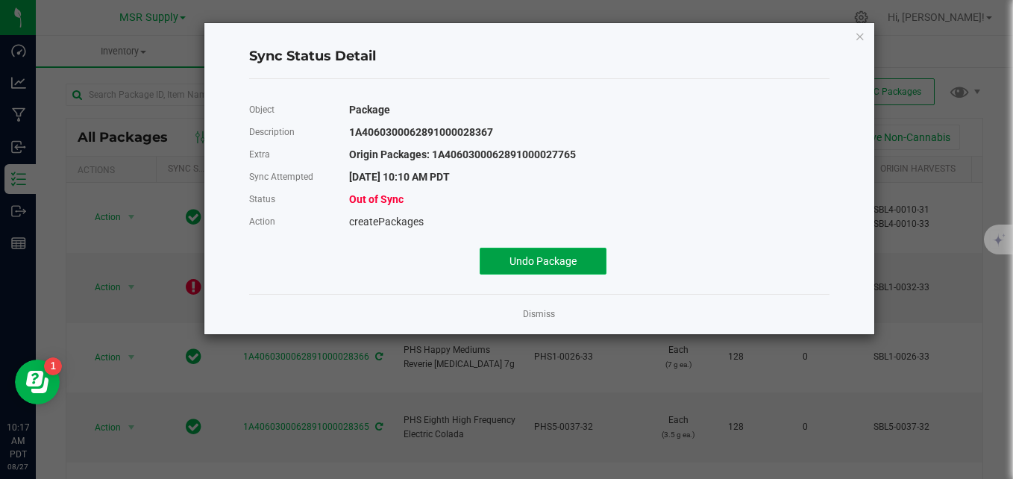
click at [506, 252] on button "Undo Package" at bounding box center [543, 261] width 127 height 27
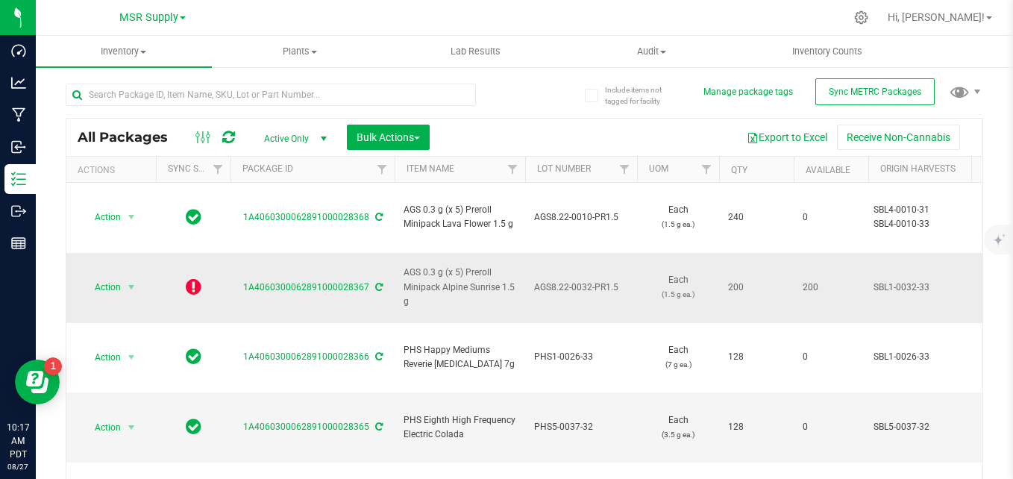
click at [191, 277] on icon at bounding box center [194, 286] width 16 height 18
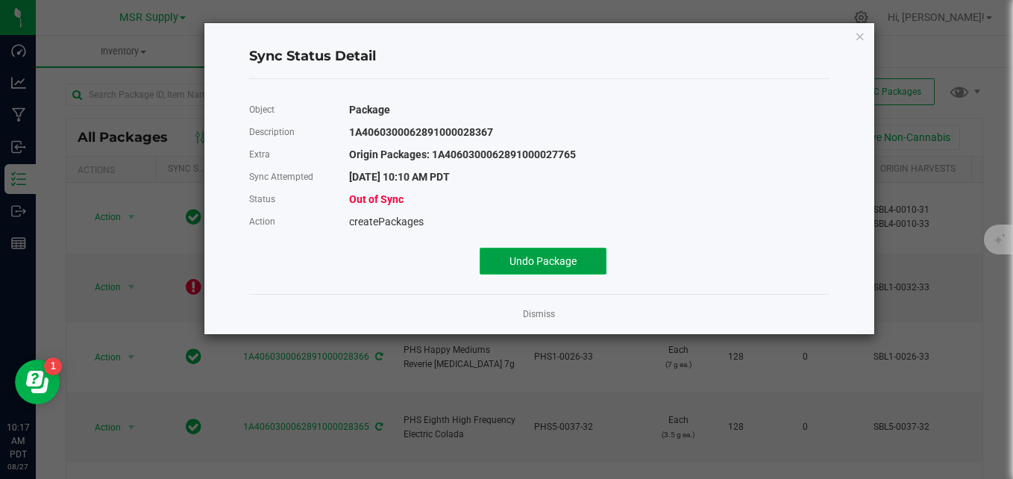
click at [497, 263] on button "Undo Package" at bounding box center [543, 261] width 127 height 27
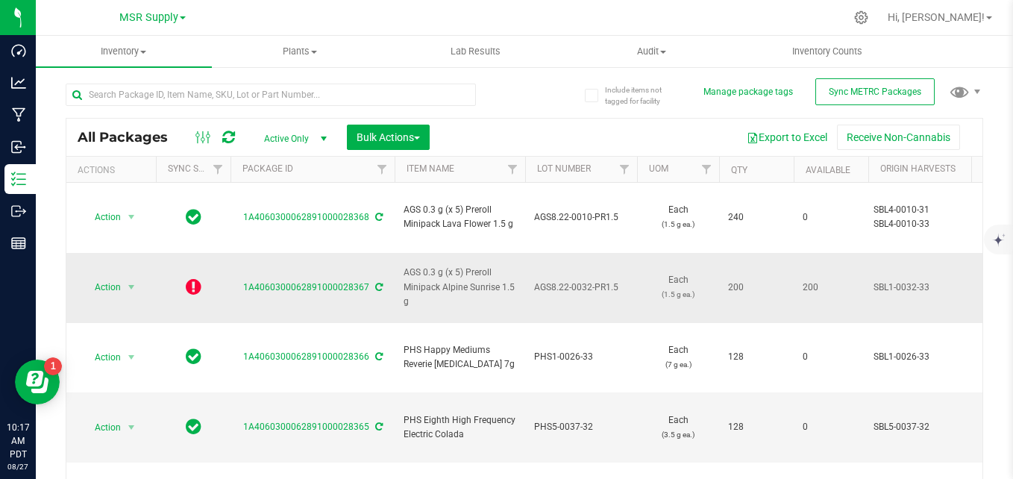
click at [375, 283] on icon at bounding box center [378, 287] width 7 height 9
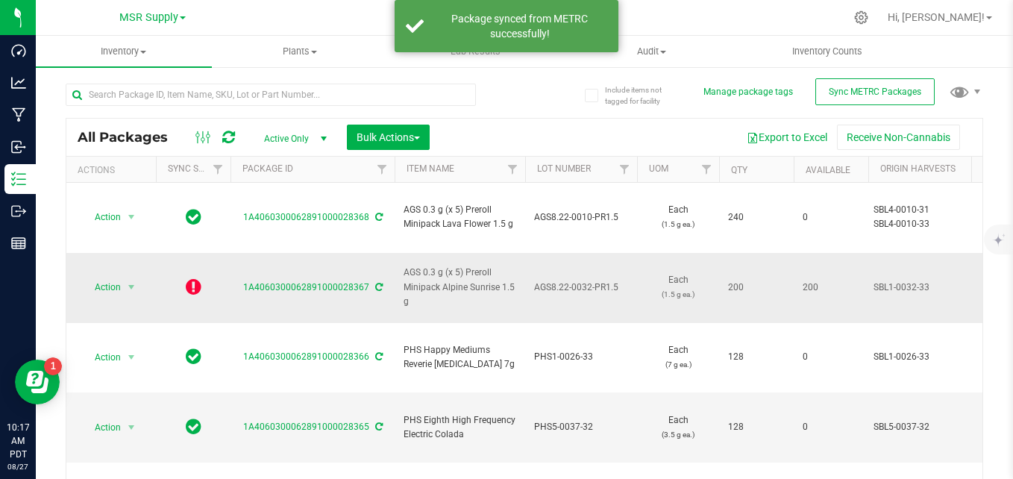
click at [375, 283] on icon at bounding box center [378, 287] width 7 height 9
click at [192, 277] on icon at bounding box center [194, 286] width 16 height 18
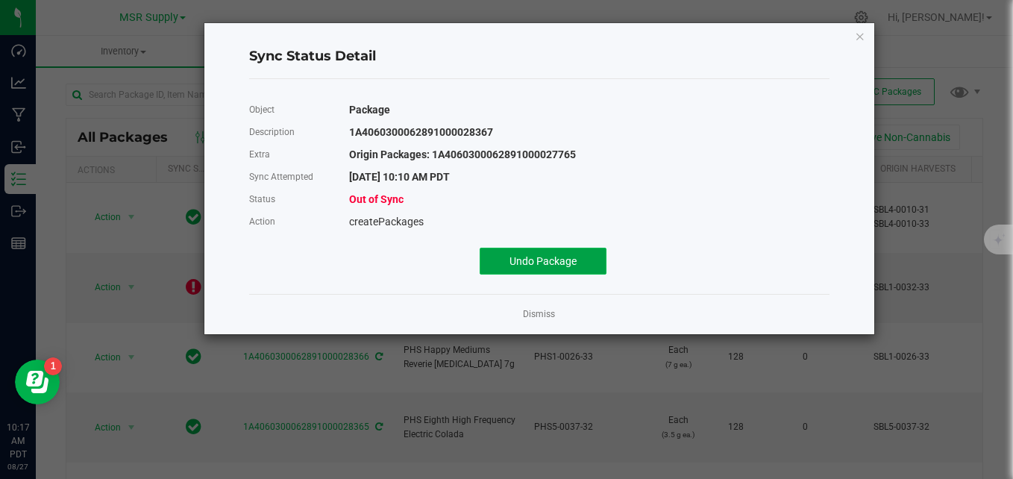
click at [519, 260] on span "Undo Package" at bounding box center [542, 261] width 67 height 12
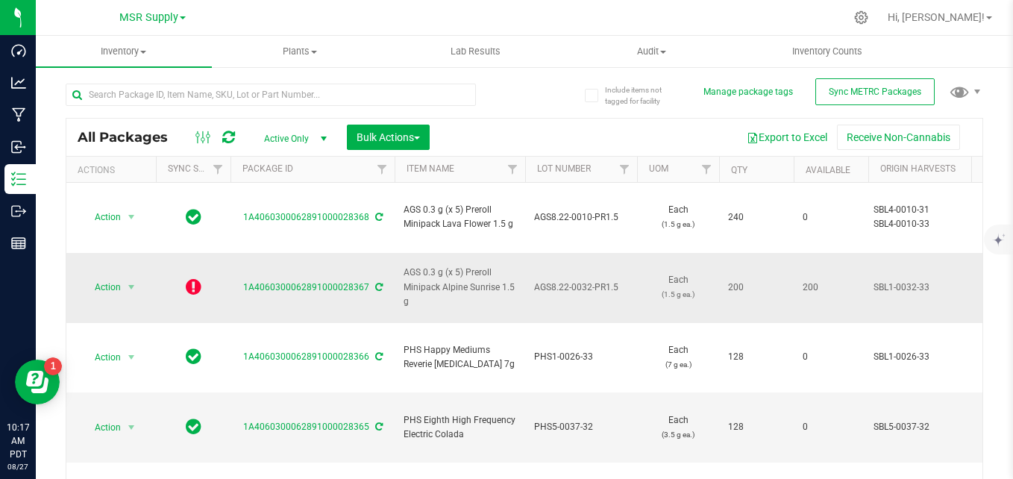
click at [377, 283] on icon at bounding box center [378, 287] width 7 height 9
click at [835, 98] on button "Sync METRC Packages" at bounding box center [874, 91] width 119 height 27
click at [131, 281] on span "select" at bounding box center [131, 287] width 12 height 12
click at [486, 108] on div at bounding box center [295, 94] width 459 height 48
click at [375, 283] on icon at bounding box center [378, 287] width 7 height 9
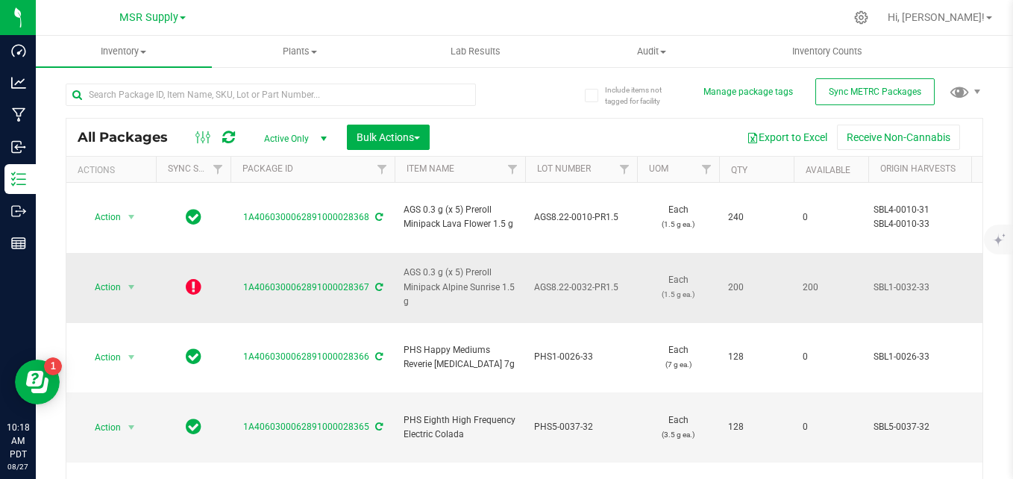
click at [380, 280] on div "1A4060300062891000028367" at bounding box center [312, 287] width 169 height 14
click at [375, 283] on icon at bounding box center [378, 287] width 7 height 9
click at [377, 283] on icon at bounding box center [378, 287] width 7 height 9
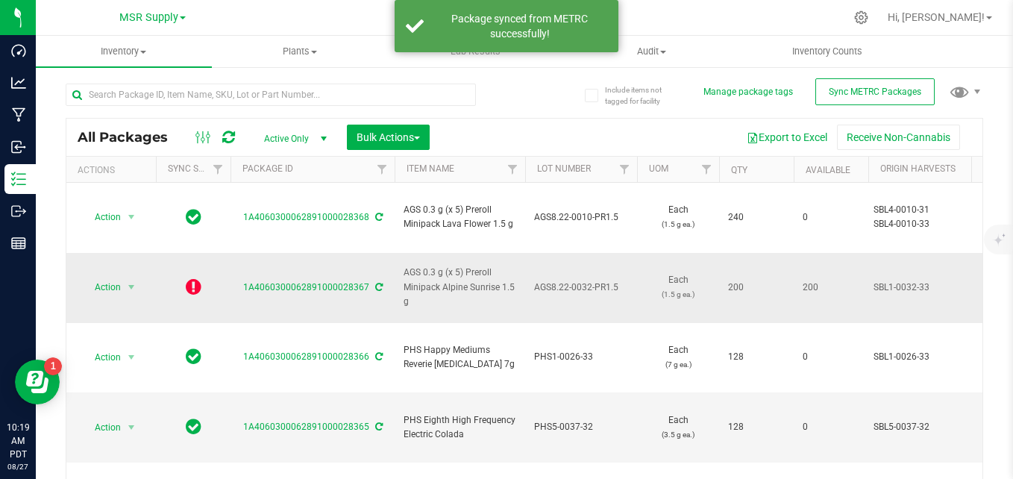
click at [192, 277] on icon at bounding box center [194, 286] width 16 height 18
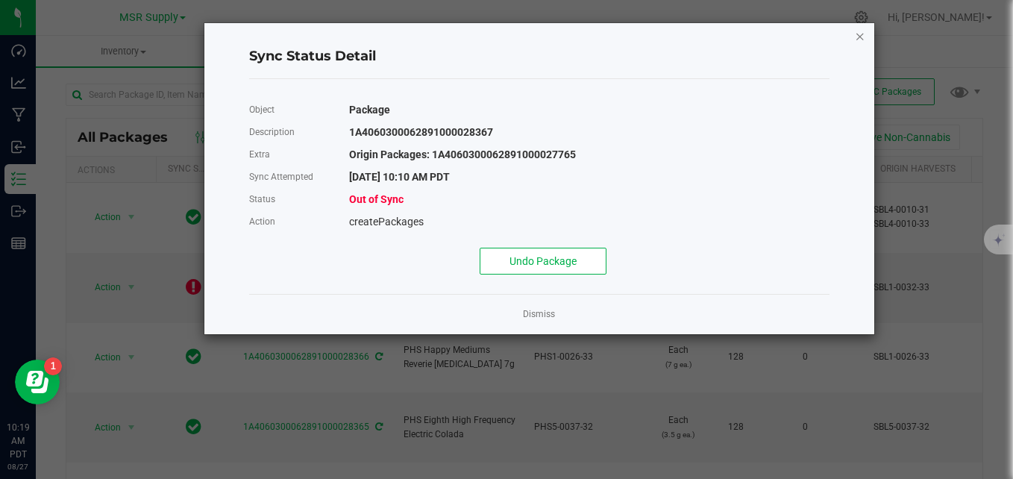
click at [864, 29] on icon "Close" at bounding box center [860, 36] width 10 height 18
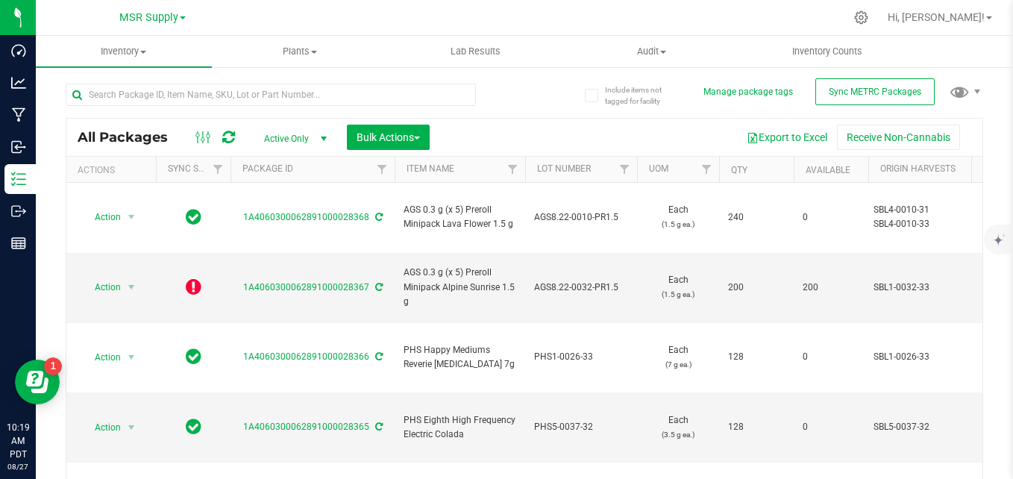
click at [704, 23] on div at bounding box center [555, 17] width 577 height 29
click at [121, 53] on span "Inventory" at bounding box center [124, 51] width 176 height 13
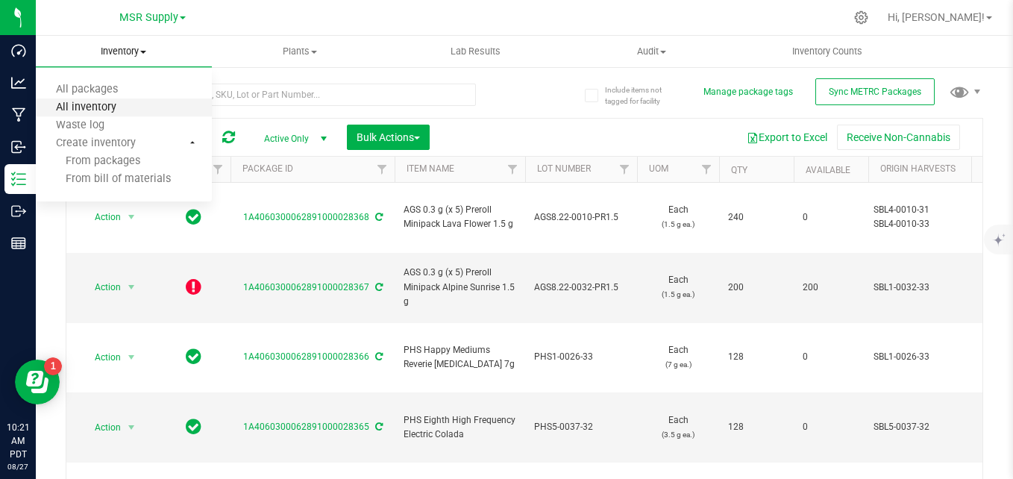
click at [102, 108] on span "All inventory" at bounding box center [86, 107] width 101 height 13
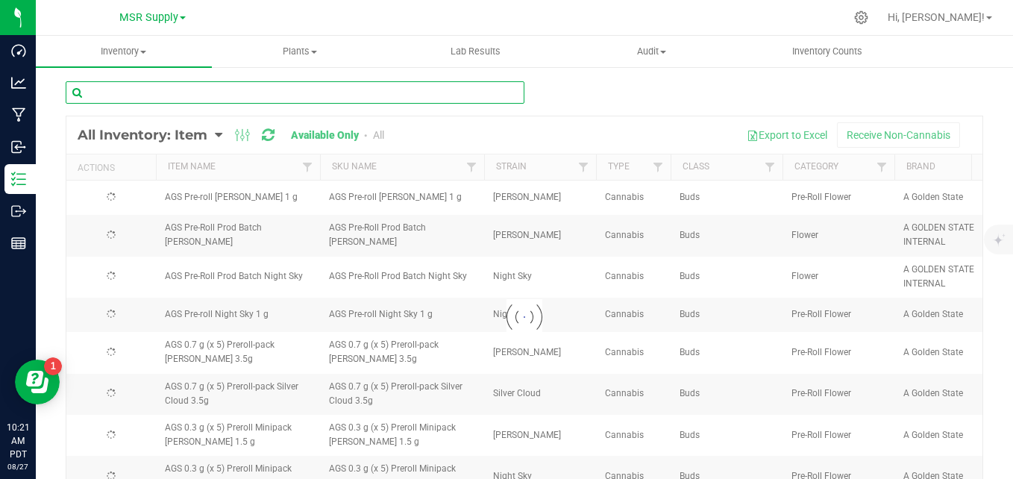
click at [289, 92] on input "text" at bounding box center [295, 92] width 459 height 22
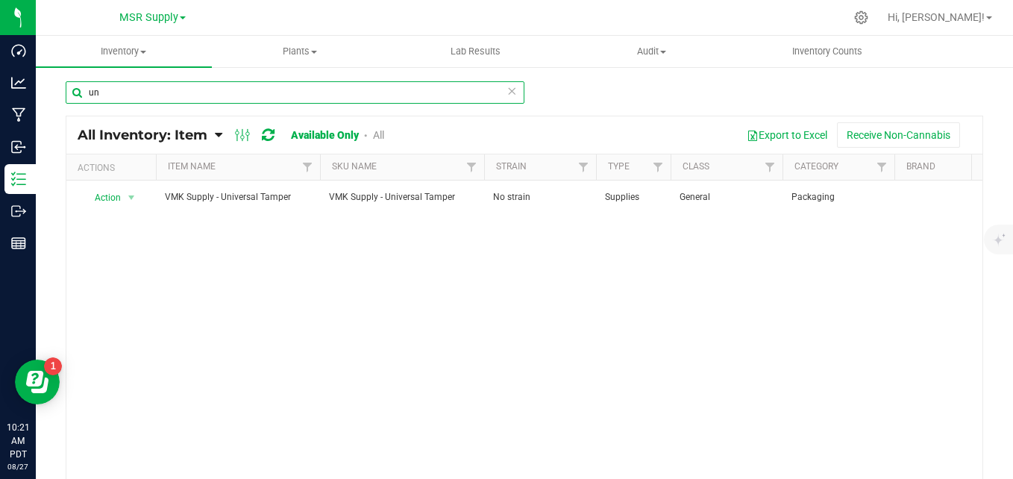
type input "u"
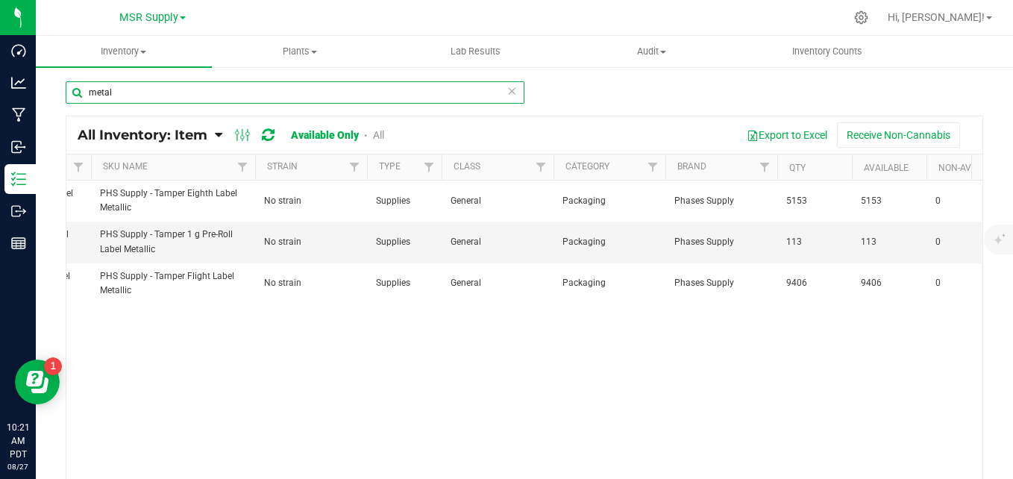
scroll to position [0, 237]
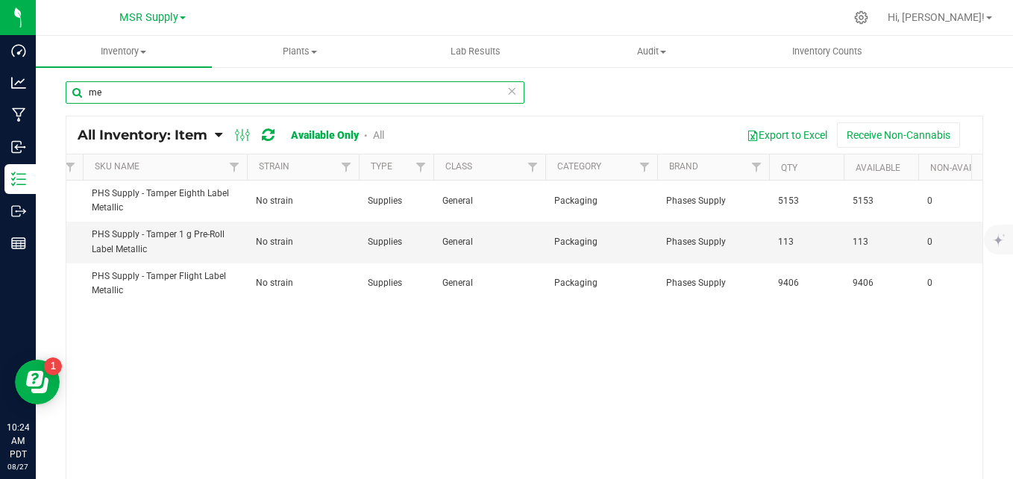
type input "m"
type input "mylar"
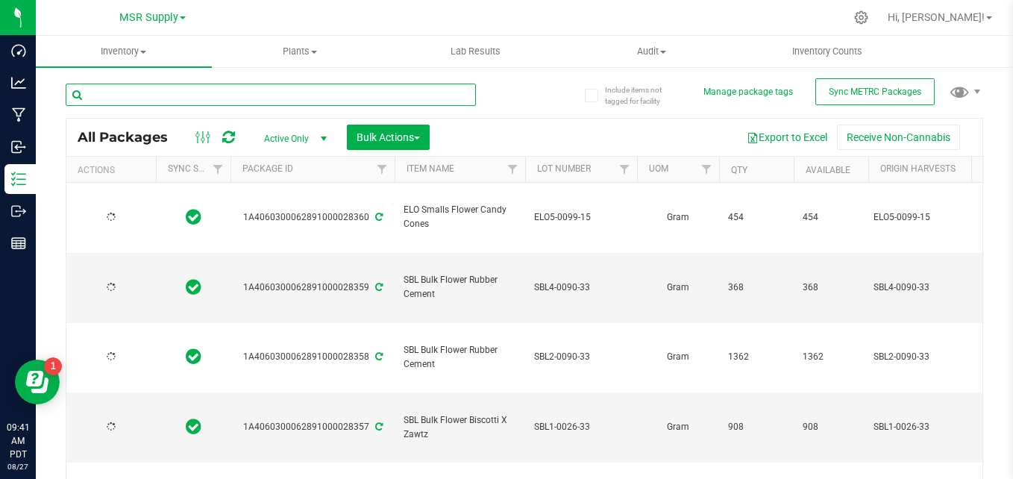
click at [237, 90] on input "text" at bounding box center [271, 95] width 410 height 22
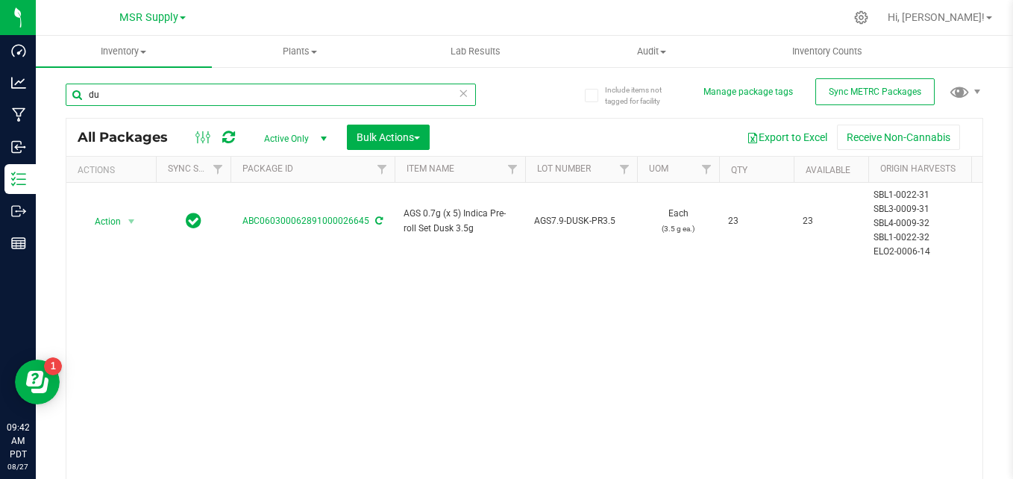
type input "d"
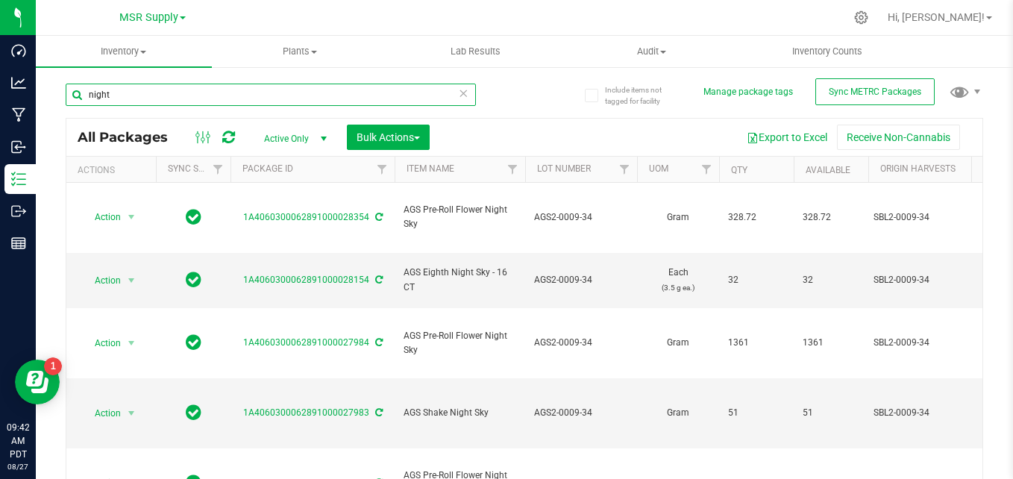
type input "night"
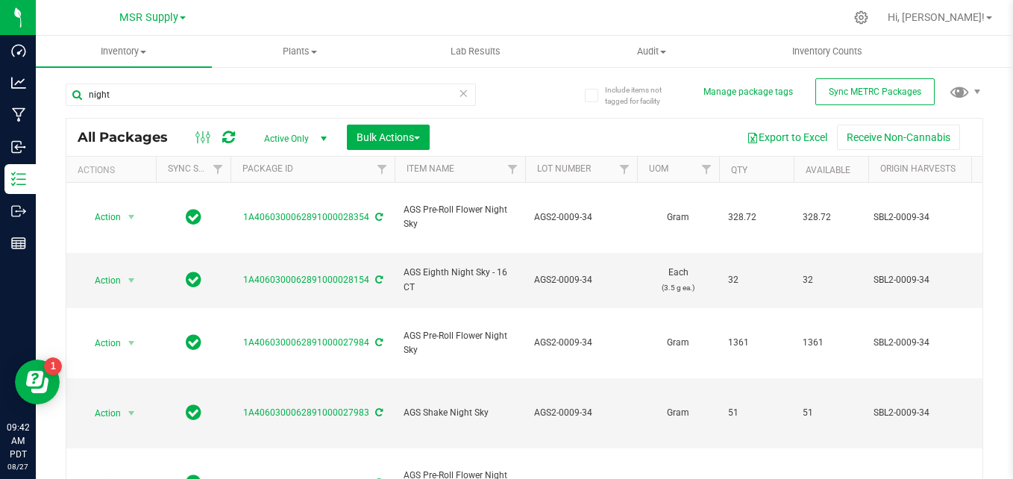
click at [458, 92] on icon at bounding box center [463, 93] width 10 height 18
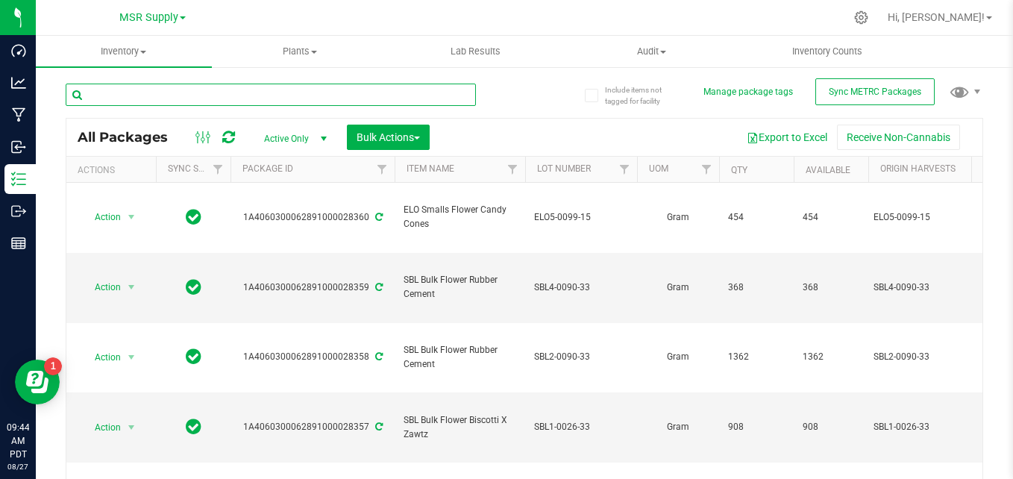
click at [309, 95] on input "text" at bounding box center [271, 95] width 410 height 22
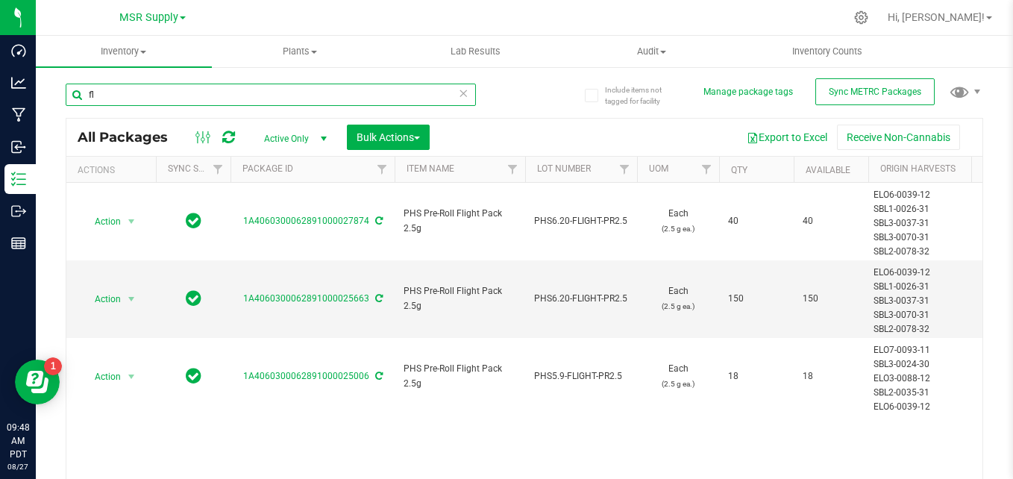
type input "f"
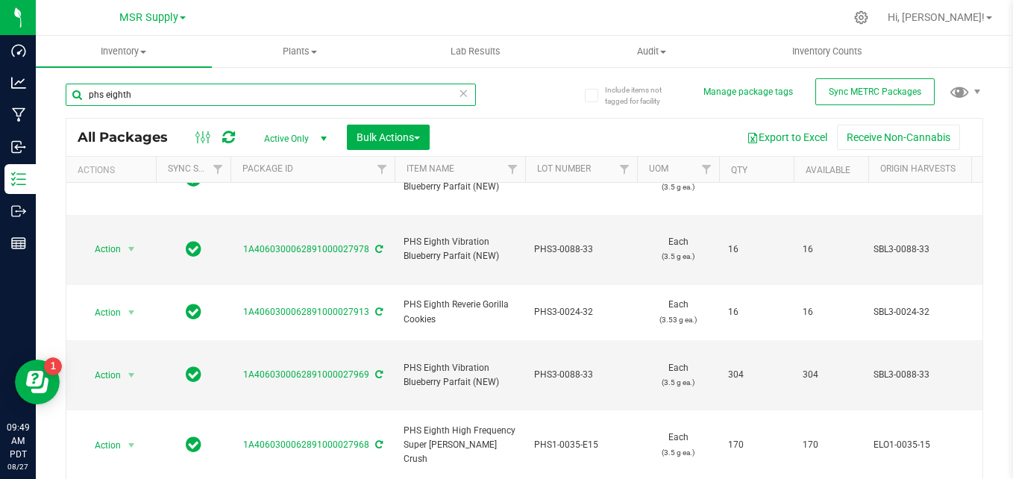
type input "phs eighth"
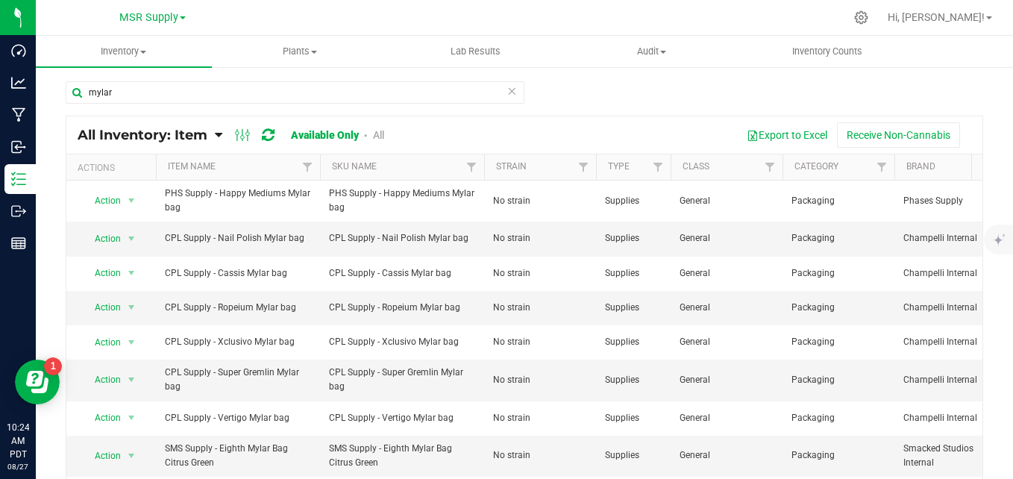
scroll to position [0, 237]
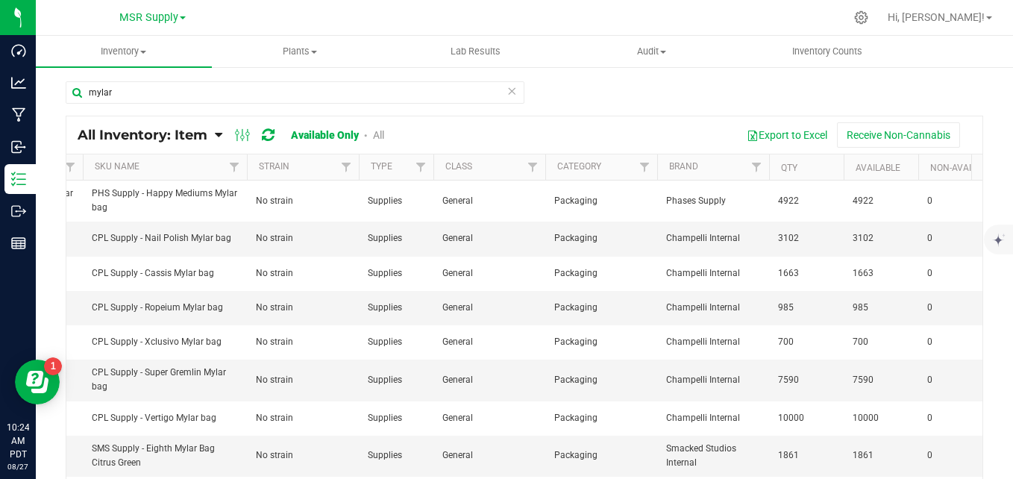
type input "mylar"
